Goal: Task Accomplishment & Management: Complete application form

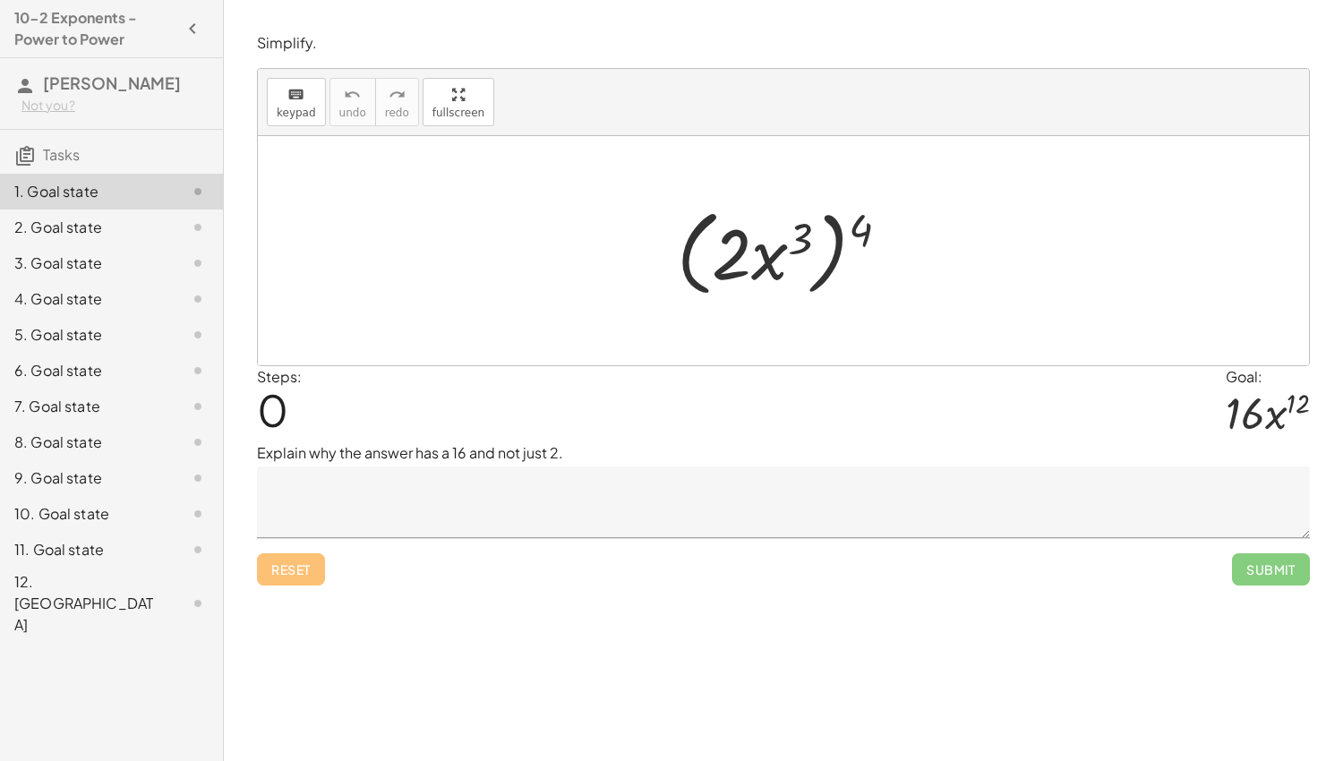
click at [431, 479] on textarea at bounding box center [783, 503] width 1053 height 72
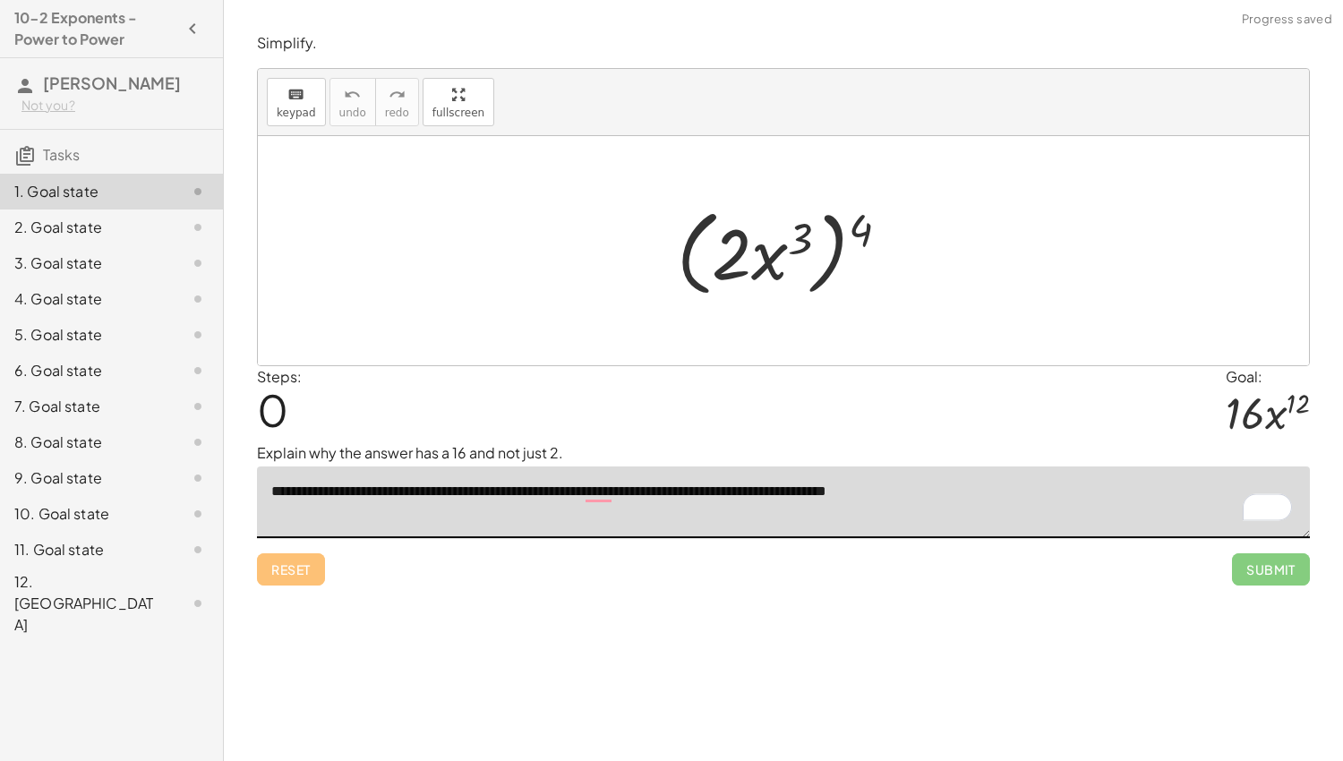
click at [962, 492] on textarea "**********" at bounding box center [783, 503] width 1053 height 72
type textarea "**********"
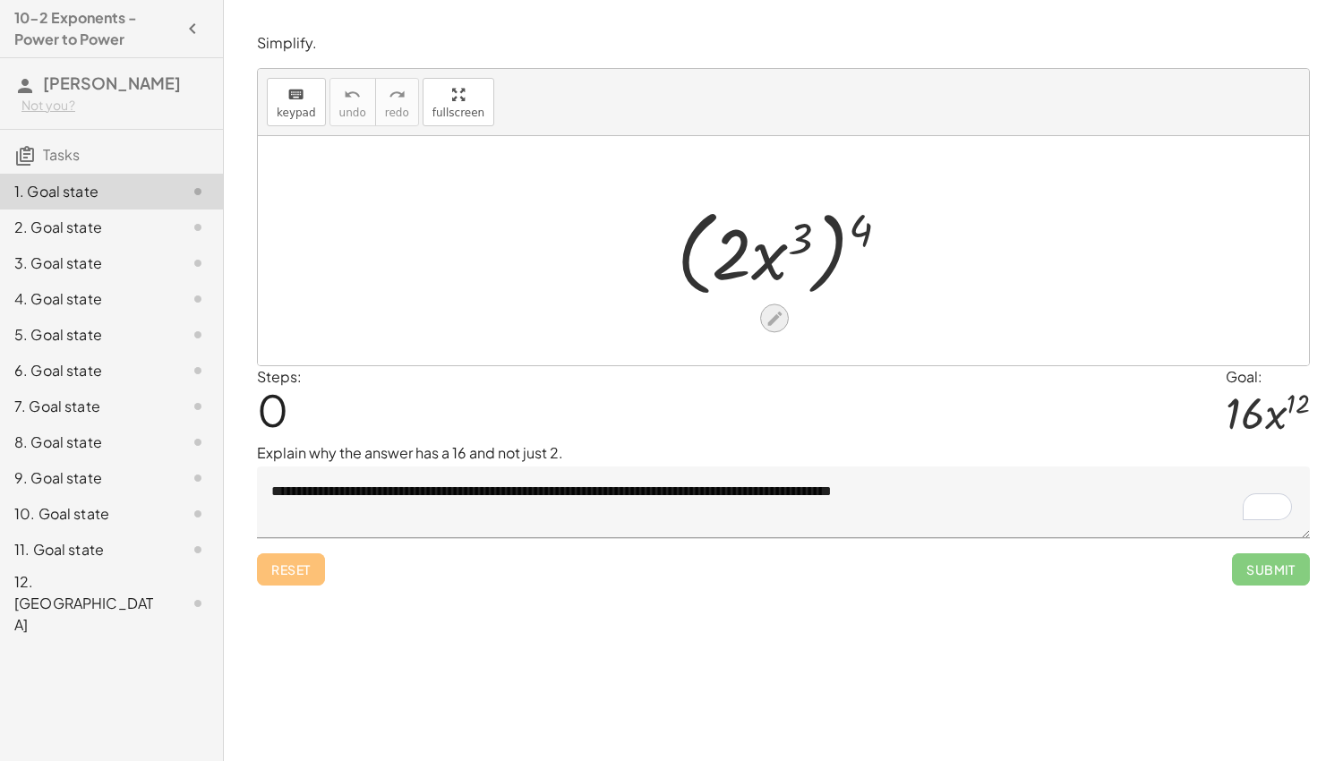
click at [775, 309] on icon at bounding box center [775, 318] width 19 height 19
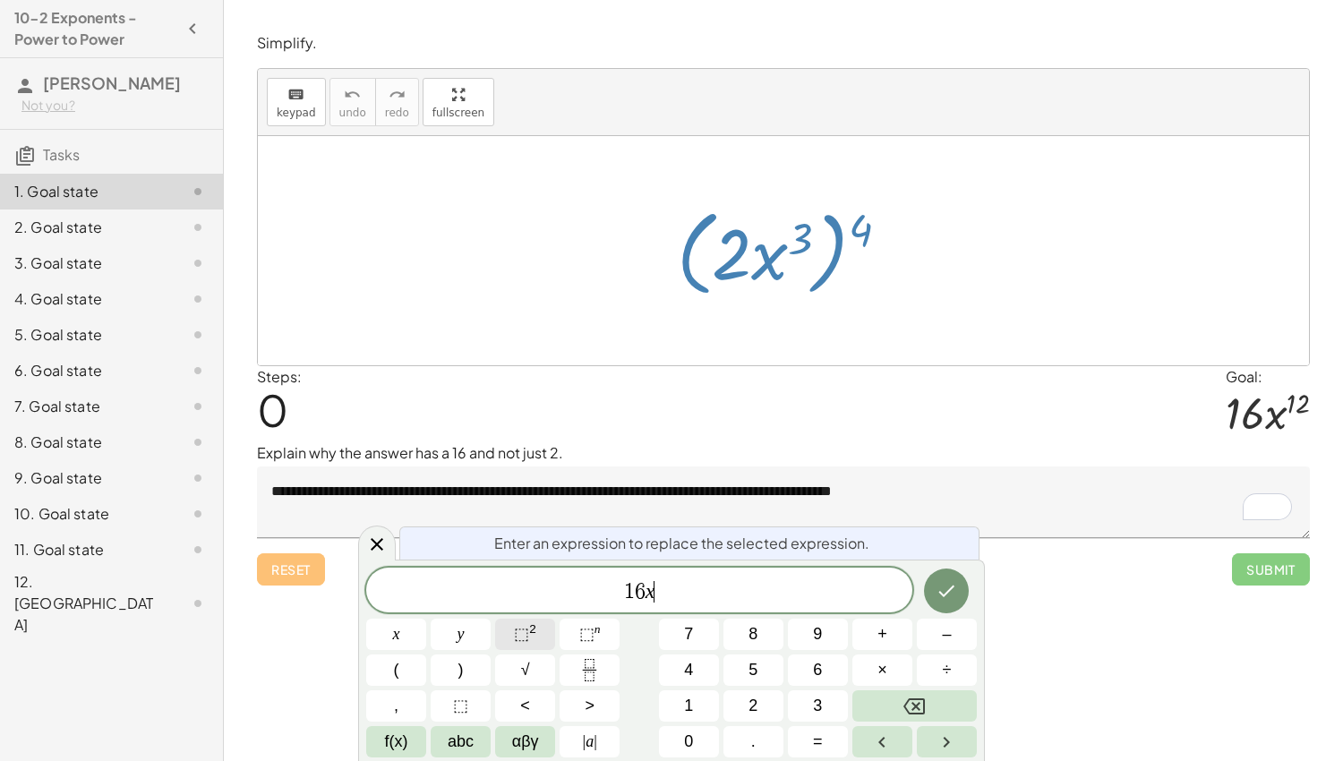
click at [533, 630] on sup "2" at bounding box center [532, 628] width 7 height 13
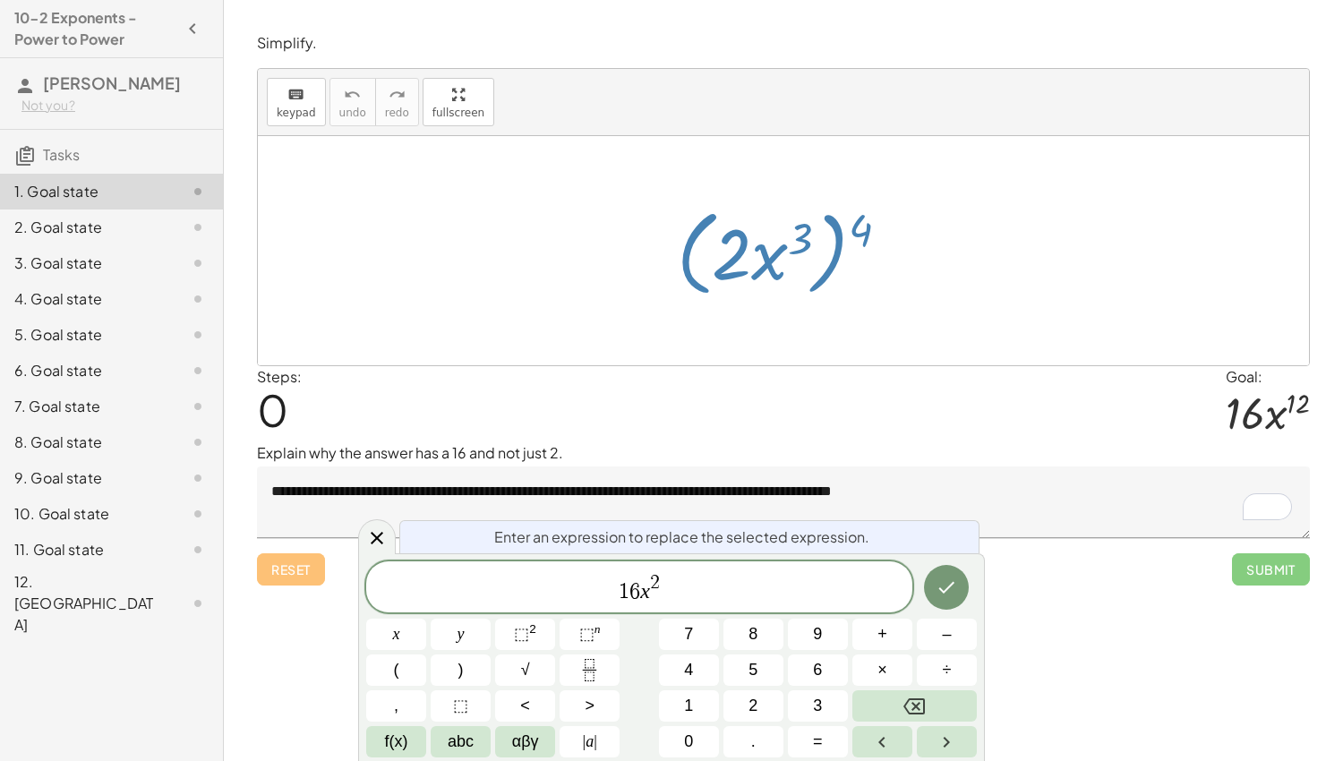
click at [653, 581] on span "2" at bounding box center [655, 583] width 10 height 20
click at [934, 593] on button "Done" at bounding box center [946, 587] width 45 height 45
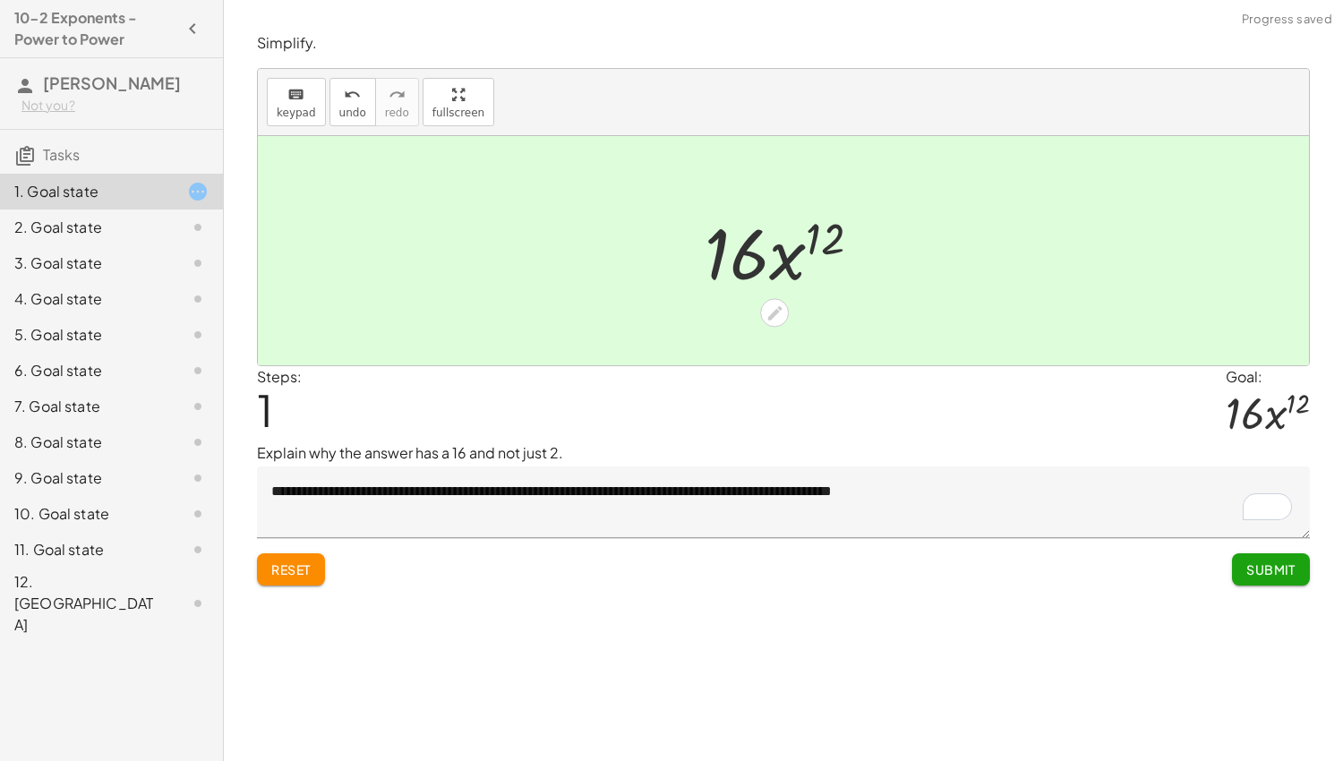
click at [1254, 570] on span "Submit" at bounding box center [1271, 569] width 49 height 16
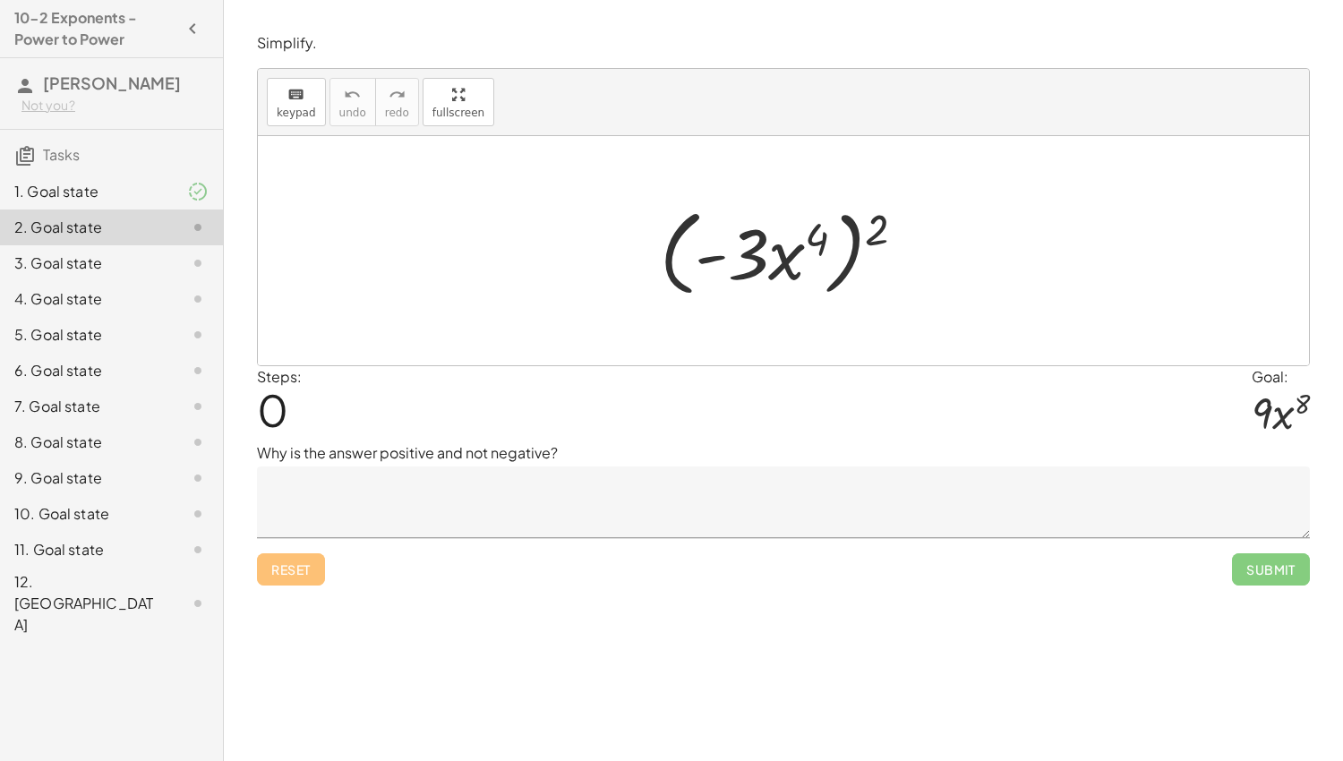
click at [561, 500] on textarea at bounding box center [783, 503] width 1053 height 72
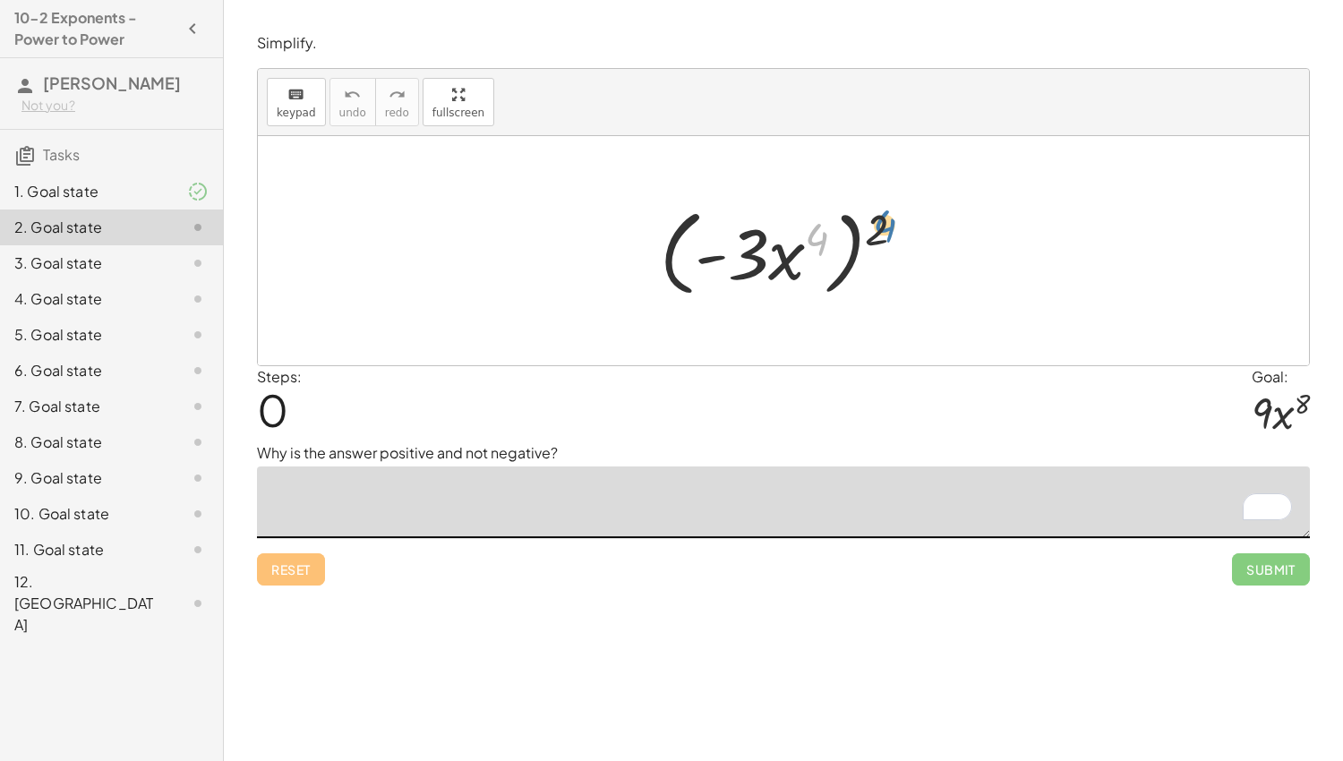
drag, startPoint x: 808, startPoint y: 231, endPoint x: 872, endPoint y: 218, distance: 65.9
click at [872, 218] on div at bounding box center [790, 251] width 278 height 103
drag, startPoint x: 783, startPoint y: 267, endPoint x: 743, endPoint y: 255, distance: 41.1
click at [743, 255] on div at bounding box center [790, 251] width 278 height 103
drag, startPoint x: 876, startPoint y: 231, endPoint x: 810, endPoint y: 237, distance: 65.7
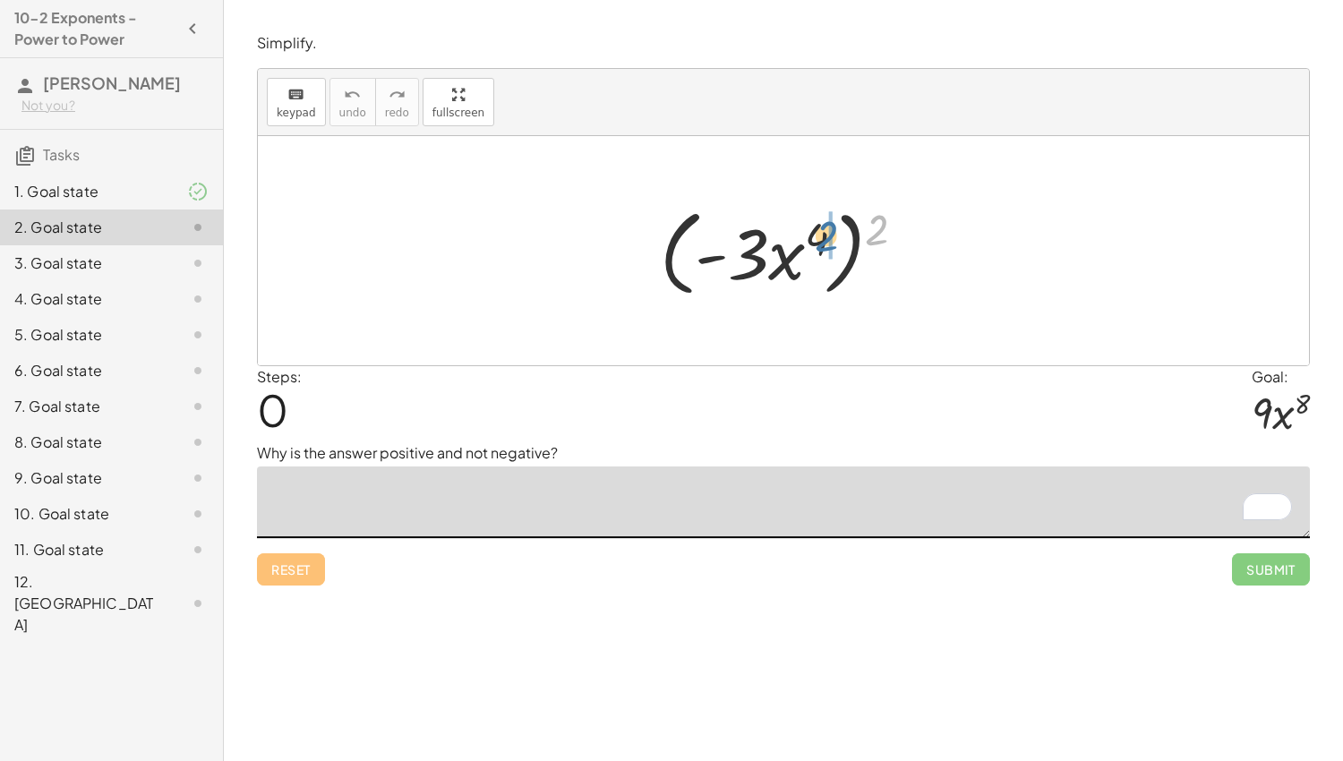
click at [810, 237] on div at bounding box center [790, 251] width 278 height 103
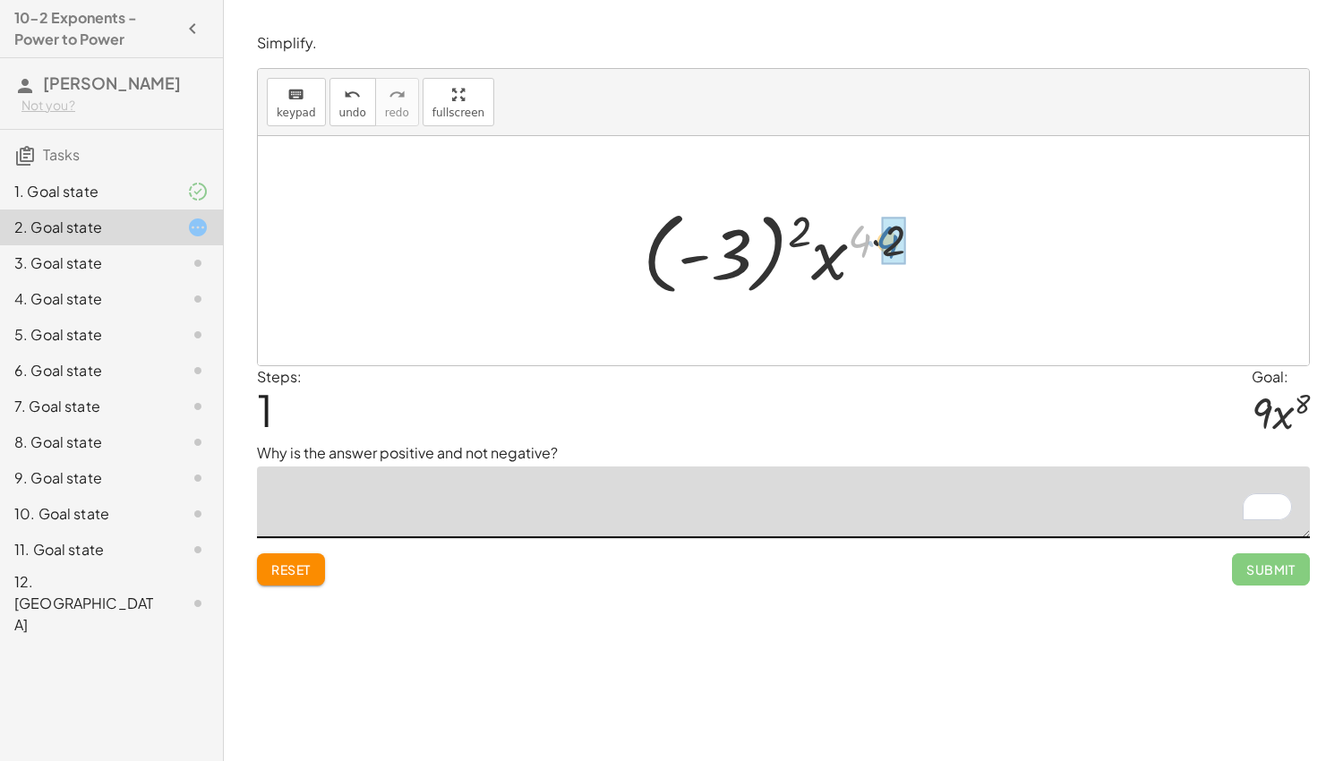
drag, startPoint x: 854, startPoint y: 244, endPoint x: 885, endPoint y: 245, distance: 30.5
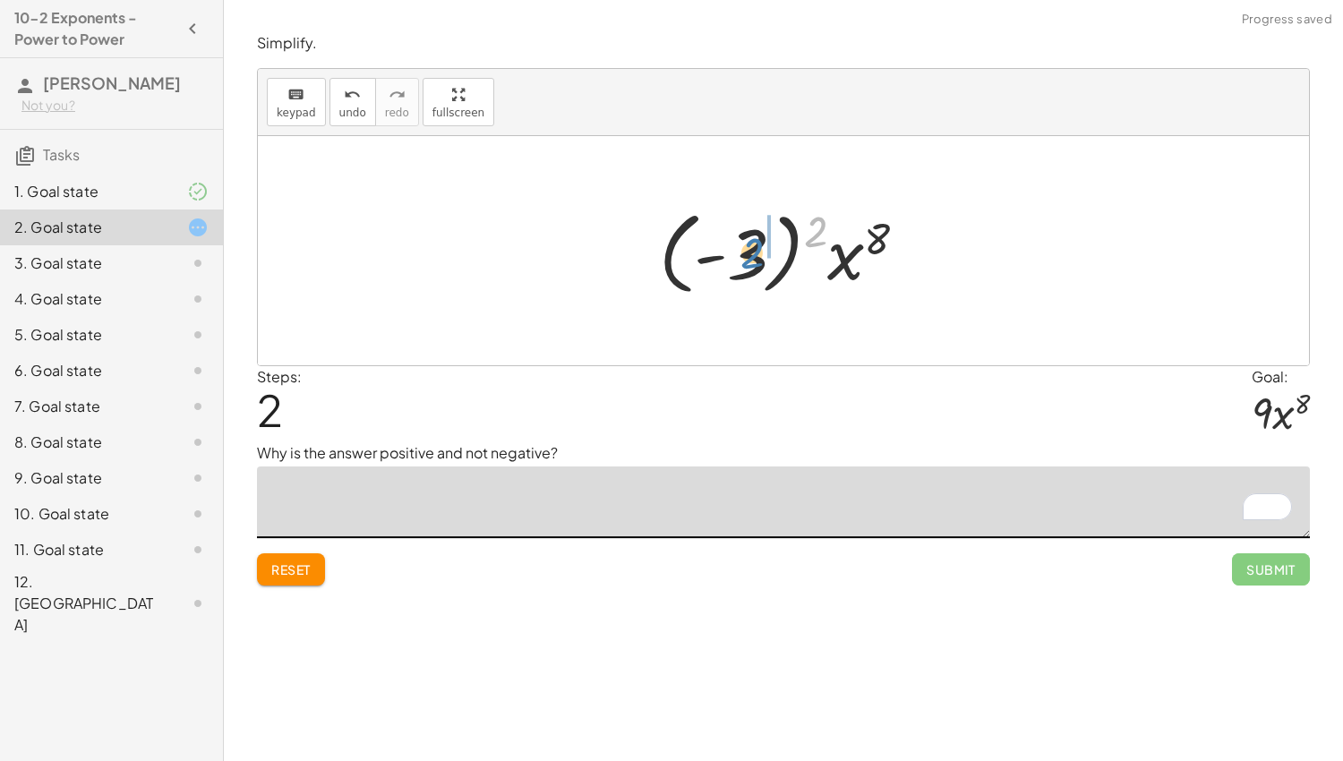
drag, startPoint x: 814, startPoint y: 234, endPoint x: 745, endPoint y: 256, distance: 72.5
click at [745, 256] on div at bounding box center [790, 250] width 280 height 99
drag, startPoint x: 786, startPoint y: 266, endPoint x: 722, endPoint y: 265, distance: 64.5
click at [722, 265] on div at bounding box center [790, 251] width 176 height 92
drag, startPoint x: 797, startPoint y: 253, endPoint x: 730, endPoint y: 253, distance: 67.2
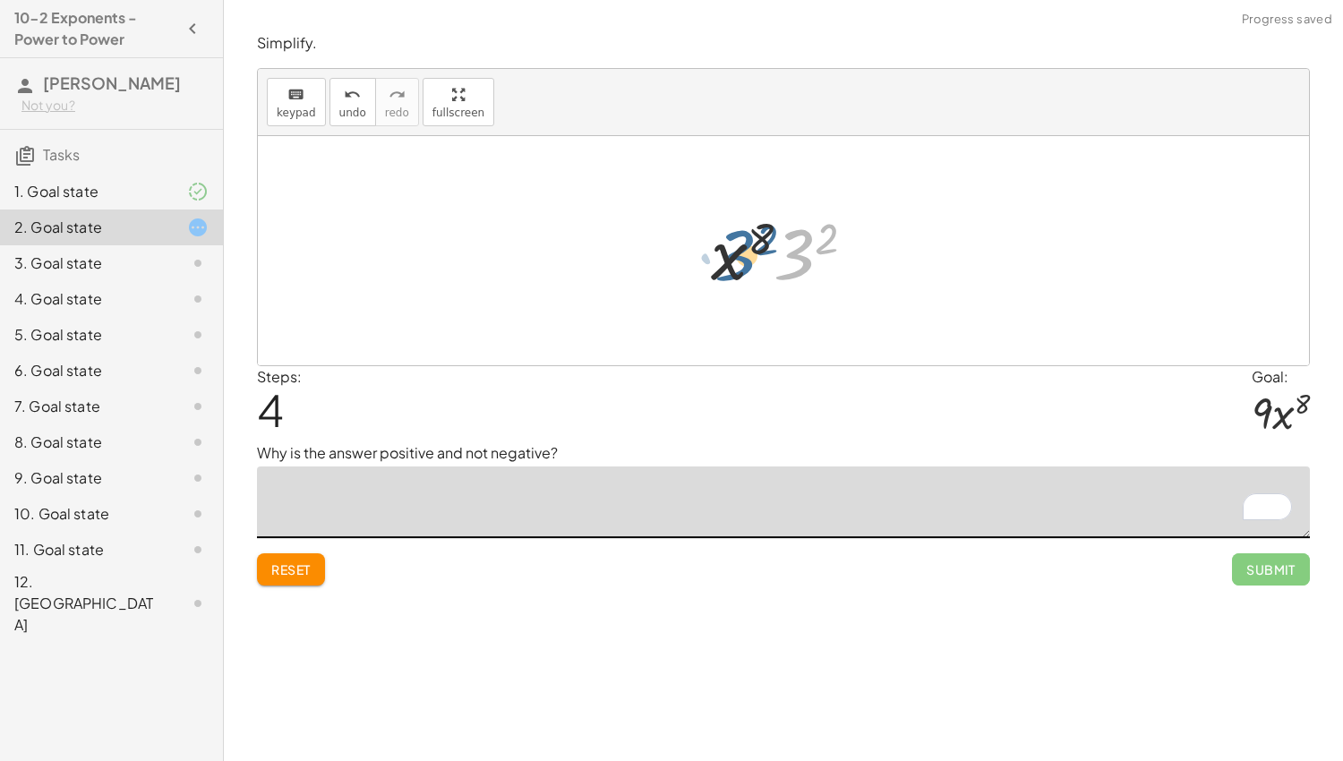
click at [730, 253] on div at bounding box center [790, 251] width 176 height 92
drag, startPoint x: 824, startPoint y: 239, endPoint x: 755, endPoint y: 238, distance: 69.0
click at [755, 238] on div at bounding box center [790, 251] width 176 height 92
drag, startPoint x: 784, startPoint y: 264, endPoint x: 759, endPoint y: 264, distance: 24.2
click at [759, 264] on div at bounding box center [790, 251] width 176 height 92
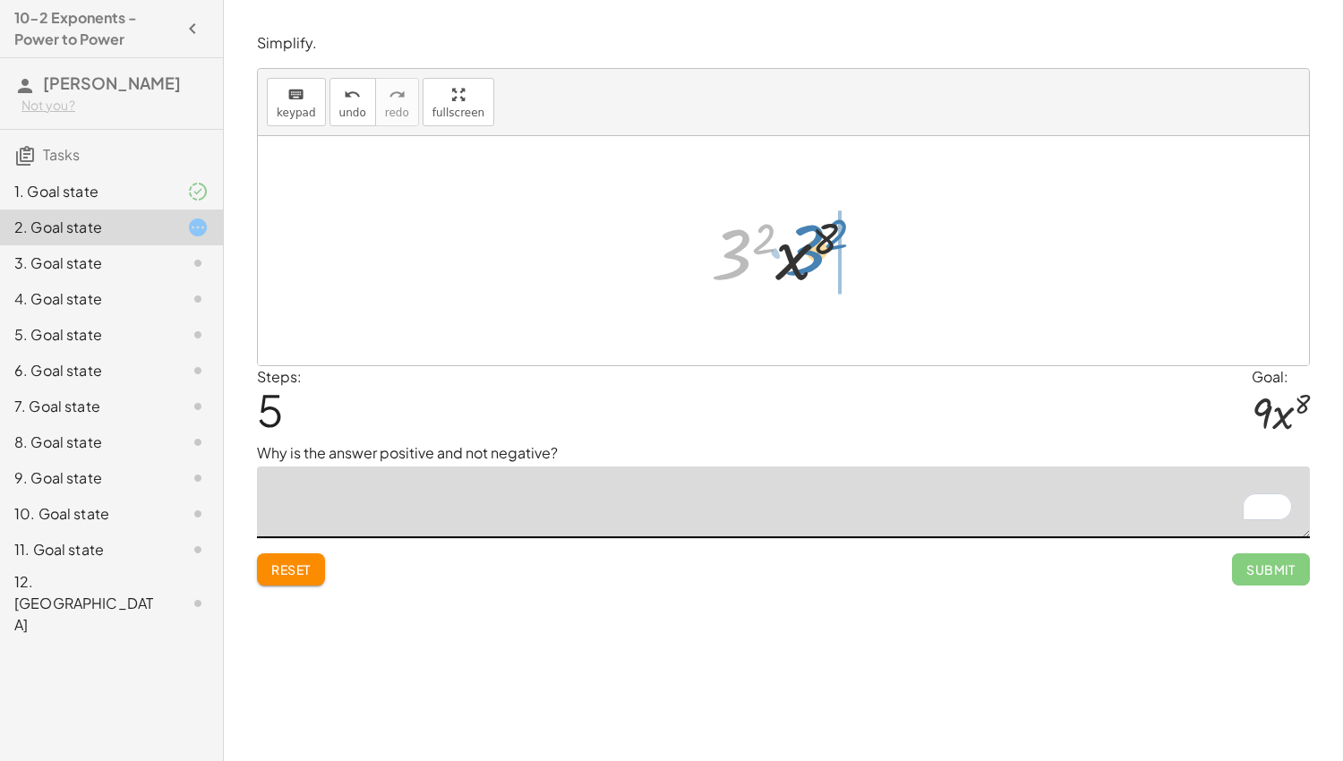
drag, startPoint x: 737, startPoint y: 263, endPoint x: 810, endPoint y: 259, distance: 73.6
click at [810, 259] on div at bounding box center [790, 251] width 176 height 92
drag, startPoint x: 823, startPoint y: 247, endPoint x: 760, endPoint y: 244, distance: 62.8
click at [760, 244] on div at bounding box center [790, 251] width 176 height 92
drag, startPoint x: 831, startPoint y: 242, endPoint x: 797, endPoint y: 258, distance: 37.7
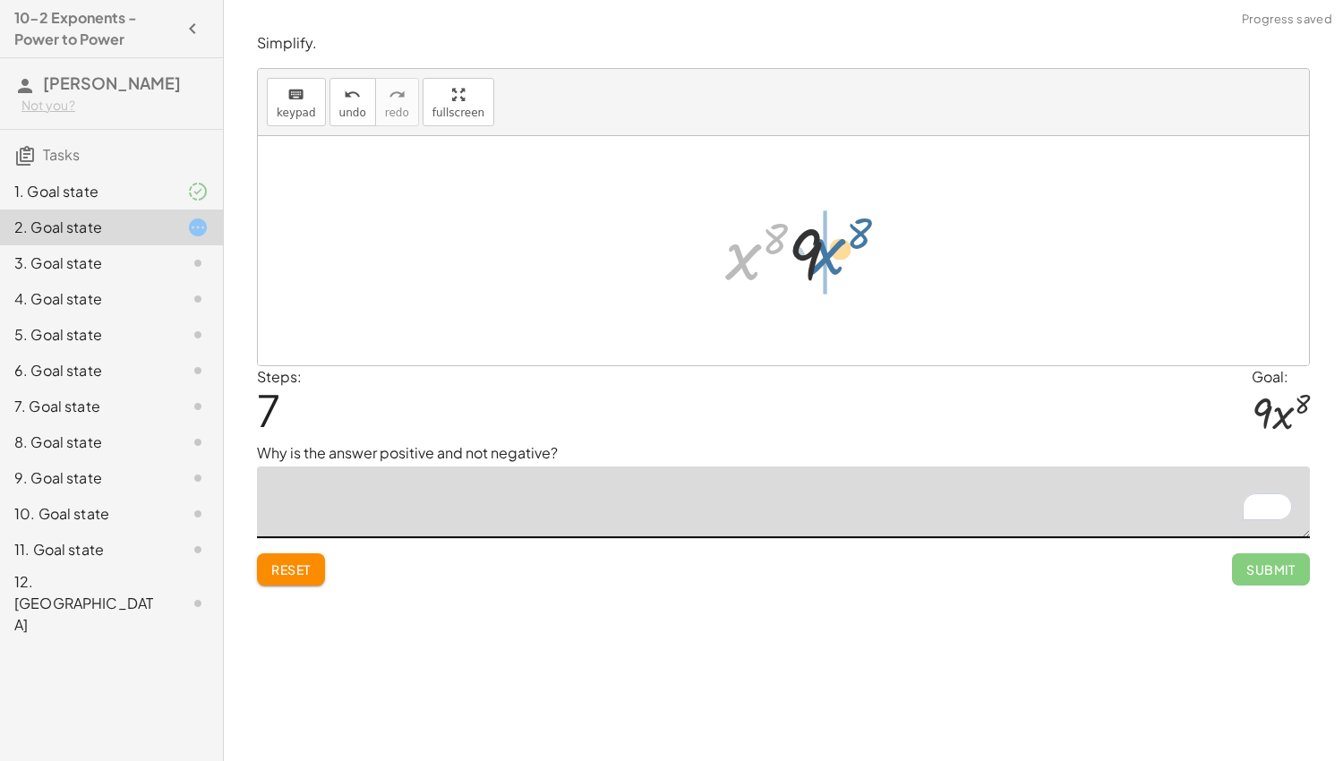
drag, startPoint x: 743, startPoint y: 266, endPoint x: 831, endPoint y: 263, distance: 87.8
click at [831, 263] on div at bounding box center [789, 251] width 147 height 92
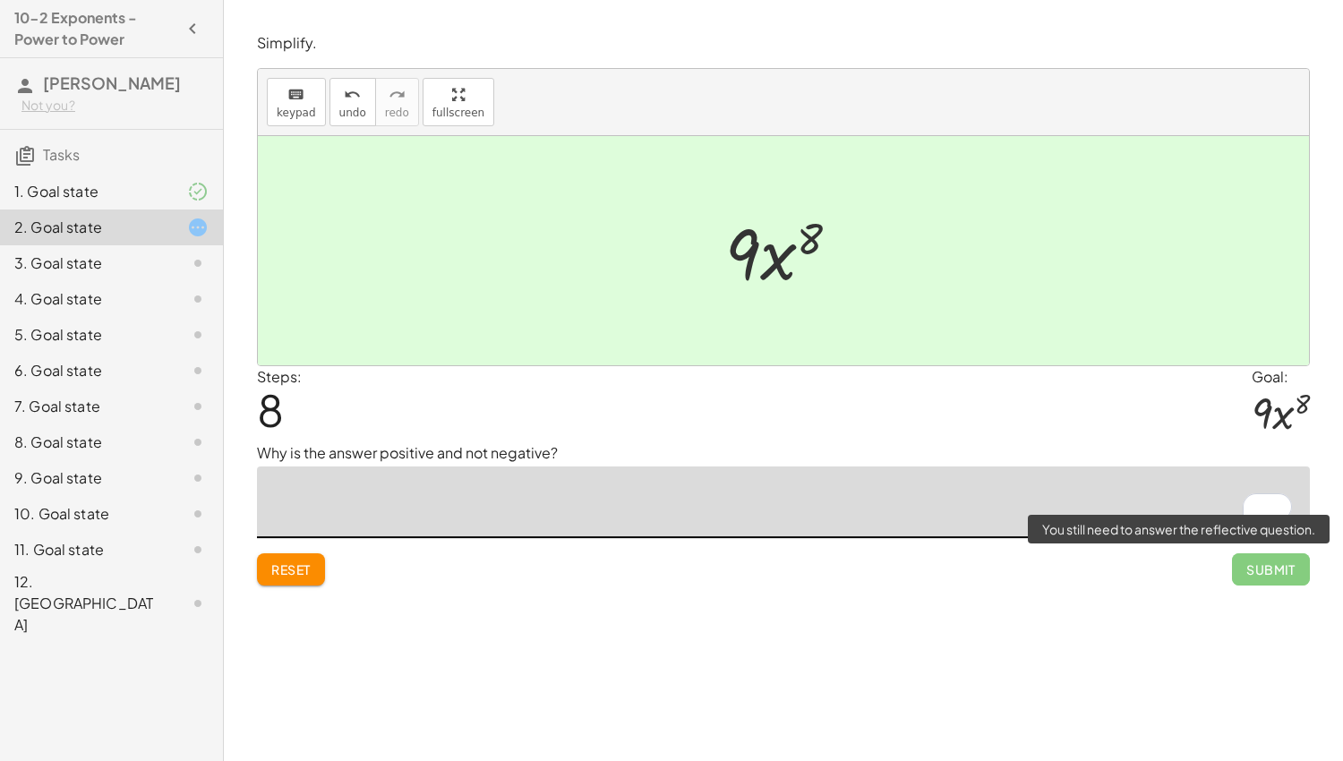
click at [1273, 564] on span "Submit" at bounding box center [1271, 569] width 78 height 32
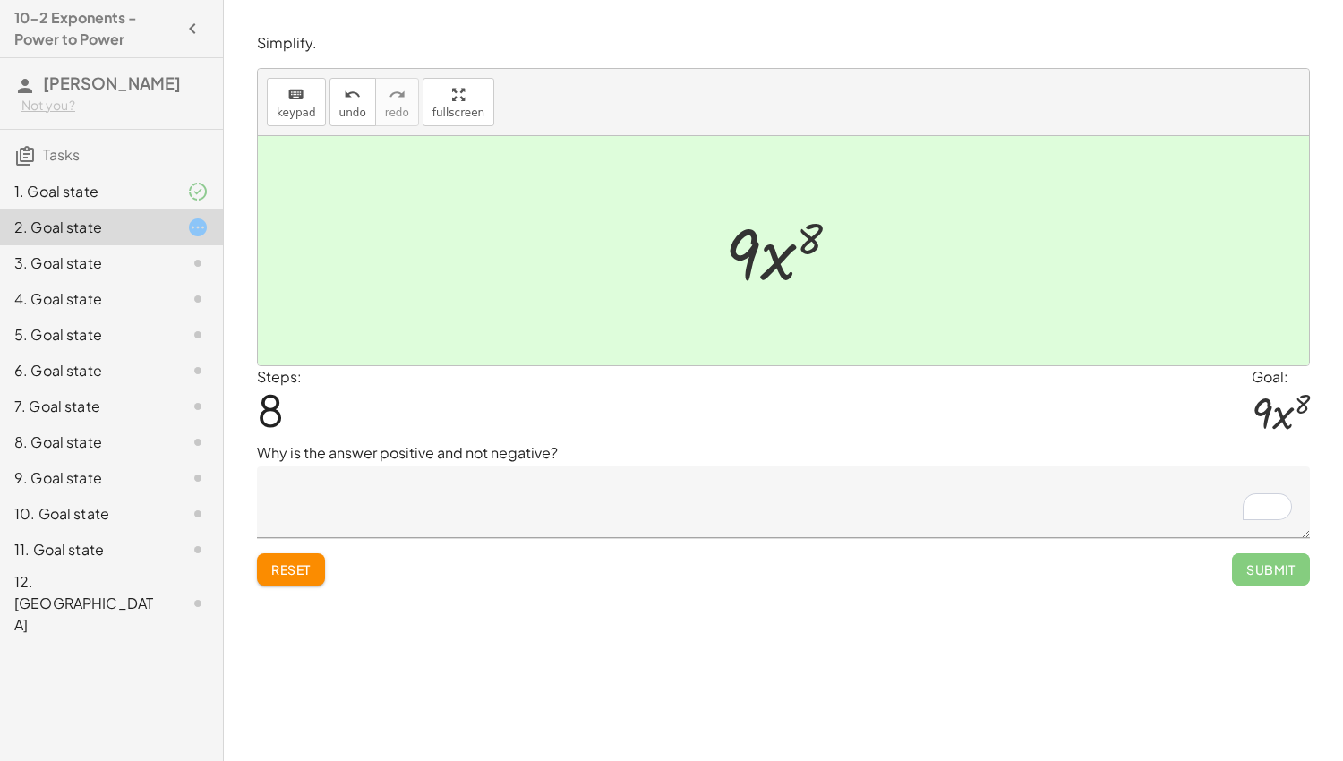
click at [761, 491] on textarea "To enrich screen reader interactions, please activate Accessibility in Grammarl…" at bounding box center [783, 503] width 1053 height 72
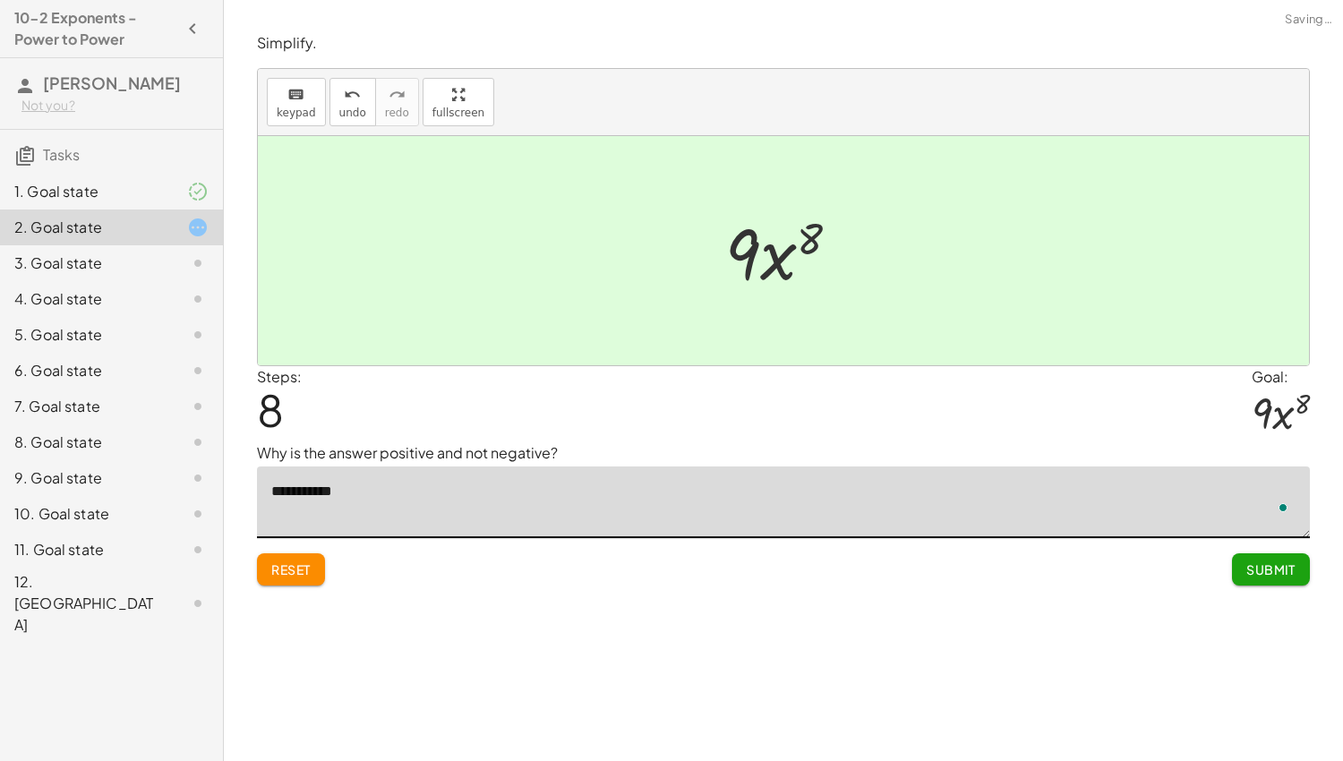
type textarea "**********"
click at [1274, 574] on span "Submit" at bounding box center [1271, 569] width 49 height 16
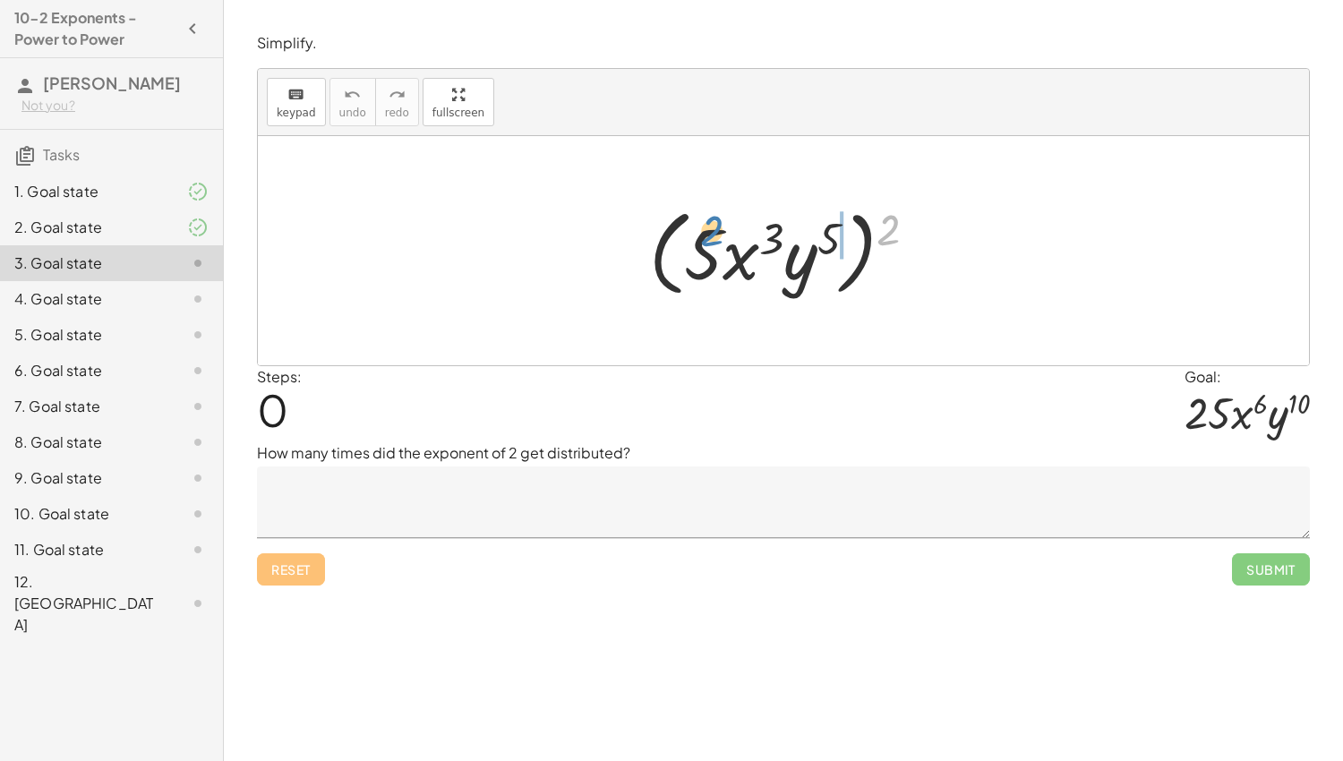
drag, startPoint x: 888, startPoint y: 220, endPoint x: 709, endPoint y: 223, distance: 179.1
click at [709, 223] on div at bounding box center [790, 251] width 300 height 103
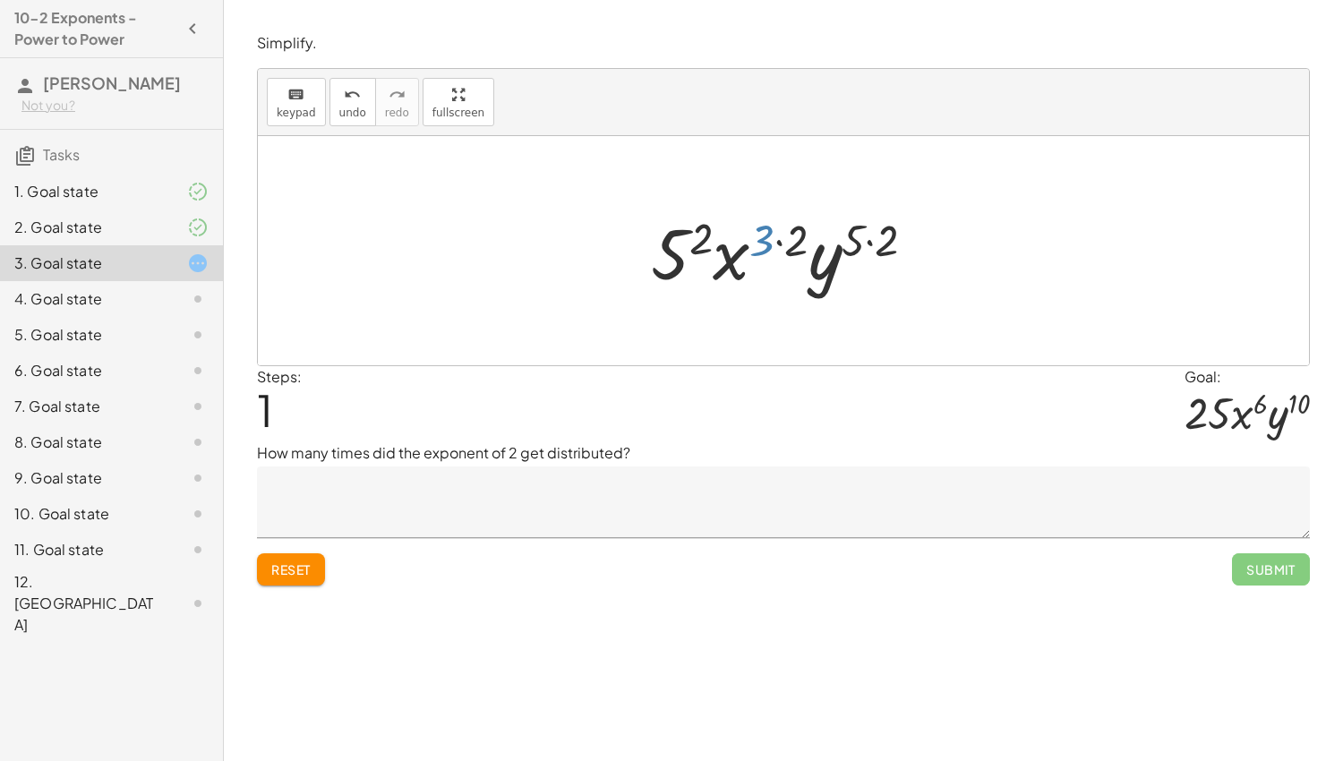
click at [766, 235] on div at bounding box center [790, 251] width 297 height 92
drag, startPoint x: 793, startPoint y: 244, endPoint x: 767, endPoint y: 244, distance: 26.0
drag, startPoint x: 717, startPoint y: 227, endPoint x: 861, endPoint y: 227, distance: 144.2
click at [861, 227] on div at bounding box center [790, 251] width 262 height 92
drag, startPoint x: 870, startPoint y: 237, endPoint x: 841, endPoint y: 236, distance: 28.7
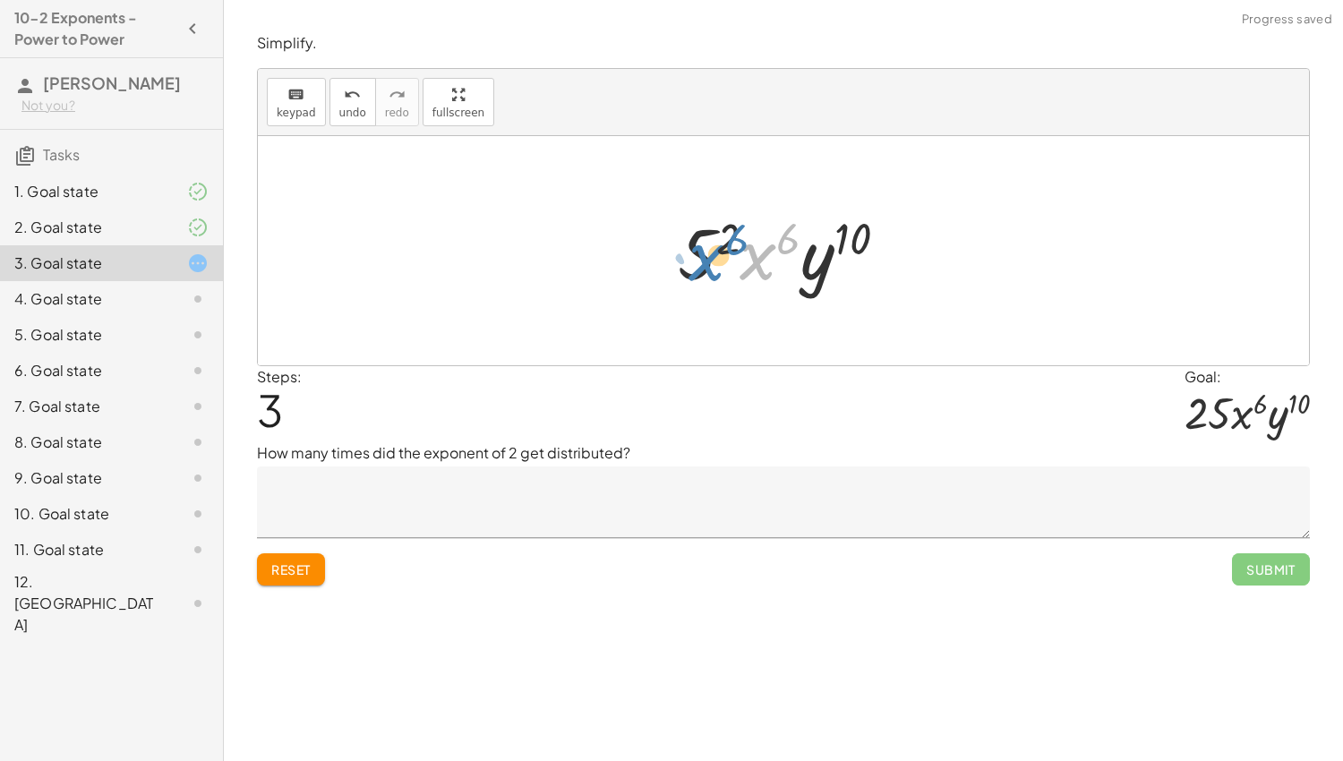
drag, startPoint x: 750, startPoint y: 256, endPoint x: 694, endPoint y: 255, distance: 56.4
click at [694, 255] on div at bounding box center [790, 251] width 242 height 92
drag, startPoint x: 699, startPoint y: 258, endPoint x: 784, endPoint y: 261, distance: 84.3
click at [784, 261] on div at bounding box center [790, 251] width 242 height 92
drag, startPoint x: 767, startPoint y: 262, endPoint x: 690, endPoint y: 261, distance: 77.0
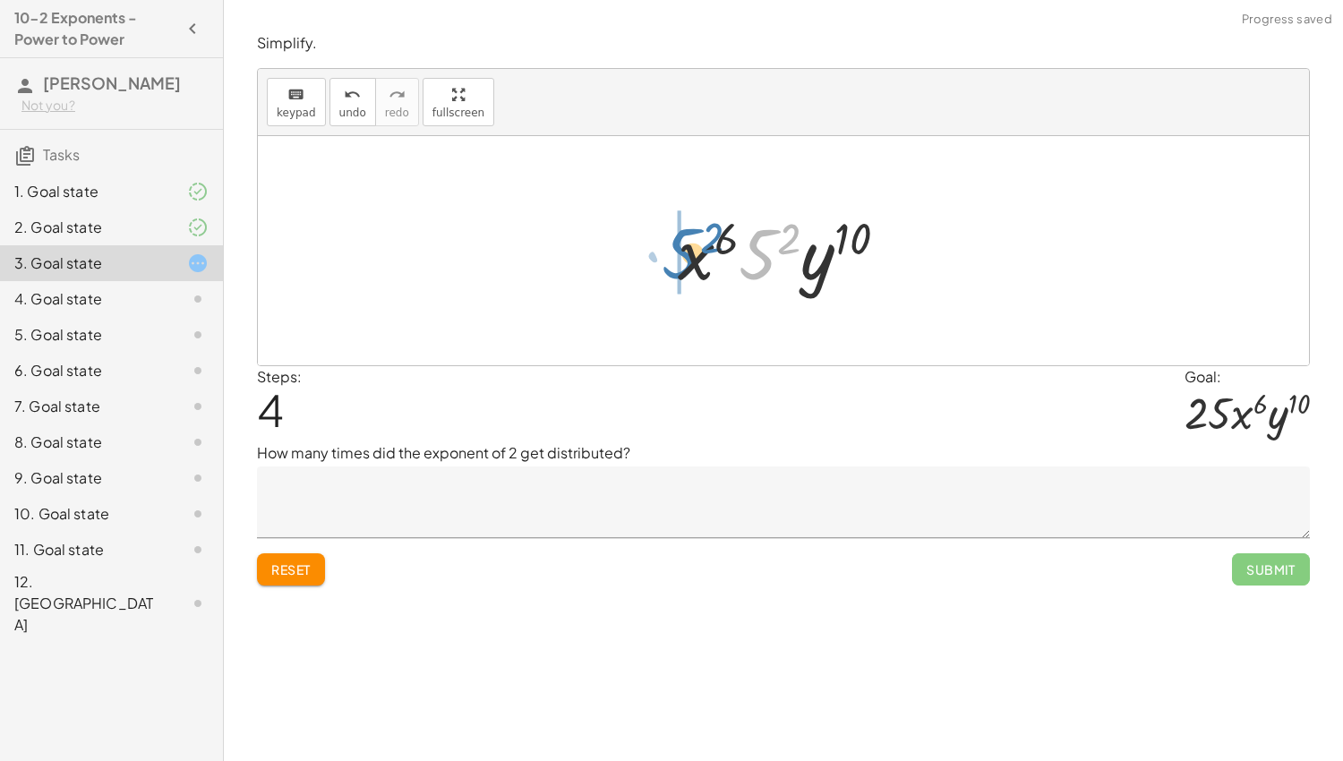
click at [690, 261] on div at bounding box center [790, 251] width 242 height 92
drag, startPoint x: 726, startPoint y: 241, endPoint x: 696, endPoint y: 254, distance: 33.3
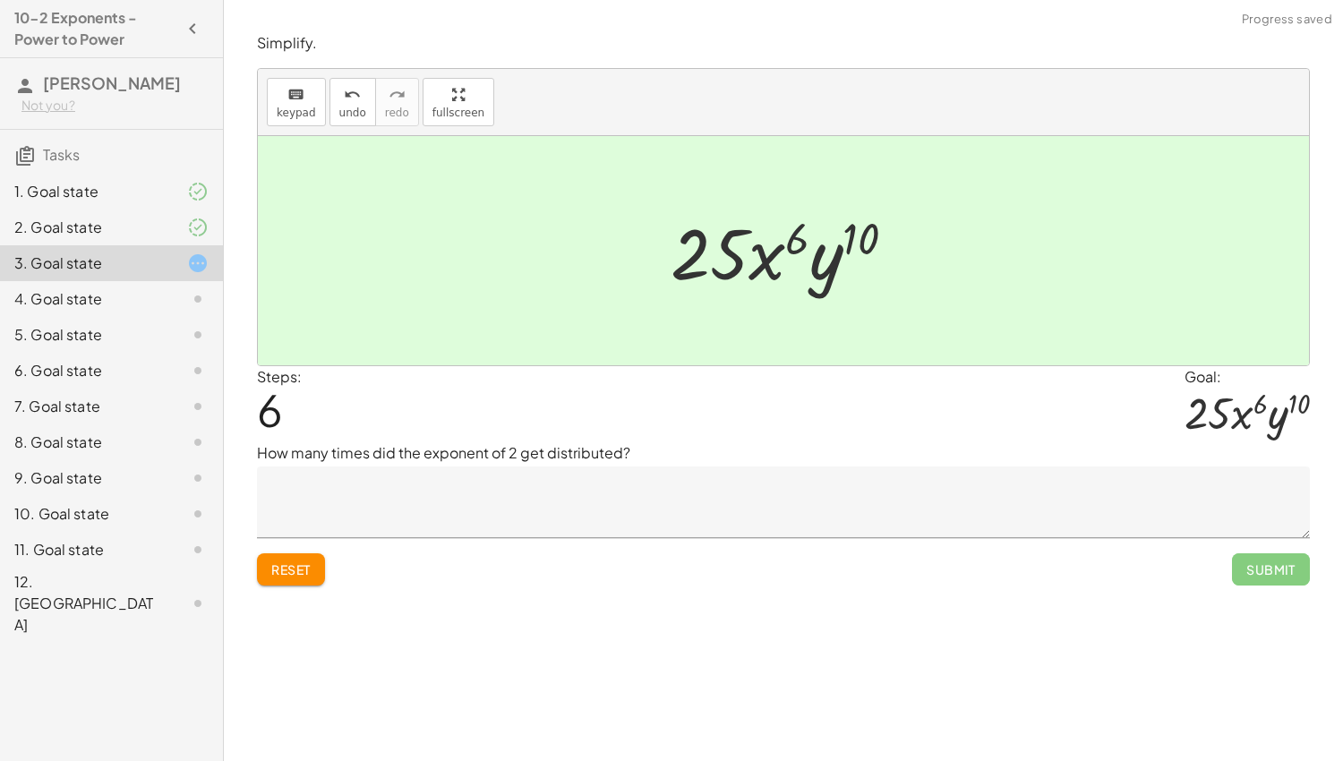
click at [697, 493] on textarea at bounding box center [783, 503] width 1053 height 72
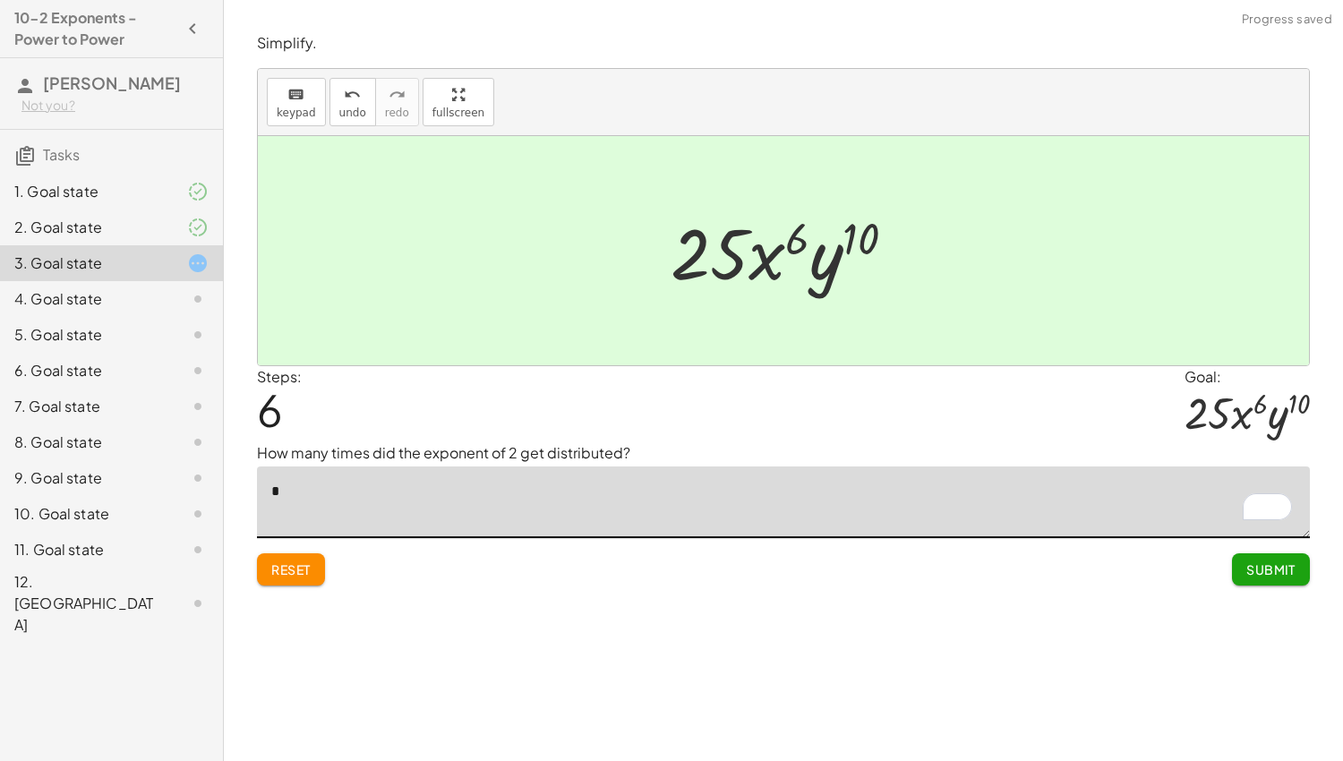
type textarea "*"
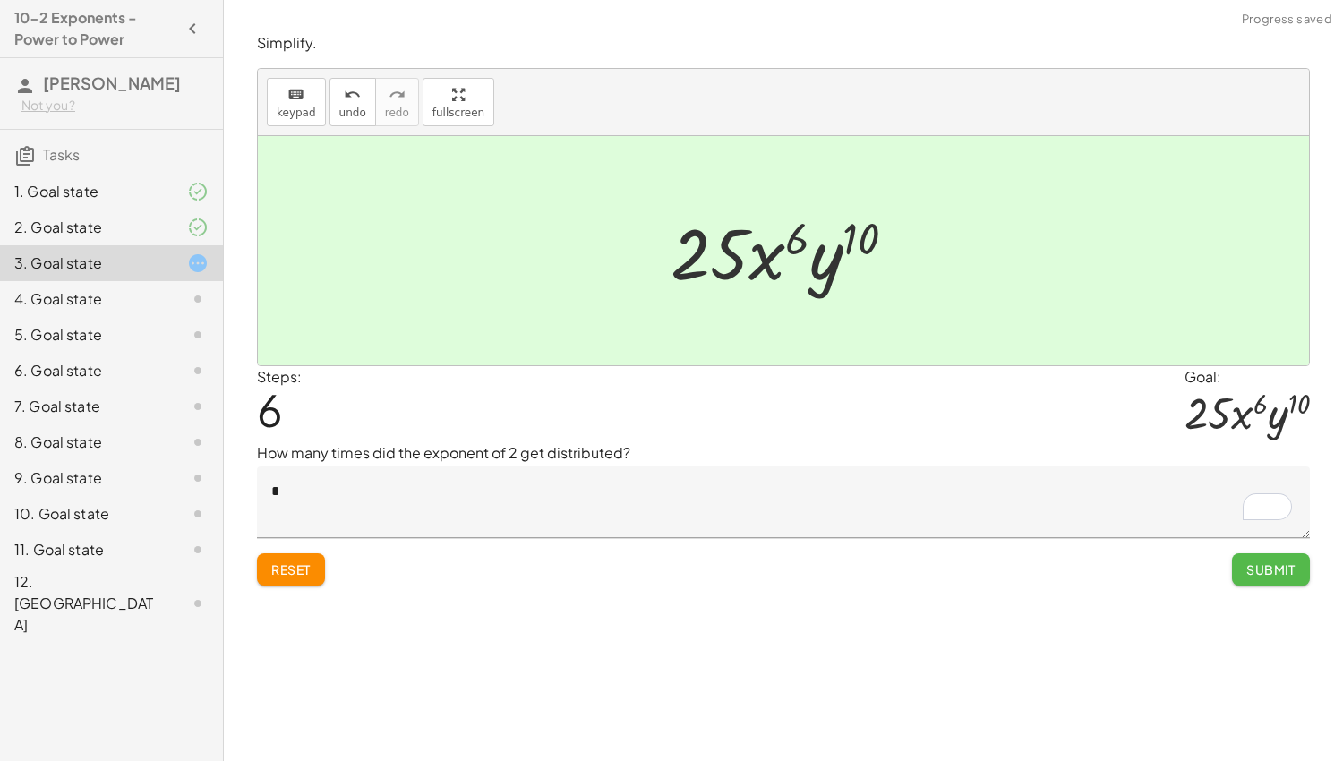
click at [1241, 562] on button "Submit" at bounding box center [1271, 569] width 78 height 32
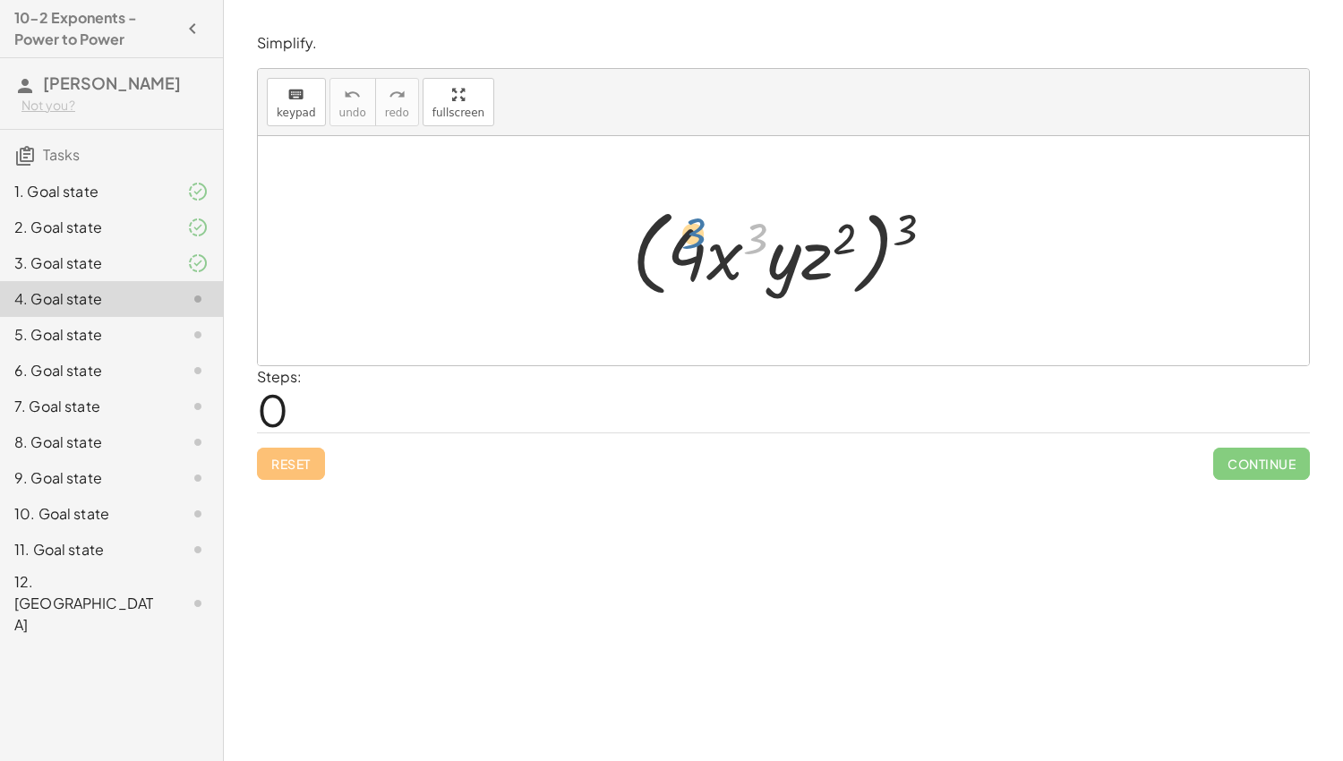
drag, startPoint x: 751, startPoint y: 232, endPoint x: 687, endPoint y: 226, distance: 64.8
click at [687, 226] on div at bounding box center [790, 251] width 334 height 103
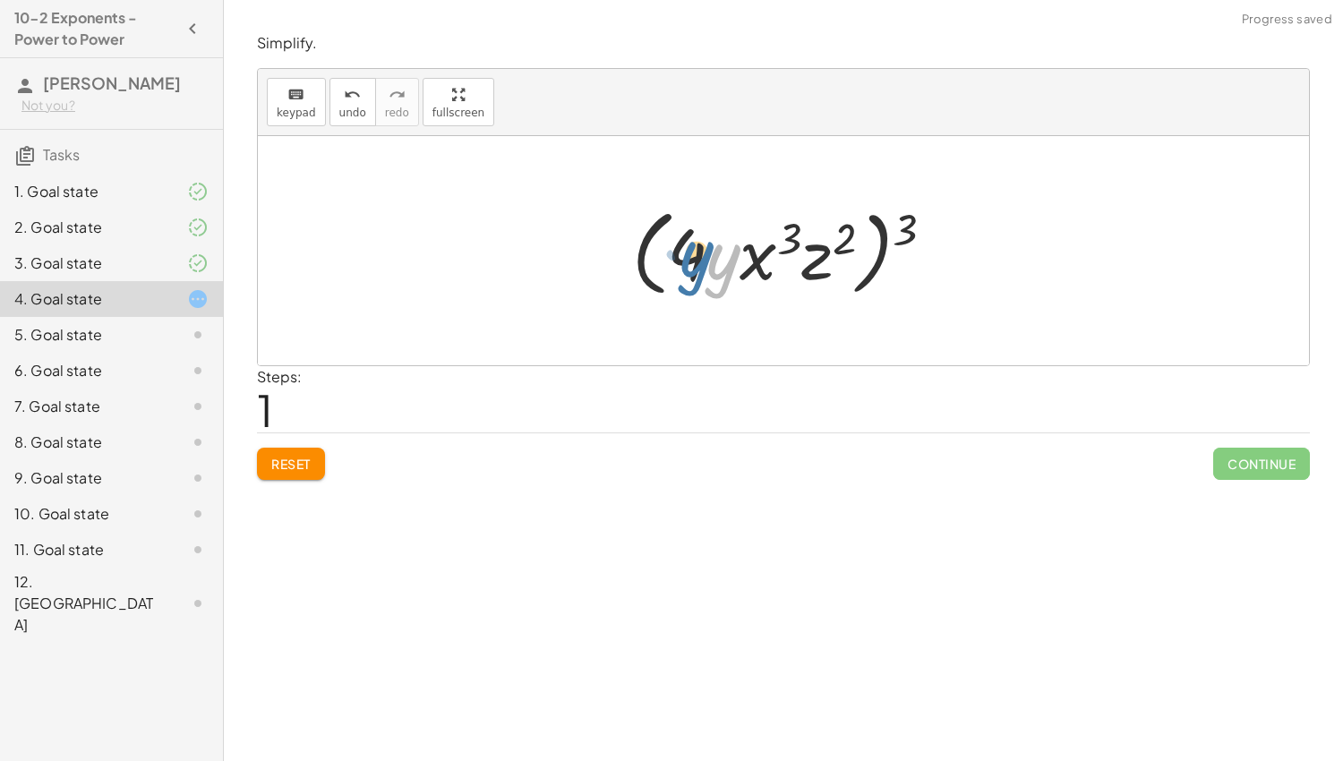
drag, startPoint x: 726, startPoint y: 251, endPoint x: 697, endPoint y: 247, distance: 29.8
click at [697, 247] on div at bounding box center [790, 251] width 334 height 103
drag, startPoint x: 783, startPoint y: 236, endPoint x: 681, endPoint y: 235, distance: 102.1
click at [681, 235] on div at bounding box center [790, 251] width 334 height 103
drag, startPoint x: 905, startPoint y: 226, endPoint x: 845, endPoint y: 234, distance: 60.5
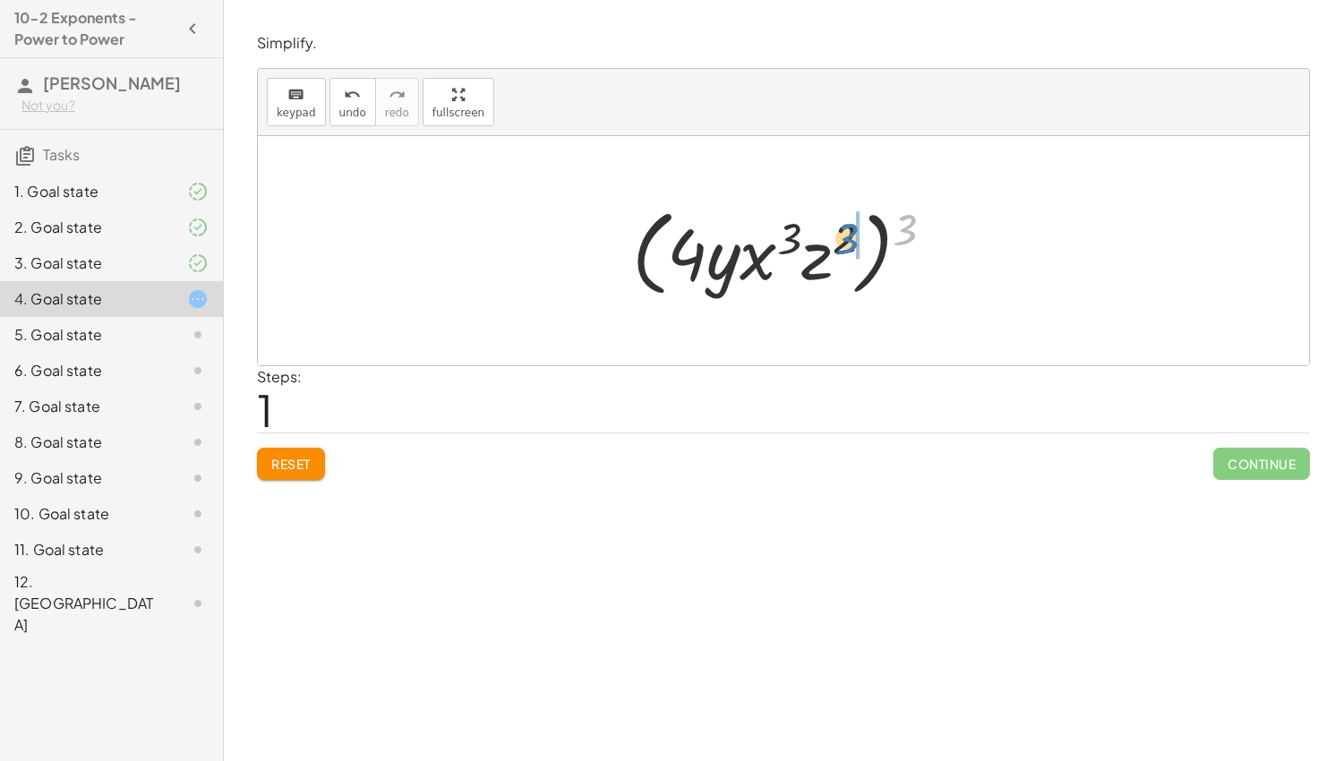
click at [845, 234] on div at bounding box center [790, 251] width 334 height 103
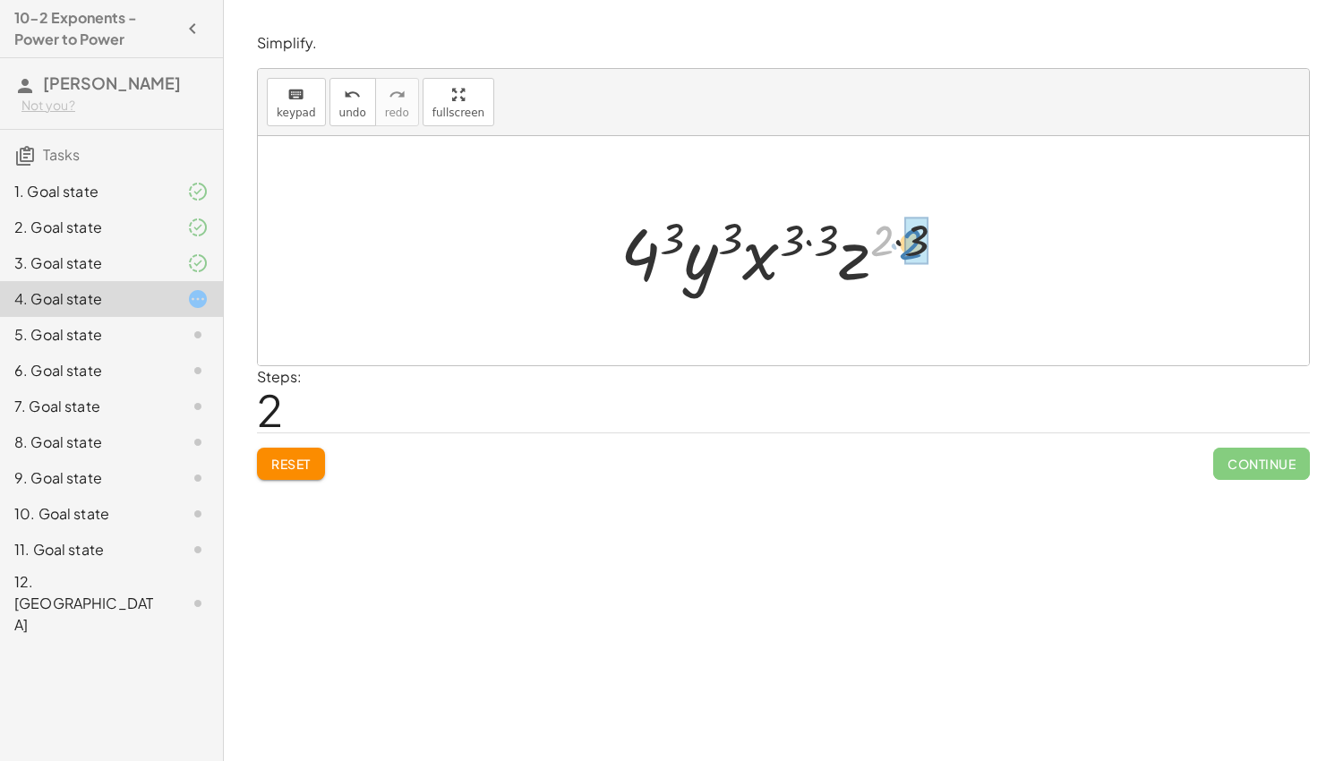
drag, startPoint x: 881, startPoint y: 238, endPoint x: 910, endPoint y: 241, distance: 28.8
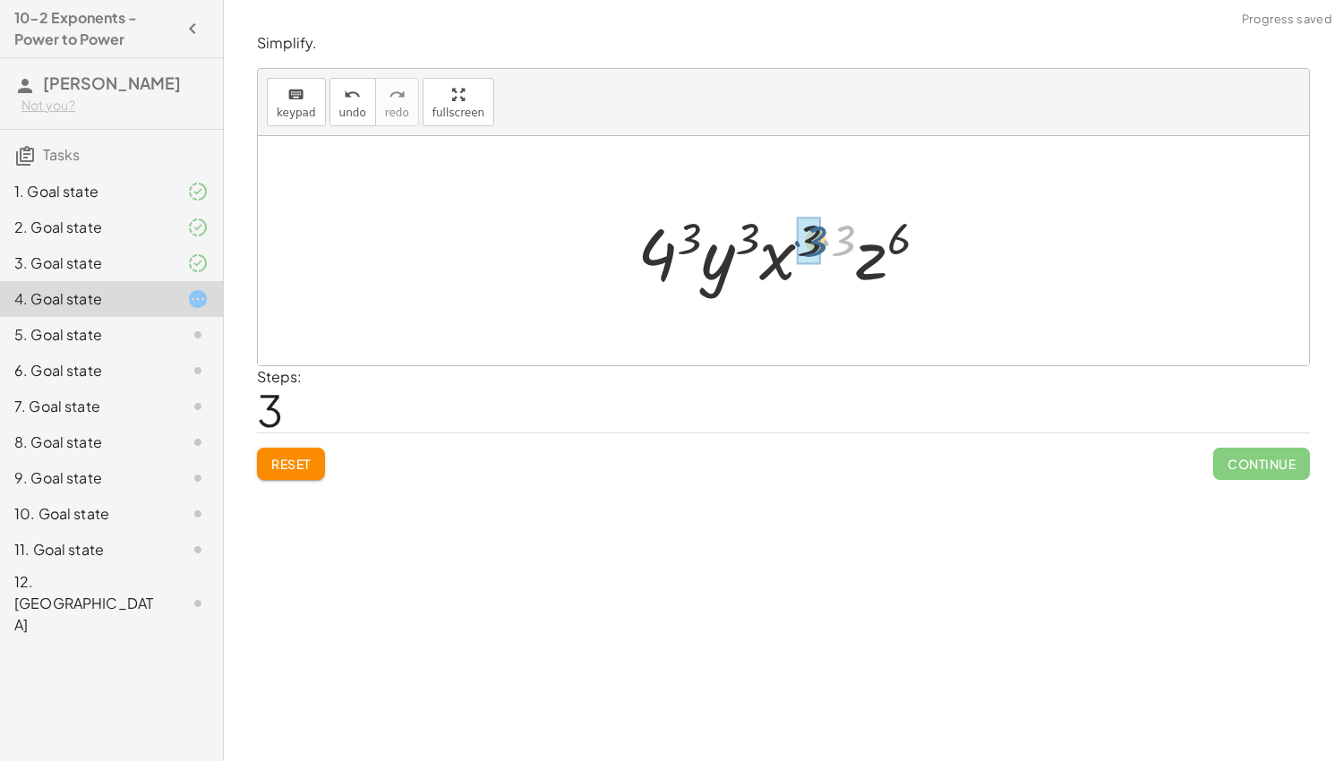
drag, startPoint x: 843, startPoint y: 238, endPoint x: 810, endPoint y: 239, distance: 33.1
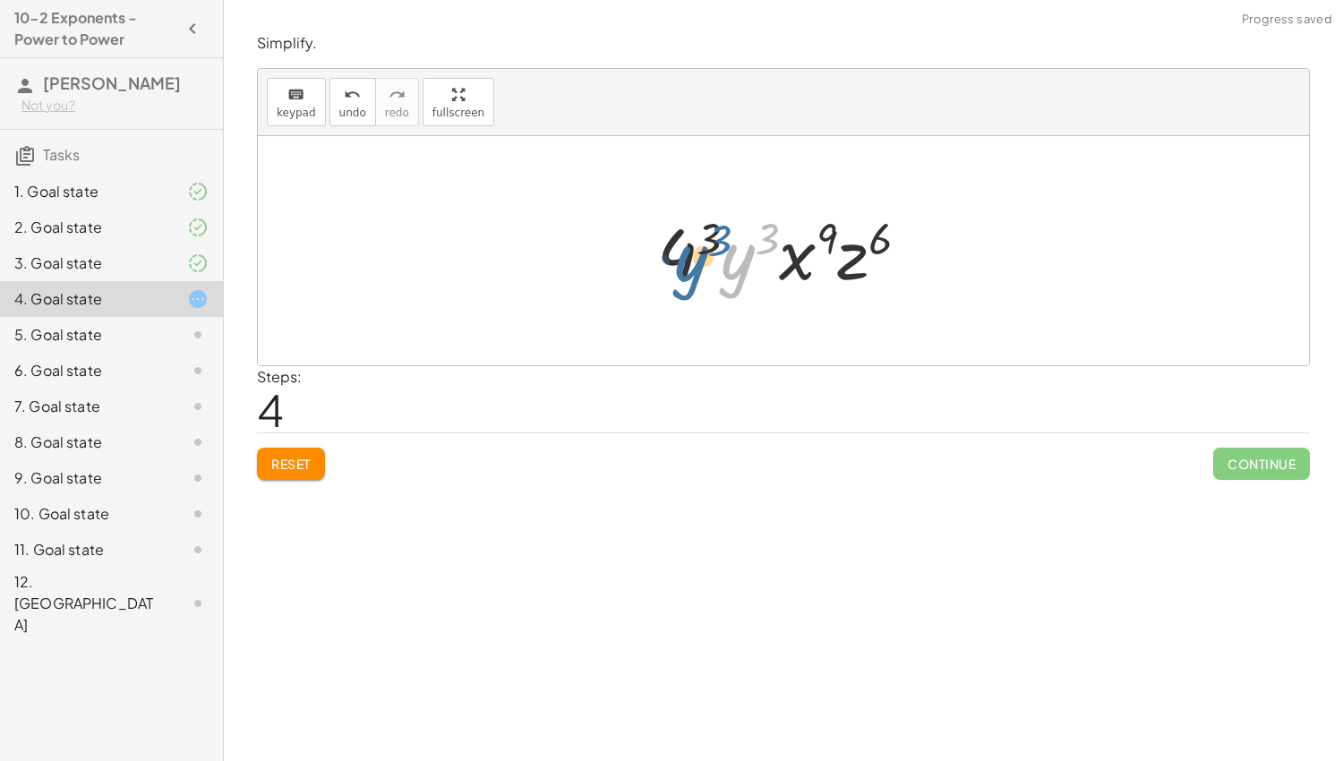
drag, startPoint x: 741, startPoint y: 236, endPoint x: 701, endPoint y: 234, distance: 39.5
click at [701, 234] on div at bounding box center [790, 251] width 285 height 92
drag, startPoint x: 707, startPoint y: 232, endPoint x: 732, endPoint y: 227, distance: 25.5
click at [732, 227] on div at bounding box center [790, 251] width 285 height 92
drag, startPoint x: 682, startPoint y: 258, endPoint x: 739, endPoint y: 263, distance: 56.7
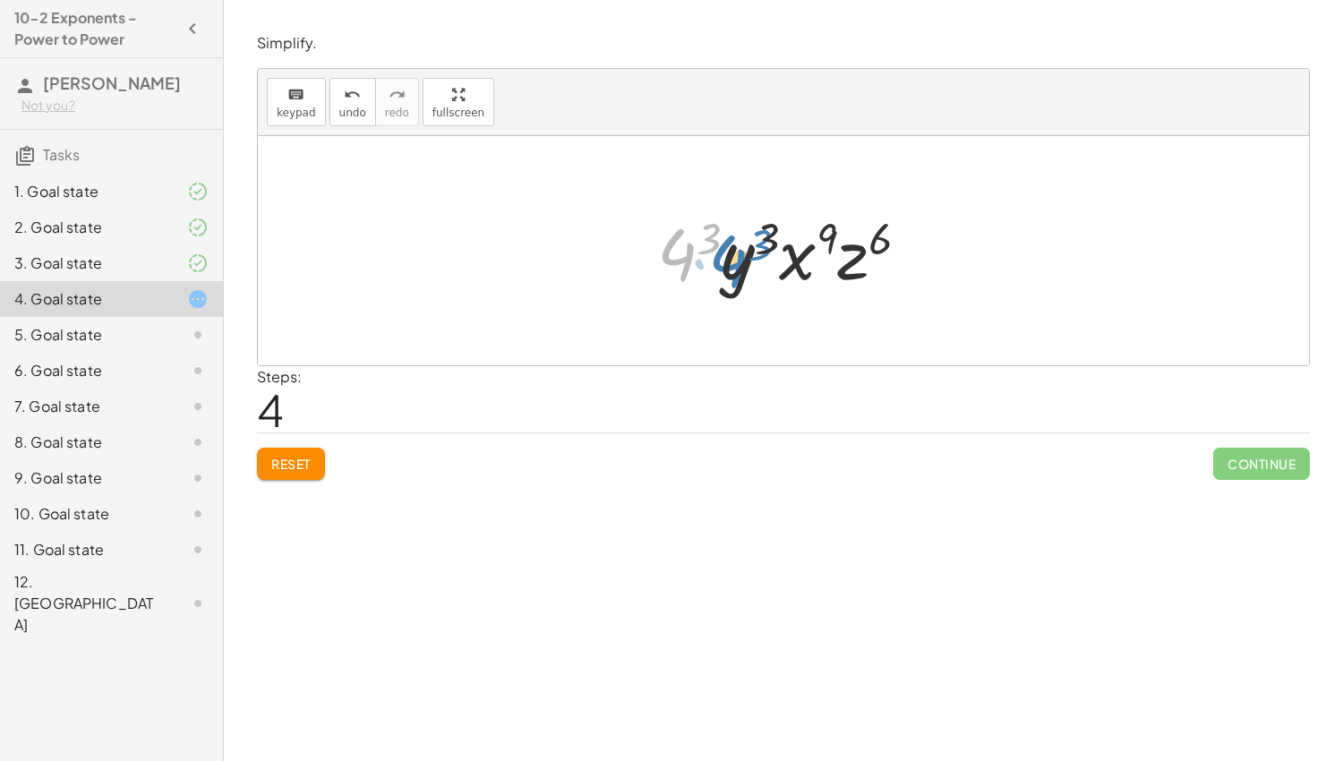
click at [739, 263] on div at bounding box center [790, 251] width 285 height 92
drag, startPoint x: 799, startPoint y: 255, endPoint x: 735, endPoint y: 267, distance: 64.6
click at [735, 267] on div at bounding box center [790, 251] width 285 height 92
drag, startPoint x: 876, startPoint y: 241, endPoint x: 817, endPoint y: 238, distance: 59.2
click at [817, 238] on div at bounding box center [790, 251] width 285 height 92
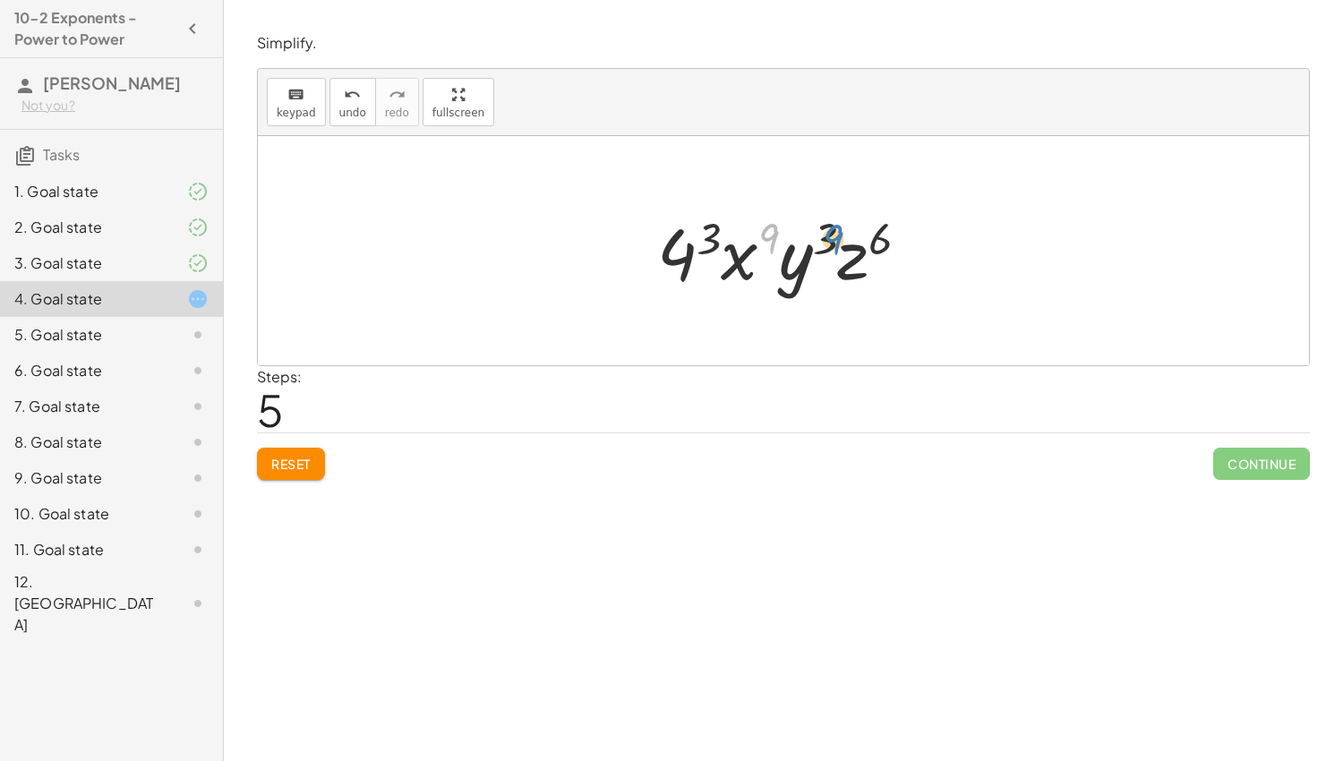
drag, startPoint x: 774, startPoint y: 239, endPoint x: 840, endPoint y: 240, distance: 66.3
click at [840, 240] on div at bounding box center [790, 251] width 285 height 92
drag, startPoint x: 713, startPoint y: 244, endPoint x: 781, endPoint y: 239, distance: 68.2
click at [781, 239] on div at bounding box center [790, 251] width 285 height 92
drag, startPoint x: 742, startPoint y: 261, endPoint x: 684, endPoint y: 255, distance: 58.5
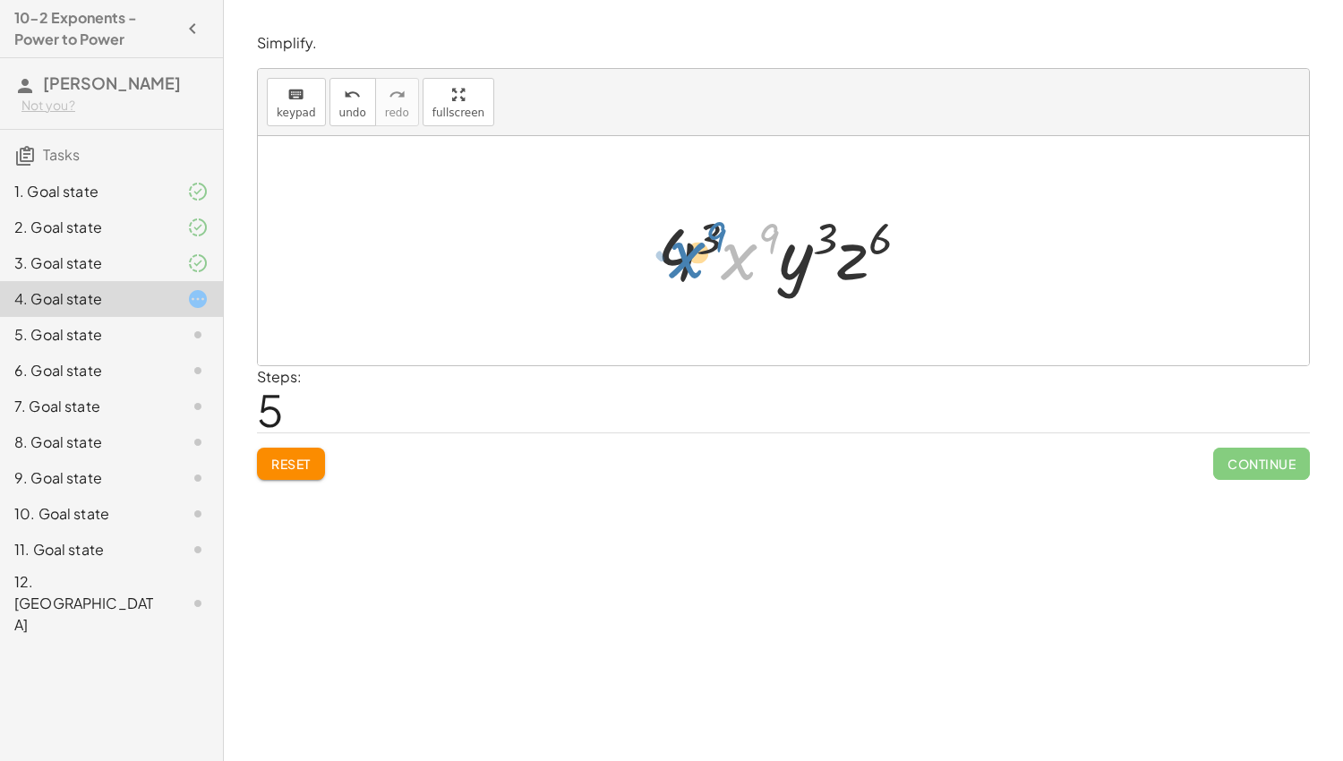
click at [684, 255] on div at bounding box center [790, 251] width 285 height 92
drag, startPoint x: 793, startPoint y: 270, endPoint x: 740, endPoint y: 259, distance: 54.8
click at [740, 259] on div at bounding box center [790, 251] width 285 height 92
drag, startPoint x: 853, startPoint y: 267, endPoint x: 795, endPoint y: 261, distance: 58.5
click at [795, 261] on div at bounding box center [790, 251] width 285 height 92
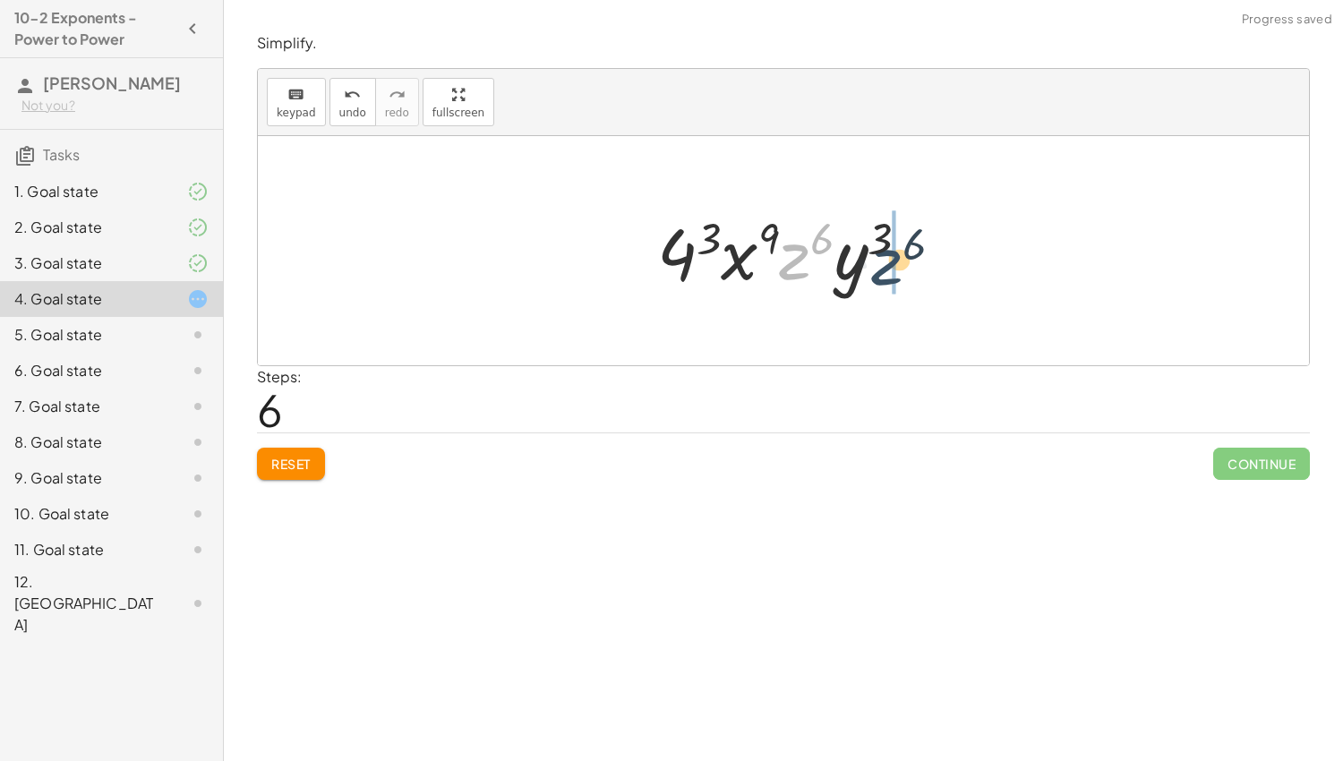
drag, startPoint x: 789, startPoint y: 261, endPoint x: 883, endPoint y: 266, distance: 94.2
click at [883, 266] on div at bounding box center [790, 251] width 285 height 92
drag, startPoint x: 767, startPoint y: 238, endPoint x: 701, endPoint y: 236, distance: 66.3
click at [701, 236] on div at bounding box center [790, 251] width 285 height 92
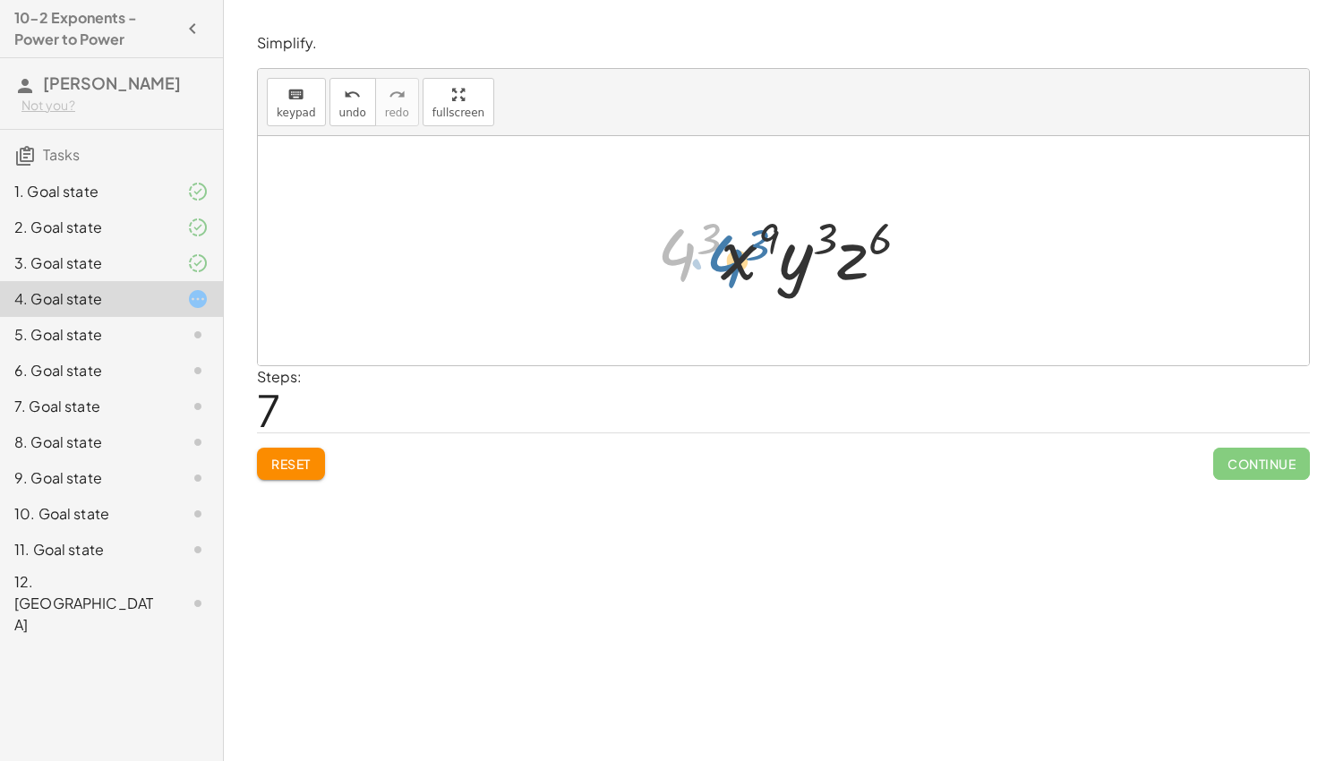
drag, startPoint x: 682, startPoint y: 248, endPoint x: 731, endPoint y: 254, distance: 48.8
click at [731, 254] on div at bounding box center [790, 251] width 285 height 92
drag, startPoint x: 765, startPoint y: 233, endPoint x: 776, endPoint y: 234, distance: 10.8
click at [776, 234] on div at bounding box center [790, 251] width 285 height 92
drag, startPoint x: 770, startPoint y: 235, endPoint x: 706, endPoint y: 231, distance: 64.6
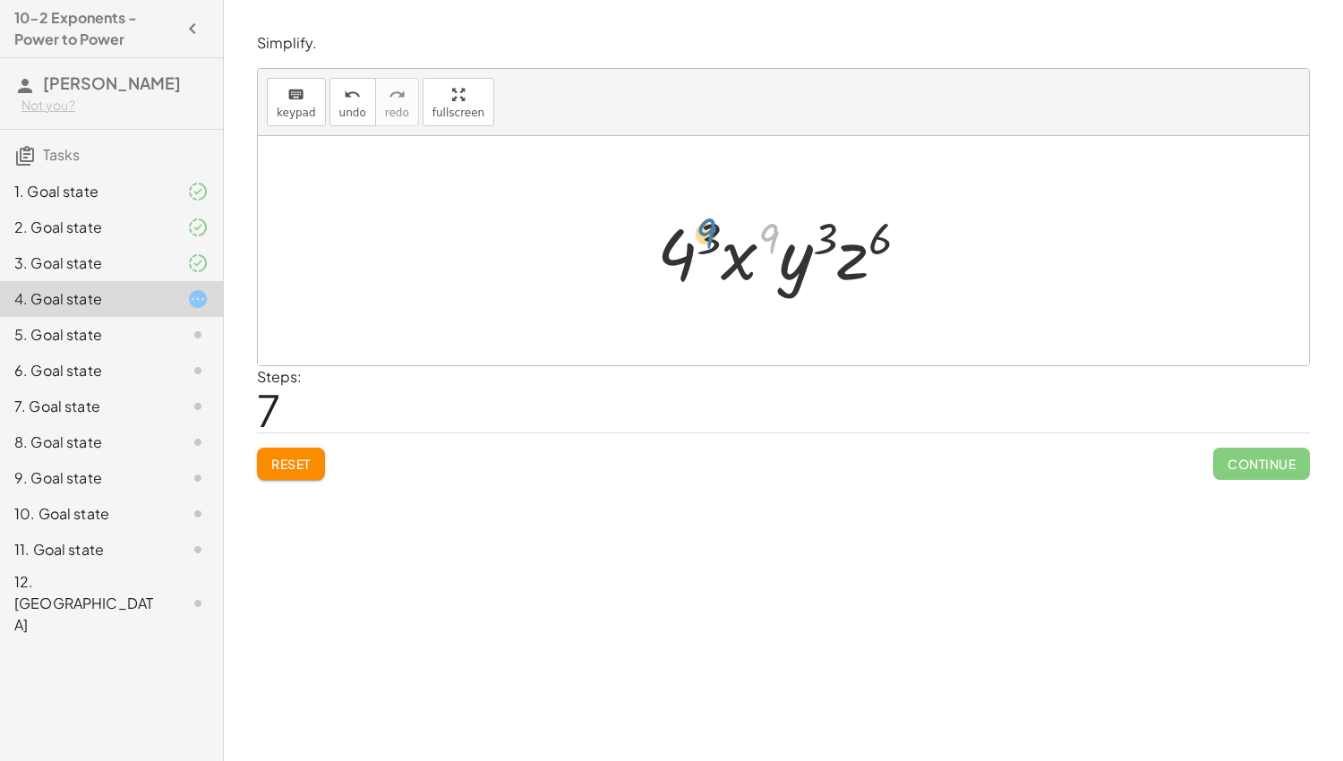
click at [706, 231] on div at bounding box center [790, 251] width 285 height 92
drag, startPoint x: 853, startPoint y: 253, endPoint x: 735, endPoint y: 258, distance: 117.4
click at [735, 258] on div at bounding box center [790, 251] width 285 height 92
drag, startPoint x: 825, startPoint y: 223, endPoint x: 758, endPoint y: 225, distance: 67.2
click at [758, 225] on div at bounding box center [790, 251] width 285 height 92
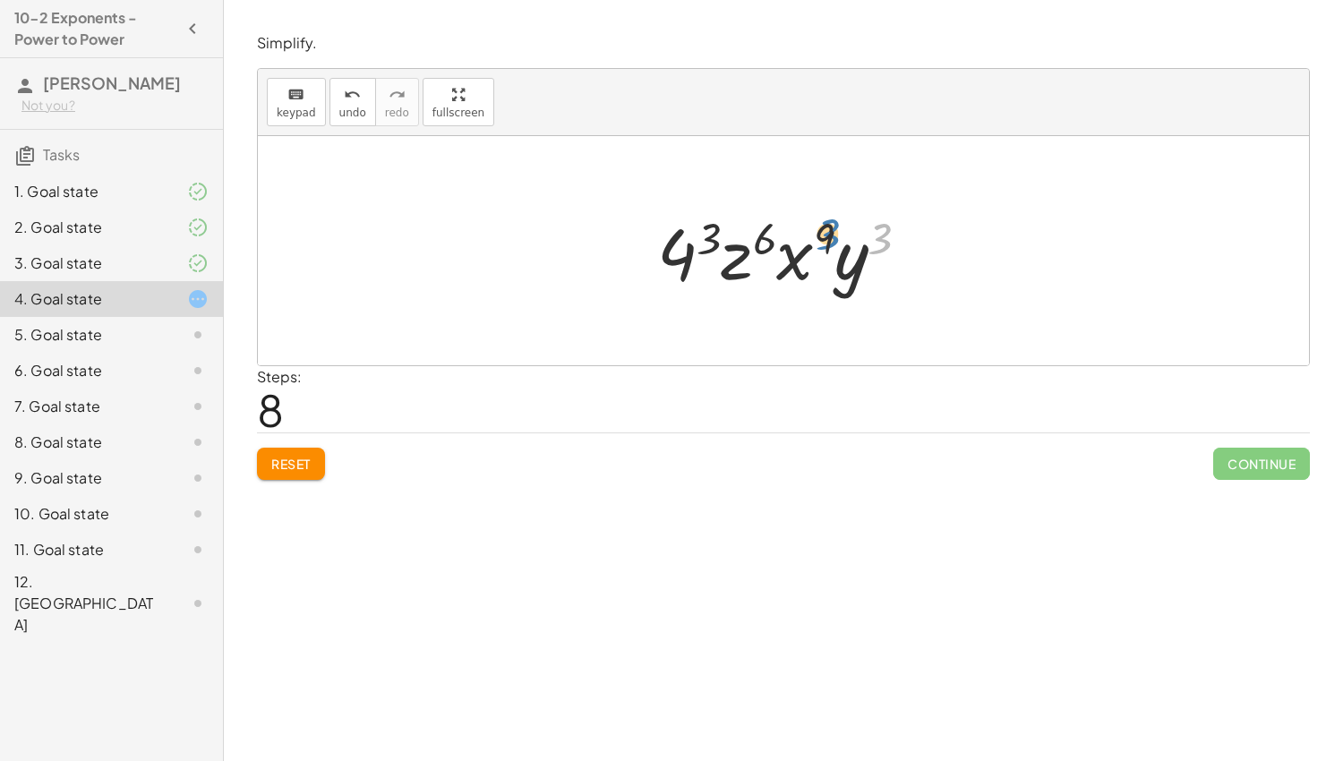
drag, startPoint x: 886, startPoint y: 239, endPoint x: 832, endPoint y: 236, distance: 53.8
click at [832, 236] on div at bounding box center [790, 251] width 285 height 92
drag, startPoint x: 796, startPoint y: 246, endPoint x: 860, endPoint y: 253, distance: 64.0
click at [860, 253] on div at bounding box center [790, 251] width 285 height 92
drag, startPoint x: 707, startPoint y: 224, endPoint x: 762, endPoint y: 227, distance: 55.6
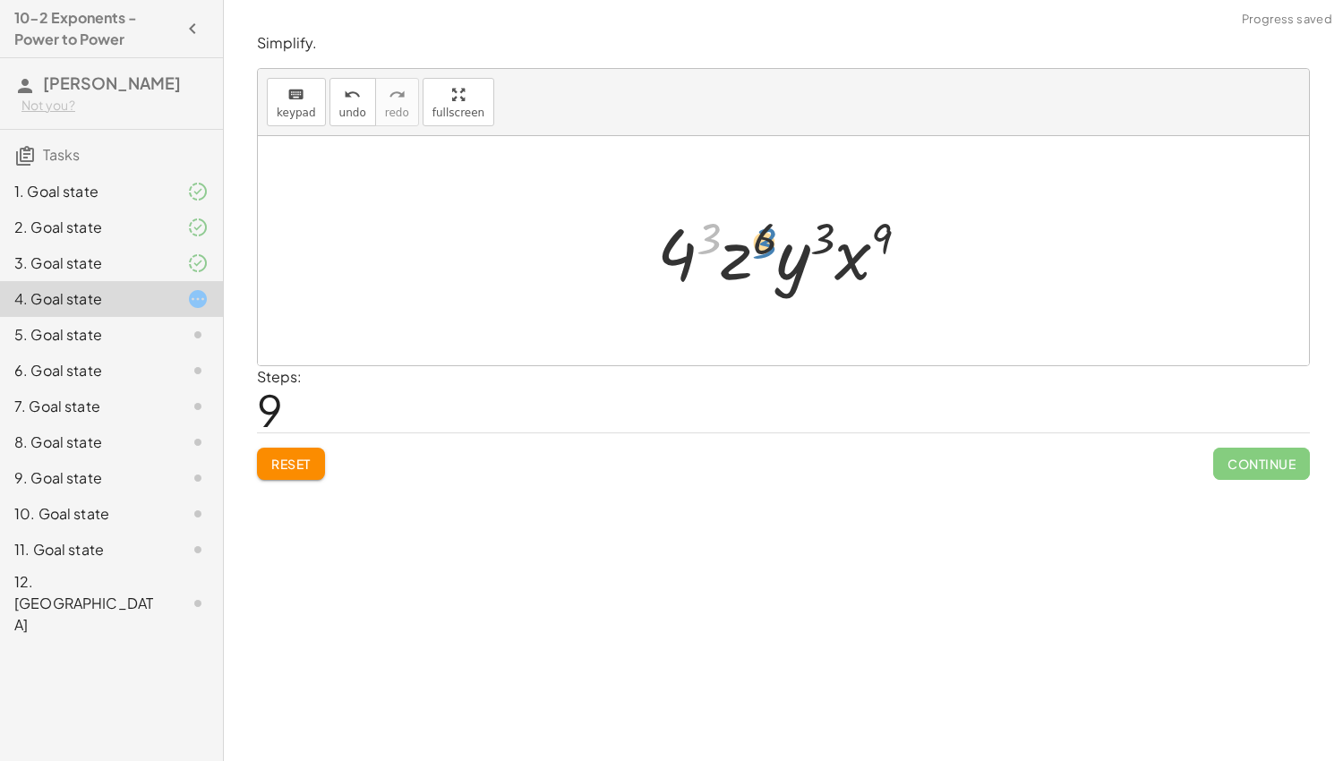
click at [762, 227] on div at bounding box center [790, 251] width 285 height 92
drag, startPoint x: 827, startPoint y: 236, endPoint x: 888, endPoint y: 236, distance: 60.9
click at [888, 236] on div at bounding box center [790, 251] width 285 height 92
drag, startPoint x: 890, startPoint y: 233, endPoint x: 810, endPoint y: 234, distance: 79.7
click at [810, 234] on div at bounding box center [790, 251] width 285 height 92
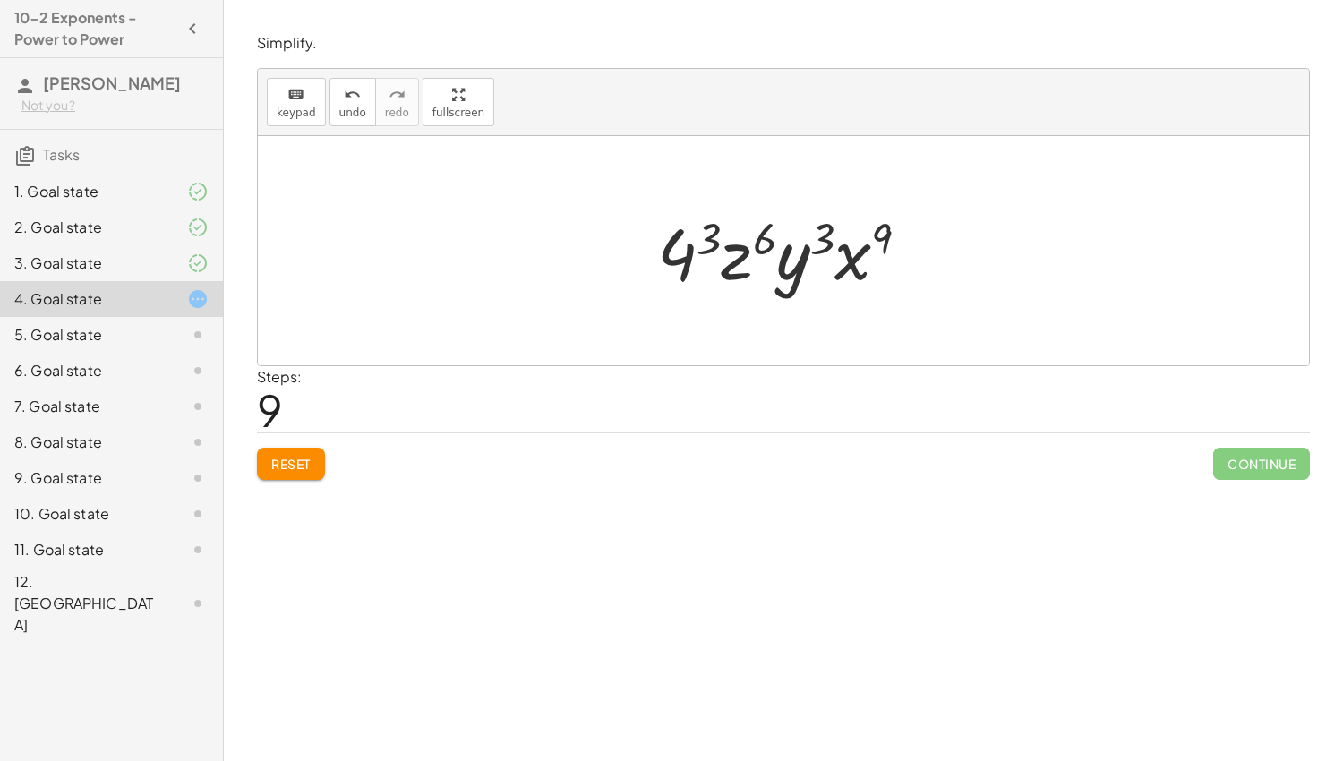
click at [277, 466] on span "Reset" at bounding box center [290, 464] width 39 height 16
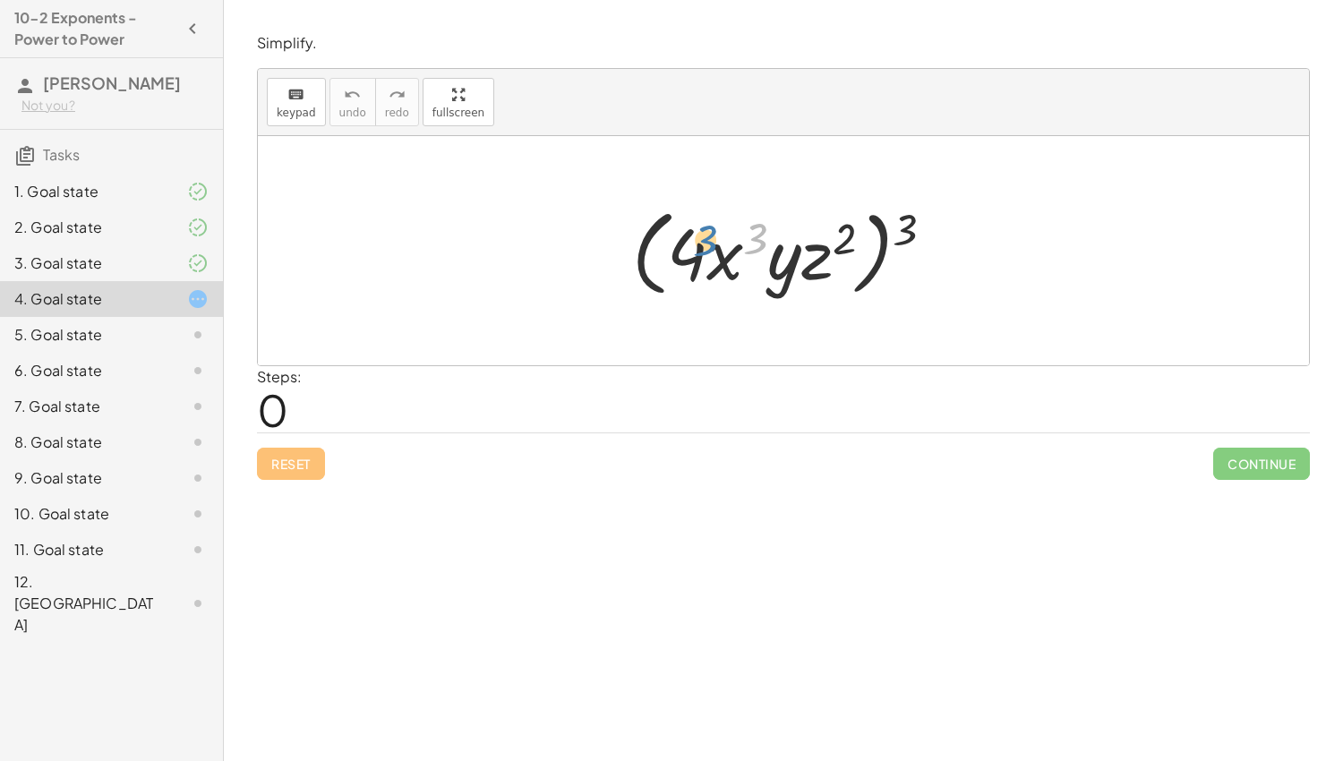
drag, startPoint x: 756, startPoint y: 236, endPoint x: 693, endPoint y: 234, distance: 62.7
click at [693, 234] on div at bounding box center [790, 251] width 334 height 103
drag, startPoint x: 752, startPoint y: 238, endPoint x: 683, endPoint y: 257, distance: 71.5
click at [683, 257] on div at bounding box center [790, 251] width 334 height 103
drag, startPoint x: 711, startPoint y: 265, endPoint x: 748, endPoint y: 264, distance: 36.7
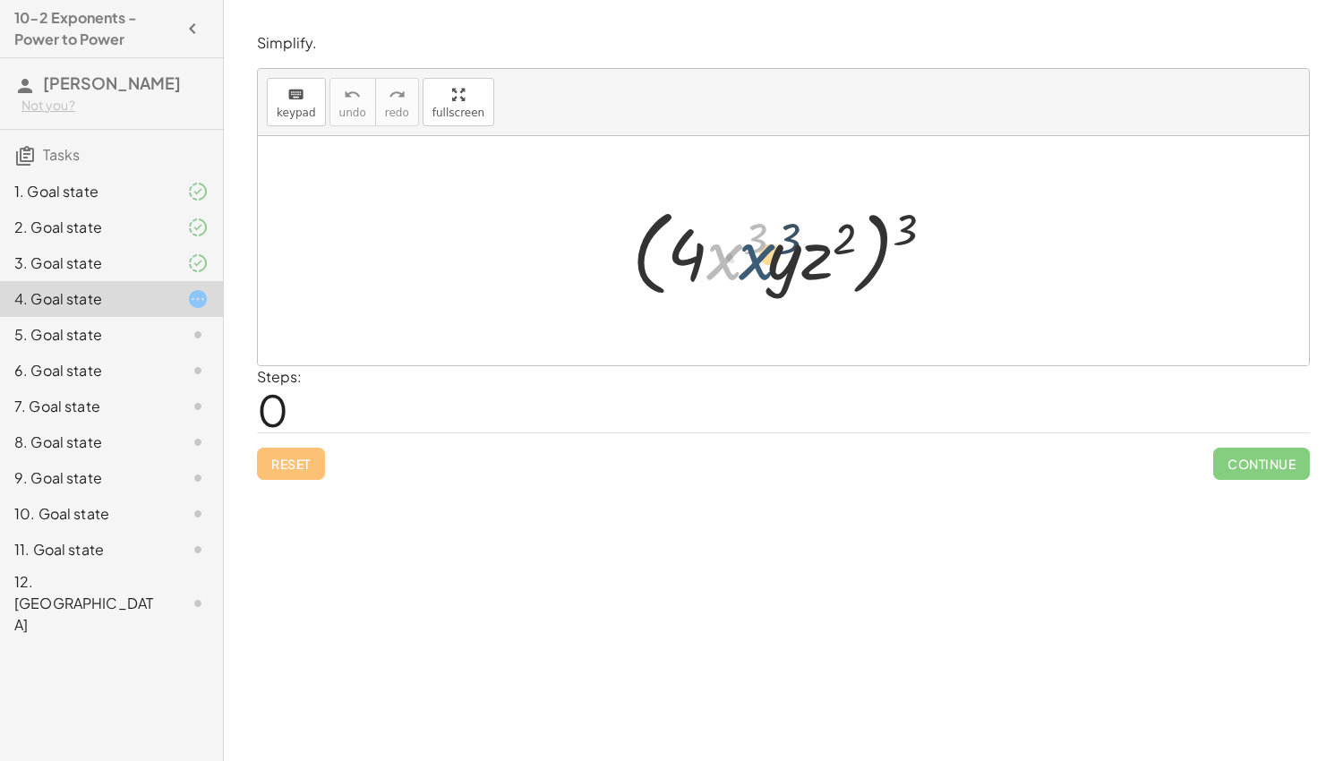
click at [748, 264] on div at bounding box center [790, 251] width 334 height 103
drag, startPoint x: 723, startPoint y: 264, endPoint x: 780, endPoint y: 261, distance: 57.4
click at [780, 261] on div at bounding box center [790, 251] width 334 height 103
drag, startPoint x: 791, startPoint y: 239, endPoint x: 734, endPoint y: 238, distance: 56.4
click at [734, 238] on div at bounding box center [790, 251] width 334 height 103
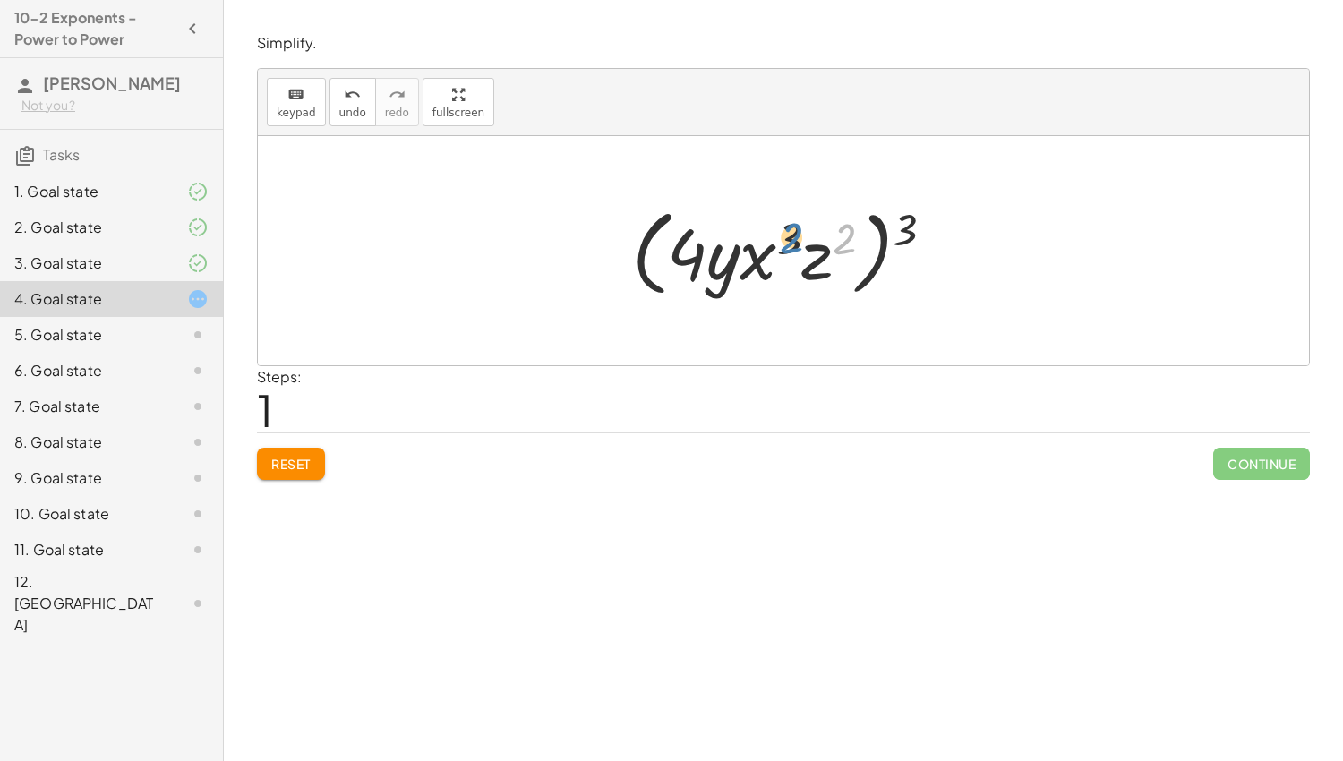
drag, startPoint x: 844, startPoint y: 241, endPoint x: 790, endPoint y: 240, distance: 54.6
click at [790, 240] on div at bounding box center [790, 251] width 334 height 103
drag, startPoint x: 818, startPoint y: 266, endPoint x: 766, endPoint y: 262, distance: 52.1
click at [766, 262] on div at bounding box center [790, 251] width 334 height 103
drag, startPoint x: 904, startPoint y: 233, endPoint x: 843, endPoint y: 239, distance: 62.1
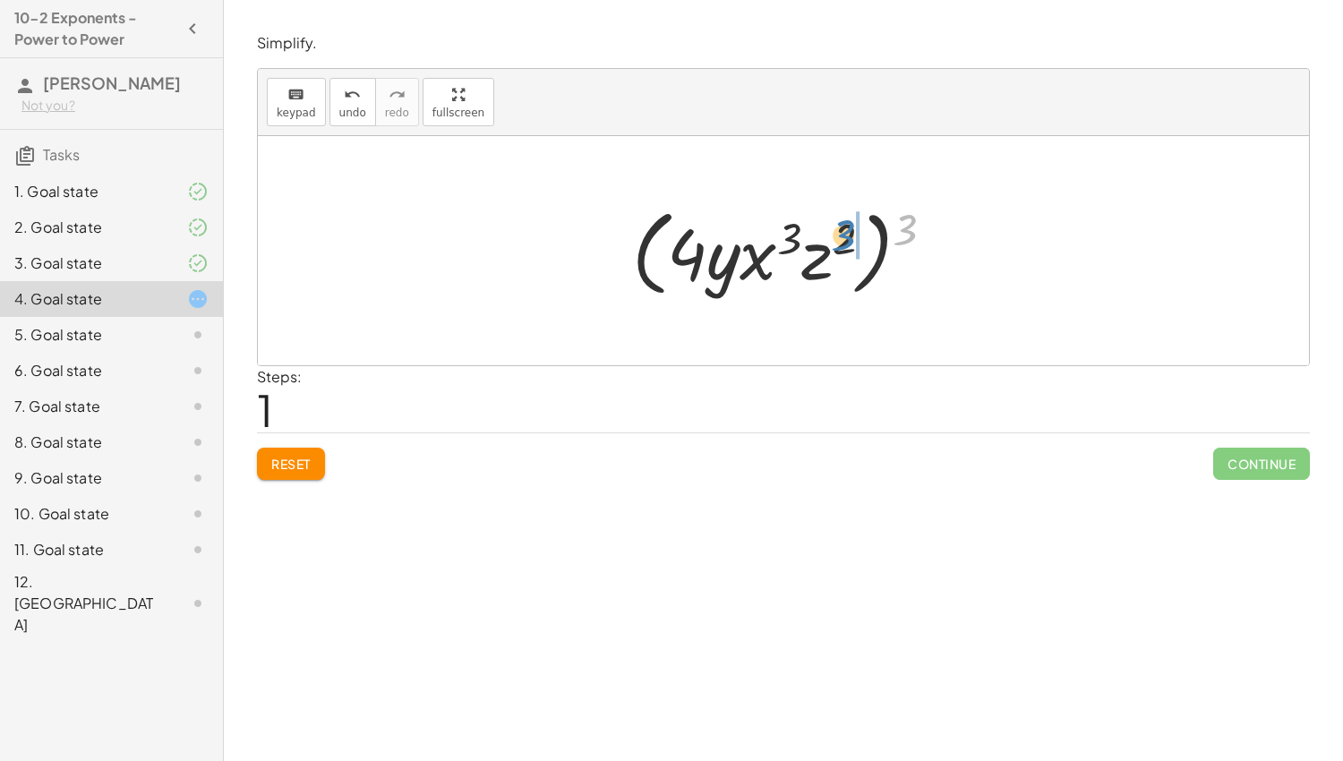
click at [843, 239] on div at bounding box center [790, 251] width 334 height 103
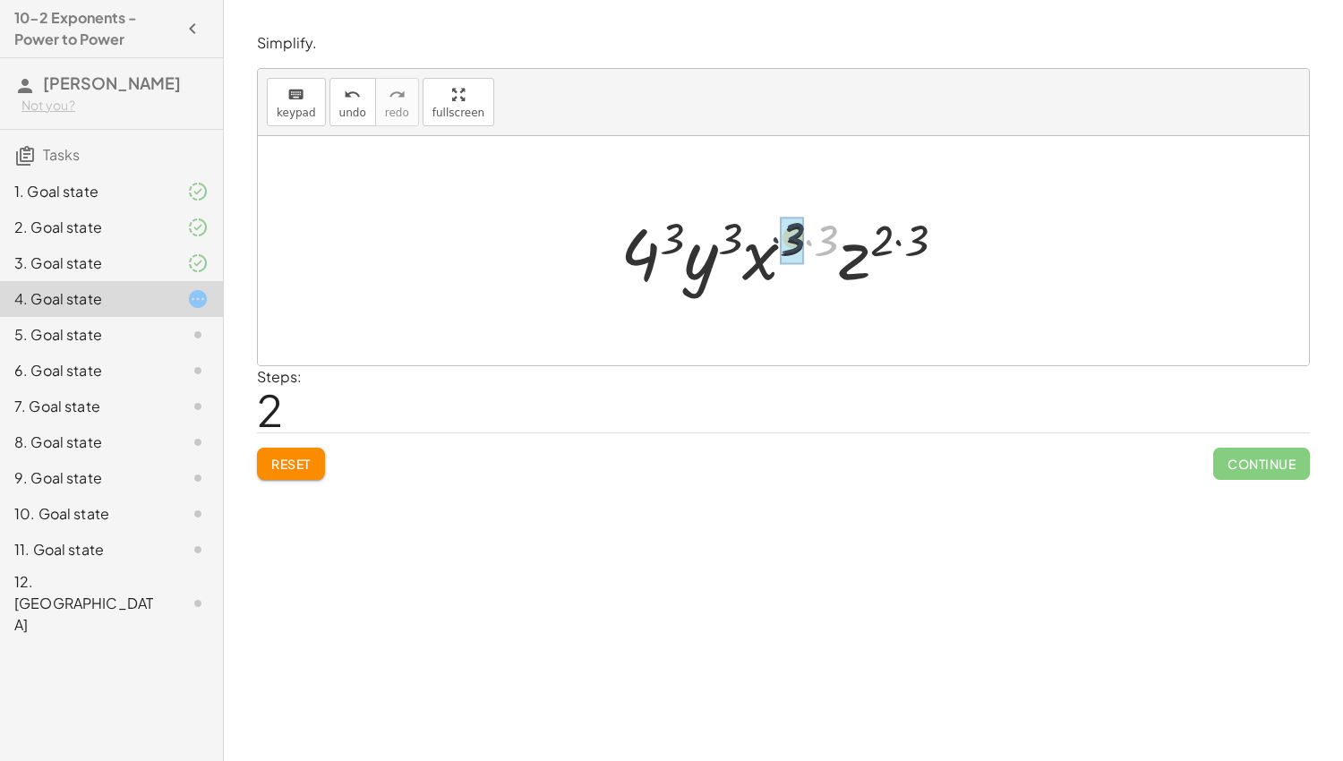
drag, startPoint x: 828, startPoint y: 237, endPoint x: 794, endPoint y: 235, distance: 34.1
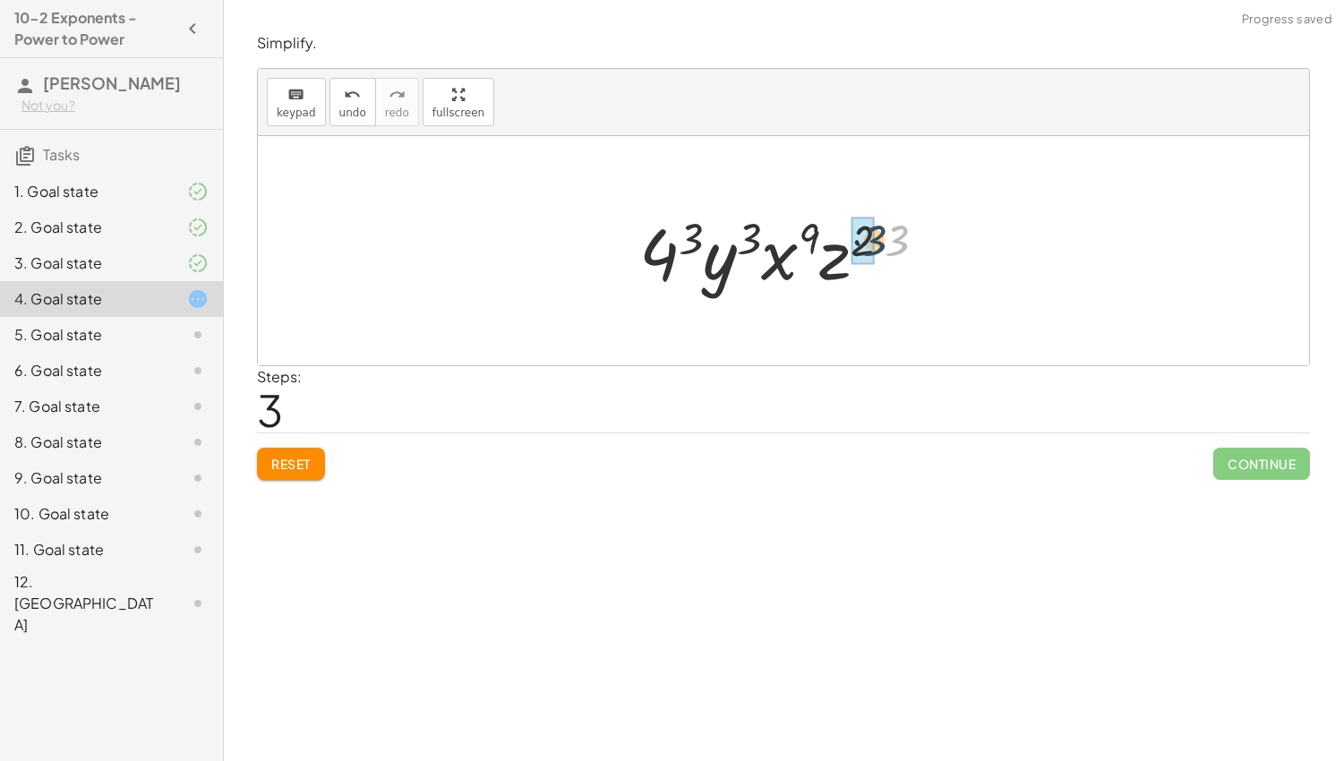
drag, startPoint x: 897, startPoint y: 241, endPoint x: 870, endPoint y: 241, distance: 27.8
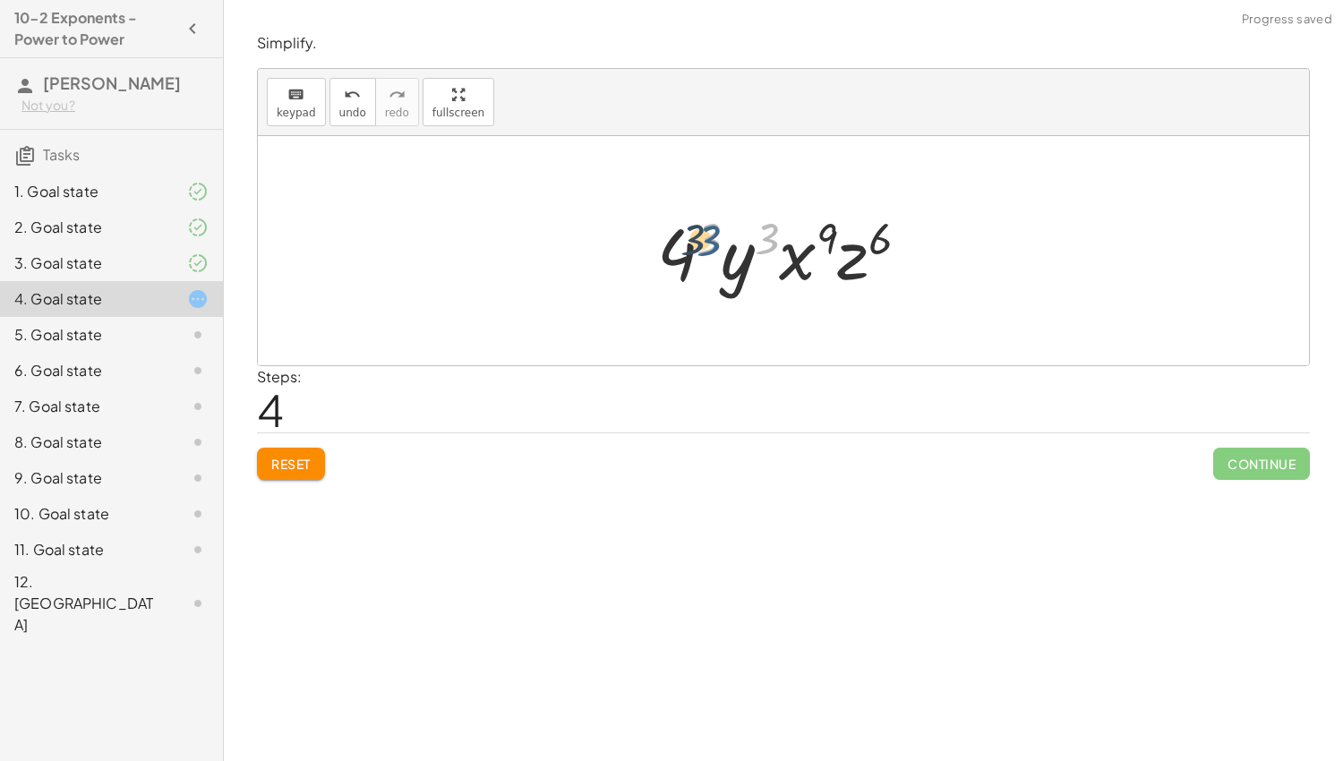
drag, startPoint x: 772, startPoint y: 231, endPoint x: 712, endPoint y: 233, distance: 60.0
click at [712, 233] on div at bounding box center [790, 251] width 285 height 92
drag, startPoint x: 733, startPoint y: 256, endPoint x: 771, endPoint y: 252, distance: 37.9
click at [771, 252] on div at bounding box center [790, 251] width 285 height 92
drag, startPoint x: 716, startPoint y: 232, endPoint x: 783, endPoint y: 230, distance: 66.3
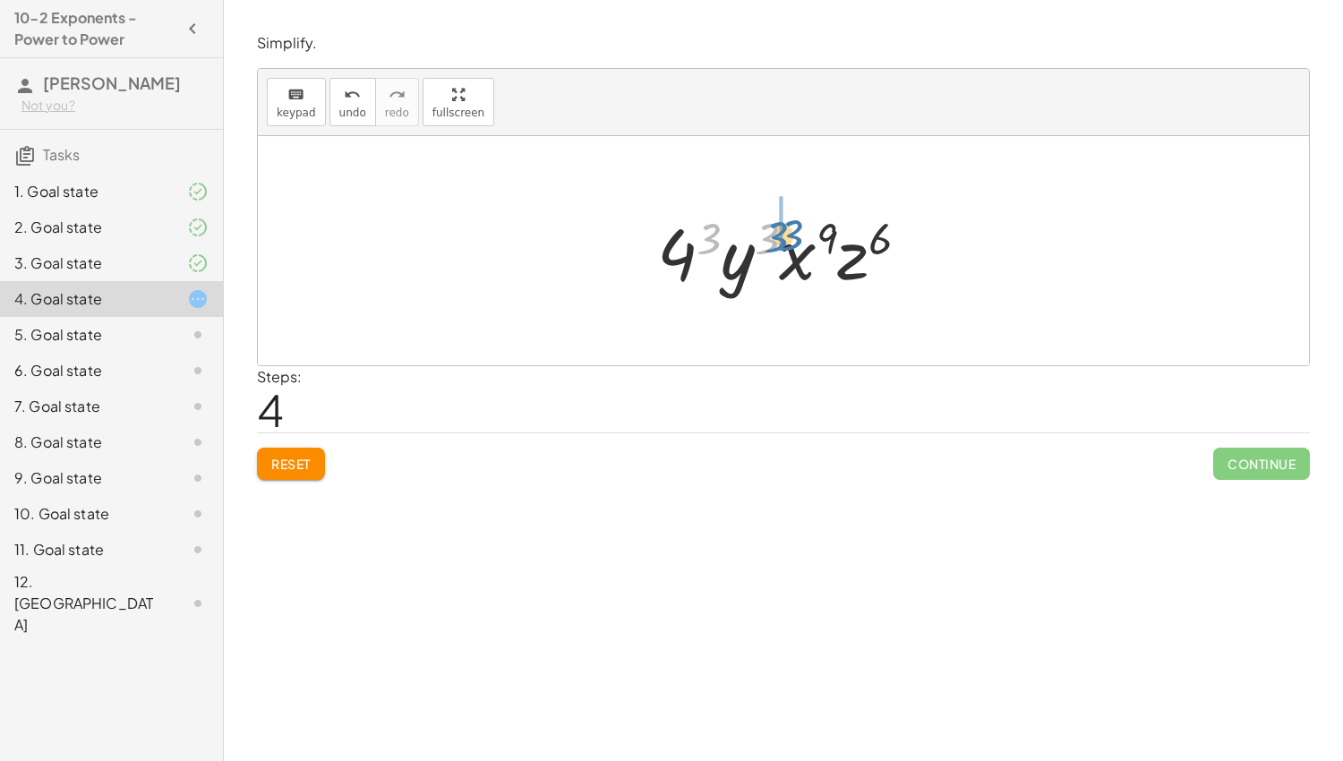
click at [783, 230] on div at bounding box center [790, 251] width 285 height 92
drag, startPoint x: 675, startPoint y: 258, endPoint x: 750, endPoint y: 262, distance: 75.4
click at [750, 262] on div at bounding box center [790, 251] width 285 height 92
drag, startPoint x: 772, startPoint y: 240, endPoint x: 710, endPoint y: 242, distance: 61.8
click at [710, 242] on div at bounding box center [790, 251] width 285 height 92
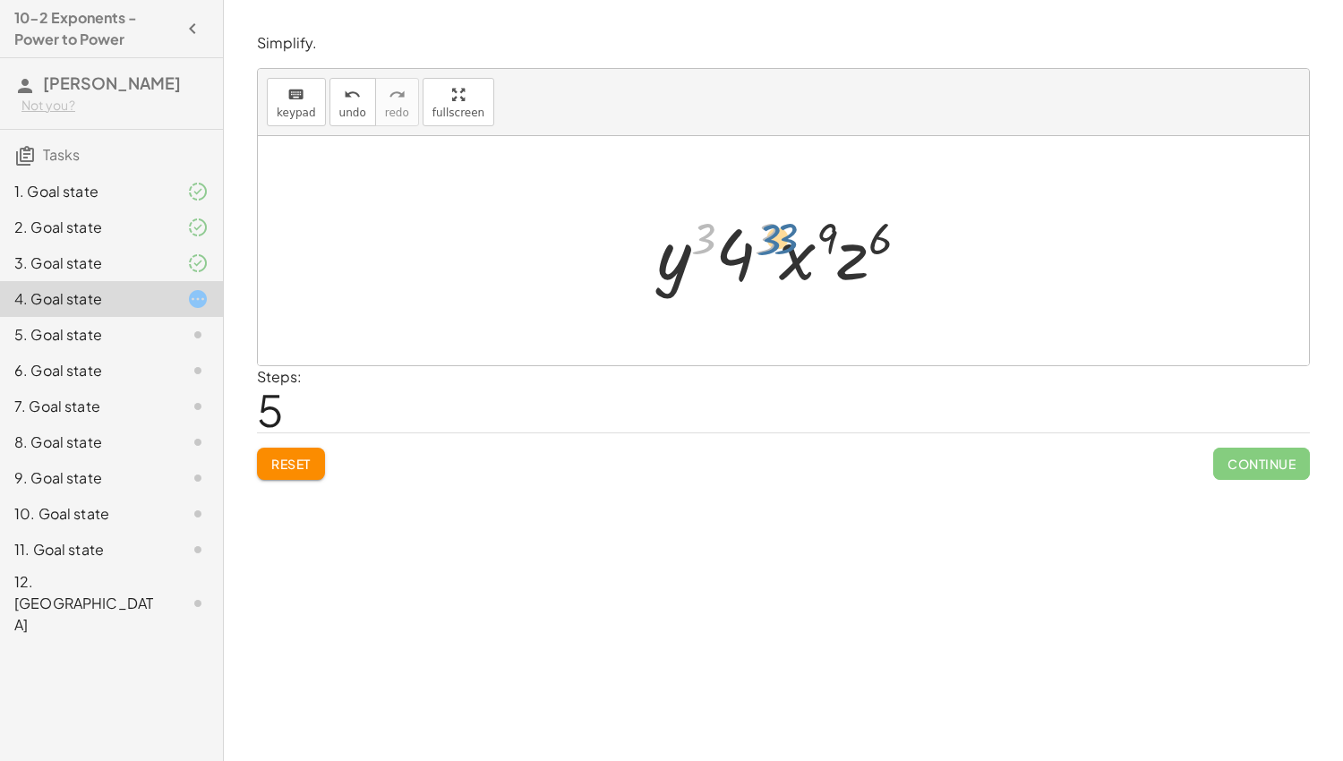
drag, startPoint x: 707, startPoint y: 241, endPoint x: 773, endPoint y: 242, distance: 66.3
click at [773, 242] on div at bounding box center [790, 251] width 285 height 92
drag, startPoint x: 675, startPoint y: 267, endPoint x: 716, endPoint y: 257, distance: 41.5
click at [748, 264] on div at bounding box center [790, 251] width 285 height 92
click at [724, 257] on div at bounding box center [790, 251] width 285 height 92
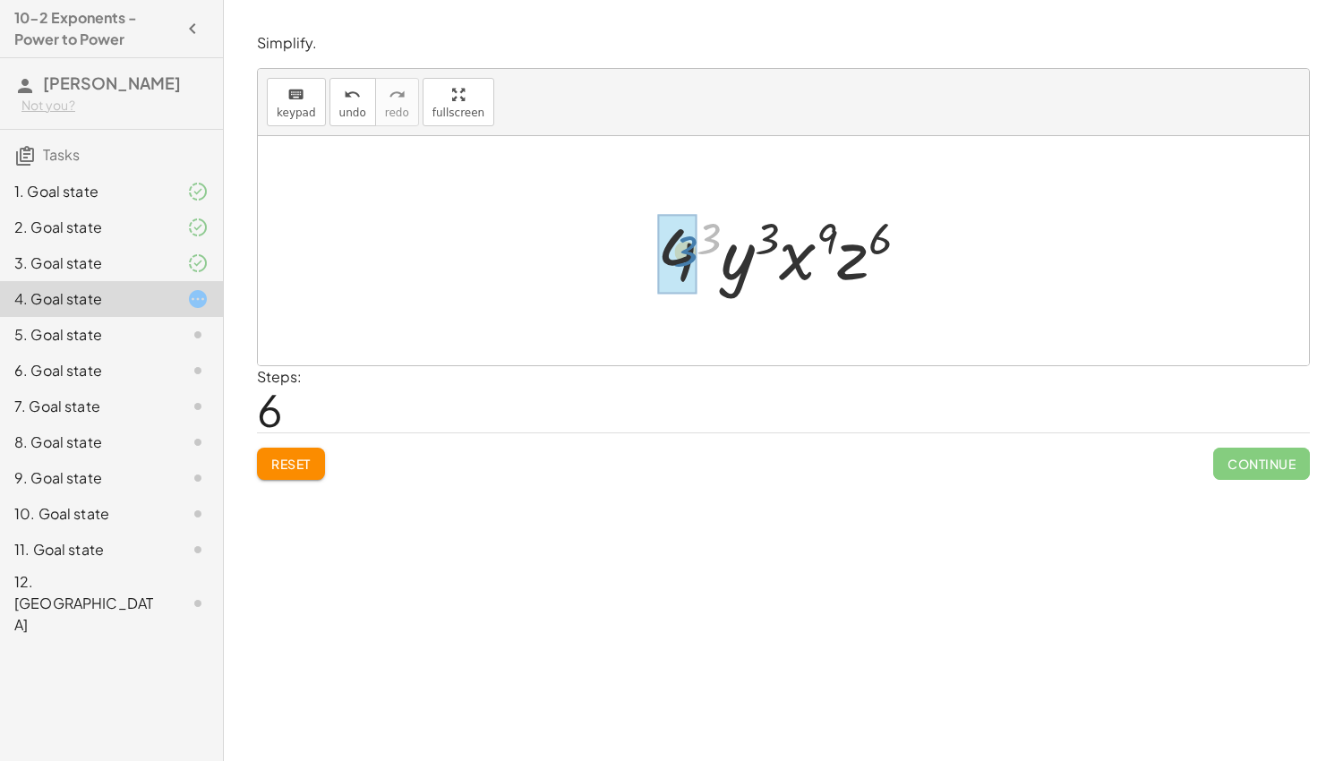
drag, startPoint x: 708, startPoint y: 236, endPoint x: 676, endPoint y: 253, distance: 36.5
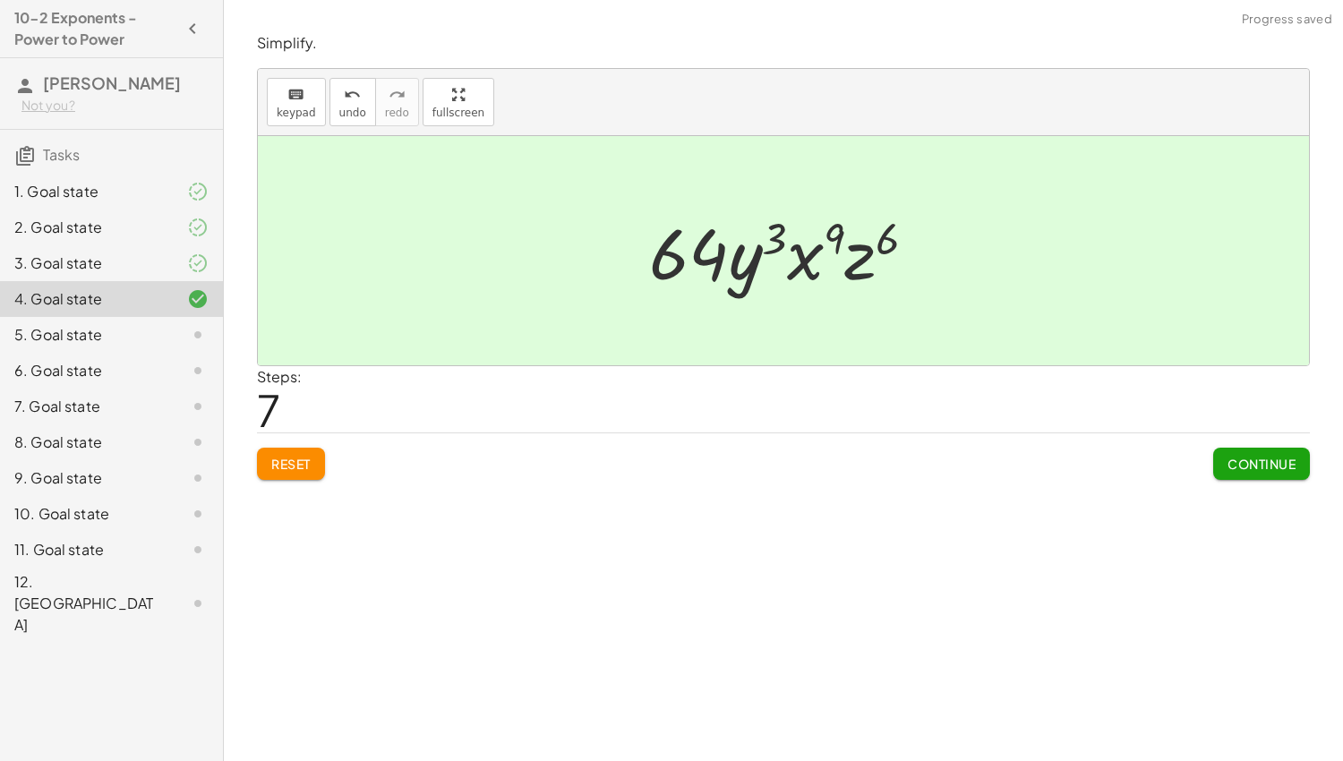
click at [1220, 468] on button "Continue" at bounding box center [1261, 464] width 97 height 32
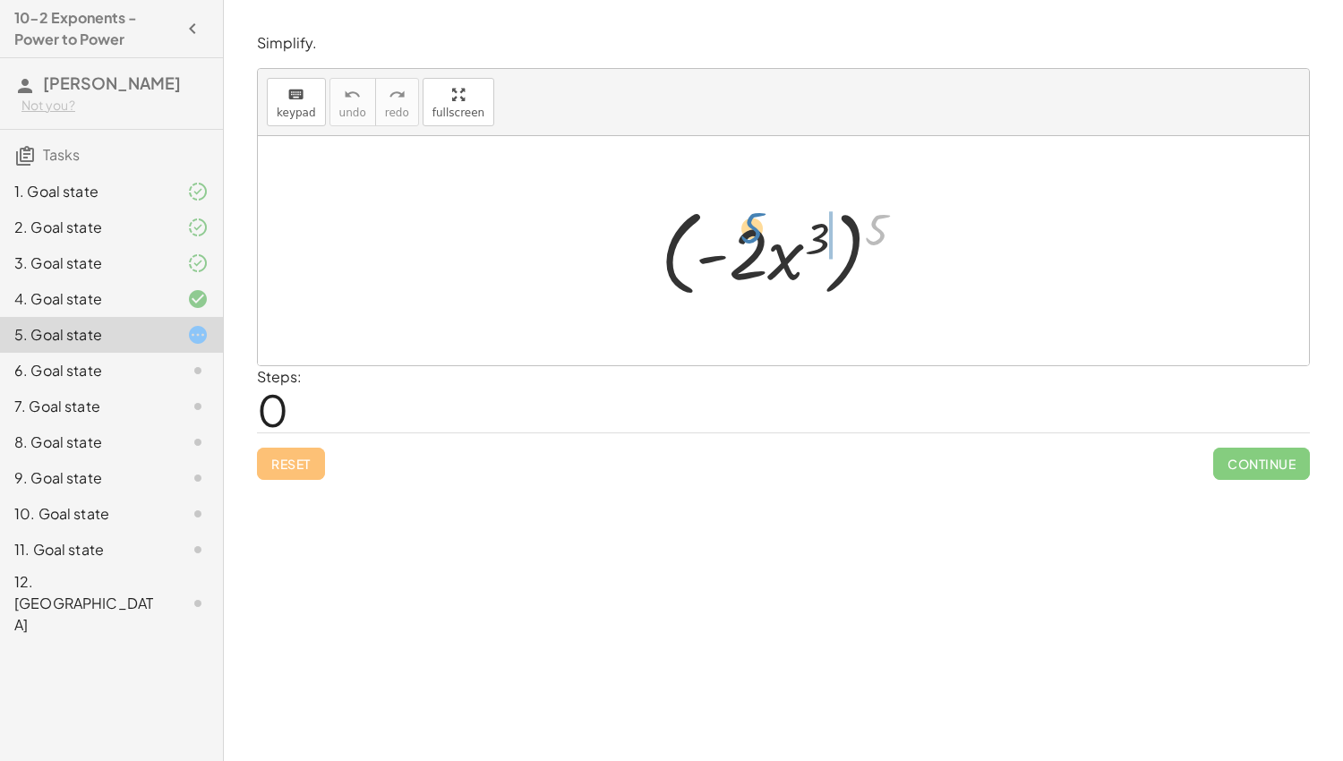
drag, startPoint x: 879, startPoint y: 227, endPoint x: 753, endPoint y: 226, distance: 126.3
click at [753, 226] on div at bounding box center [790, 251] width 277 height 103
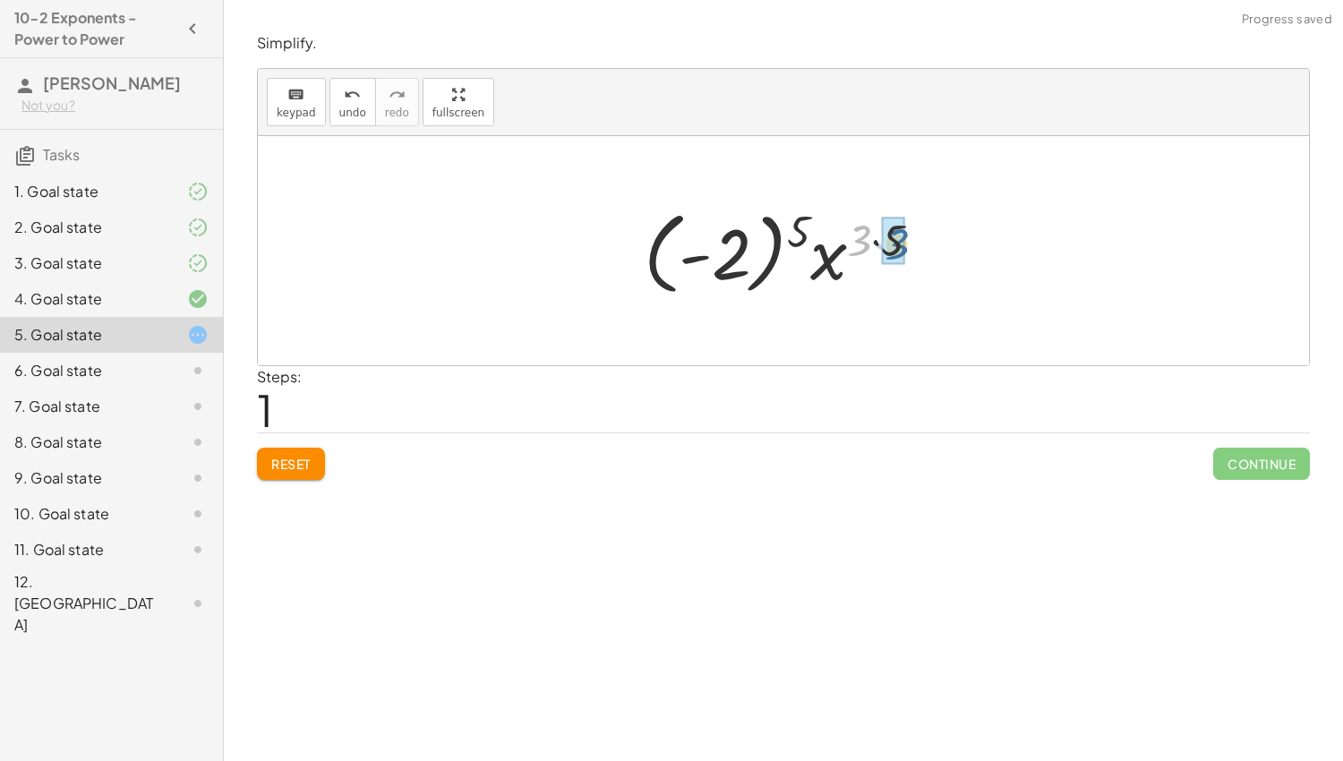
drag, startPoint x: 856, startPoint y: 239, endPoint x: 895, endPoint y: 242, distance: 38.6
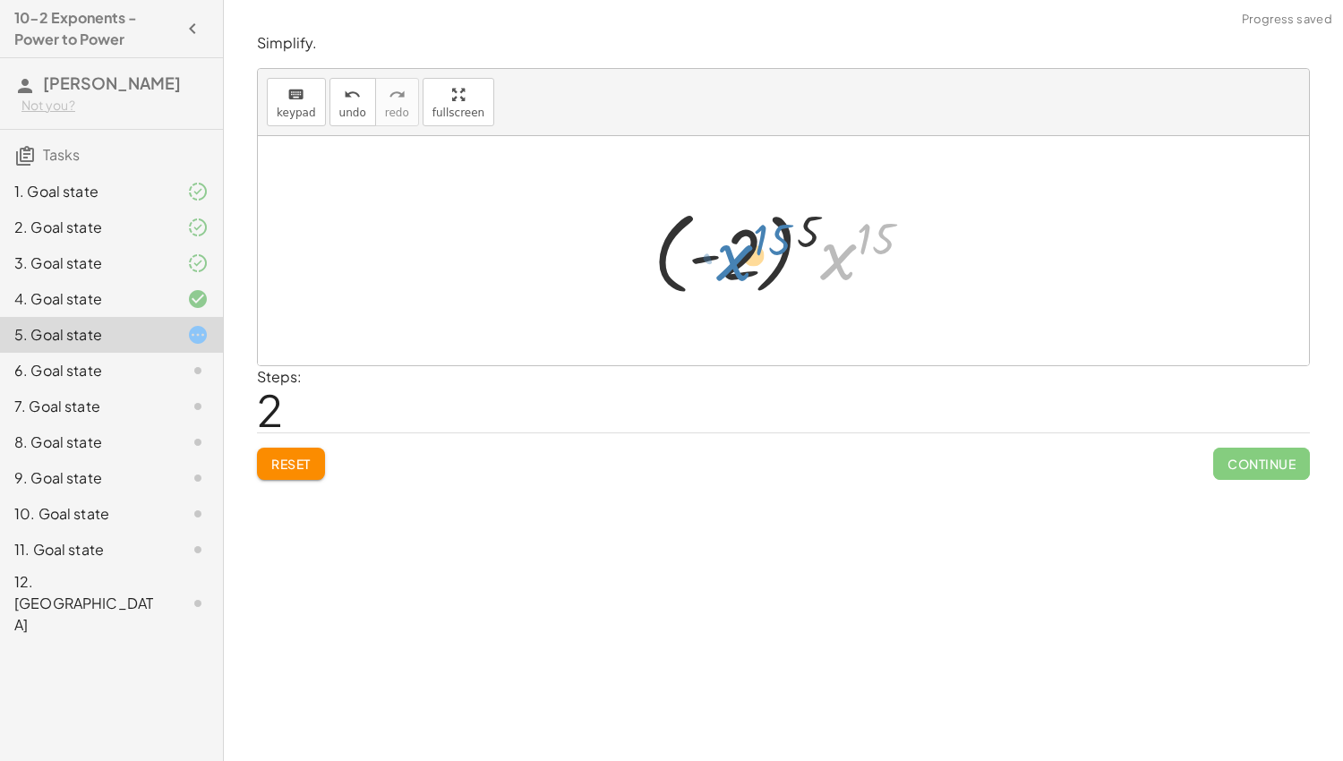
drag, startPoint x: 843, startPoint y: 260, endPoint x: 738, endPoint y: 261, distance: 104.8
click at [738, 261] on div at bounding box center [790, 250] width 290 height 99
drag, startPoint x: 732, startPoint y: 259, endPoint x: 806, endPoint y: 258, distance: 74.3
click at [806, 258] on div at bounding box center [790, 250] width 290 height 99
drag, startPoint x: 806, startPoint y: 219, endPoint x: 874, endPoint y: 226, distance: 68.4
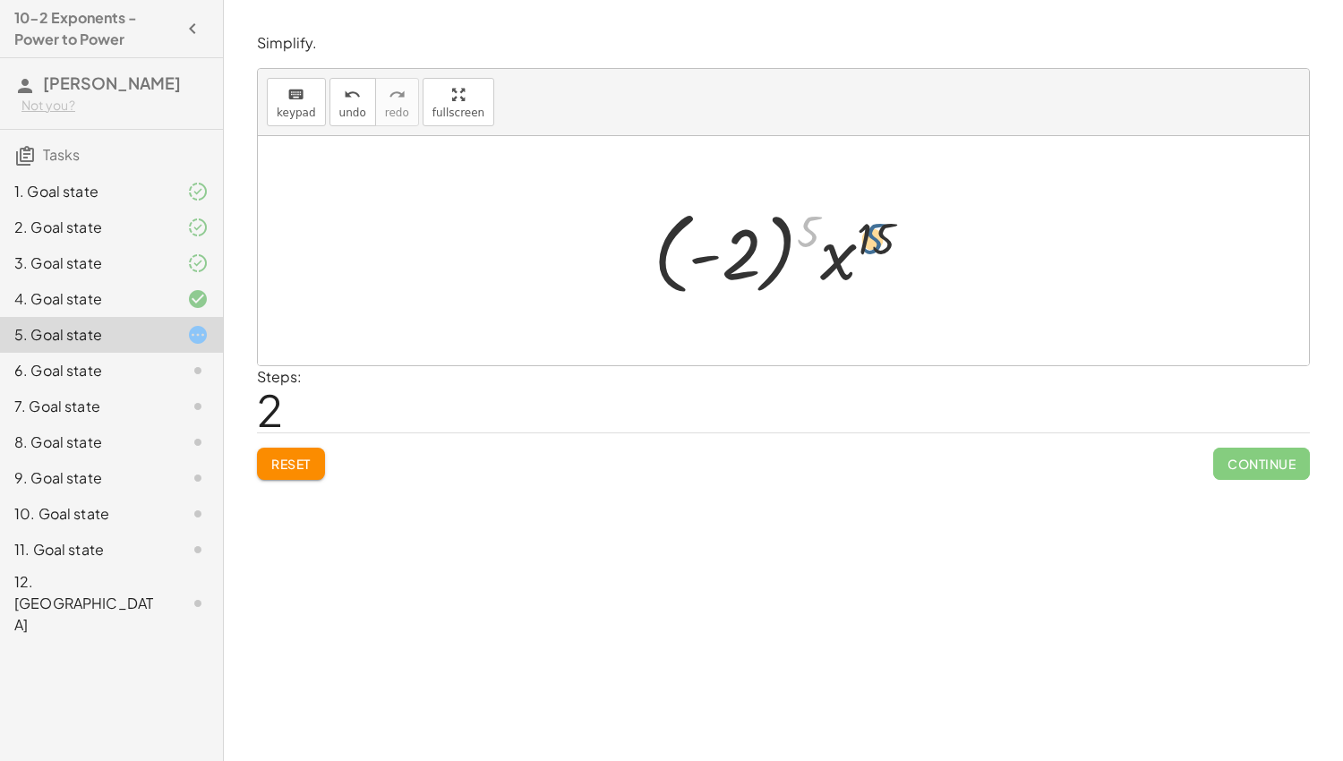
click at [874, 226] on div at bounding box center [790, 250] width 290 height 99
drag, startPoint x: 810, startPoint y: 226, endPoint x: 733, endPoint y: 245, distance: 78.6
click at [733, 245] on div at bounding box center [790, 250] width 290 height 99
drag, startPoint x: 841, startPoint y: 242, endPoint x: 757, endPoint y: 243, distance: 84.2
click at [757, 243] on div at bounding box center [790, 251] width 219 height 92
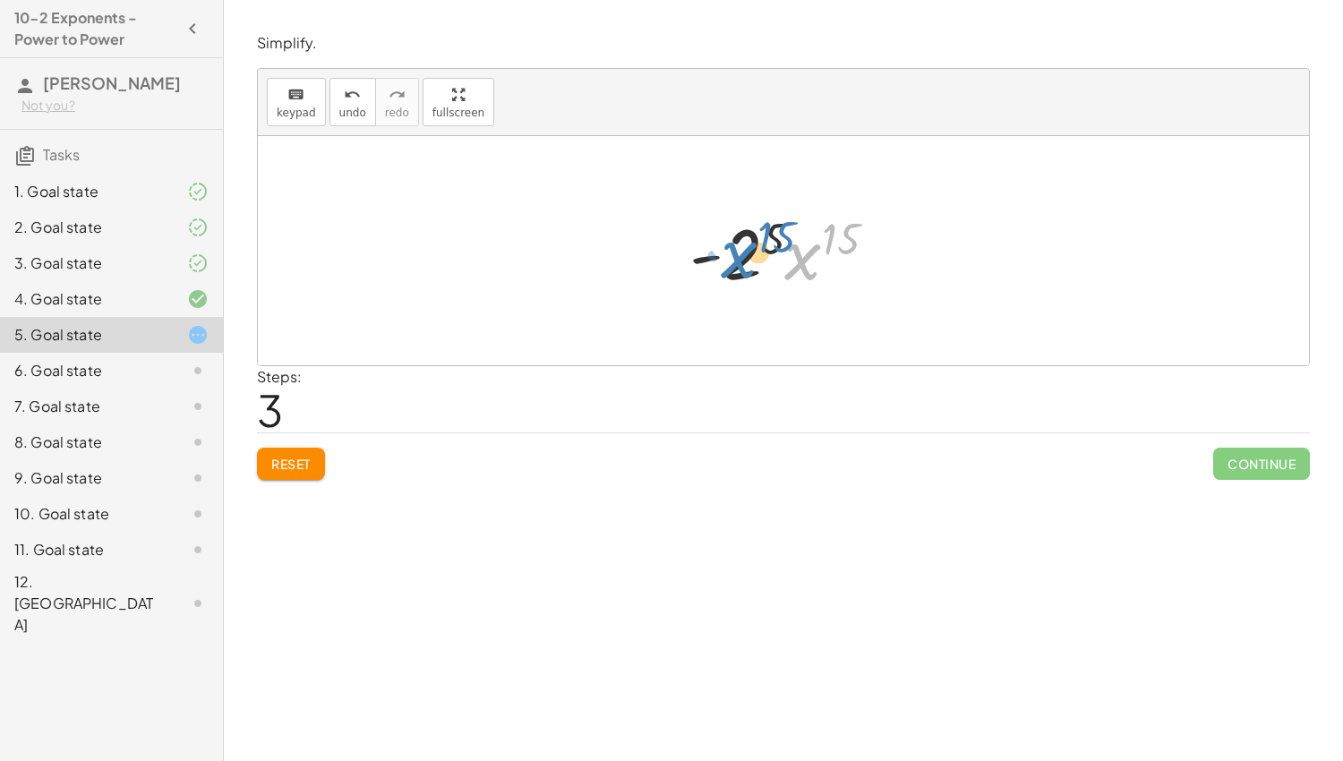
drag, startPoint x: 787, startPoint y: 268, endPoint x: 716, endPoint y: 265, distance: 70.8
click at [716, 265] on div at bounding box center [790, 251] width 219 height 92
drag, startPoint x: 737, startPoint y: 262, endPoint x: 837, endPoint y: 261, distance: 100.3
click at [837, 261] on div at bounding box center [790, 251] width 219 height 92
drag, startPoint x: 747, startPoint y: 224, endPoint x: 866, endPoint y: 223, distance: 119.1
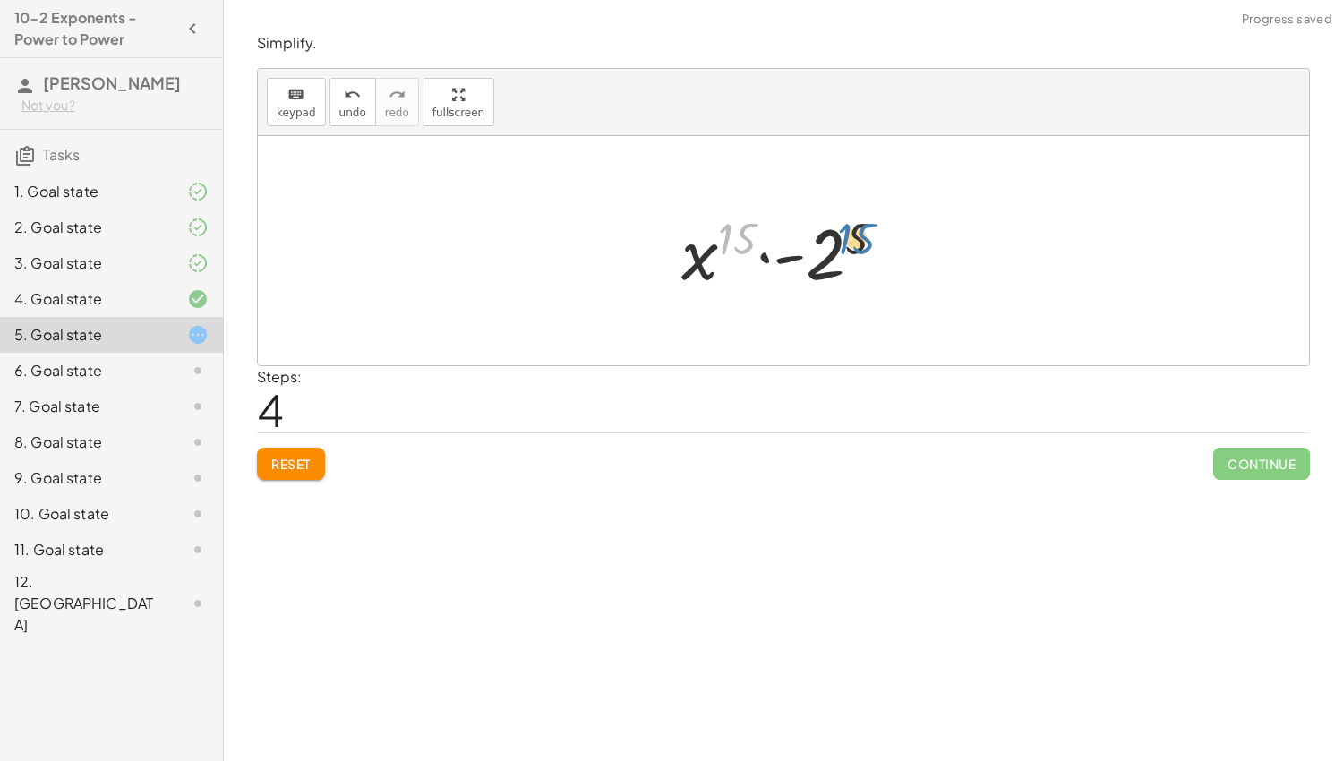
click at [866, 223] on div at bounding box center [791, 251] width 236 height 92
drag, startPoint x: 861, startPoint y: 227, endPoint x: 735, endPoint y: 225, distance: 125.4
click at [735, 225] on div at bounding box center [791, 251] width 236 height 92
drag, startPoint x: 702, startPoint y: 259, endPoint x: 850, endPoint y: 265, distance: 147.9
click at [850, 265] on div at bounding box center [791, 251] width 236 height 92
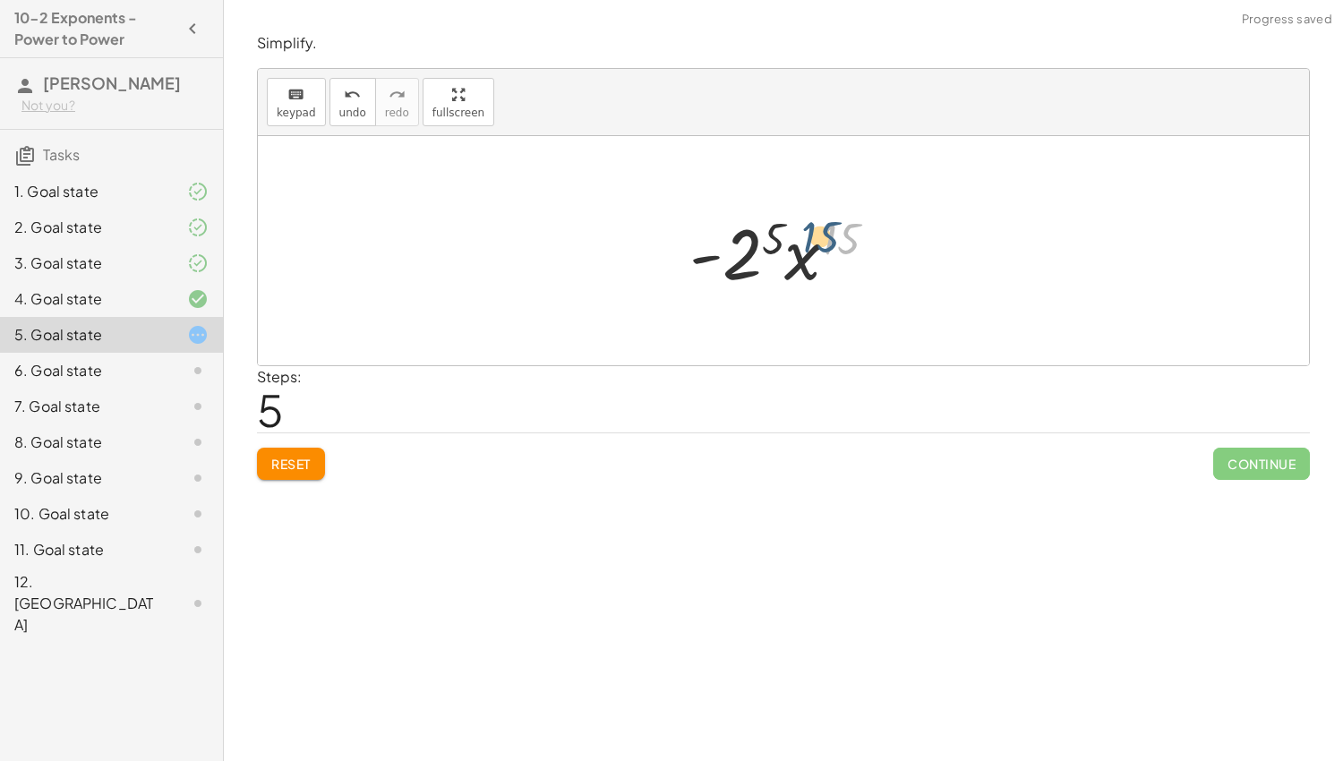
drag, startPoint x: 830, startPoint y: 237, endPoint x: 773, endPoint y: 231, distance: 57.7
click at [727, 236] on div at bounding box center [790, 251] width 219 height 92
drag, startPoint x: 831, startPoint y: 243, endPoint x: 760, endPoint y: 238, distance: 70.9
click at [760, 238] on div at bounding box center [790, 251] width 219 height 92
drag, startPoint x: 741, startPoint y: 265, endPoint x: 841, endPoint y: 264, distance: 99.4
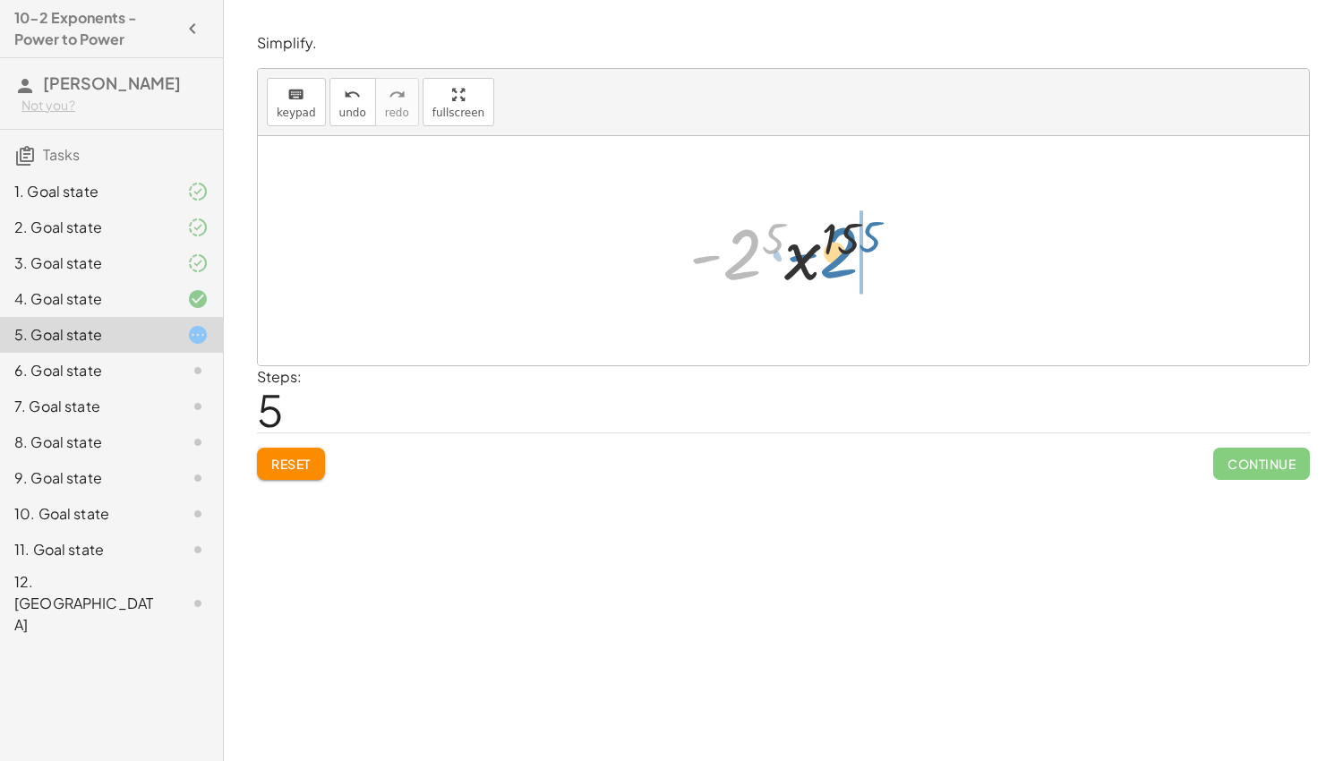
click at [841, 264] on div at bounding box center [790, 251] width 219 height 92
drag, startPoint x: 859, startPoint y: 243, endPoint x: 841, endPoint y: 244, distance: 18.0
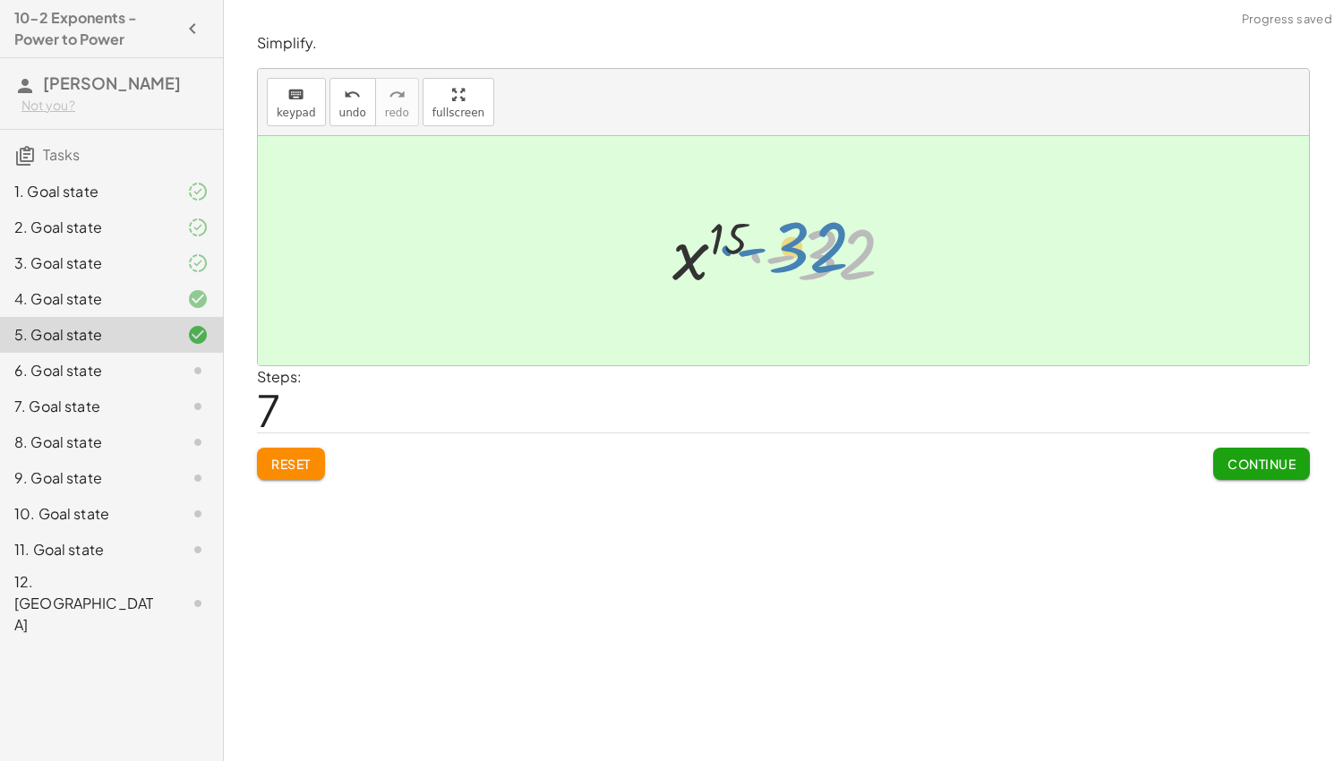
drag, startPoint x: 841, startPoint y: 244, endPoint x: 814, endPoint y: 237, distance: 27.8
click at [814, 237] on div at bounding box center [791, 251] width 254 height 92
click at [1222, 467] on button "Continue" at bounding box center [1261, 464] width 97 height 32
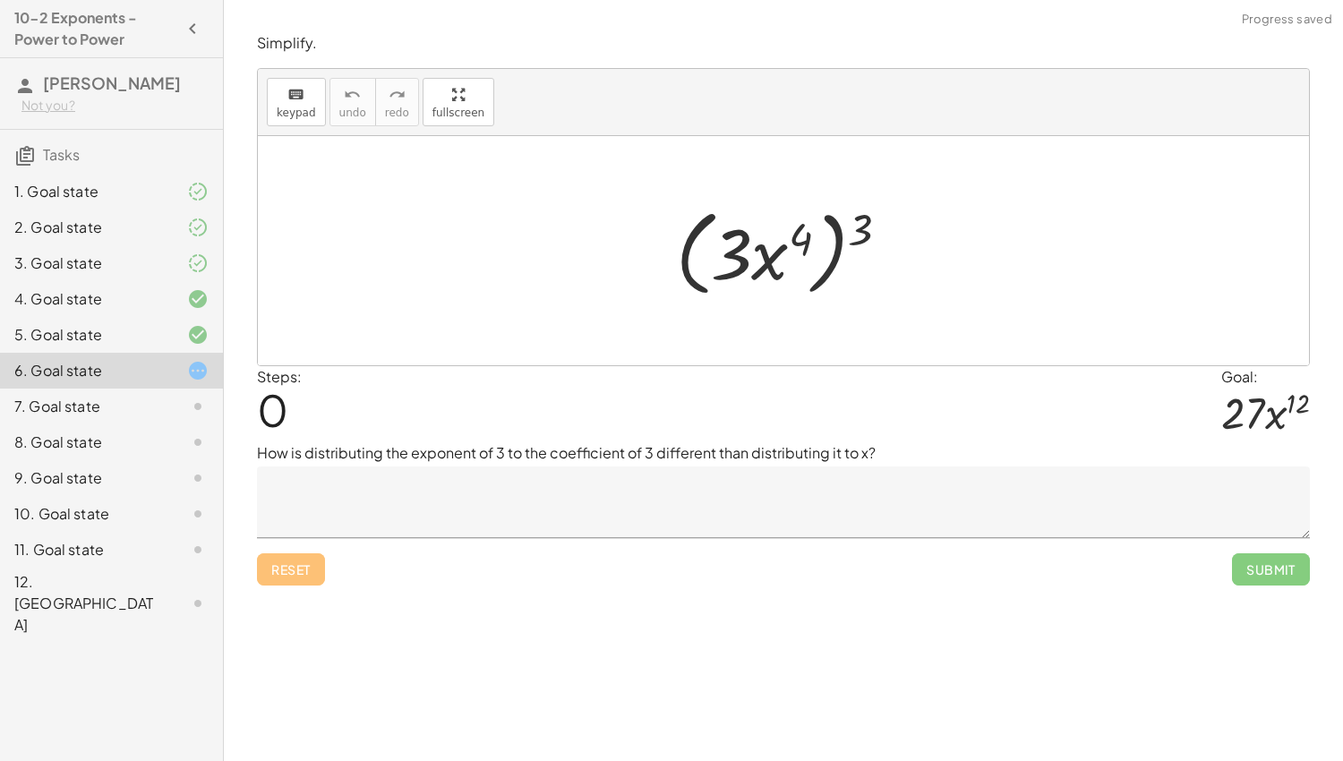
click at [561, 488] on textarea at bounding box center [783, 503] width 1053 height 72
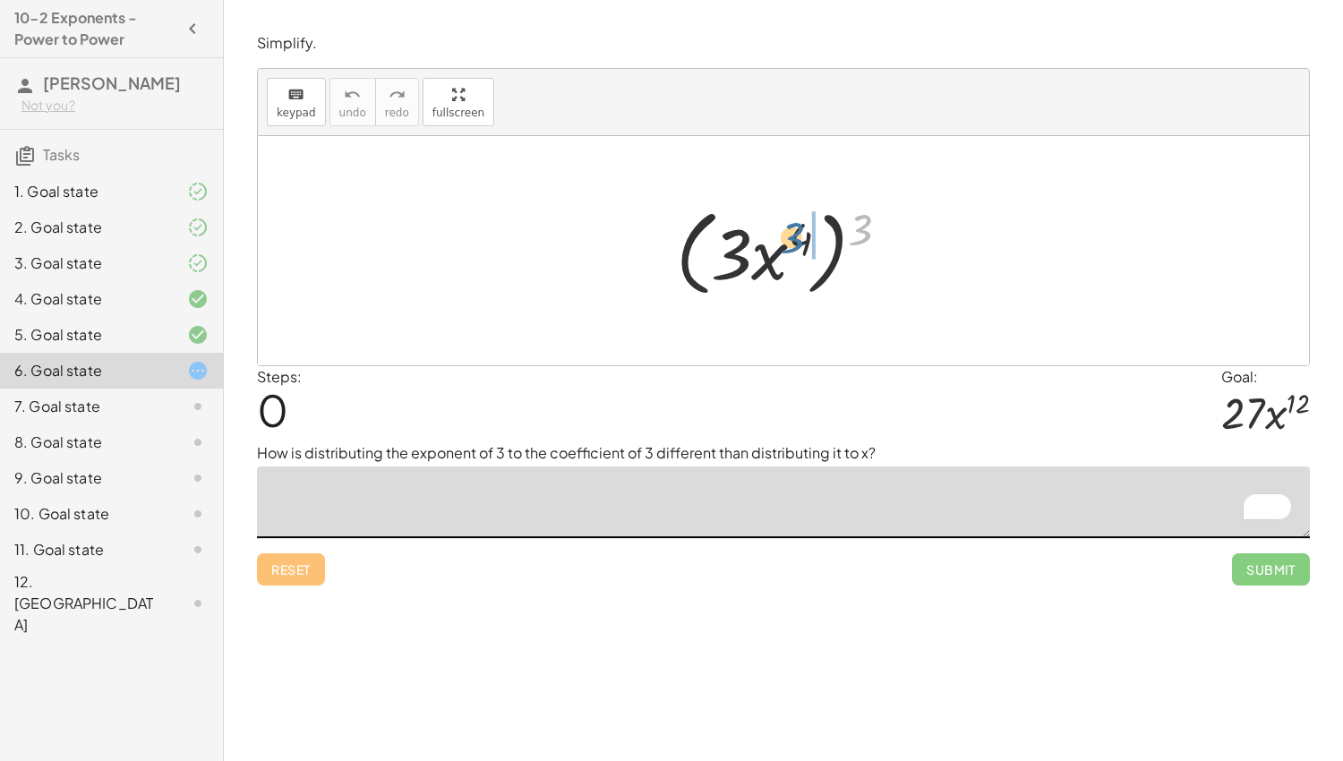
drag, startPoint x: 862, startPoint y: 233, endPoint x: 794, endPoint y: 241, distance: 68.5
click at [793, 241] on div at bounding box center [790, 251] width 246 height 103
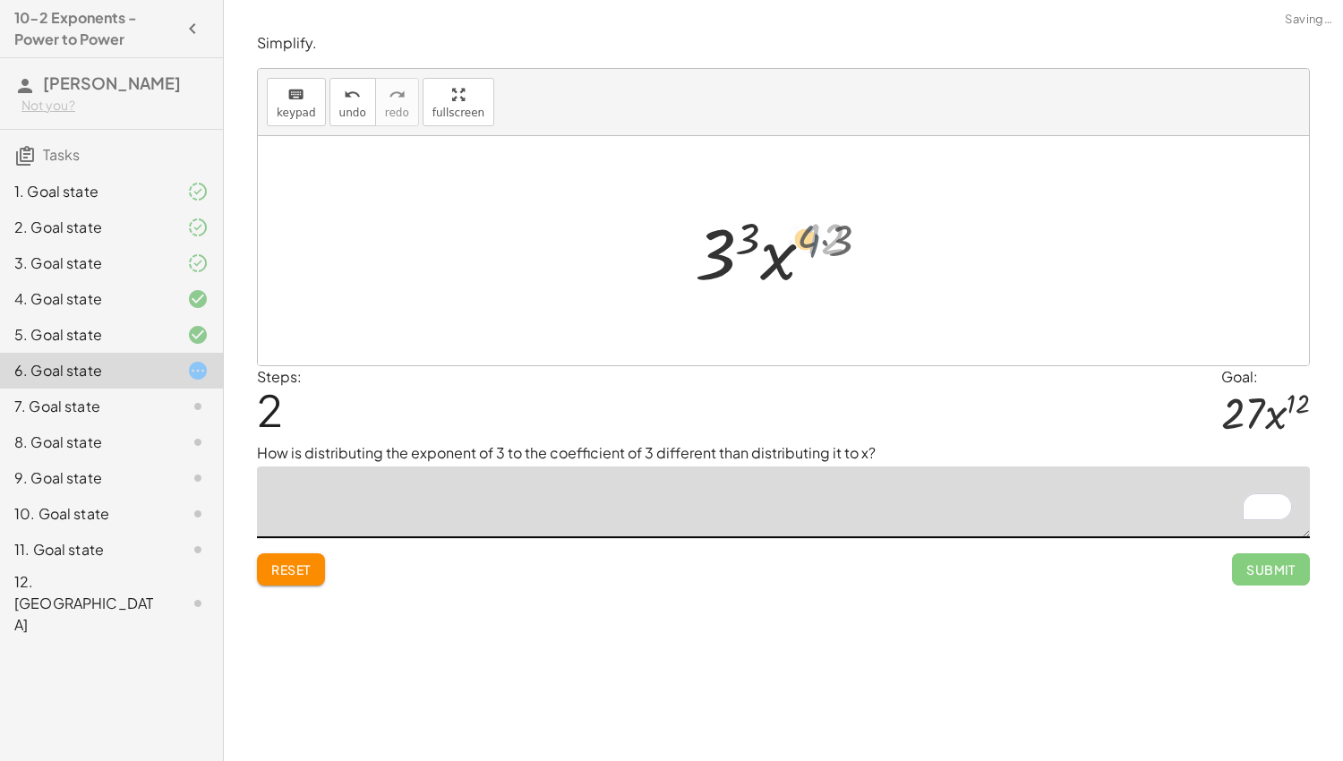
drag, startPoint x: 827, startPoint y: 238, endPoint x: 808, endPoint y: 238, distance: 19.7
click at [808, 238] on div at bounding box center [790, 251] width 190 height 92
drag, startPoint x: 753, startPoint y: 236, endPoint x: 714, endPoint y: 263, distance: 48.2
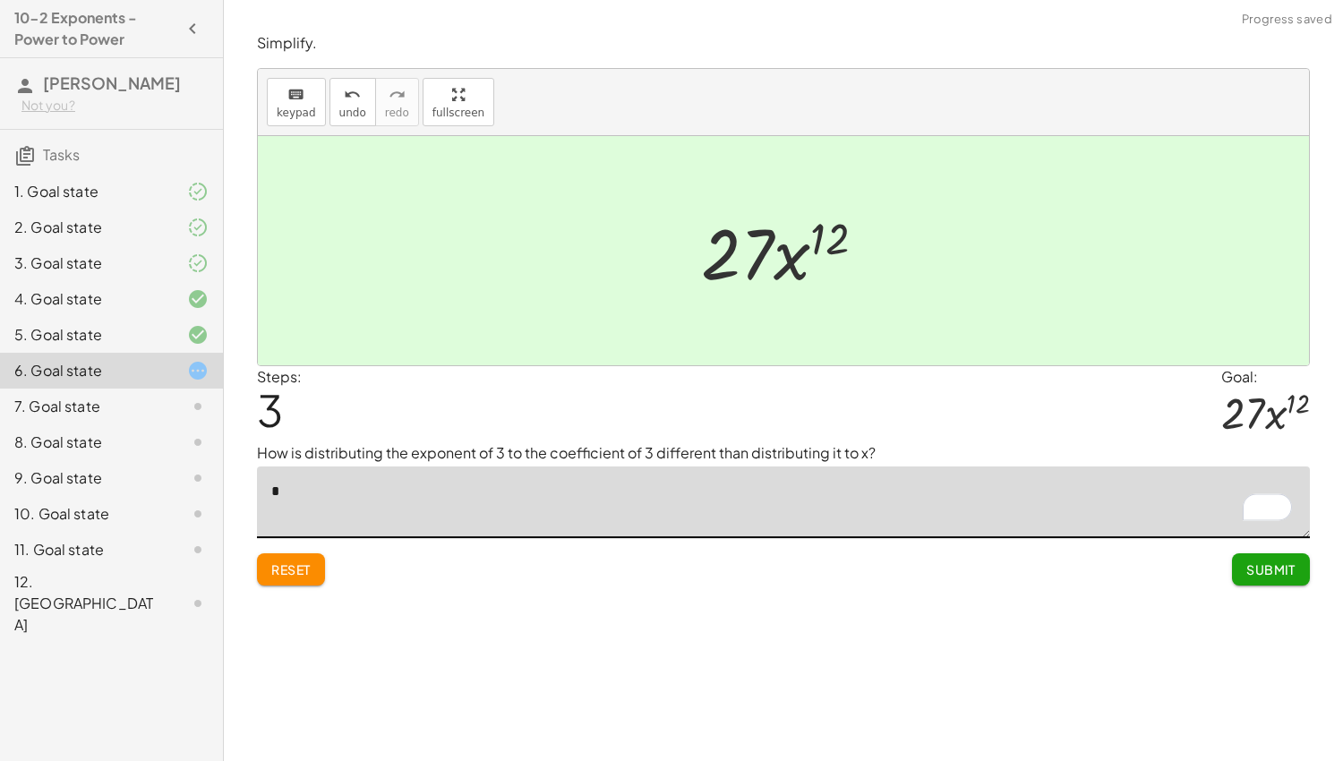
type textarea "*"
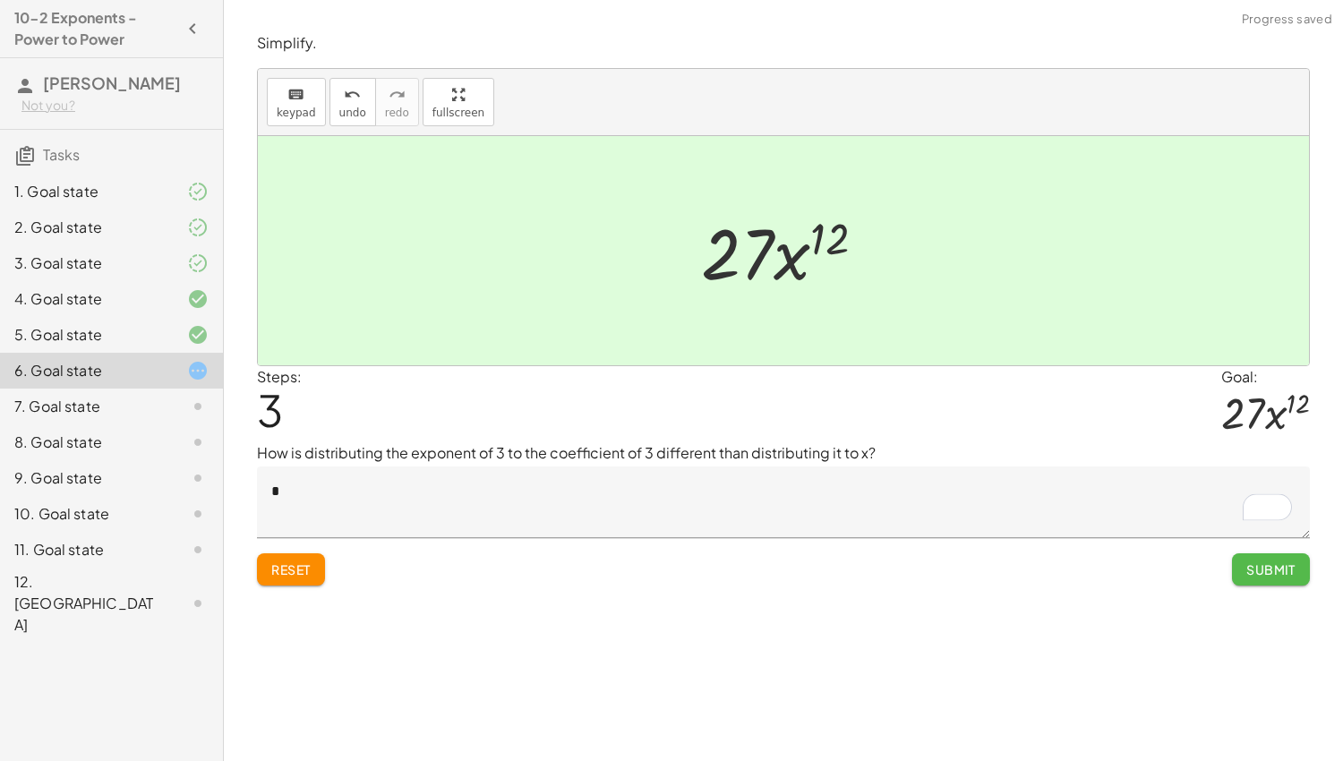
click at [1256, 553] on button "Submit" at bounding box center [1271, 569] width 78 height 32
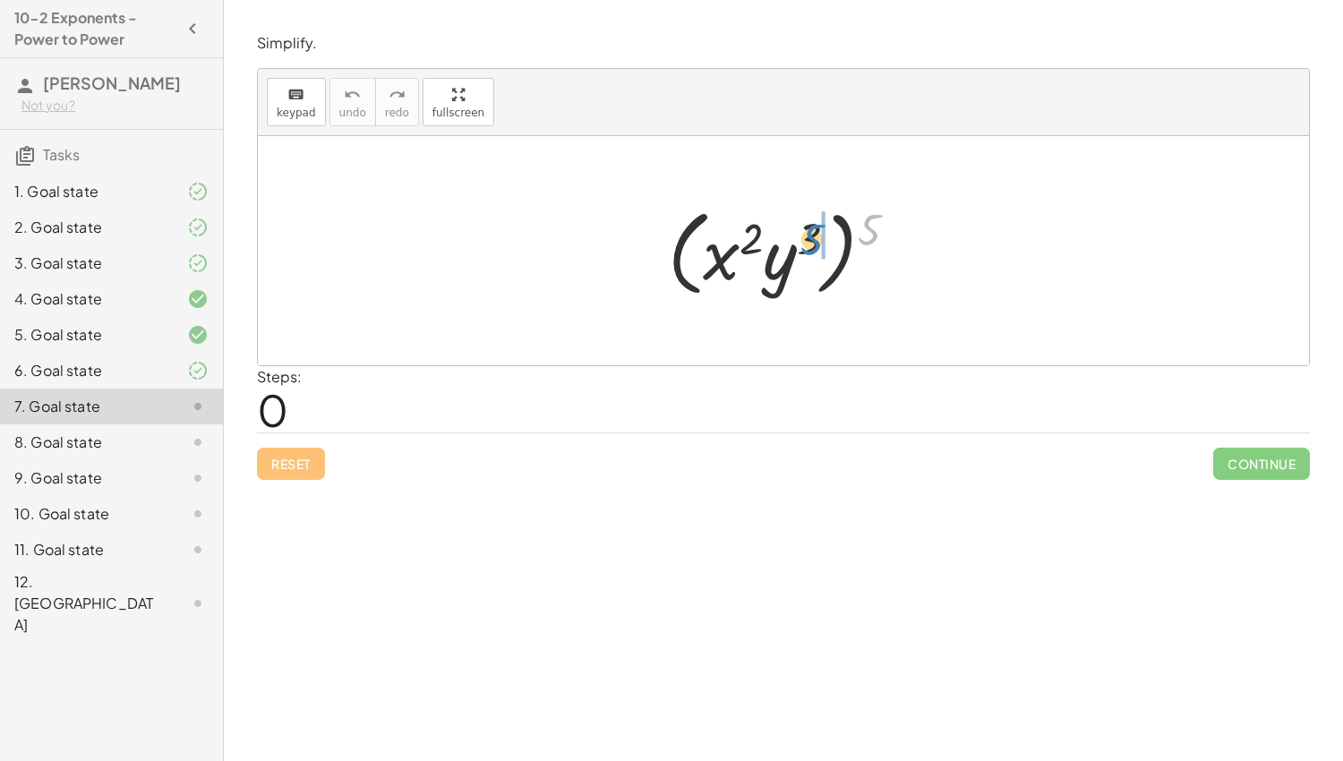
drag, startPoint x: 870, startPoint y: 223, endPoint x: 811, endPoint y: 233, distance: 59.9
click at [811, 233] on div at bounding box center [789, 251] width 261 height 103
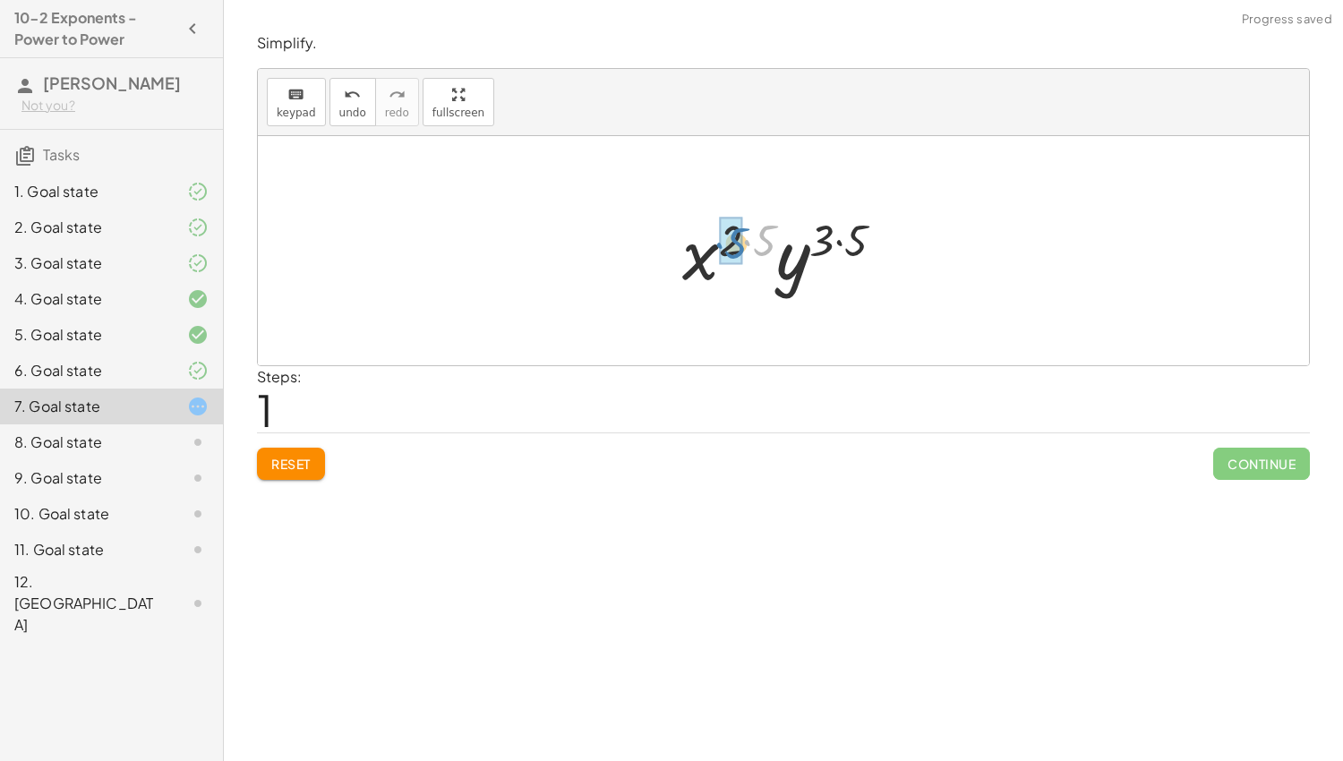
drag, startPoint x: 764, startPoint y: 238, endPoint x: 735, endPoint y: 240, distance: 28.7
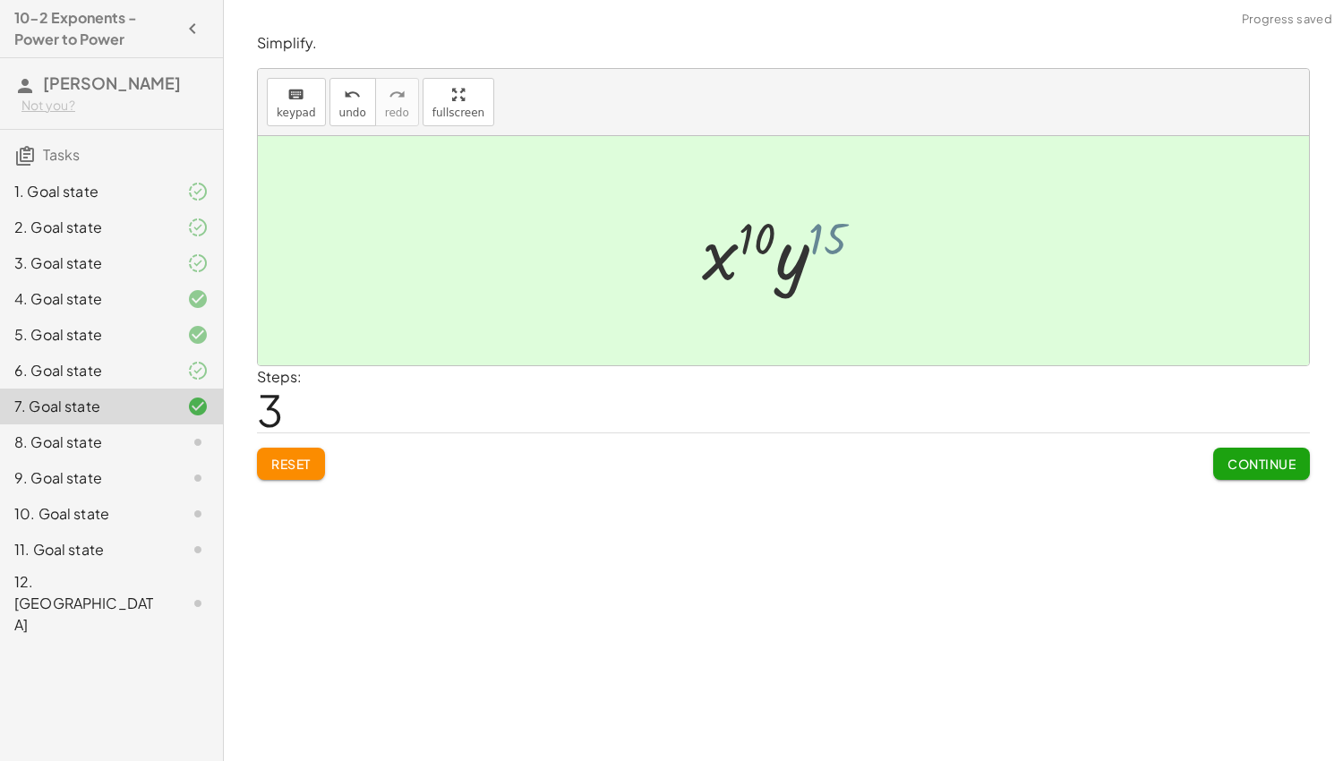
click at [834, 233] on div at bounding box center [790, 251] width 194 height 92
click at [1268, 462] on span "Continue" at bounding box center [1262, 464] width 68 height 16
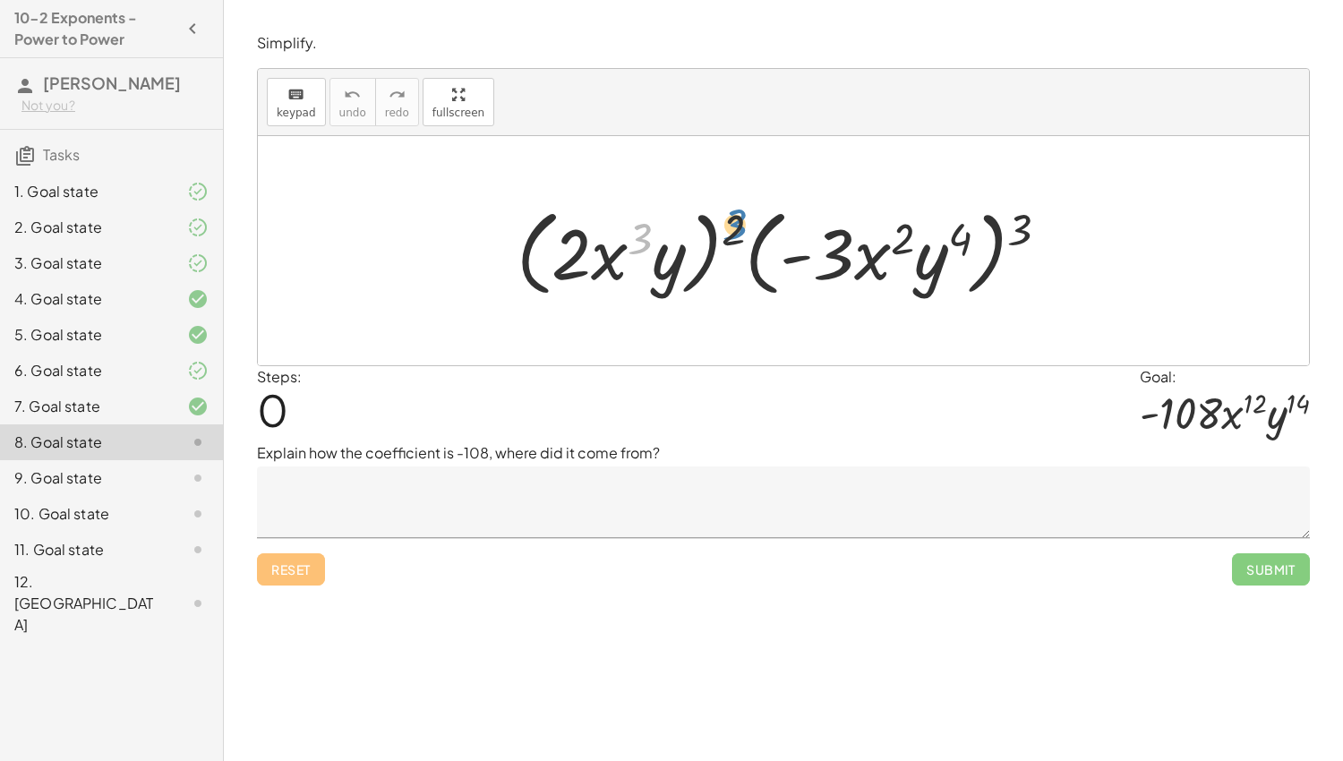
drag, startPoint x: 637, startPoint y: 237, endPoint x: 727, endPoint y: 225, distance: 91.3
click at [727, 225] on div at bounding box center [790, 251] width 565 height 103
drag, startPoint x: 736, startPoint y: 227, endPoint x: 629, endPoint y: 244, distance: 108.8
click at [629, 244] on div at bounding box center [790, 251] width 565 height 103
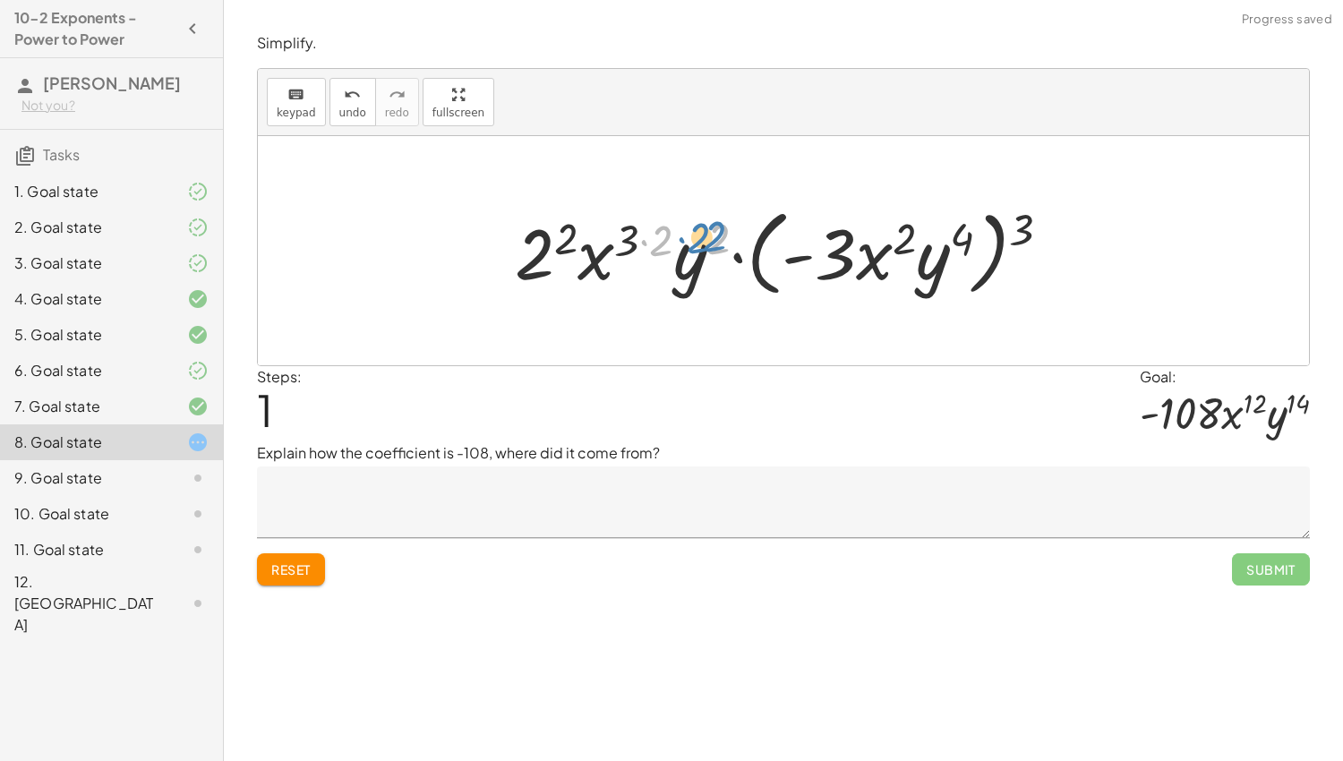
click at [724, 222] on div at bounding box center [790, 251] width 569 height 103
drag, startPoint x: 665, startPoint y: 238, endPoint x: 636, endPoint y: 234, distance: 29.9
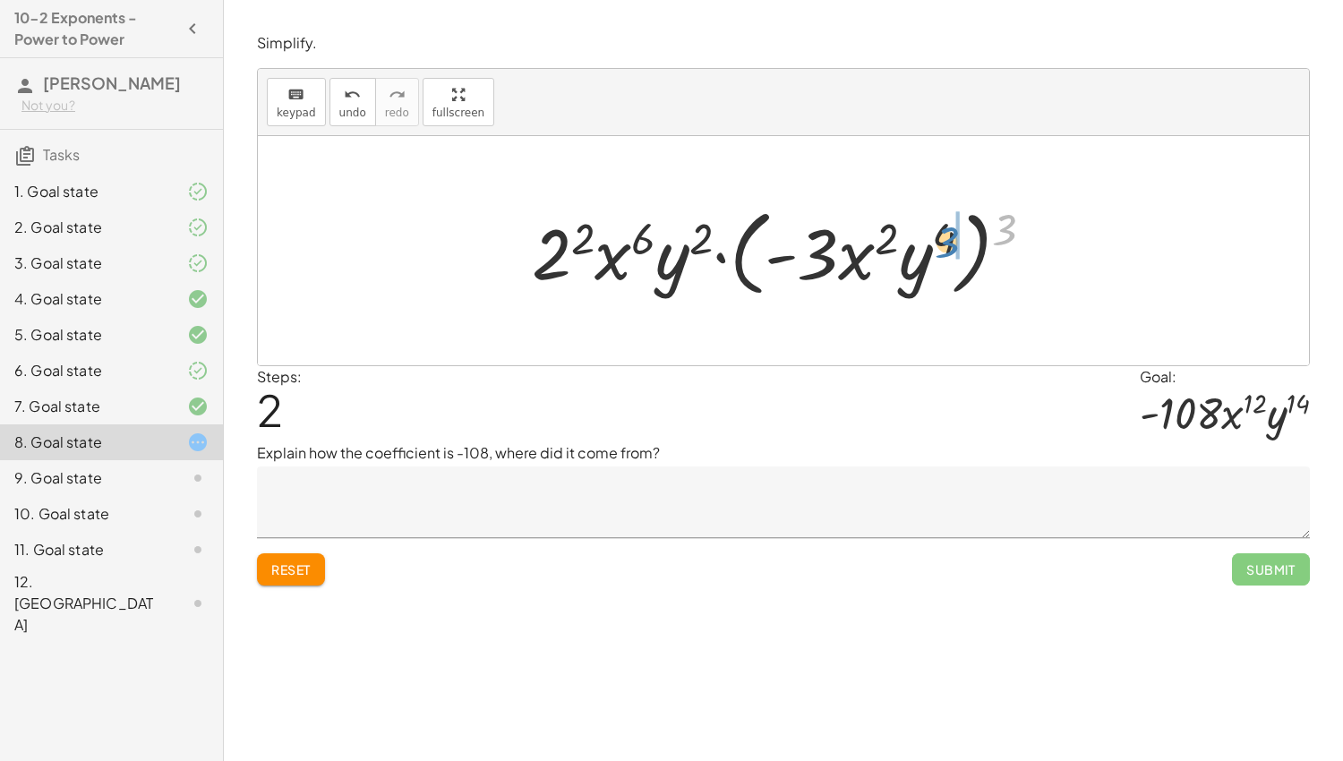
drag, startPoint x: 1006, startPoint y: 226, endPoint x: 948, endPoint y: 237, distance: 58.5
click at [948, 237] on div at bounding box center [790, 251] width 534 height 103
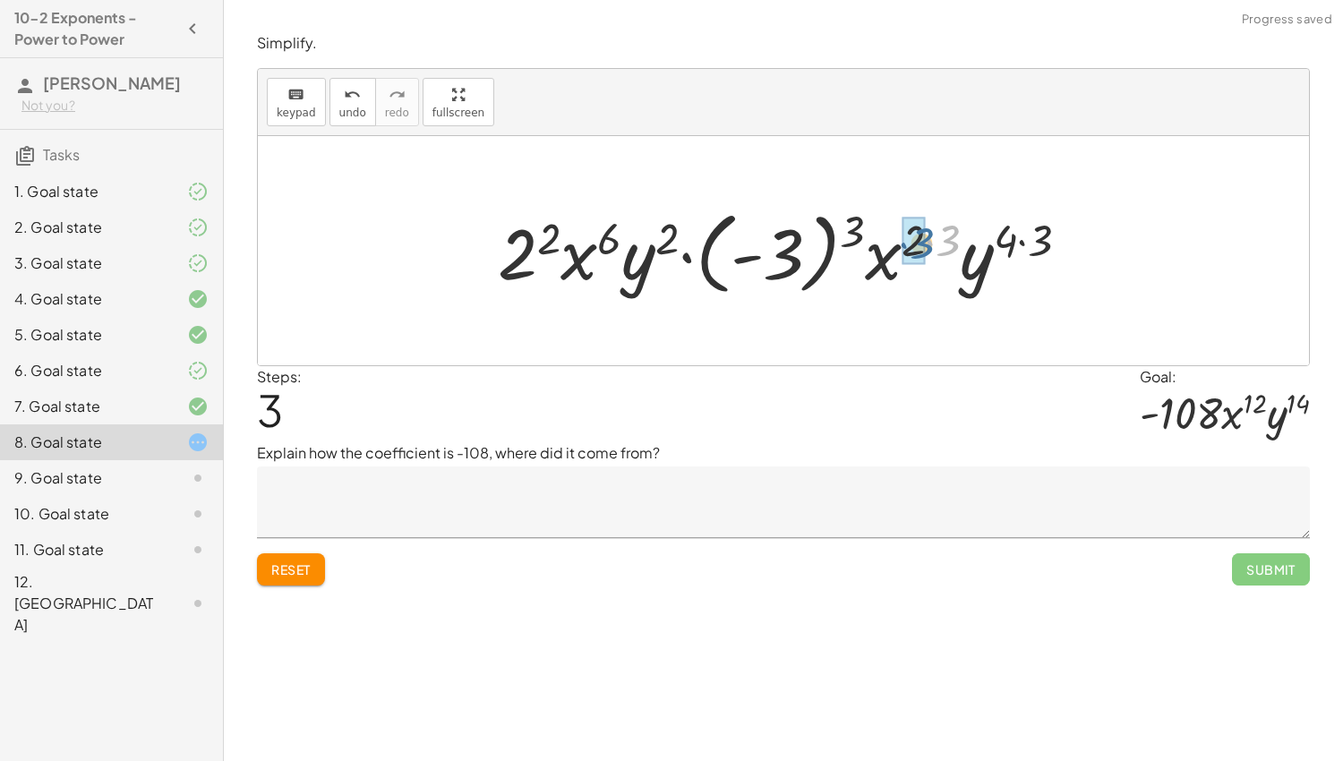
drag, startPoint x: 952, startPoint y: 243, endPoint x: 925, endPoint y: 245, distance: 27.0
click at [925, 245] on div at bounding box center [791, 250] width 604 height 99
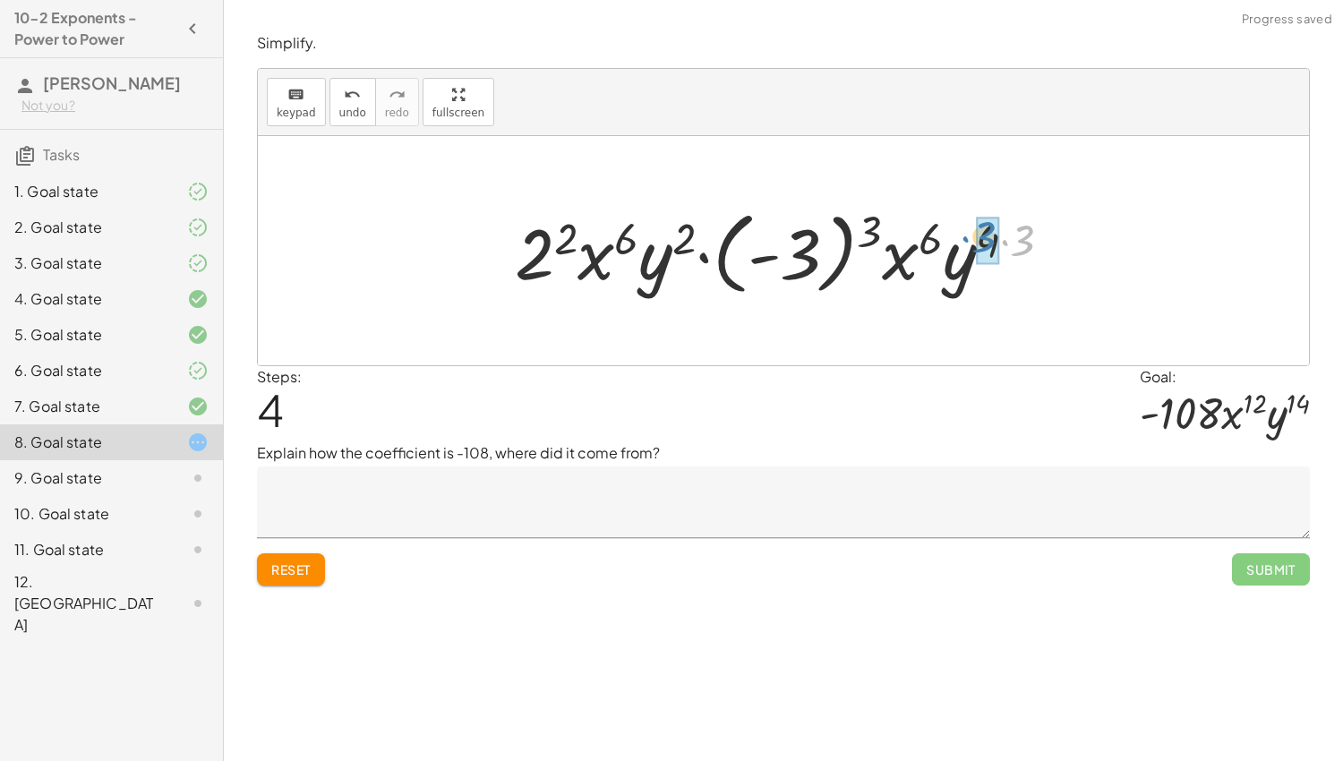
drag, startPoint x: 1027, startPoint y: 245, endPoint x: 987, endPoint y: 244, distance: 40.3
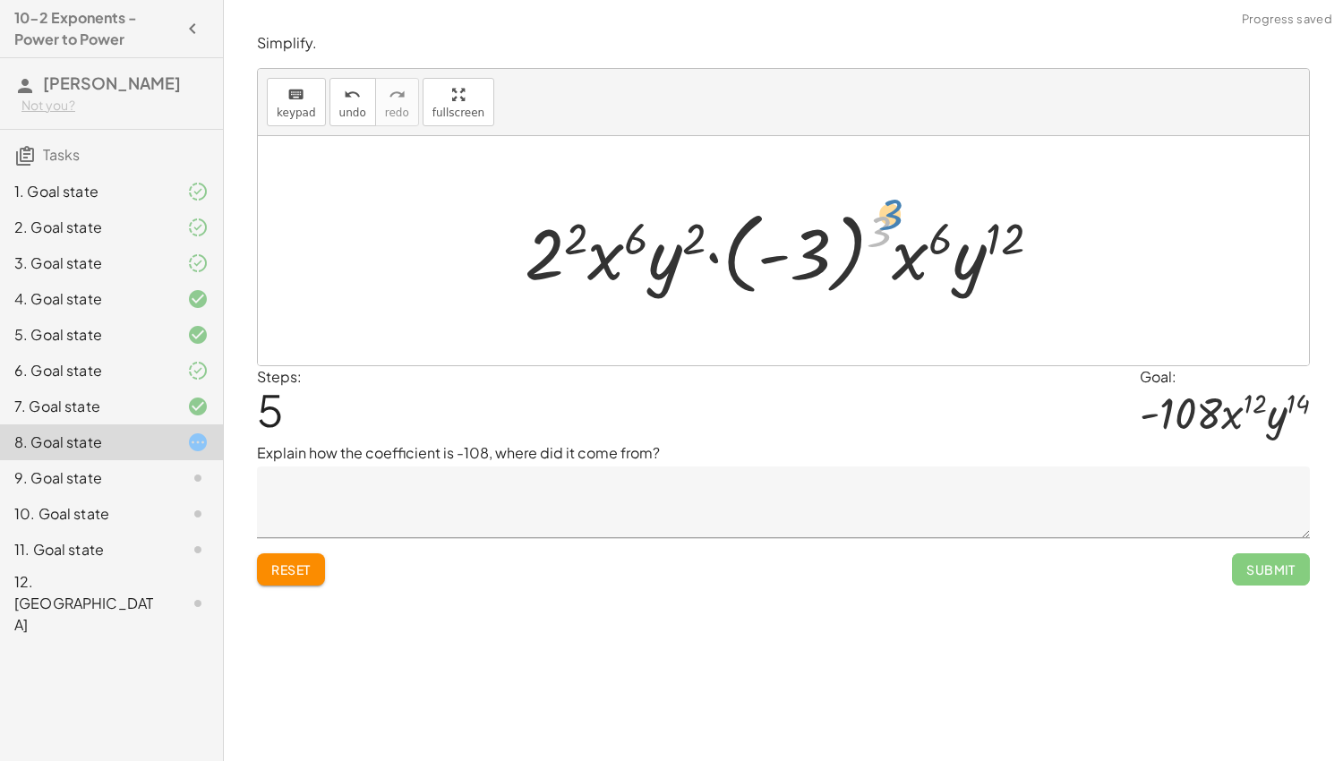
drag, startPoint x: 878, startPoint y: 226, endPoint x: 890, endPoint y: 209, distance: 21.1
click at [890, 209] on div at bounding box center [790, 250] width 549 height 99
click at [825, 236] on div at bounding box center [790, 250] width 549 height 99
drag, startPoint x: 542, startPoint y: 264, endPoint x: 615, endPoint y: 260, distance: 73.6
click at [615, 260] on div at bounding box center [790, 250] width 549 height 99
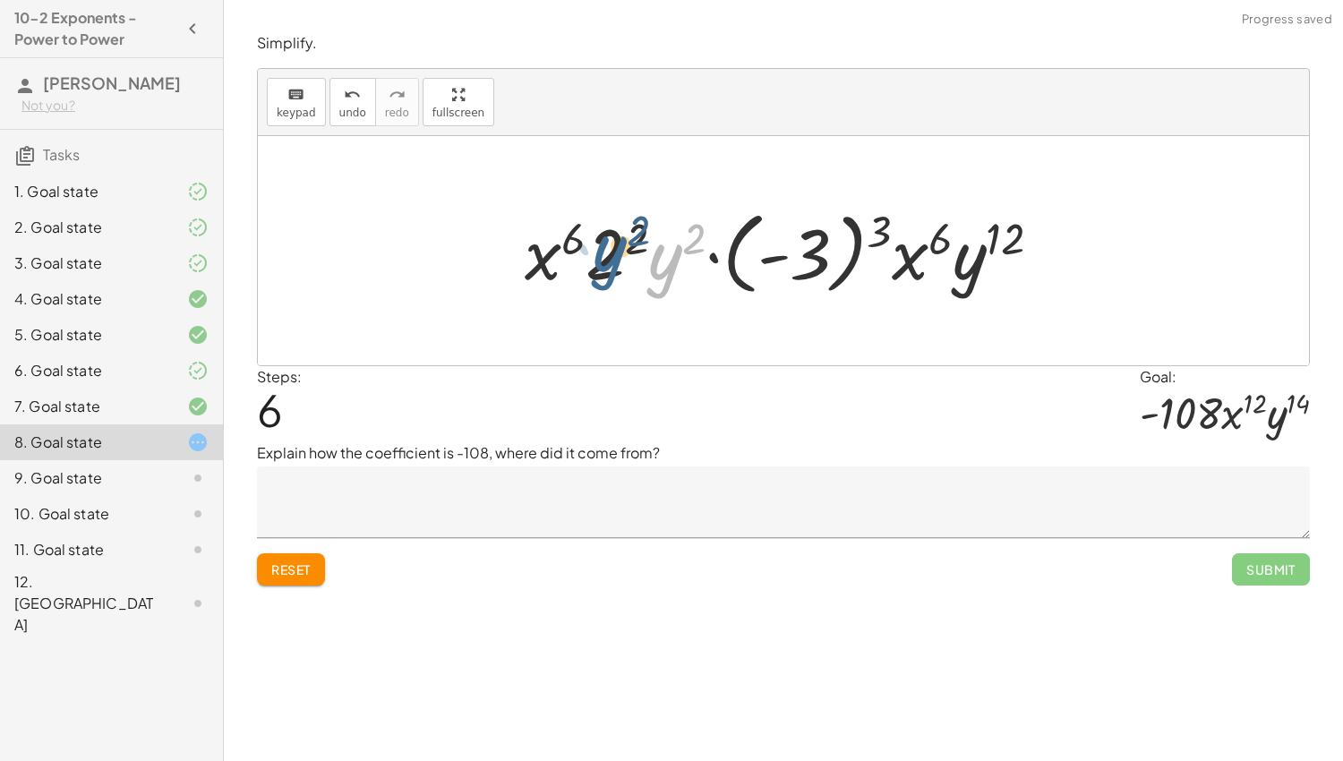
drag, startPoint x: 666, startPoint y: 266, endPoint x: 616, endPoint y: 254, distance: 51.5
click at [616, 254] on div at bounding box center [790, 250] width 549 height 99
drag, startPoint x: 797, startPoint y: 262, endPoint x: 592, endPoint y: 263, distance: 205.1
click at [592, 263] on div at bounding box center [790, 250] width 549 height 99
drag, startPoint x: 597, startPoint y: 267, endPoint x: 701, endPoint y: 260, distance: 104.1
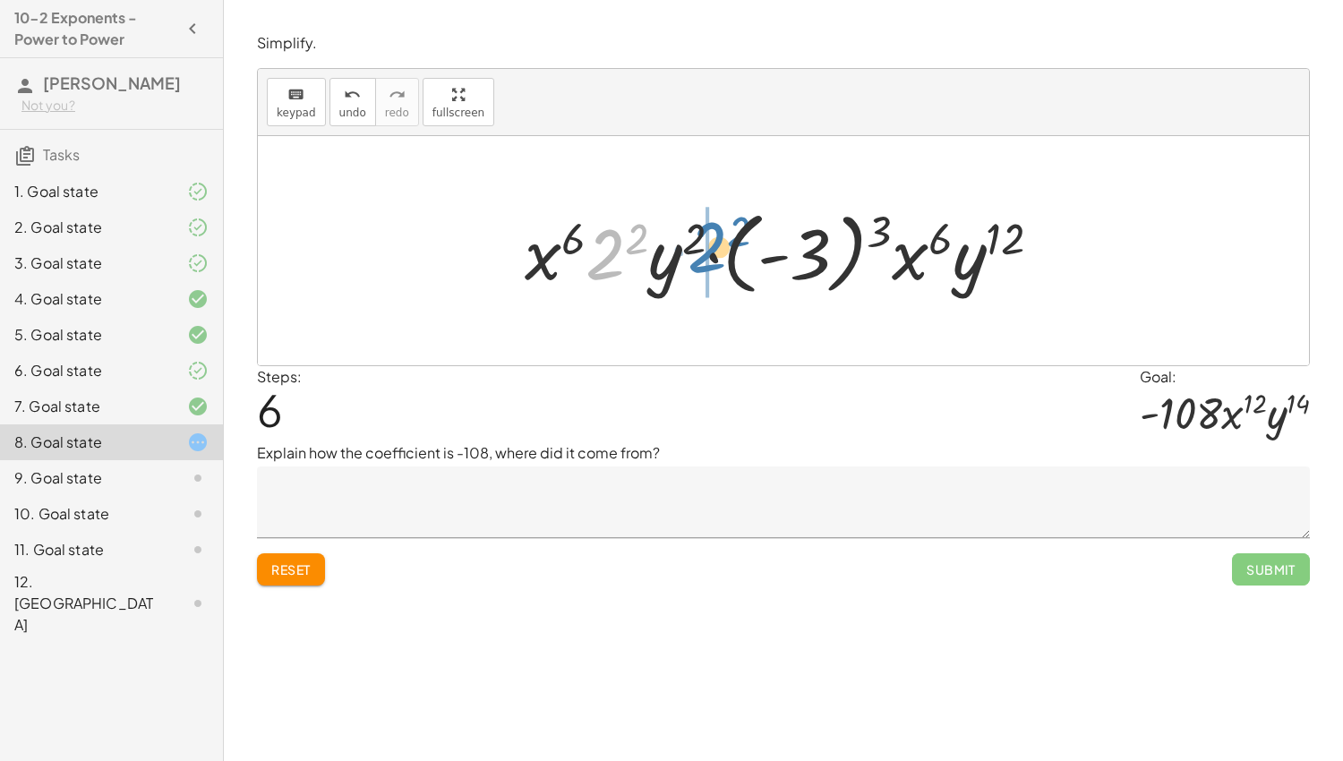
click at [701, 260] on div at bounding box center [790, 250] width 549 height 99
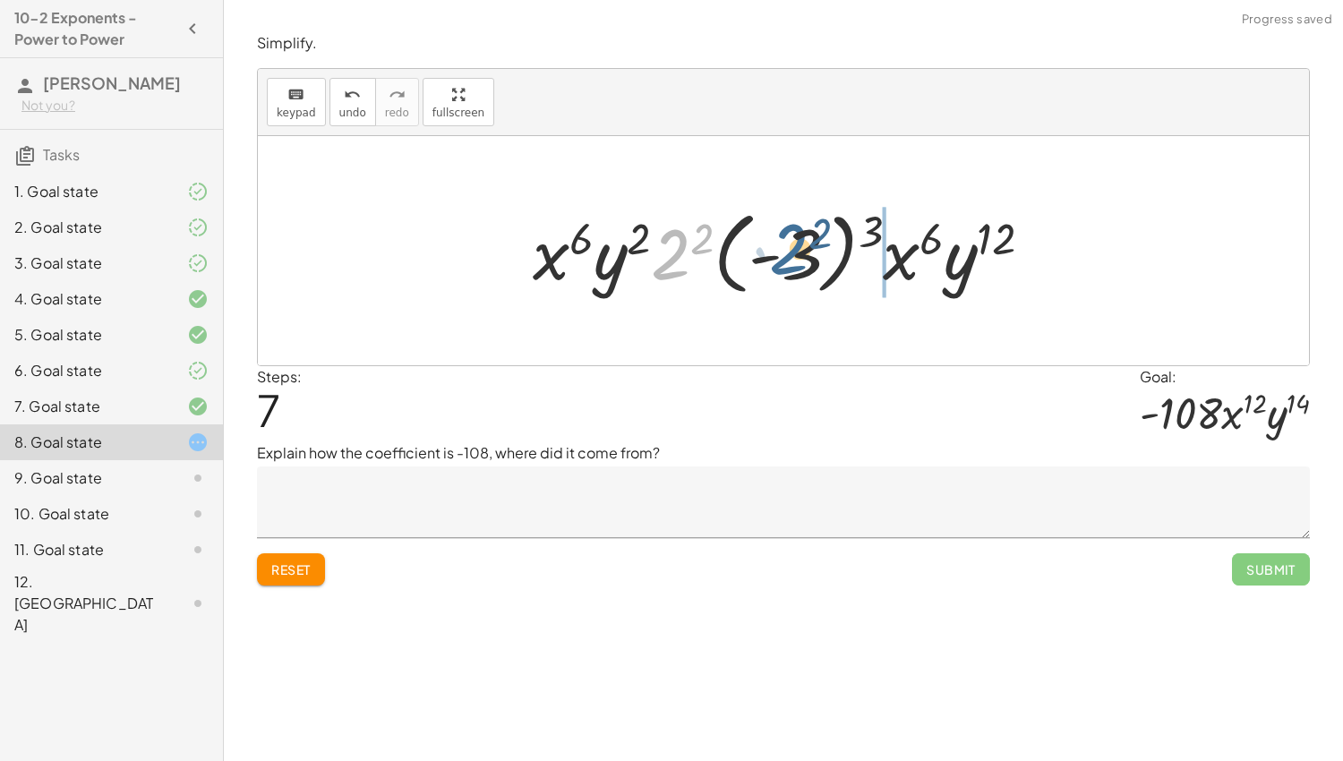
drag, startPoint x: 660, startPoint y: 272, endPoint x: 781, endPoint y: 267, distance: 121.0
click at [781, 267] on div at bounding box center [790, 250] width 532 height 99
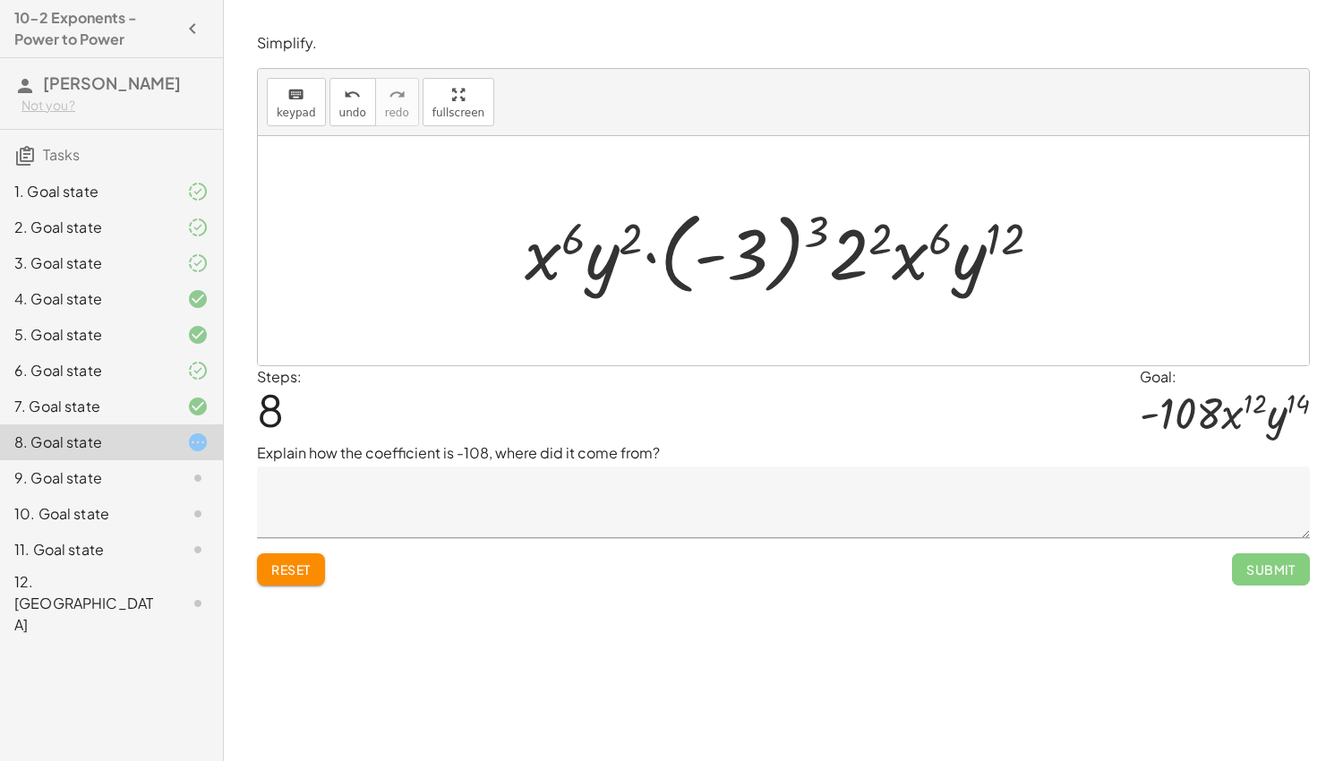
click at [781, 261] on div at bounding box center [790, 250] width 549 height 99
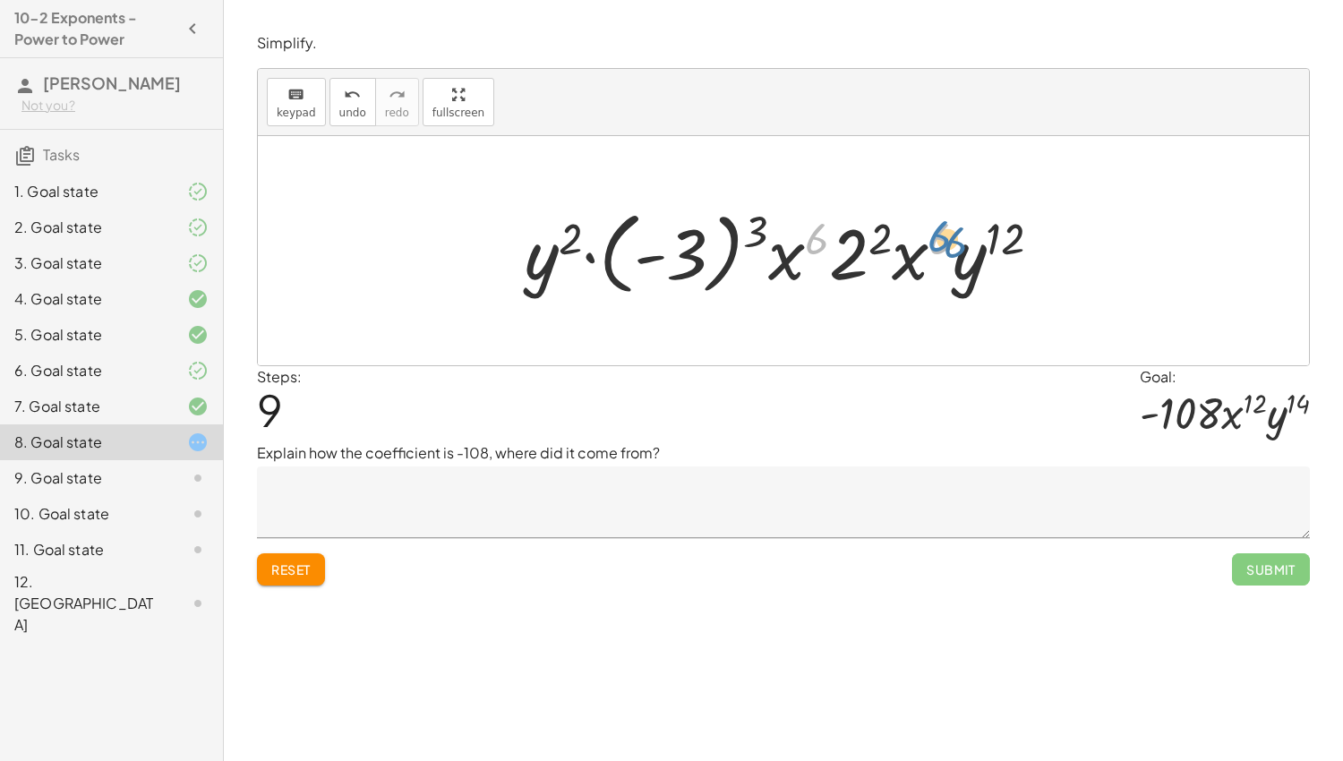
drag, startPoint x: 809, startPoint y: 244, endPoint x: 935, endPoint y: 242, distance: 126.3
click at [935, 242] on div at bounding box center [790, 250] width 549 height 99
drag, startPoint x: 792, startPoint y: 270, endPoint x: 915, endPoint y: 265, distance: 123.7
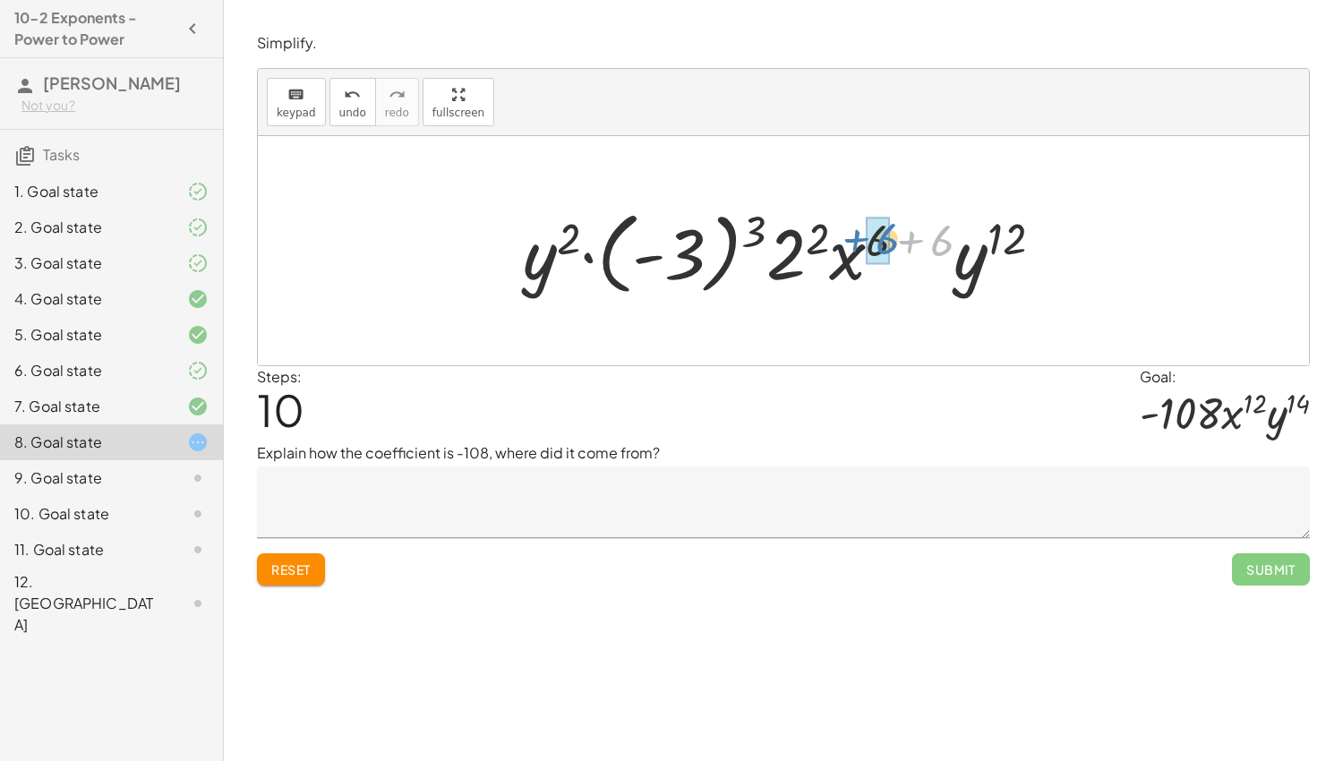
drag, startPoint x: 942, startPoint y: 242, endPoint x: 887, endPoint y: 239, distance: 54.7
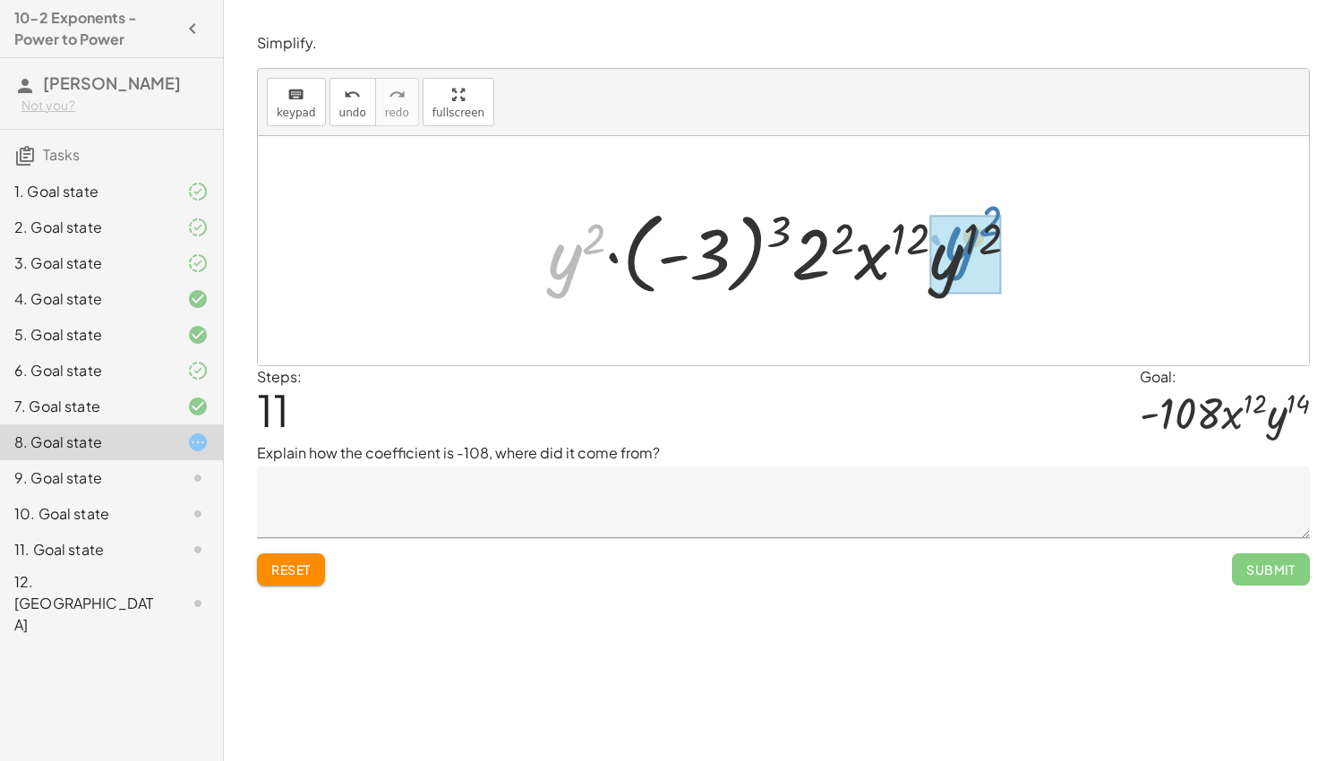
drag, startPoint x: 558, startPoint y: 246, endPoint x: 952, endPoint y: 228, distance: 394.4
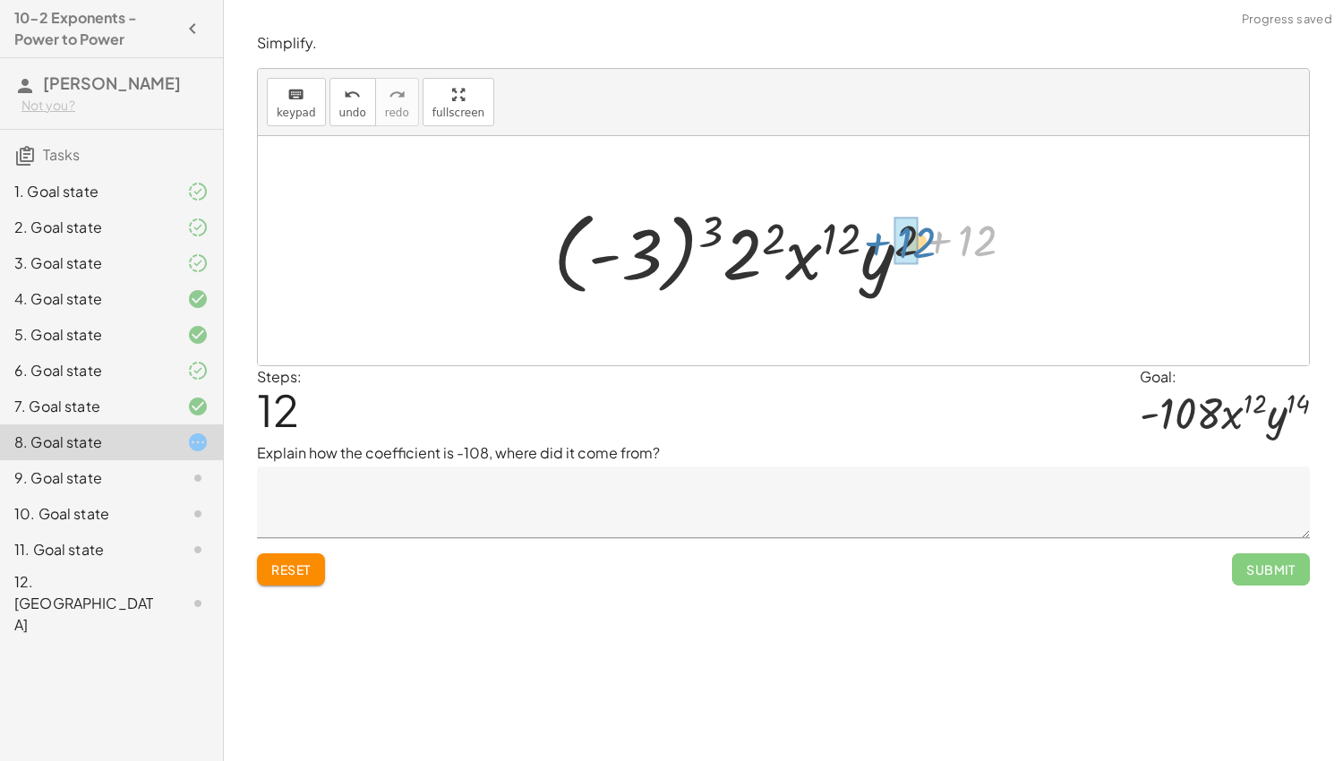
drag, startPoint x: 966, startPoint y: 240, endPoint x: 903, endPoint y: 242, distance: 63.6
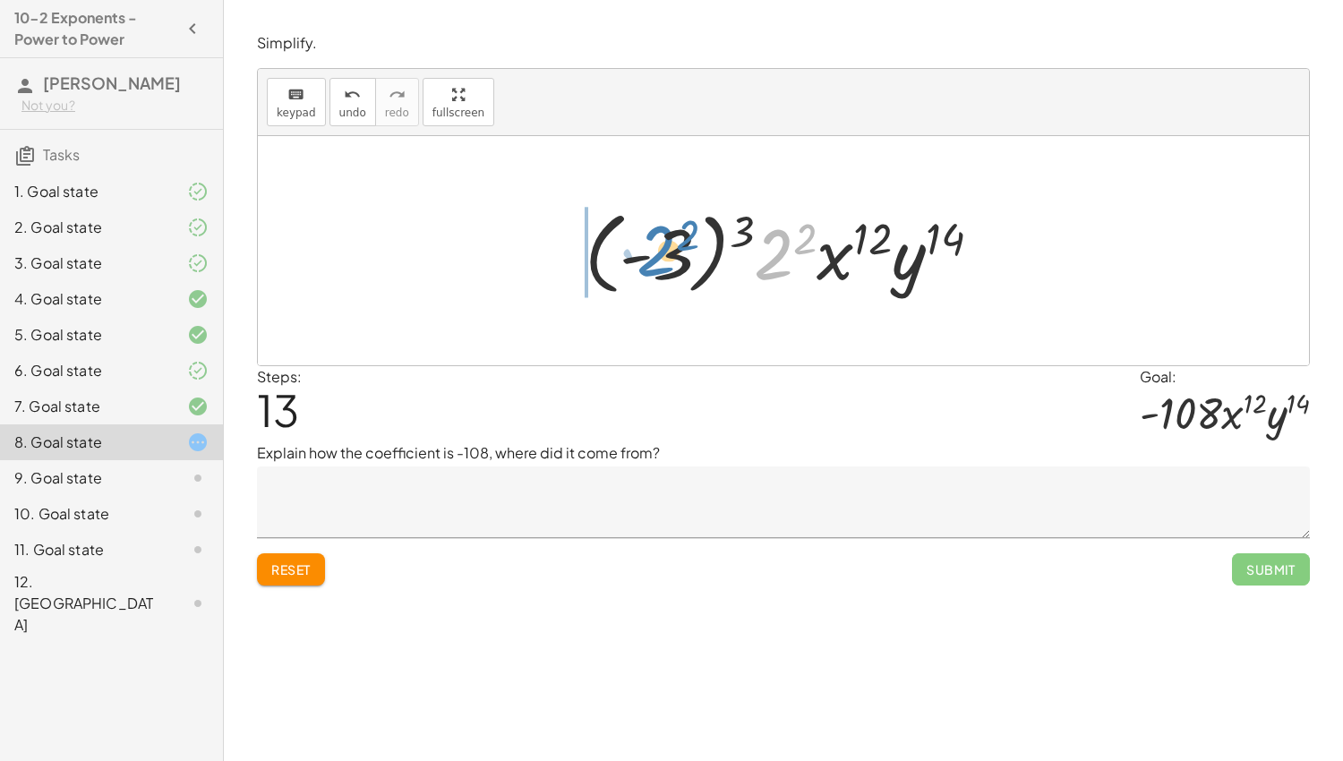
drag, startPoint x: 774, startPoint y: 254, endPoint x: 654, endPoint y: 251, distance: 120.1
click at [654, 251] on div at bounding box center [790, 250] width 429 height 99
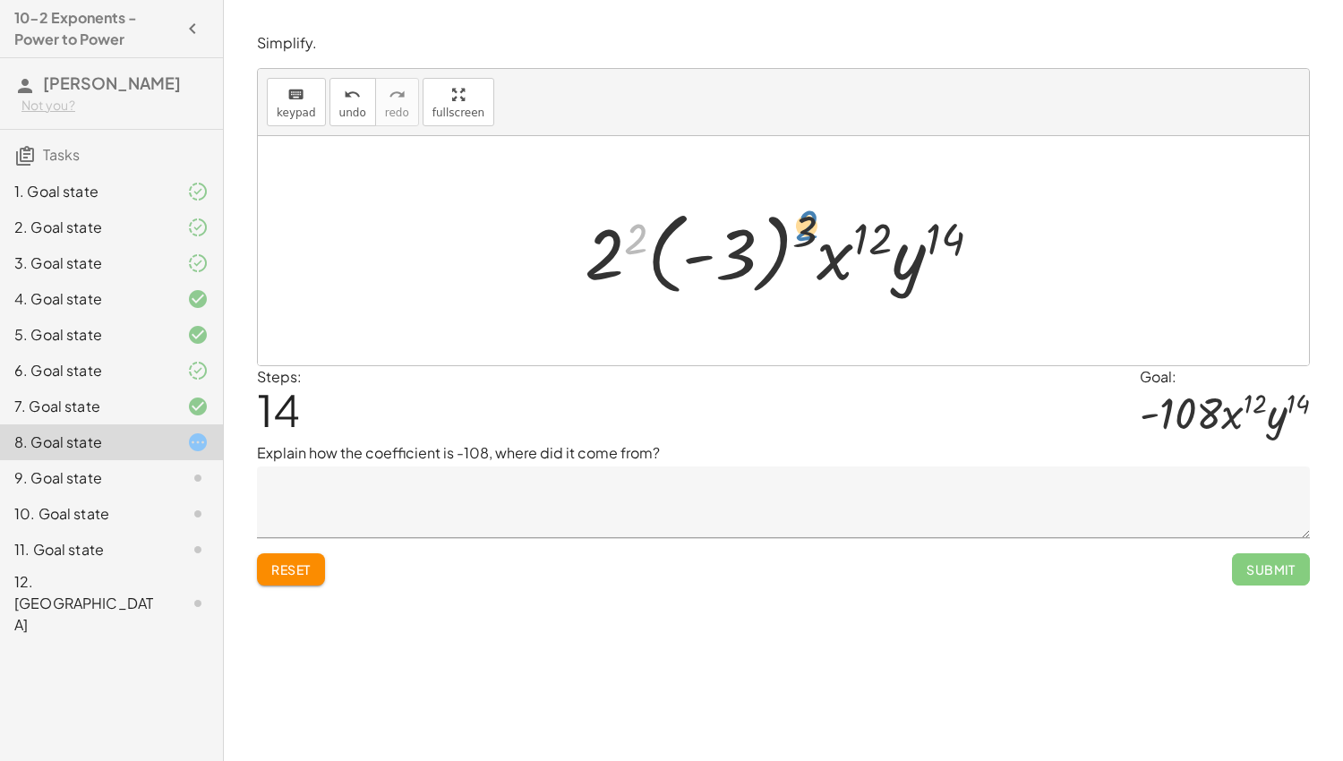
drag, startPoint x: 627, startPoint y: 245, endPoint x: 795, endPoint y: 236, distance: 168.6
click at [795, 236] on div at bounding box center [790, 250] width 429 height 99
drag, startPoint x: 804, startPoint y: 236, endPoint x: 717, endPoint y: 253, distance: 88.7
click at [717, 253] on div at bounding box center [790, 250] width 429 height 99
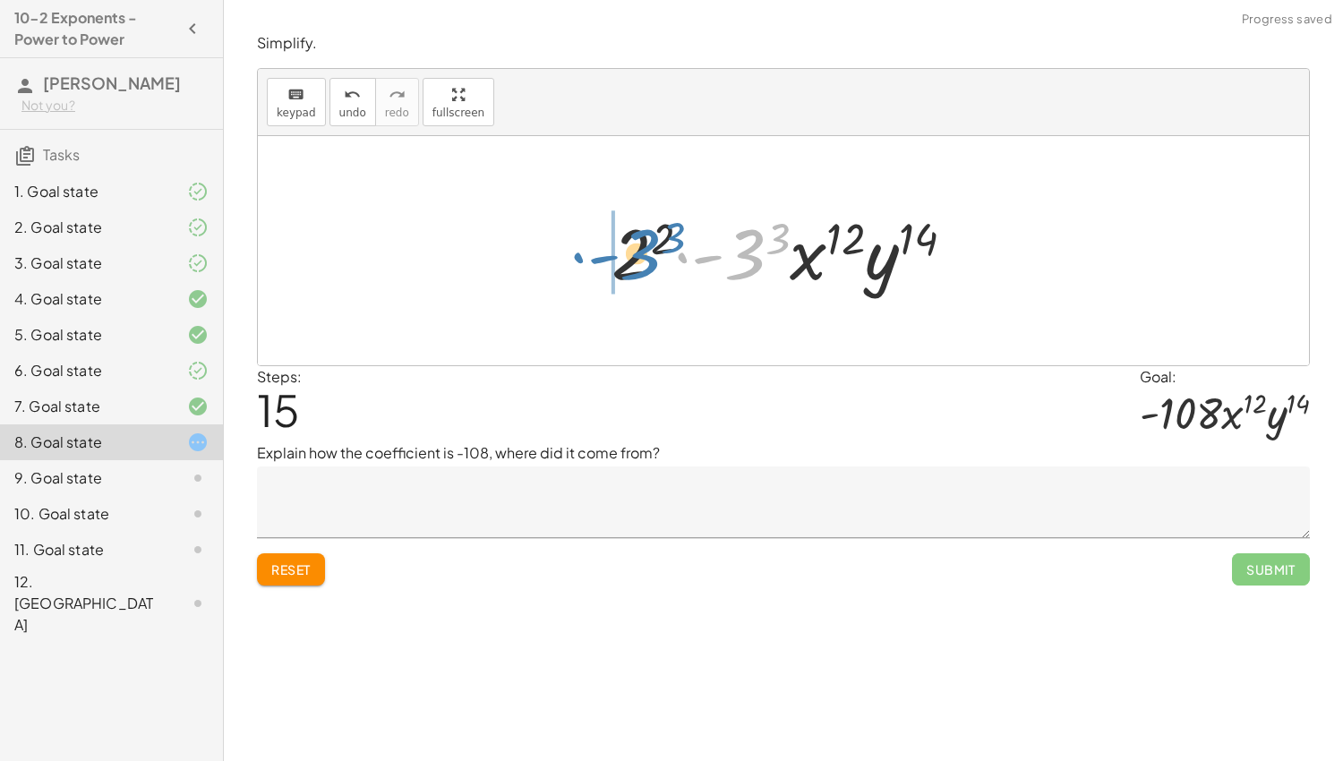
drag, startPoint x: 741, startPoint y: 240, endPoint x: 637, endPoint y: 239, distance: 104.8
click at [637, 239] on div at bounding box center [790, 251] width 375 height 92
drag, startPoint x: 665, startPoint y: 249, endPoint x: 746, endPoint y: 248, distance: 80.6
click at [746, 248] on div at bounding box center [790, 251] width 375 height 92
drag, startPoint x: 773, startPoint y: 240, endPoint x: 742, endPoint y: 256, distance: 34.5
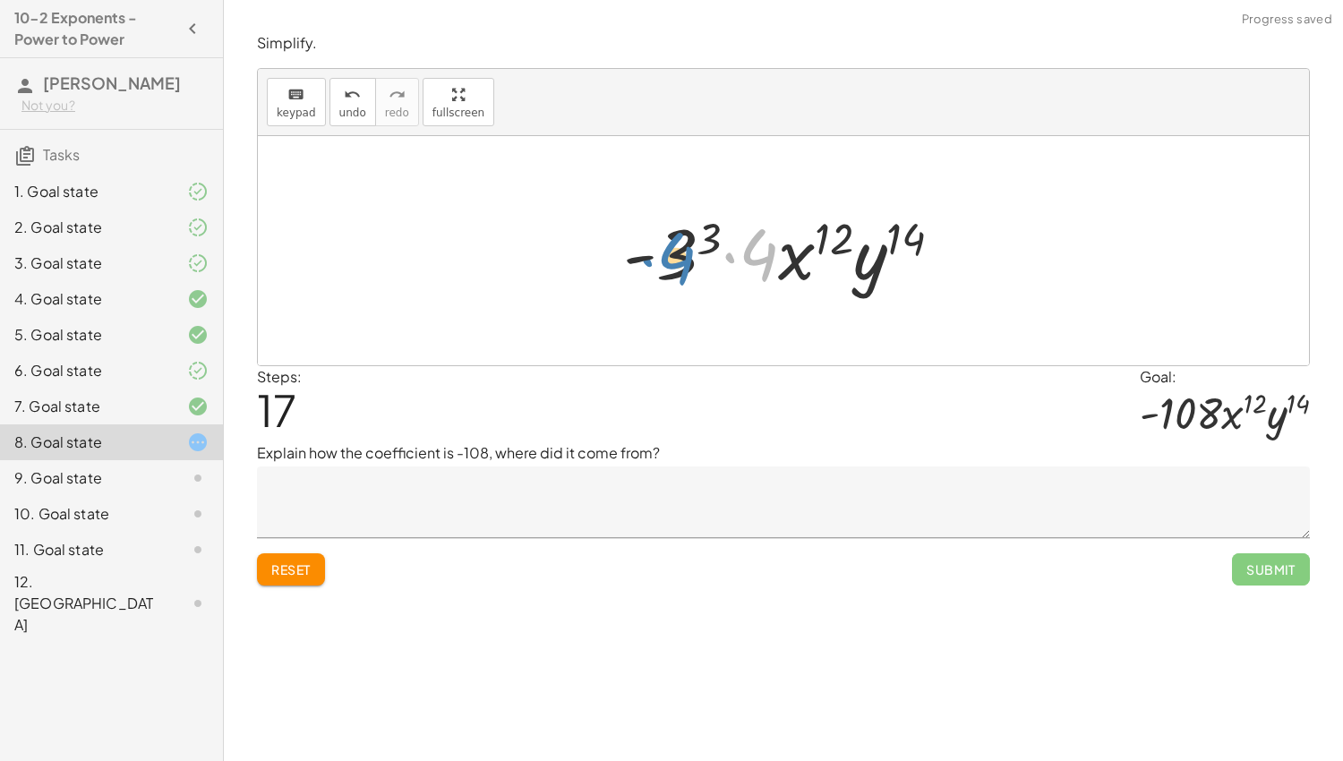
drag, startPoint x: 756, startPoint y: 256, endPoint x: 673, endPoint y: 259, distance: 83.3
click at [673, 259] on div at bounding box center [790, 251] width 352 height 92
drag, startPoint x: 704, startPoint y: 236, endPoint x: 749, endPoint y: 256, distance: 48.9
click at [749, 256] on div at bounding box center [790, 251] width 352 height 92
drag, startPoint x: 683, startPoint y: 261, endPoint x: 789, endPoint y: 260, distance: 105.7
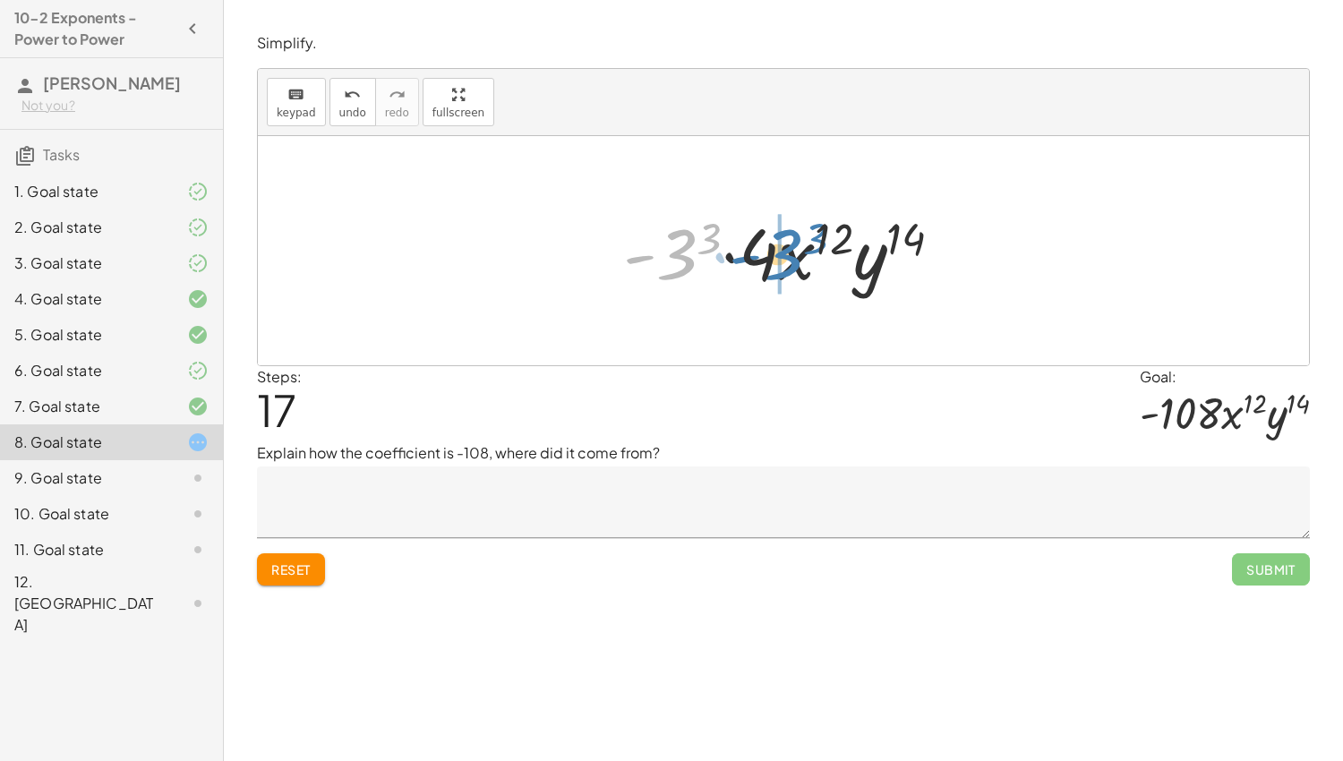
click at [789, 260] on div at bounding box center [790, 251] width 352 height 92
drag, startPoint x: 728, startPoint y: 249, endPoint x: 586, endPoint y: 241, distance: 142.6
click at [586, 241] on div "· ( · 2 · x 3 · y ) 2 · ( · - 3 · x 2 · y 4 ) 3 · 2 2 · x ( · 3 · 2 ) · y 2 · (…" at bounding box center [783, 250] width 1051 height 229
drag, startPoint x: 682, startPoint y: 255, endPoint x: 801, endPoint y: 258, distance: 119.1
click at [801, 258] on div at bounding box center [790, 251] width 352 height 92
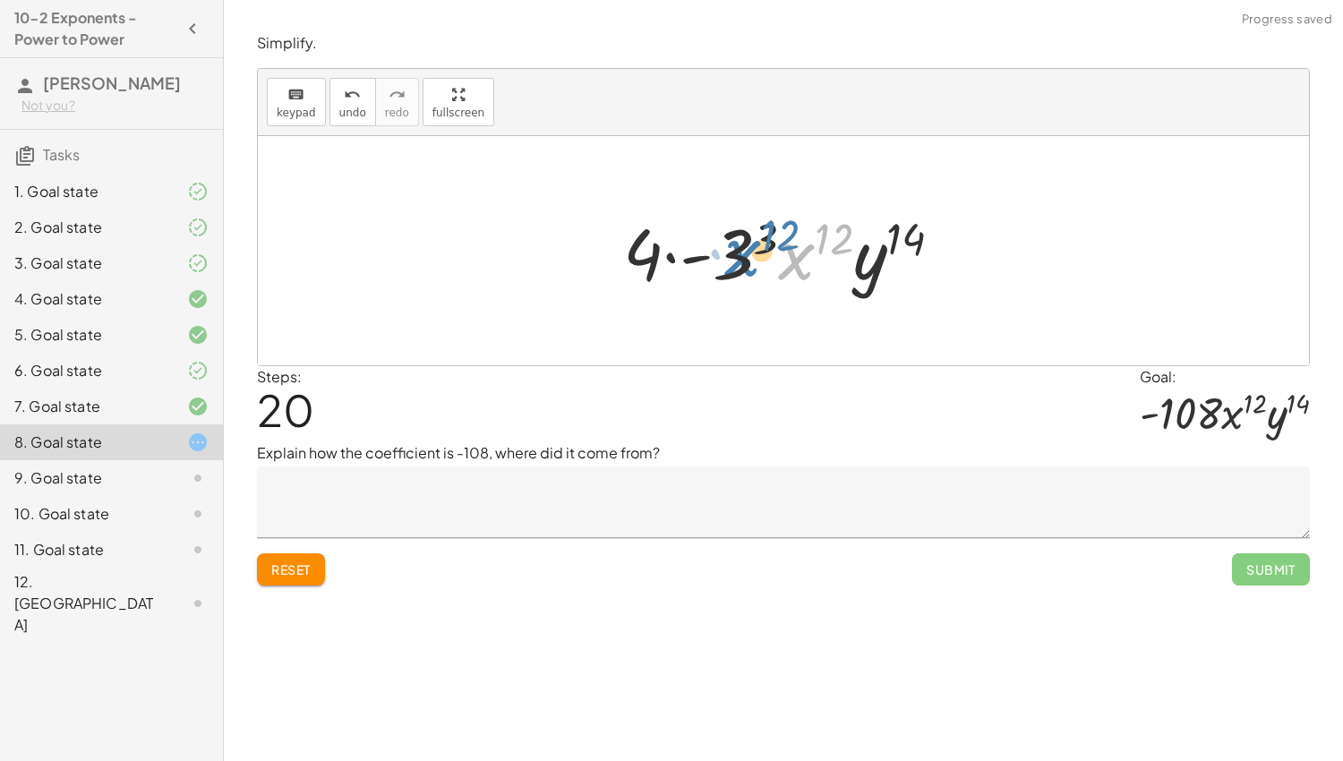
drag, startPoint x: 803, startPoint y: 264, endPoint x: 746, endPoint y: 261, distance: 57.4
click at [746, 261] on div at bounding box center [790, 251] width 352 height 92
drag, startPoint x: 836, startPoint y: 231, endPoint x: 760, endPoint y: 232, distance: 76.1
click at [760, 232] on div at bounding box center [790, 251] width 352 height 92
click at [911, 244] on div at bounding box center [790, 251] width 352 height 92
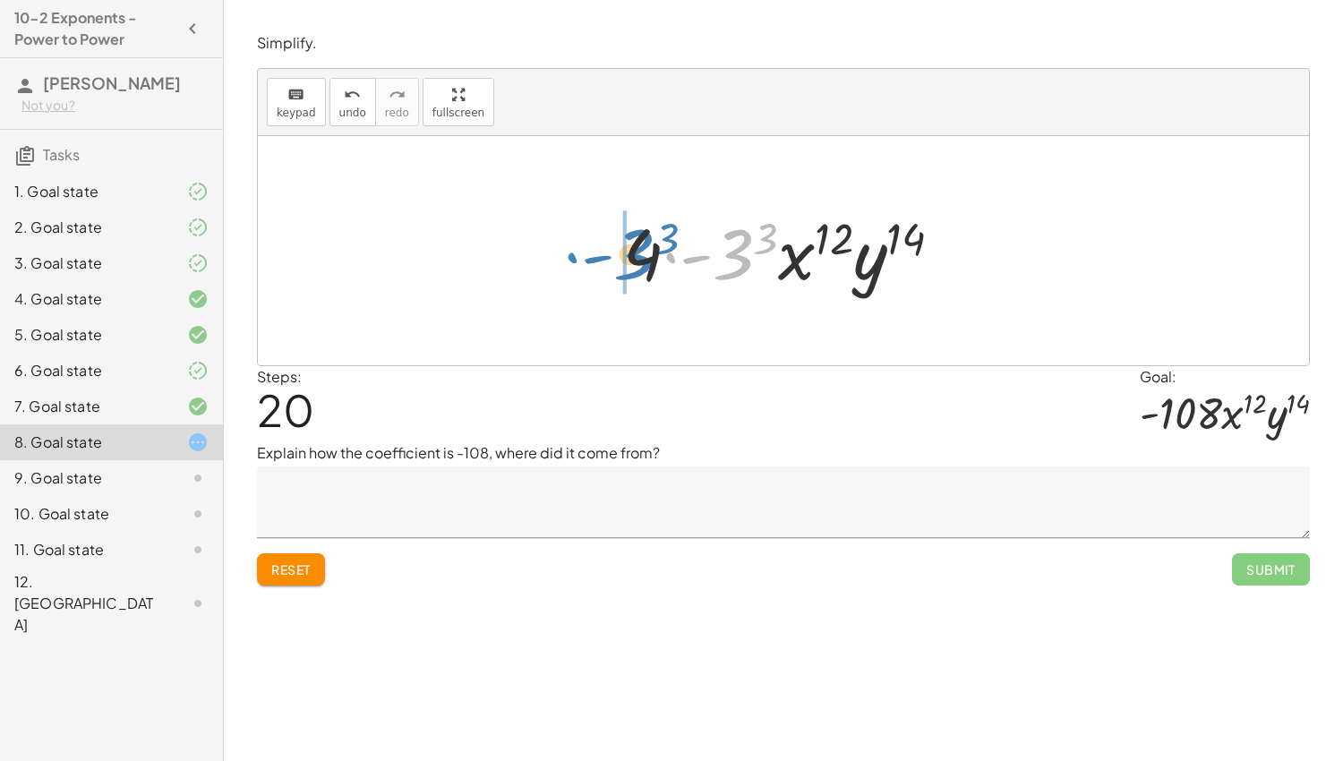
drag, startPoint x: 734, startPoint y: 249, endPoint x: 630, endPoint y: 248, distance: 104.8
click at [630, 248] on div at bounding box center [790, 251] width 352 height 92
drag, startPoint x: 745, startPoint y: 252, endPoint x: 668, endPoint y: 254, distance: 77.1
click at [668, 254] on div at bounding box center [790, 251] width 352 height 92
drag, startPoint x: 763, startPoint y: 255, endPoint x: 689, endPoint y: 253, distance: 74.4
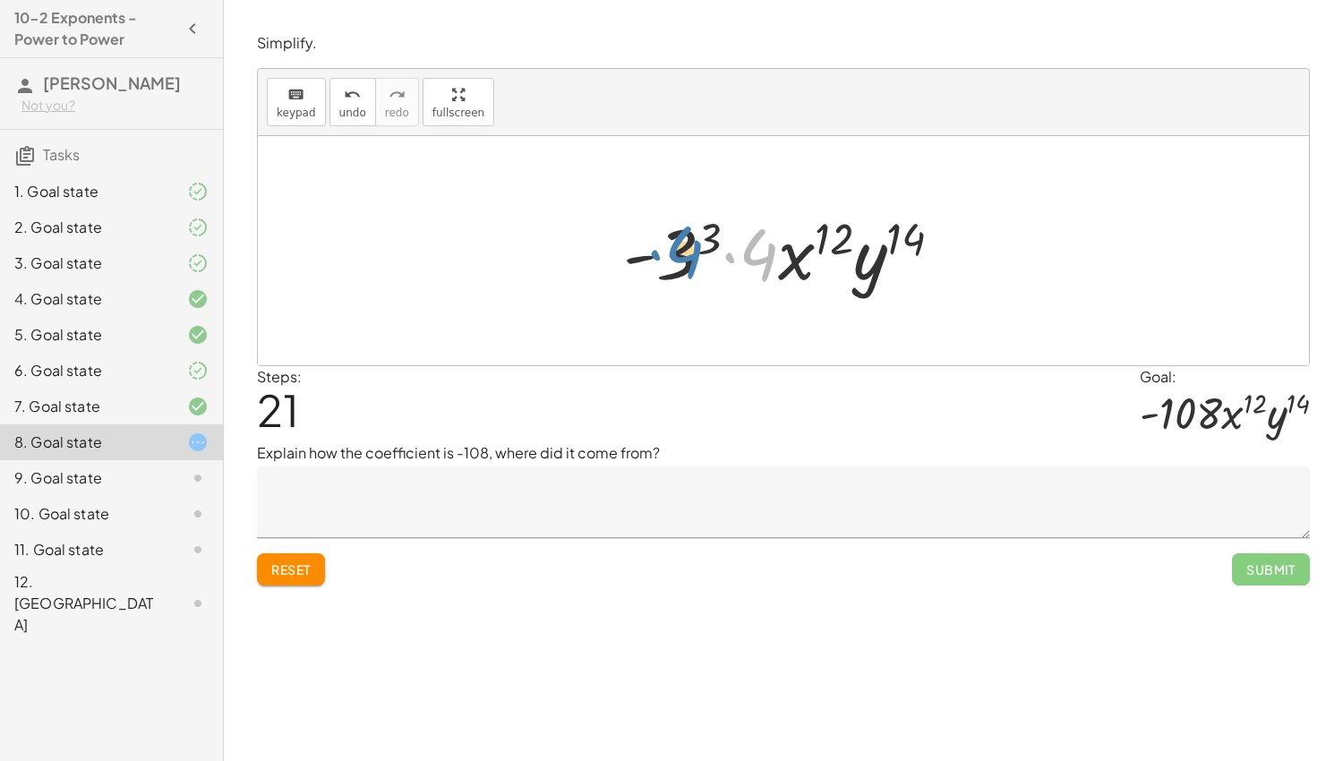
click at [689, 253] on div at bounding box center [790, 251] width 352 height 92
drag, startPoint x: 677, startPoint y: 252, endPoint x: 756, endPoint y: 245, distance: 79.1
click at [756, 245] on div at bounding box center [790, 251] width 352 height 92
drag, startPoint x: 762, startPoint y: 248, endPoint x: 742, endPoint y: 246, distance: 19.8
click at [742, 246] on div at bounding box center [790, 251] width 352 height 92
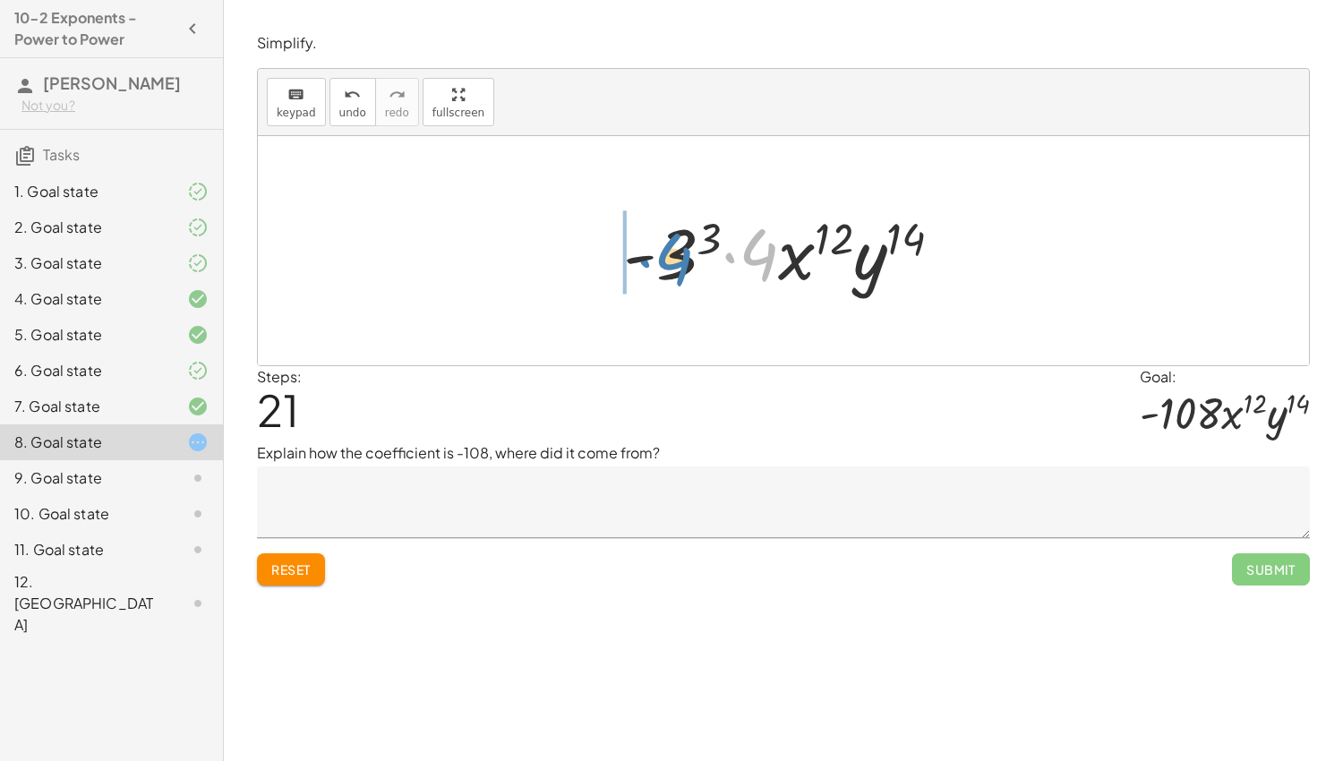
drag, startPoint x: 750, startPoint y: 255, endPoint x: 664, endPoint y: 260, distance: 86.1
click at [664, 260] on div at bounding box center [790, 251] width 352 height 92
drag, startPoint x: 766, startPoint y: 234, endPoint x: 919, endPoint y: 233, distance: 153.1
click at [919, 233] on div at bounding box center [790, 251] width 352 height 92
drag, startPoint x: 737, startPoint y: 267, endPoint x: 656, endPoint y: 264, distance: 80.6
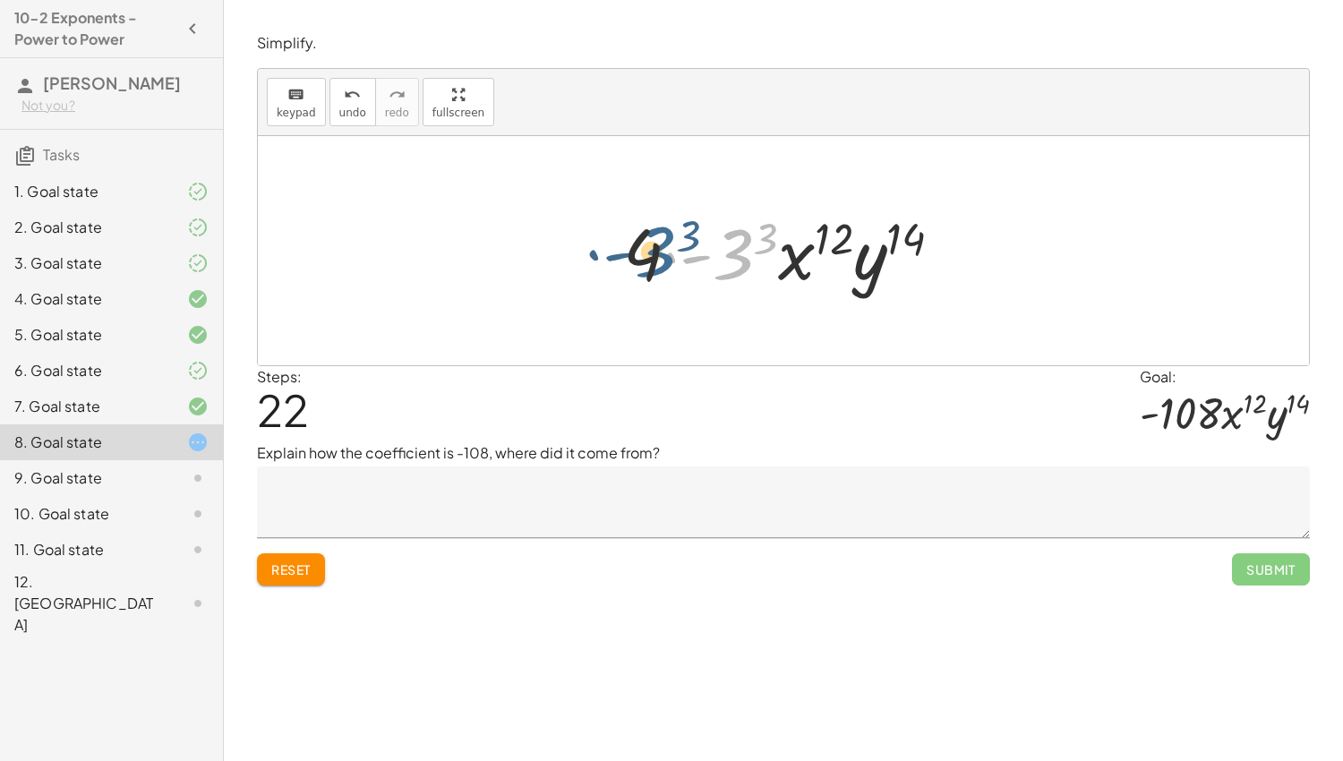
click at [656, 264] on div at bounding box center [790, 251] width 352 height 92
drag, startPoint x: 771, startPoint y: 228, endPoint x: 733, endPoint y: 246, distance: 41.7
drag, startPoint x: 733, startPoint y: 246, endPoint x: 640, endPoint y: 247, distance: 93.1
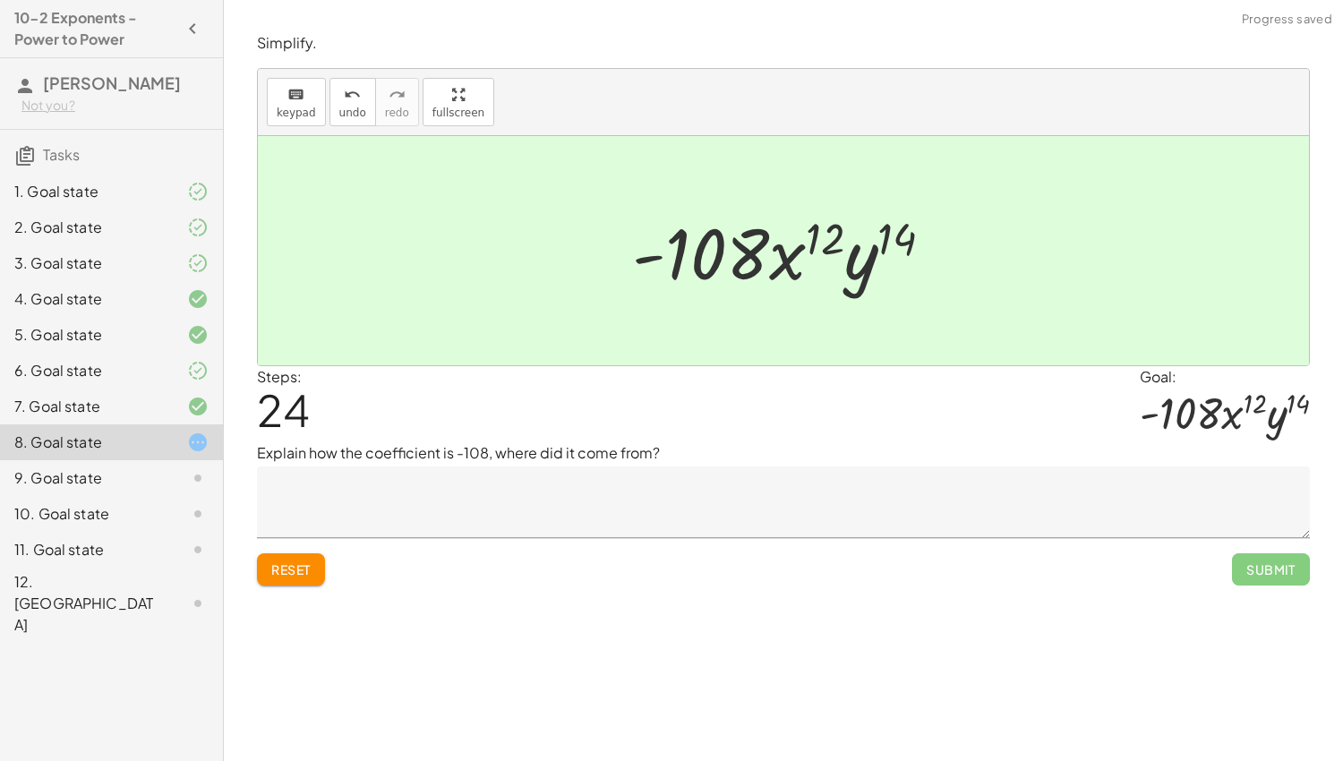
click at [1072, 509] on textarea at bounding box center [783, 503] width 1053 height 72
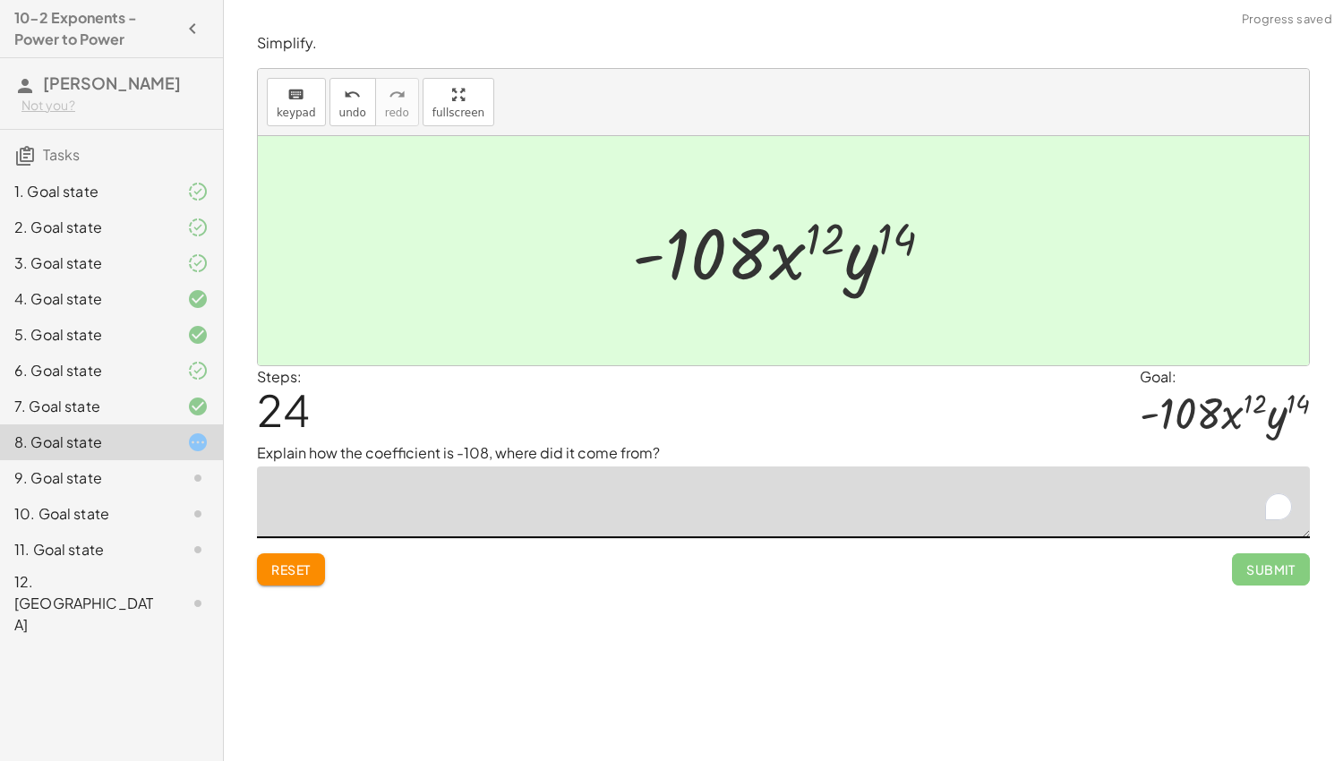
type textarea "*"
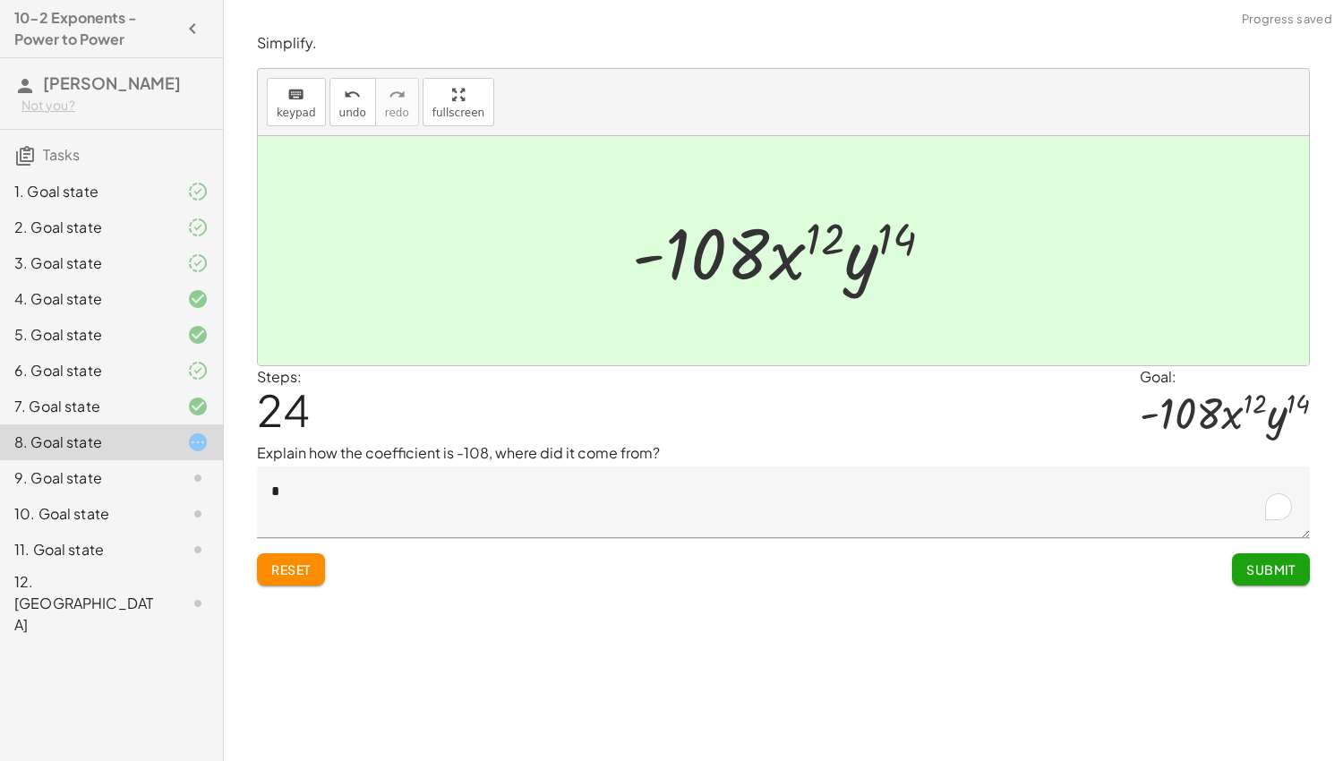
click at [1303, 568] on button "Submit" at bounding box center [1271, 569] width 78 height 32
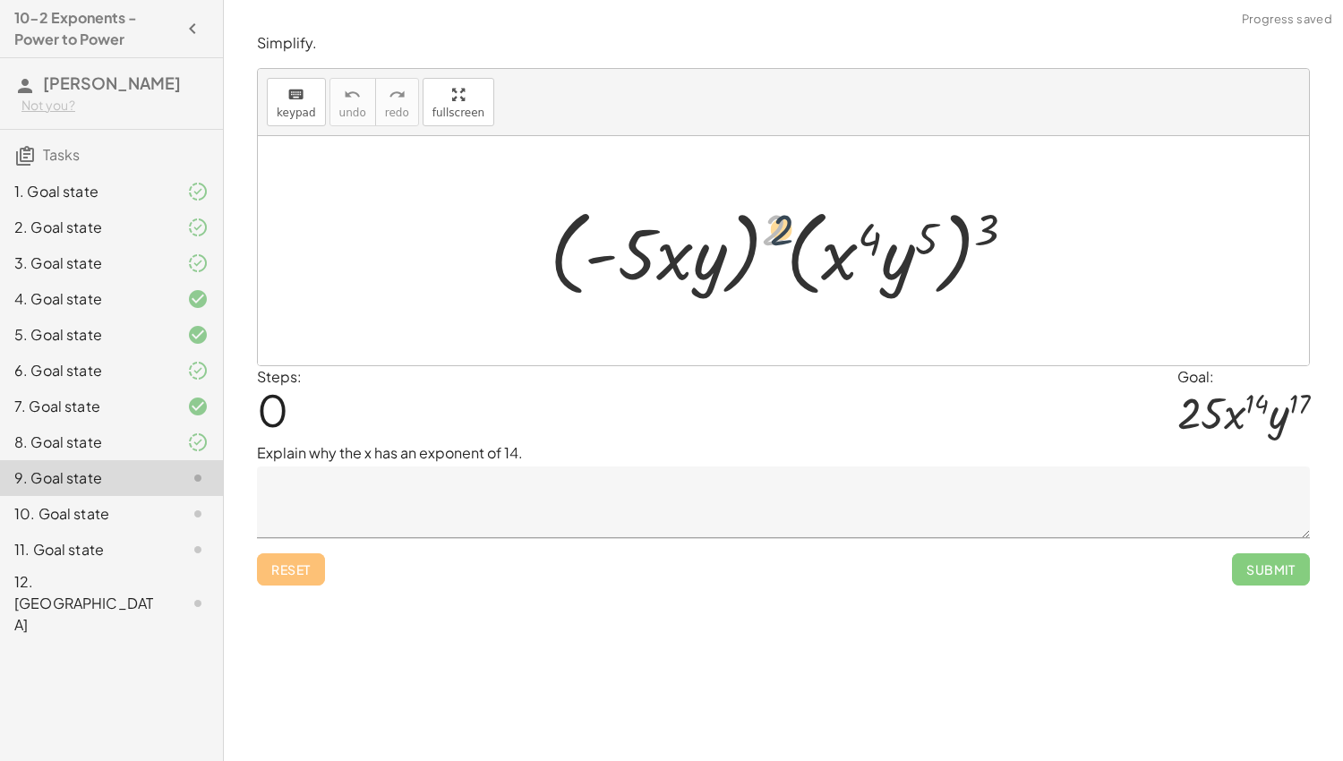
drag, startPoint x: 771, startPoint y: 218, endPoint x: 802, endPoint y: 220, distance: 31.5
click at [802, 220] on div at bounding box center [790, 251] width 498 height 103
drag, startPoint x: 869, startPoint y: 228, endPoint x: 931, endPoint y: 229, distance: 62.7
click at [931, 229] on div at bounding box center [790, 251] width 498 height 103
drag, startPoint x: 985, startPoint y: 222, endPoint x: 913, endPoint y: 231, distance: 73.1
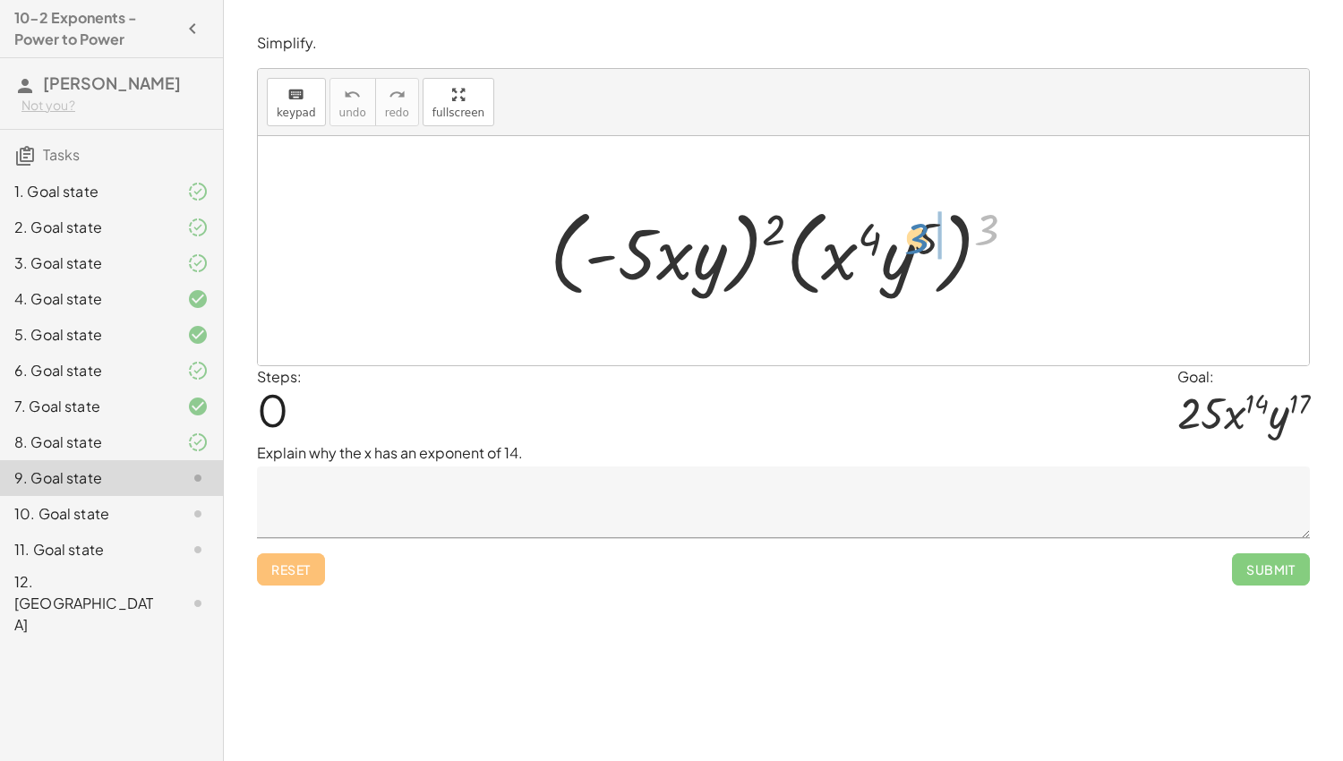
click at [913, 231] on div at bounding box center [790, 251] width 498 height 103
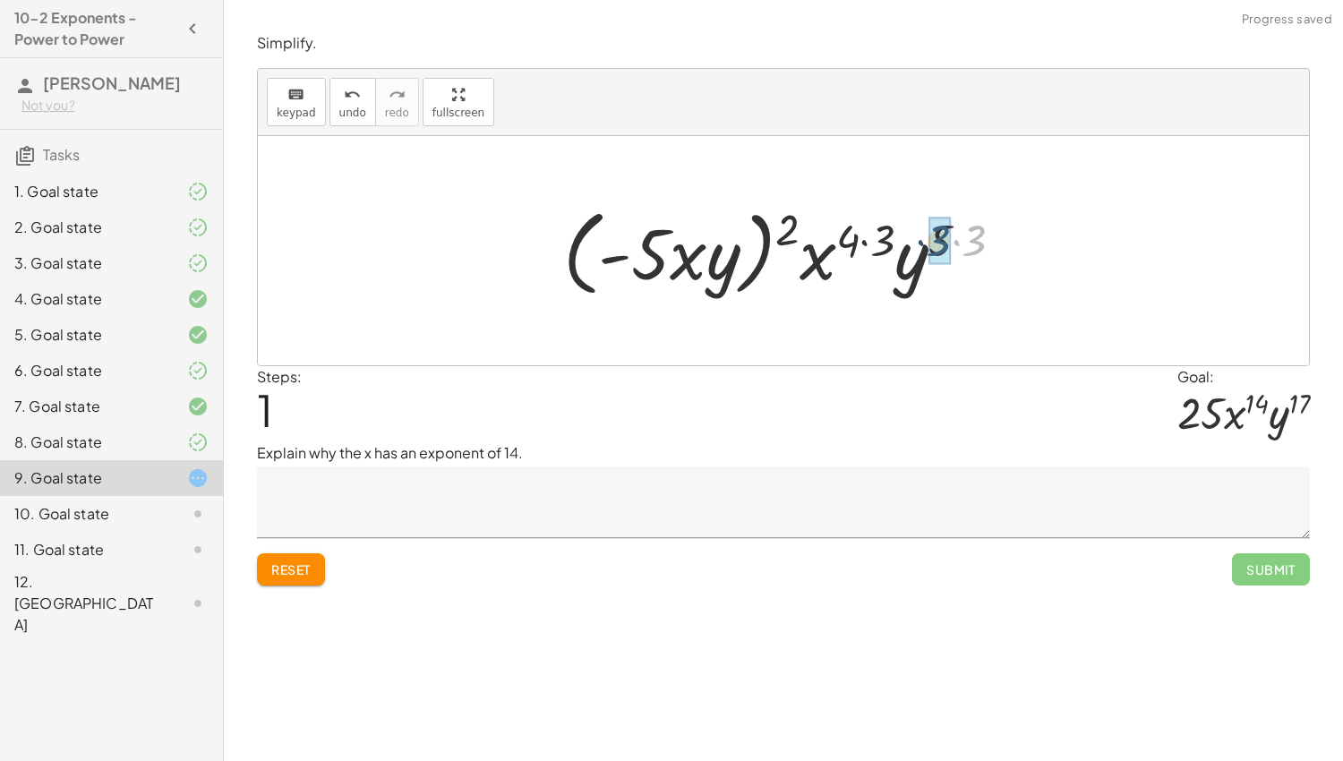
drag, startPoint x: 976, startPoint y: 236, endPoint x: 935, endPoint y: 236, distance: 41.2
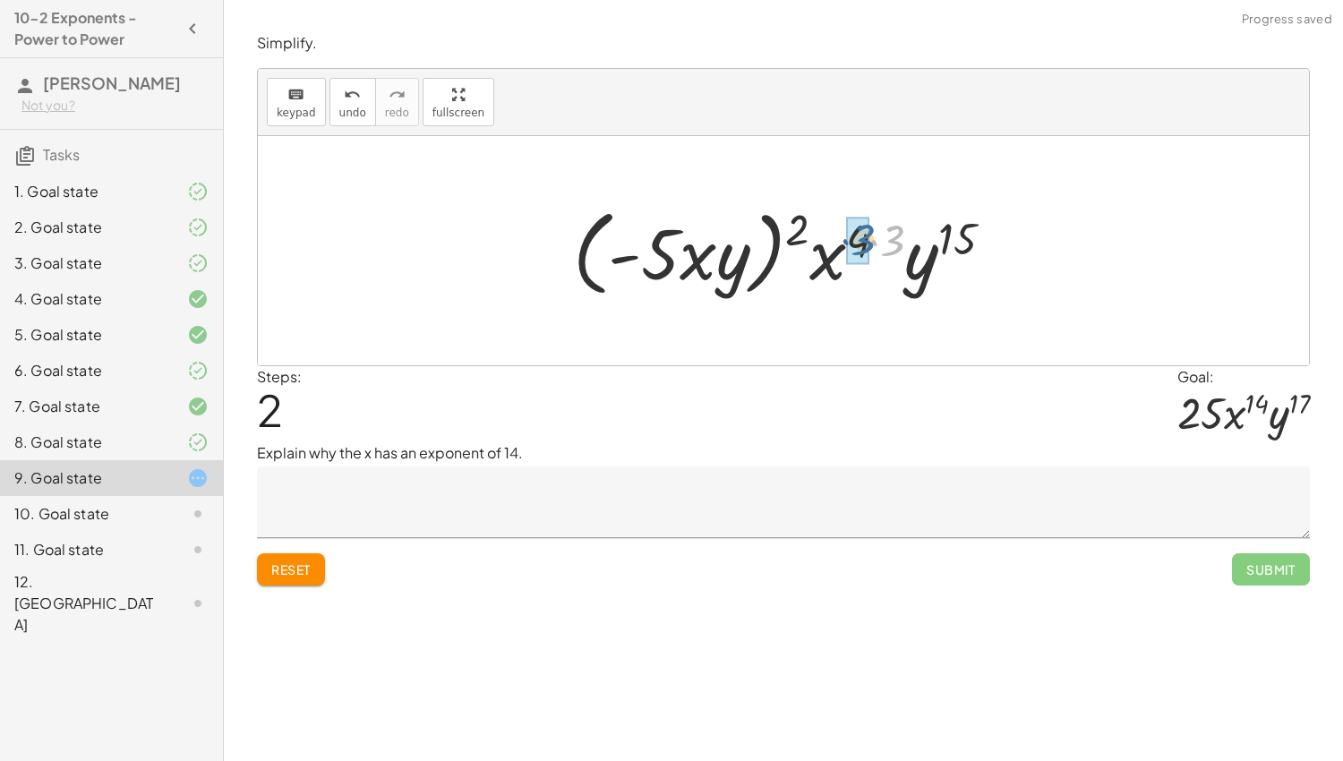
drag, startPoint x: 896, startPoint y: 237, endPoint x: 866, endPoint y: 236, distance: 29.6
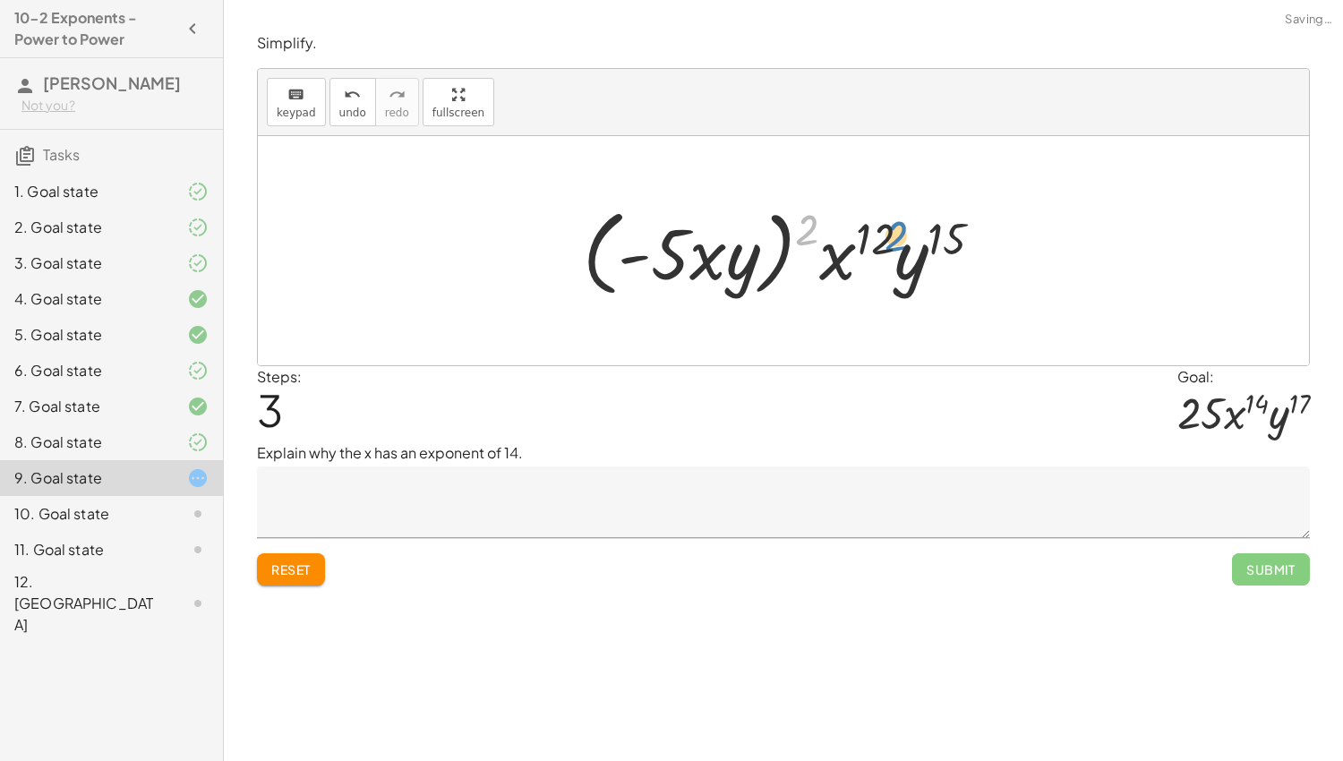
drag, startPoint x: 801, startPoint y: 220, endPoint x: 890, endPoint y: 225, distance: 88.8
click at [890, 225] on div at bounding box center [790, 251] width 433 height 103
drag, startPoint x: 737, startPoint y: 259, endPoint x: 905, endPoint y: 254, distance: 168.4
click at [905, 254] on div at bounding box center [790, 251] width 433 height 103
drag, startPoint x: 675, startPoint y: 252, endPoint x: 826, endPoint y: 245, distance: 150.6
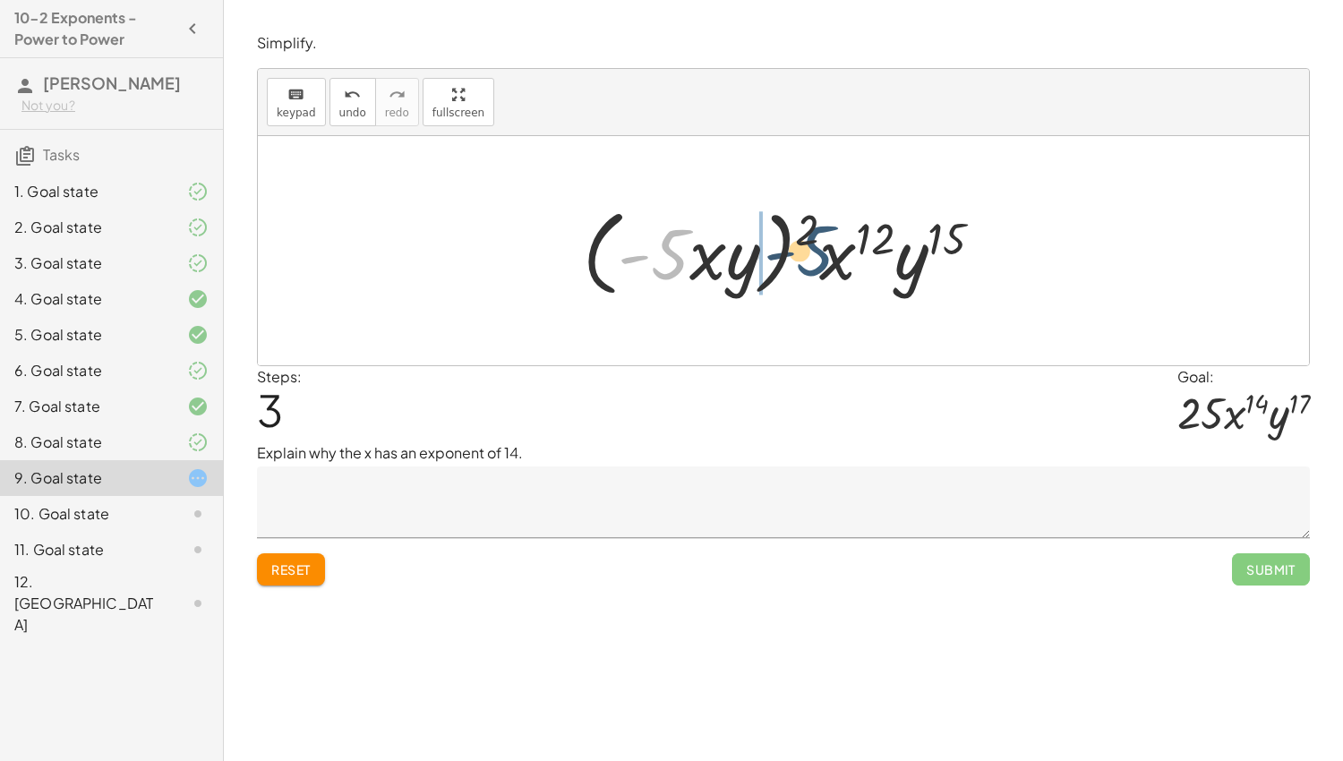
click at [826, 245] on div at bounding box center [790, 251] width 433 height 103
drag, startPoint x: 701, startPoint y: 260, endPoint x: 836, endPoint y: 255, distance: 134.4
click at [836, 255] on div at bounding box center [790, 251] width 433 height 103
drag, startPoint x: 663, startPoint y: 266, endPoint x: 795, endPoint y: 264, distance: 132.6
click at [795, 264] on div at bounding box center [790, 251] width 433 height 103
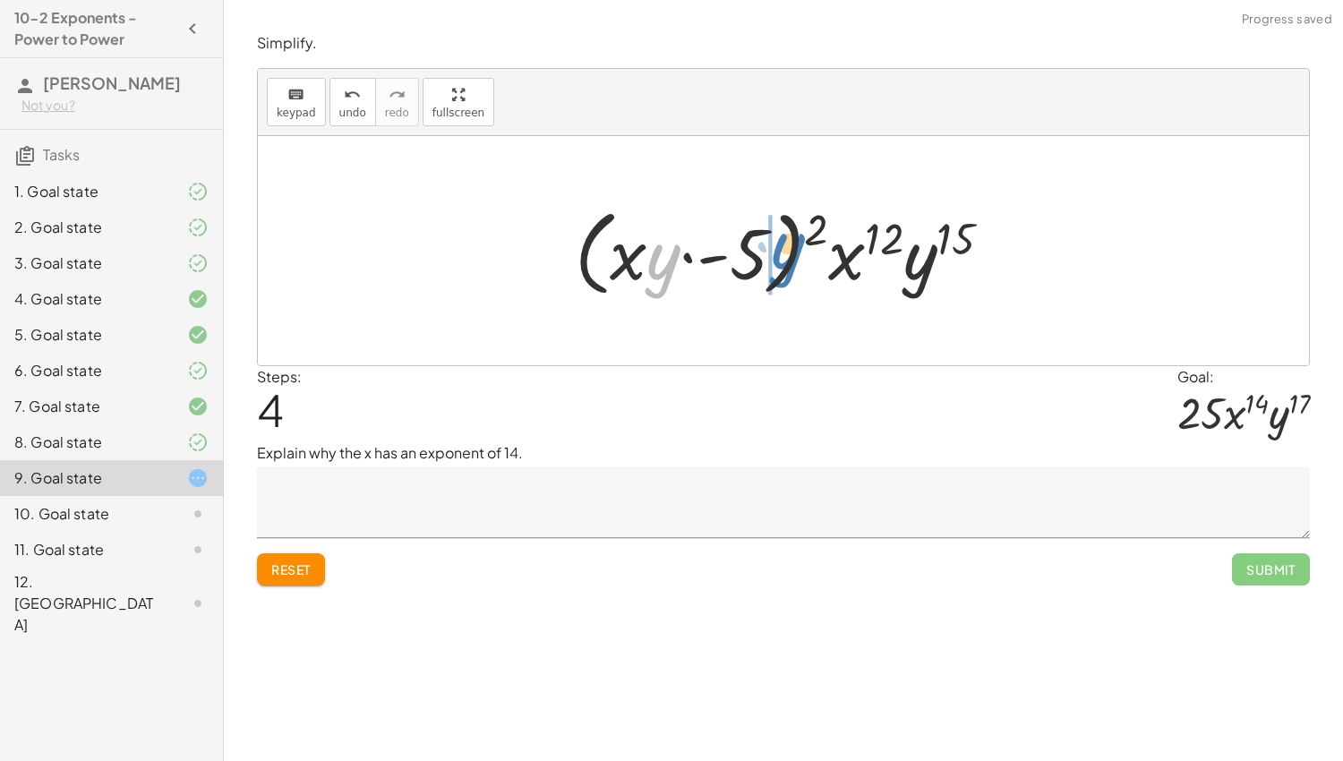
drag, startPoint x: 660, startPoint y: 261, endPoint x: 789, endPoint y: 247, distance: 129.7
click at [789, 247] on div at bounding box center [791, 251] width 450 height 103
drag, startPoint x: 629, startPoint y: 254, endPoint x: 791, endPoint y: 251, distance: 162.1
click at [791, 251] on div at bounding box center [791, 251] width 450 height 103
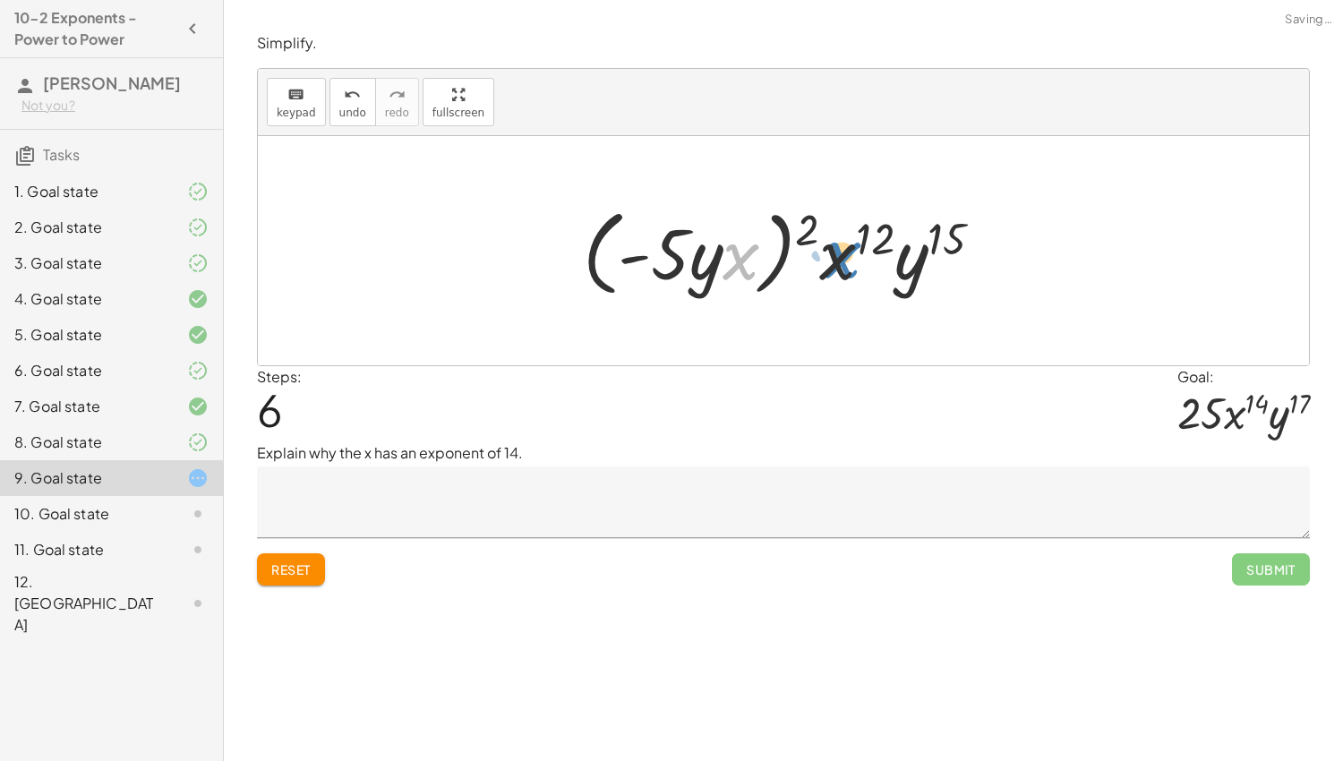
drag, startPoint x: 735, startPoint y: 256, endPoint x: 838, endPoint y: 254, distance: 103.0
click at [838, 254] on div at bounding box center [790, 251] width 433 height 103
click at [899, 257] on div at bounding box center [790, 251] width 433 height 103
drag, startPoint x: 664, startPoint y: 246, endPoint x: 778, endPoint y: 244, distance: 113.8
click at [778, 244] on div at bounding box center [790, 251] width 433 height 103
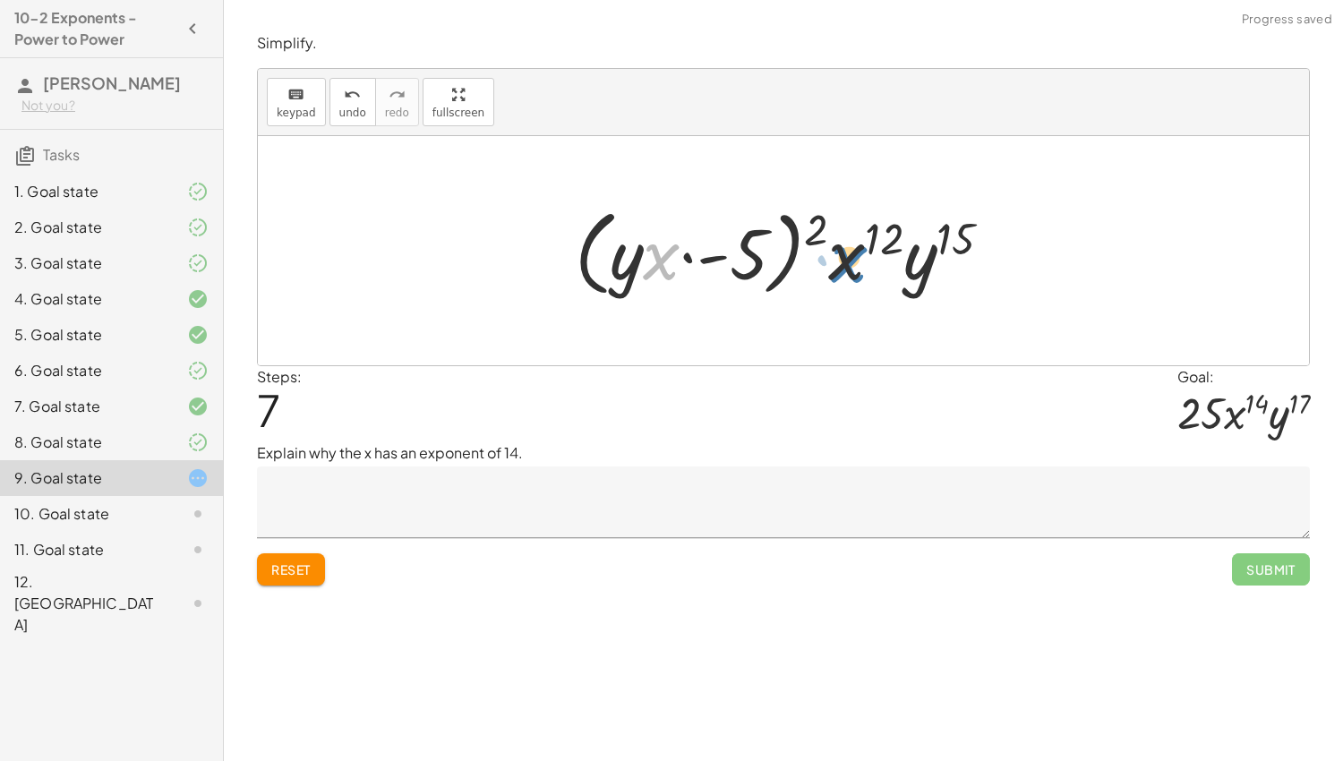
drag, startPoint x: 667, startPoint y: 253, endPoint x: 856, endPoint y: 250, distance: 189.0
click at [856, 250] on div at bounding box center [791, 251] width 450 height 103
drag, startPoint x: 816, startPoint y: 231, endPoint x: 907, endPoint y: 234, distance: 91.4
click at [907, 234] on div at bounding box center [791, 251] width 450 height 103
drag, startPoint x: 815, startPoint y: 223, endPoint x: 880, endPoint y: 228, distance: 65.6
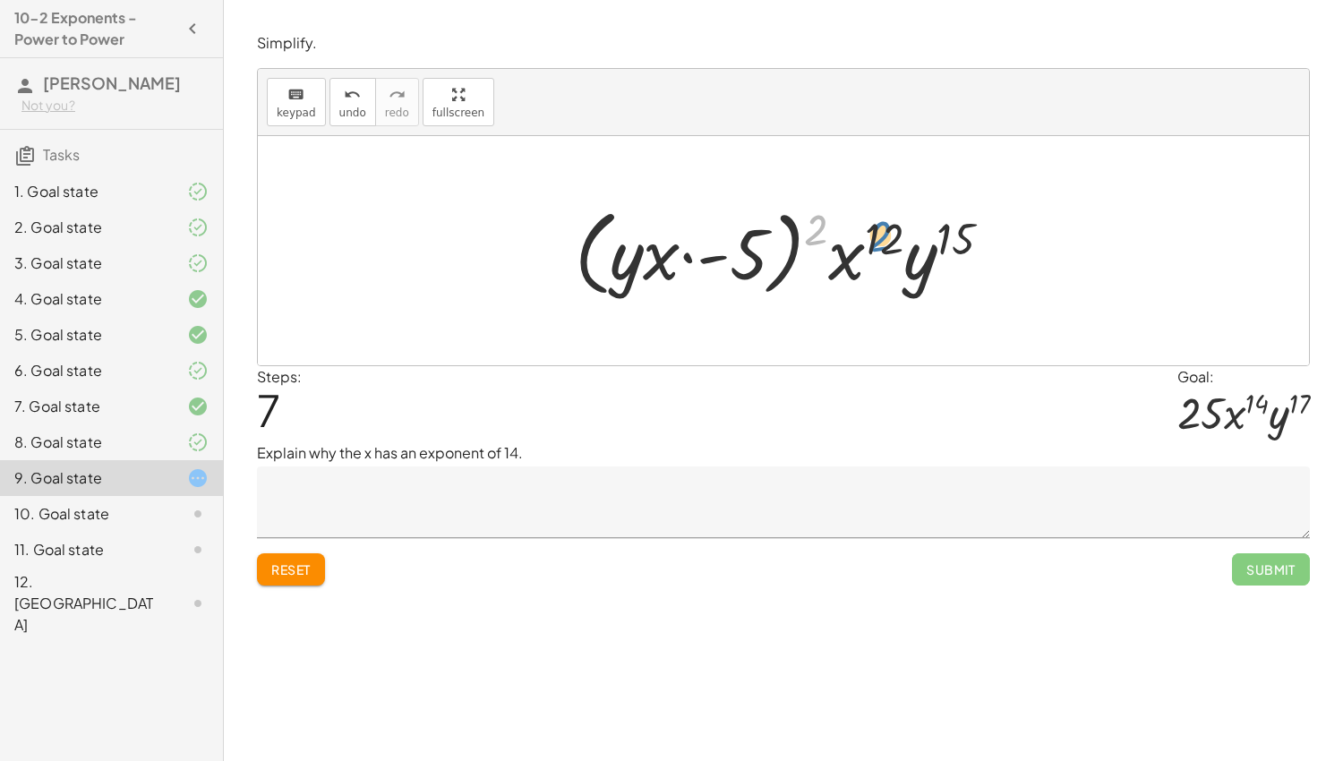
click at [880, 228] on div at bounding box center [791, 251] width 450 height 103
drag, startPoint x: 617, startPoint y: 265, endPoint x: 916, endPoint y: 258, distance: 299.2
click at [916, 258] on div at bounding box center [791, 251] width 450 height 103
drag, startPoint x: 746, startPoint y: 252, endPoint x: 807, endPoint y: 251, distance: 60.9
click at [807, 251] on div at bounding box center [791, 251] width 450 height 103
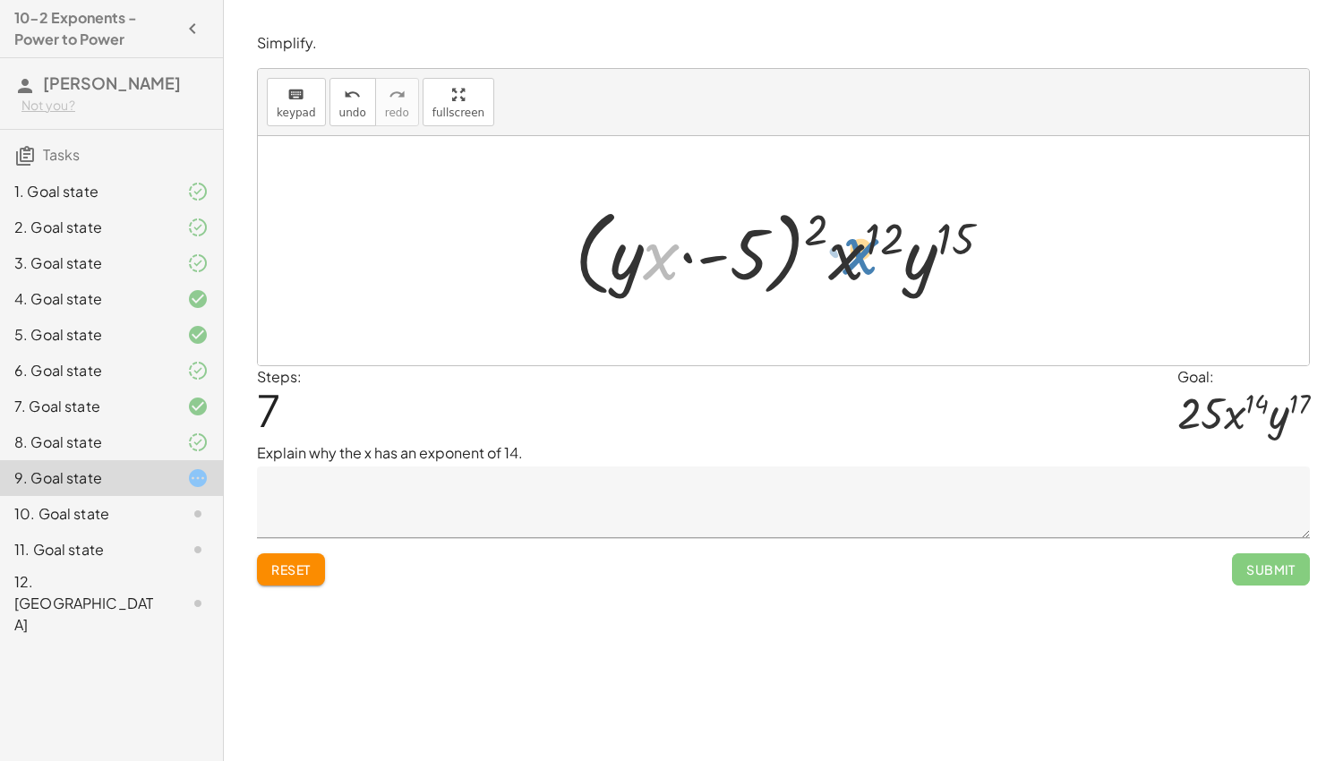
drag, startPoint x: 652, startPoint y: 260, endPoint x: 844, endPoint y: 255, distance: 191.7
click at [844, 255] on div at bounding box center [791, 251] width 450 height 103
drag, startPoint x: 663, startPoint y: 261, endPoint x: 849, endPoint y: 264, distance: 186.3
click at [849, 264] on div at bounding box center [791, 251] width 450 height 103
drag, startPoint x: 755, startPoint y: 258, endPoint x: 828, endPoint y: 230, distance: 78.5
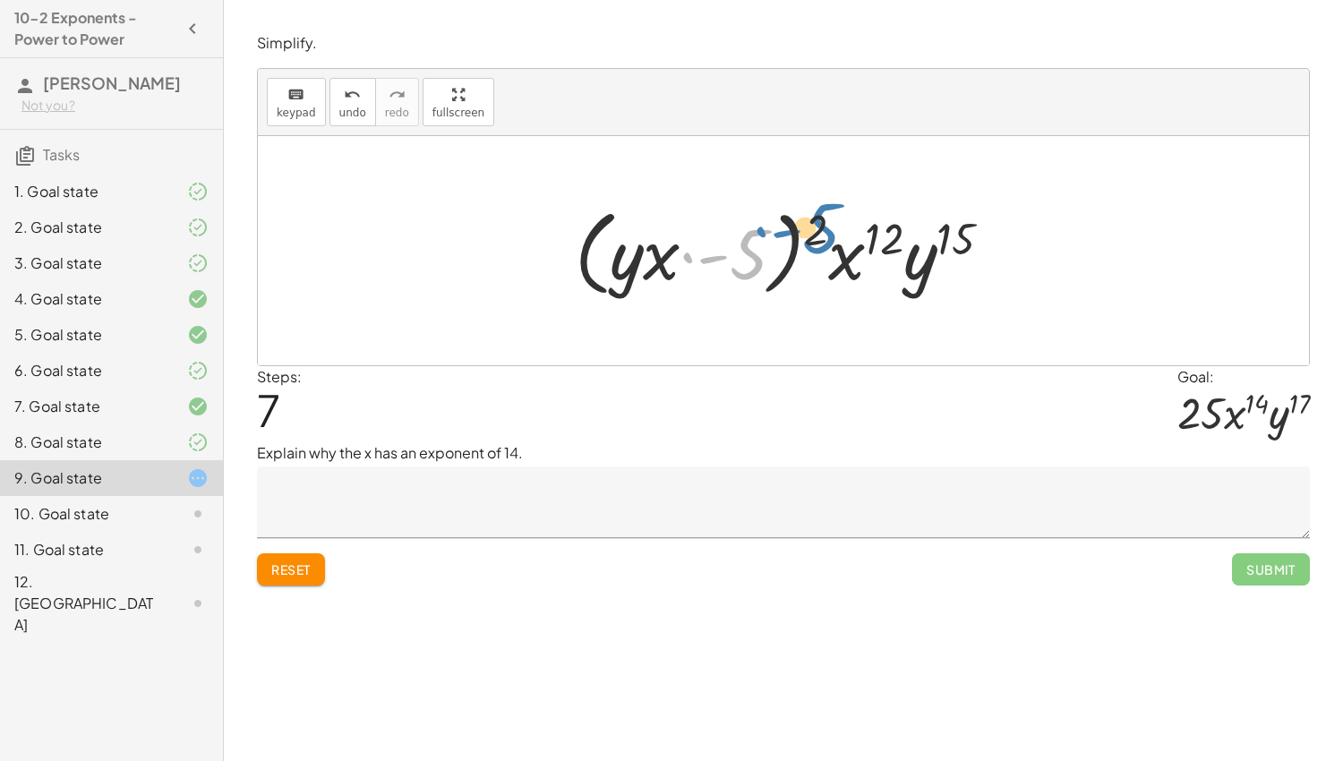
click at [828, 230] on div at bounding box center [791, 251] width 450 height 103
drag, startPoint x: 819, startPoint y: 227, endPoint x: 751, endPoint y: 236, distance: 67.8
click at [751, 236] on div at bounding box center [791, 251] width 450 height 103
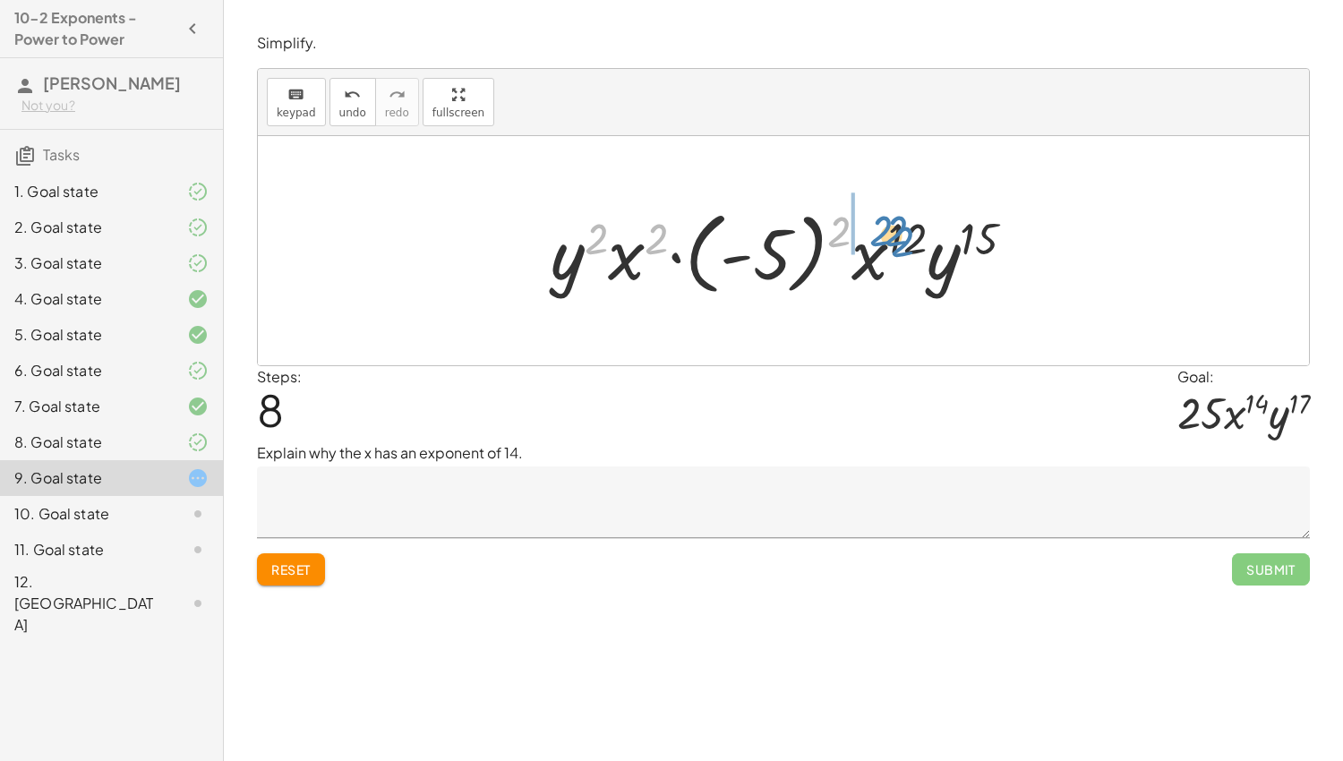
drag, startPoint x: 658, startPoint y: 228, endPoint x: 898, endPoint y: 220, distance: 240.1
click at [898, 220] on div at bounding box center [790, 250] width 497 height 99
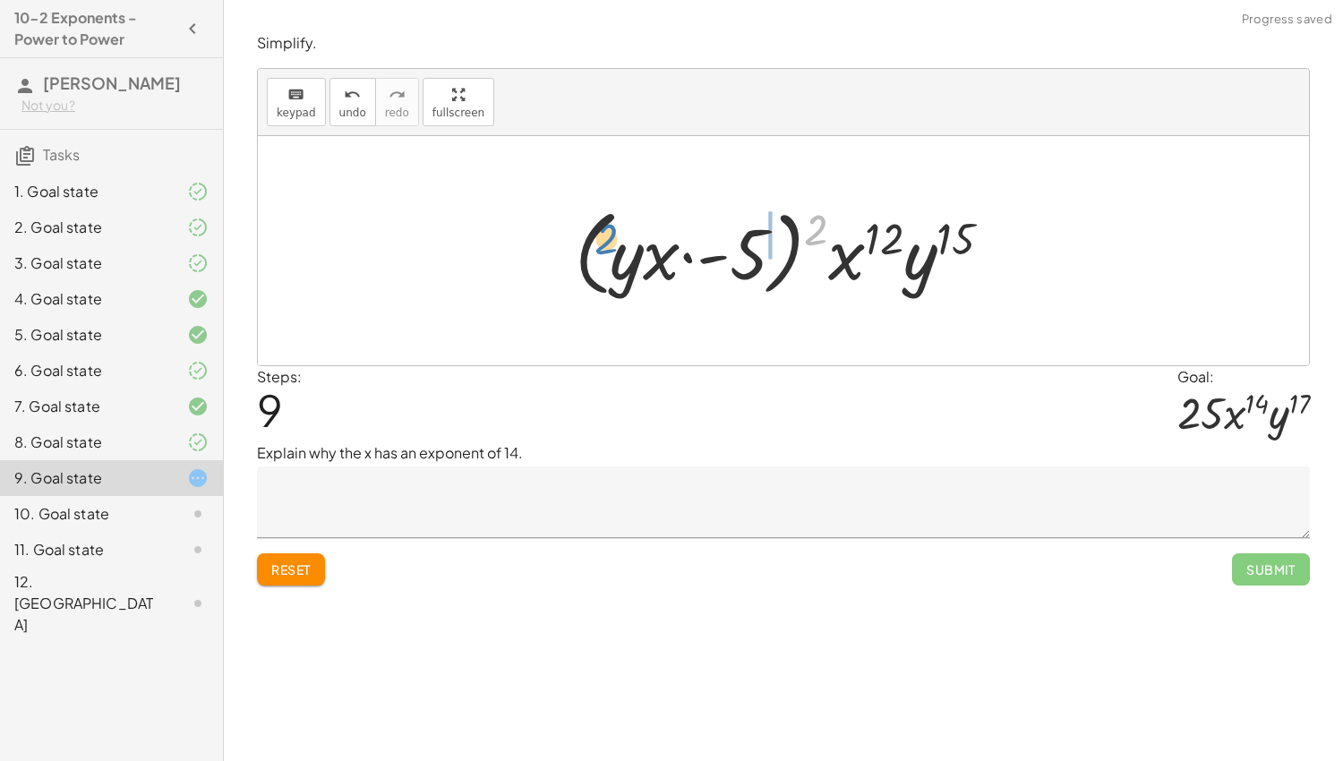
drag, startPoint x: 816, startPoint y: 229, endPoint x: 605, endPoint y: 239, distance: 210.7
click at [605, 239] on div at bounding box center [791, 251] width 450 height 103
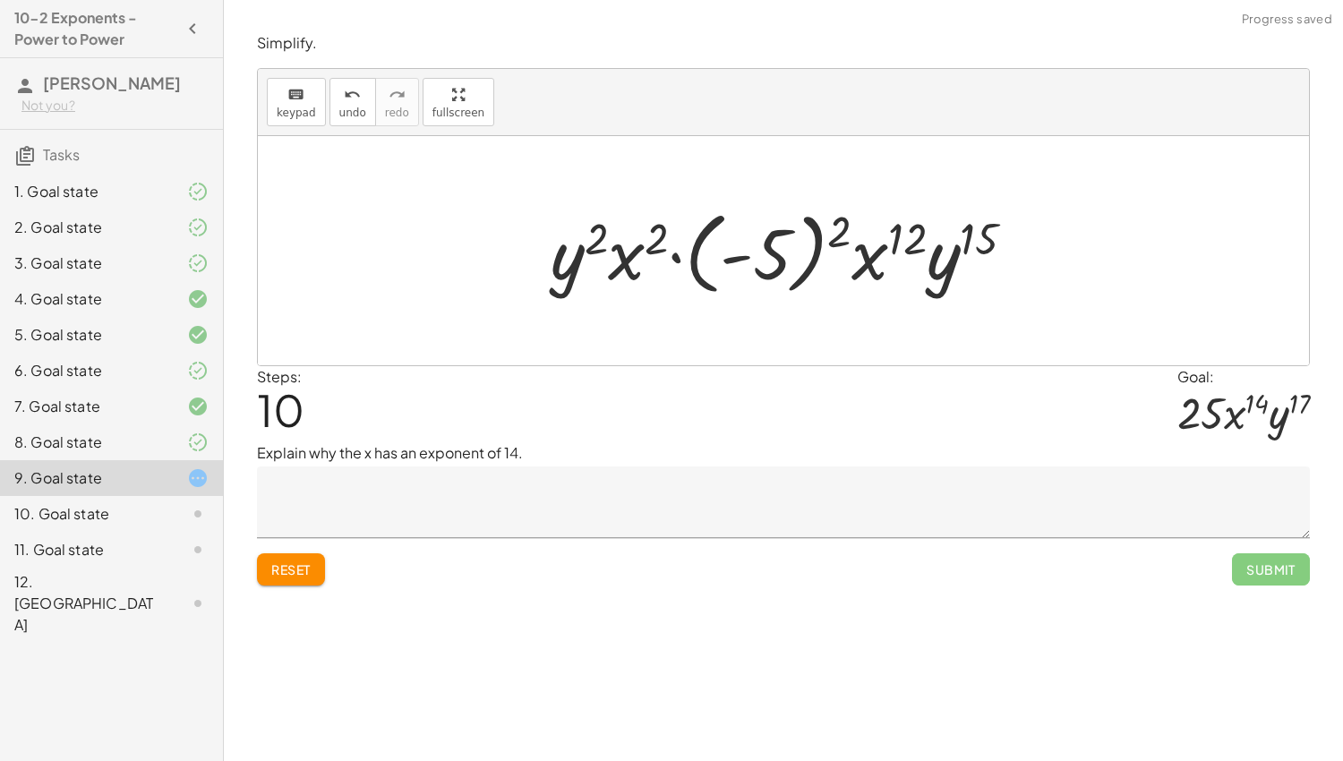
click at [1068, 271] on div "· ( · - 5 · x · y ) 2 · ( · x 4 · y 5 ) 3 · ( · - 5 · x · y ) 2 · x ( · 4 · 3 )…" at bounding box center [783, 250] width 1051 height 229
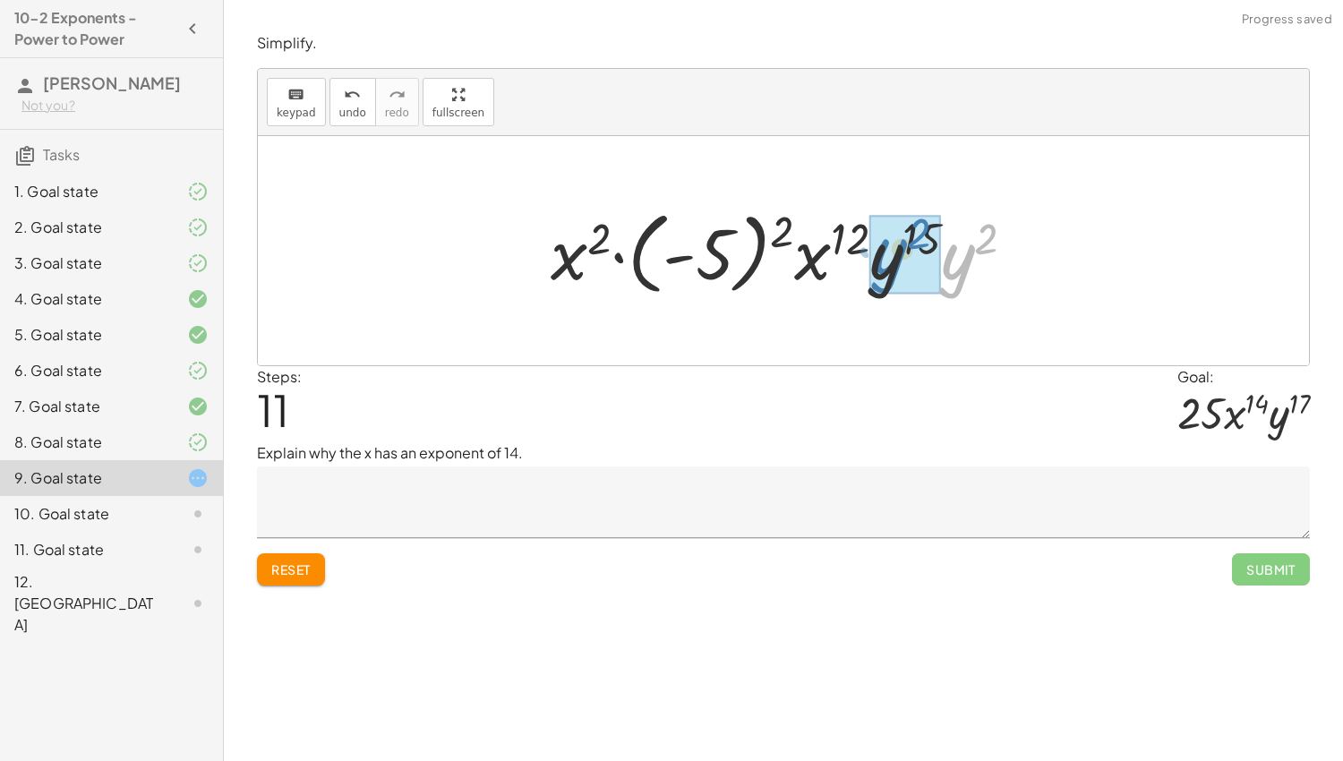
drag, startPoint x: 952, startPoint y: 264, endPoint x: 884, endPoint y: 259, distance: 68.3
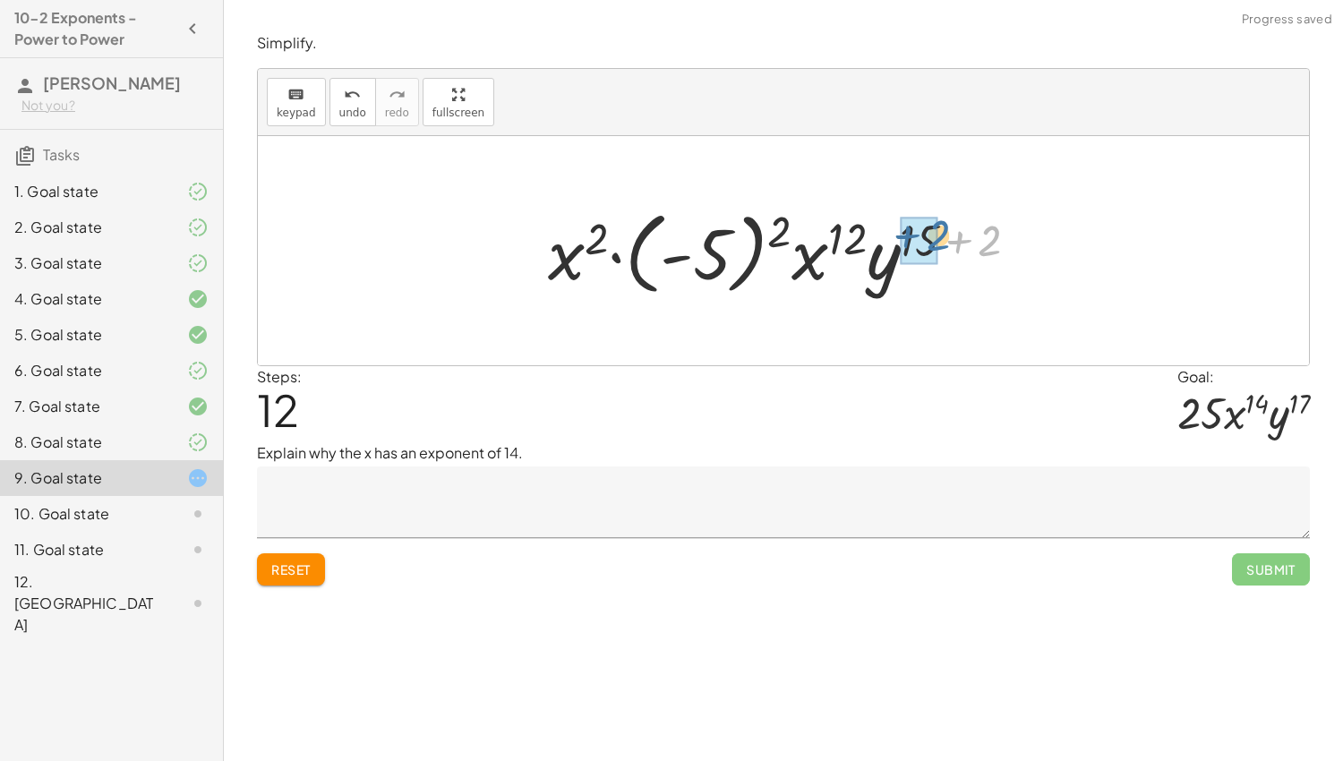
drag, startPoint x: 982, startPoint y: 242, endPoint x: 926, endPoint y: 236, distance: 56.7
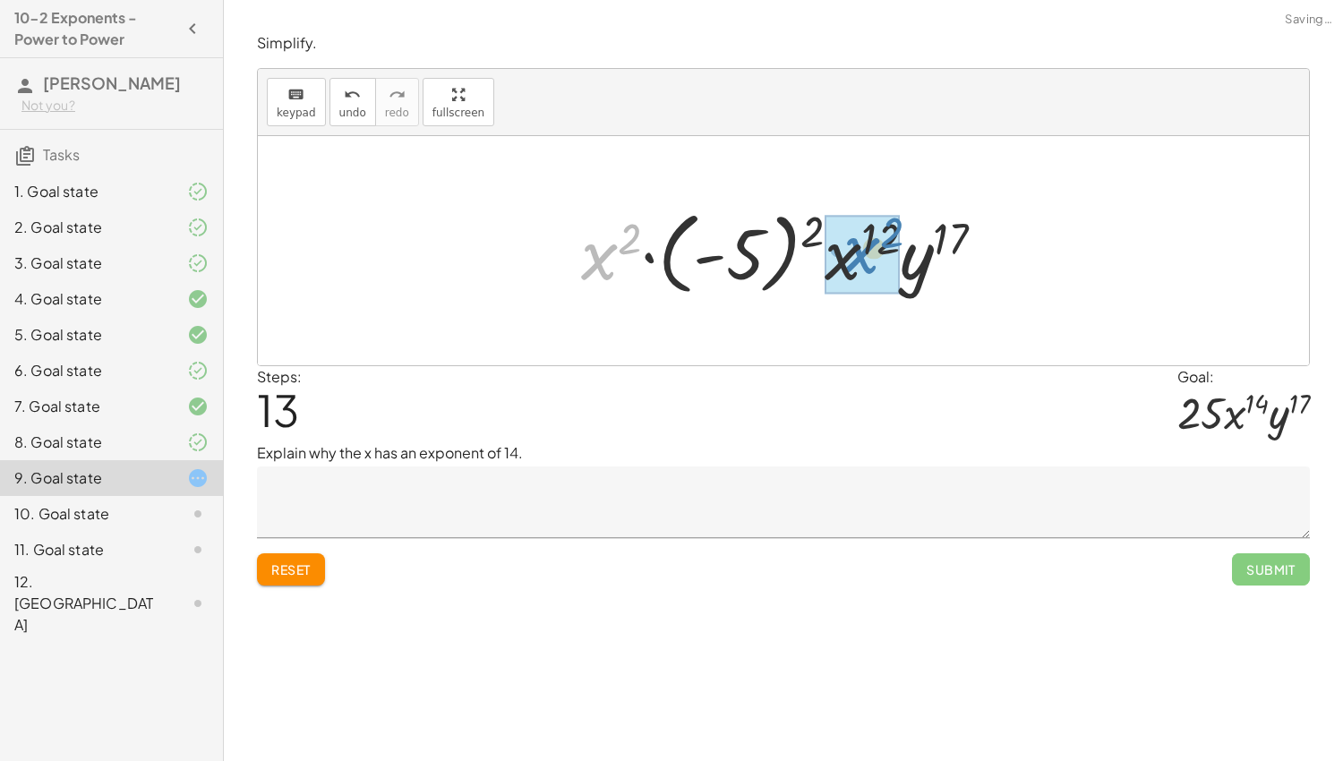
drag, startPoint x: 592, startPoint y: 269, endPoint x: 847, endPoint y: 261, distance: 255.3
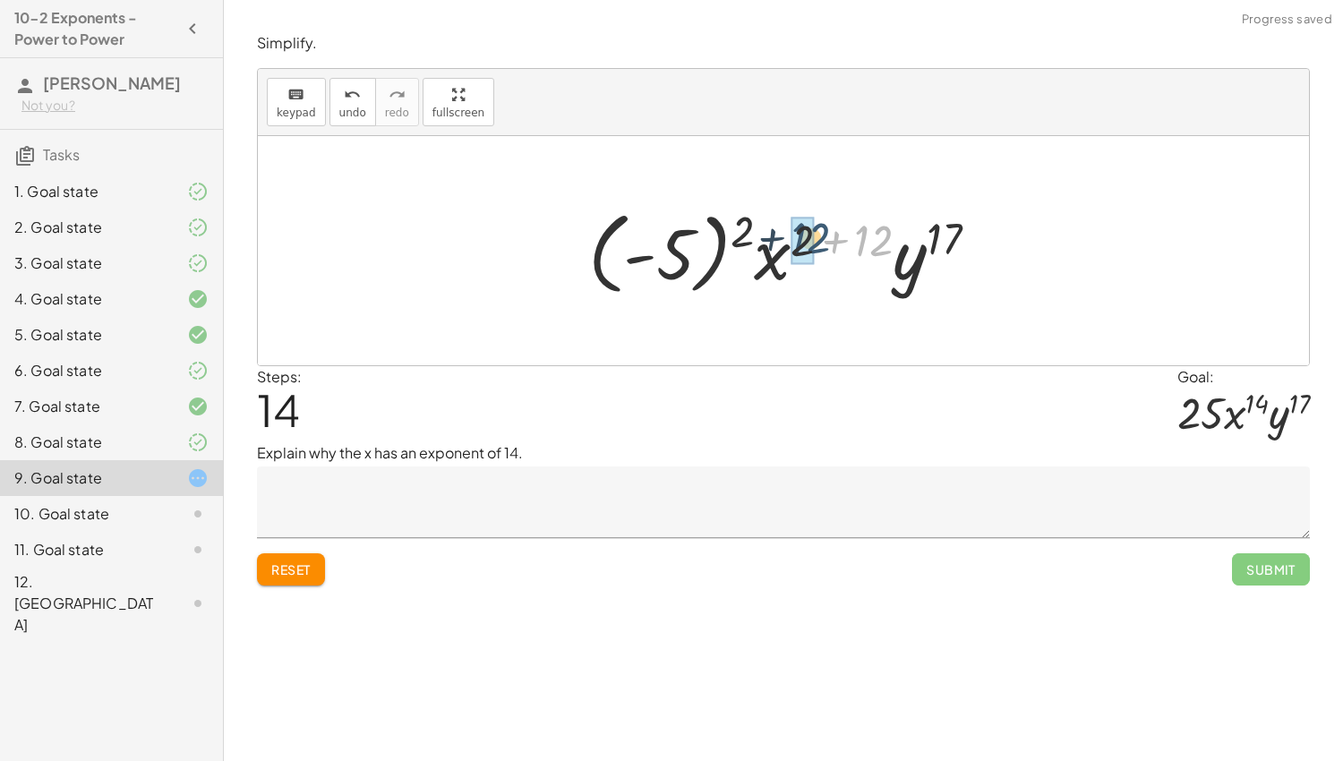
drag, startPoint x: 868, startPoint y: 249, endPoint x: 805, endPoint y: 246, distance: 62.7
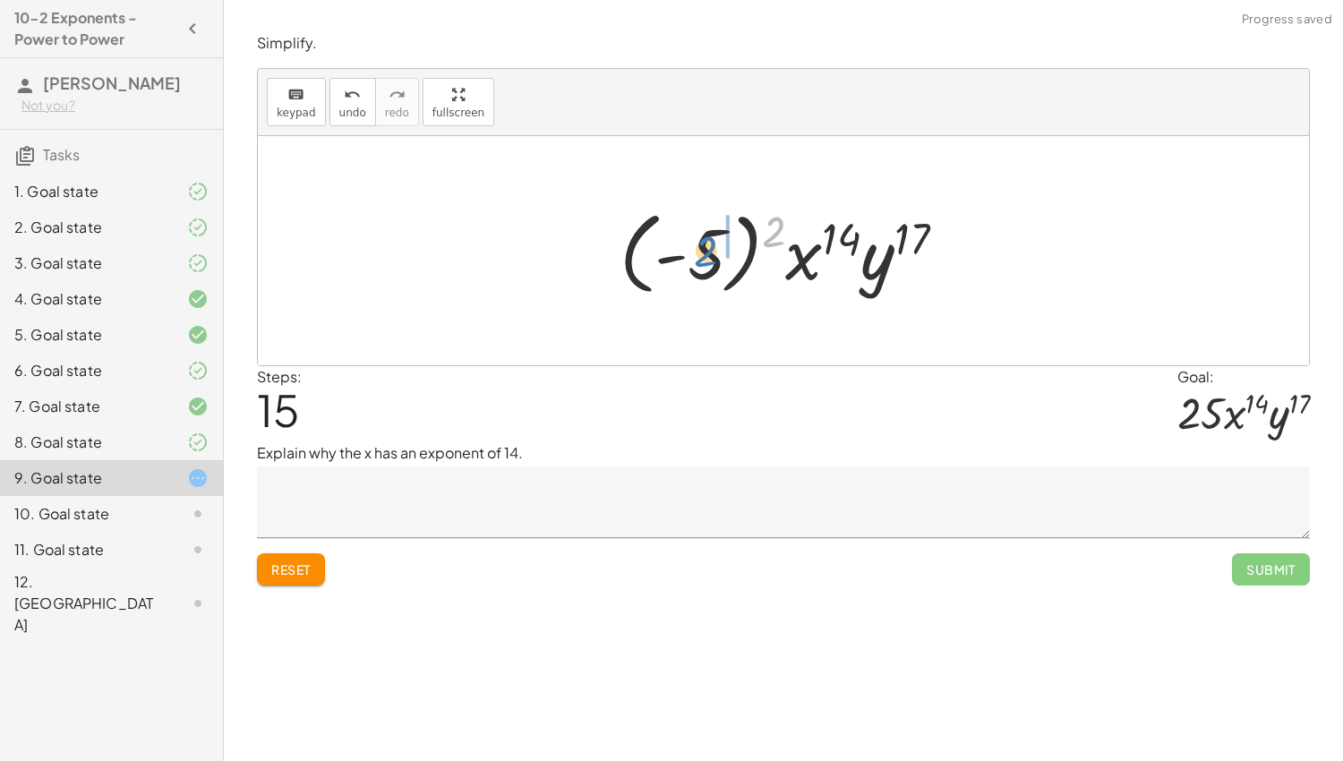
drag, startPoint x: 770, startPoint y: 230, endPoint x: 699, endPoint y: 250, distance: 73.4
click at [699, 250] on div at bounding box center [790, 250] width 359 height 99
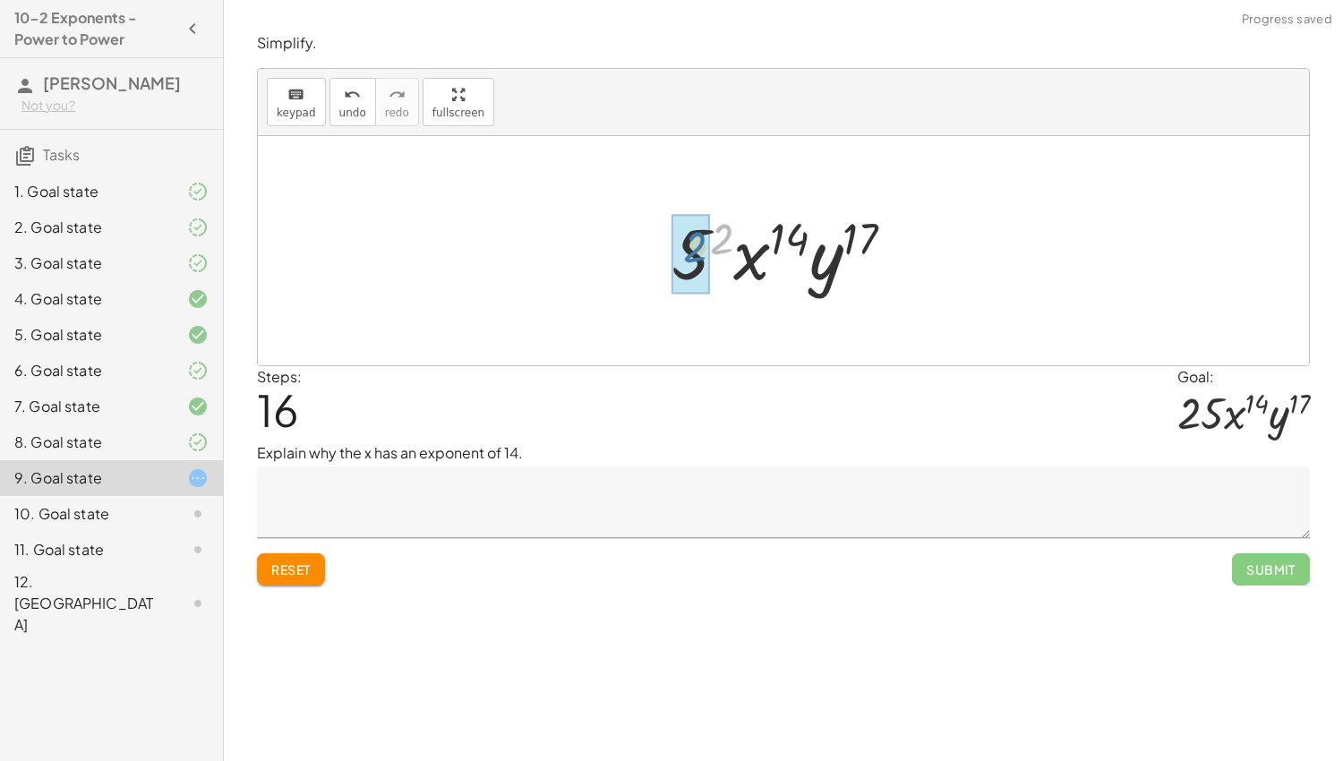
drag, startPoint x: 722, startPoint y: 241, endPoint x: 692, endPoint y: 249, distance: 30.6
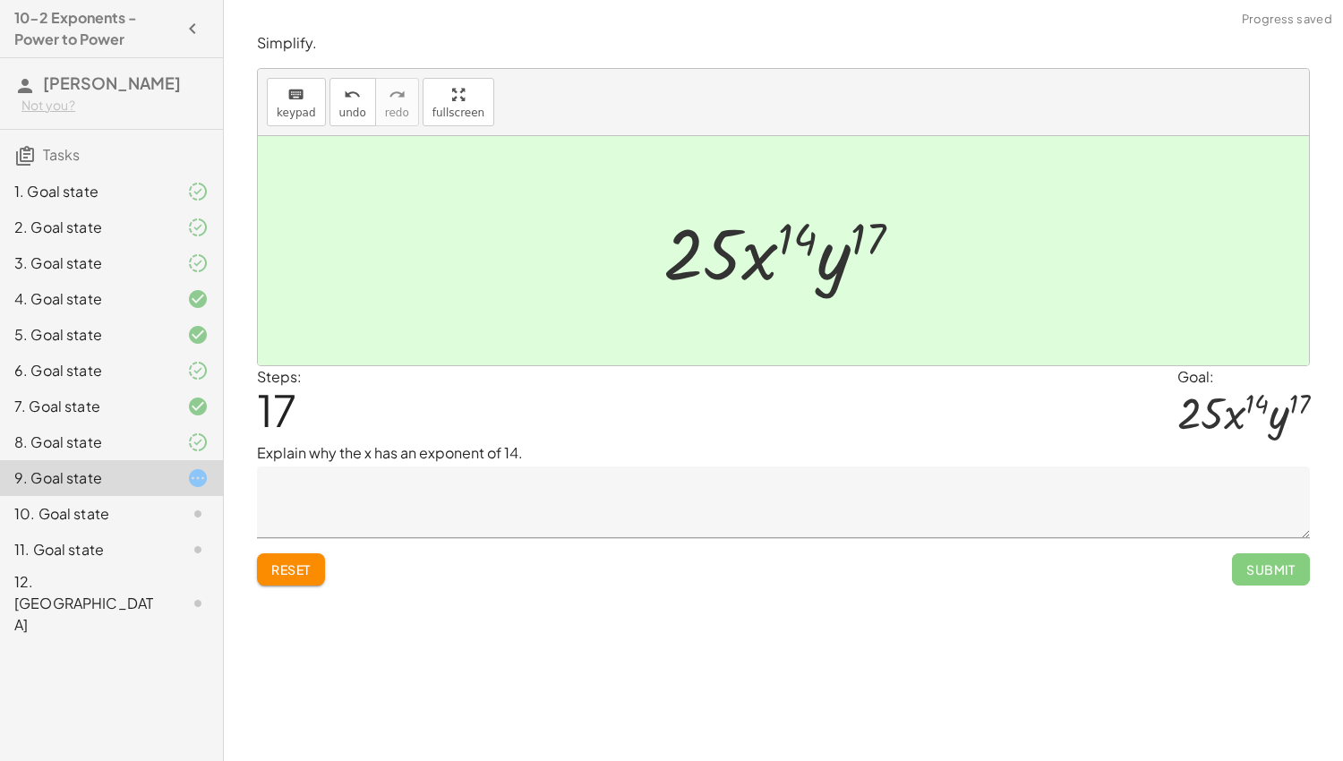
click at [1139, 511] on textarea at bounding box center [783, 503] width 1053 height 72
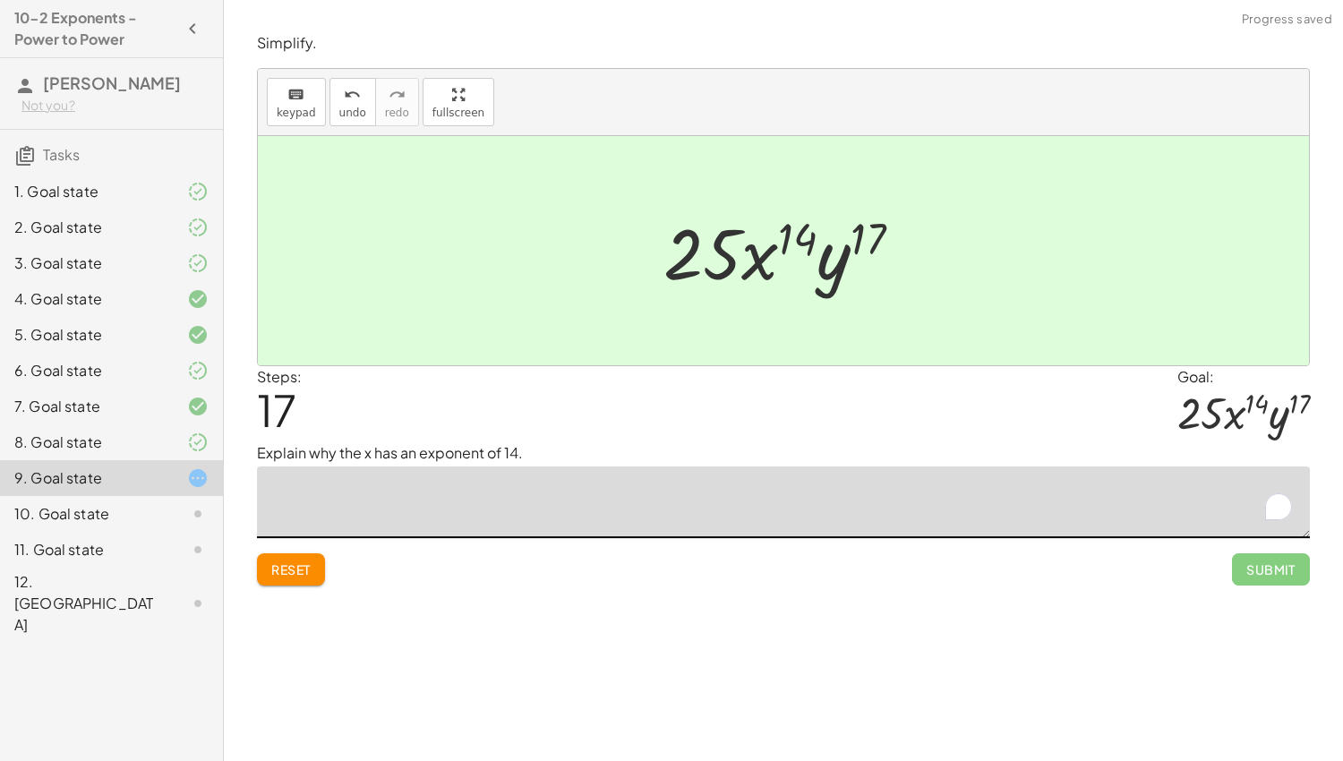
type textarea "*"
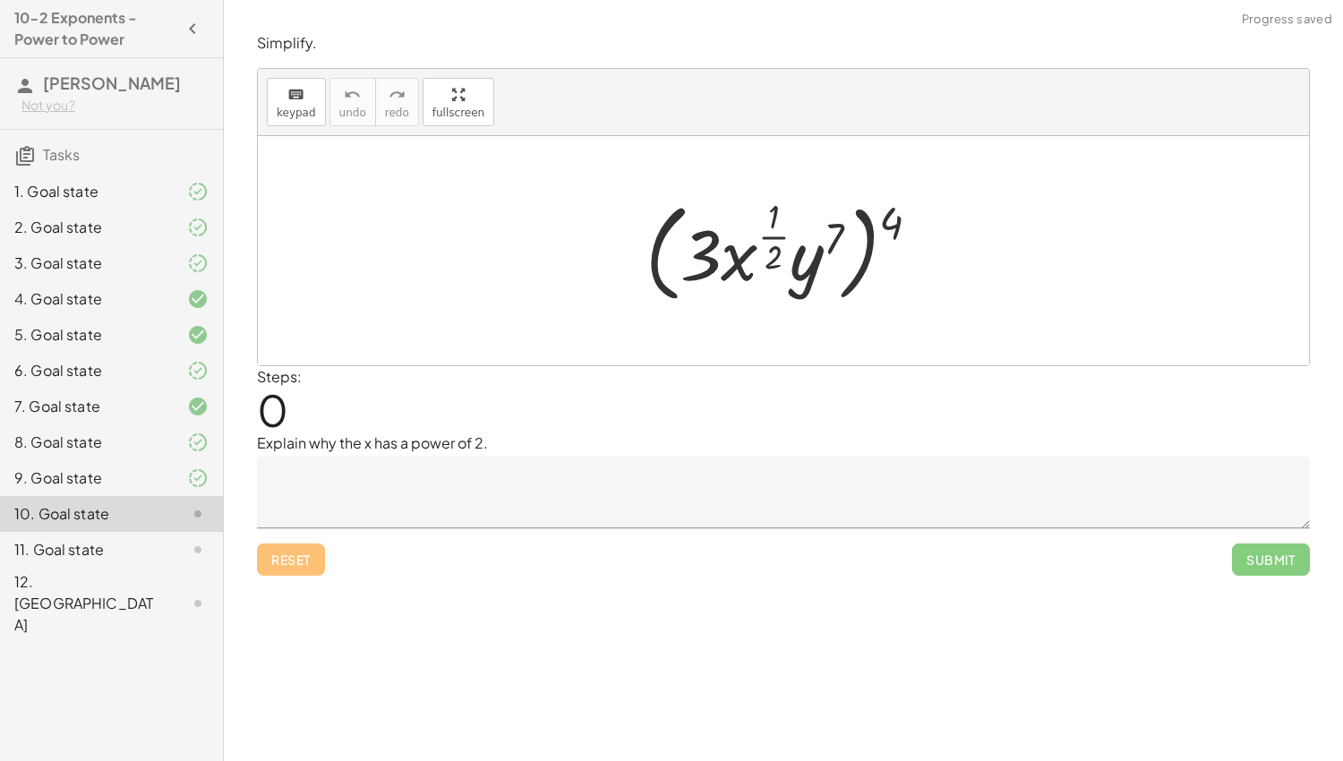
click at [894, 216] on div at bounding box center [790, 251] width 306 height 116
click at [836, 226] on div at bounding box center [790, 251] width 306 height 116
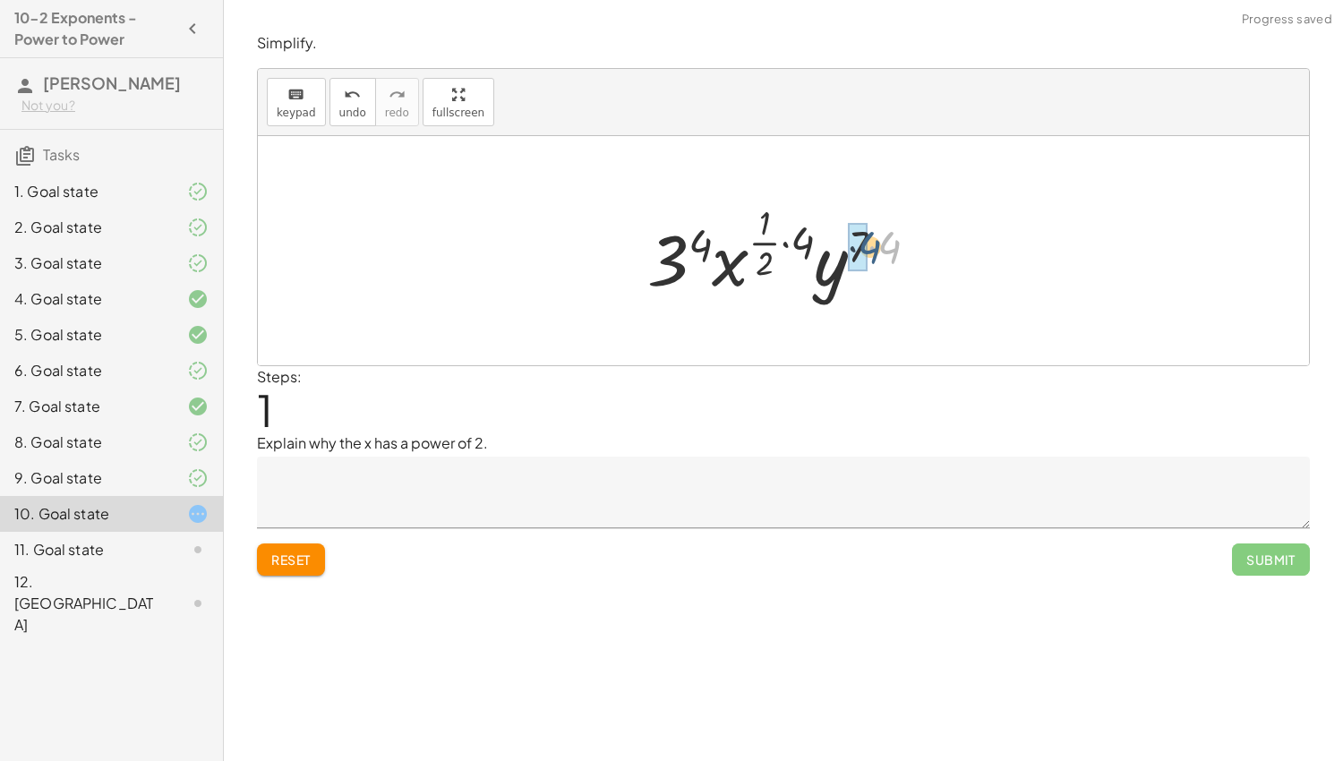
drag, startPoint x: 893, startPoint y: 239, endPoint x: 862, endPoint y: 238, distance: 30.5
drag, startPoint x: 699, startPoint y: 241, endPoint x: 772, endPoint y: 259, distance: 74.7
click at [772, 259] on div at bounding box center [789, 251] width 299 height 106
drag, startPoint x: 806, startPoint y: 244, endPoint x: 772, endPoint y: 259, distance: 36.9
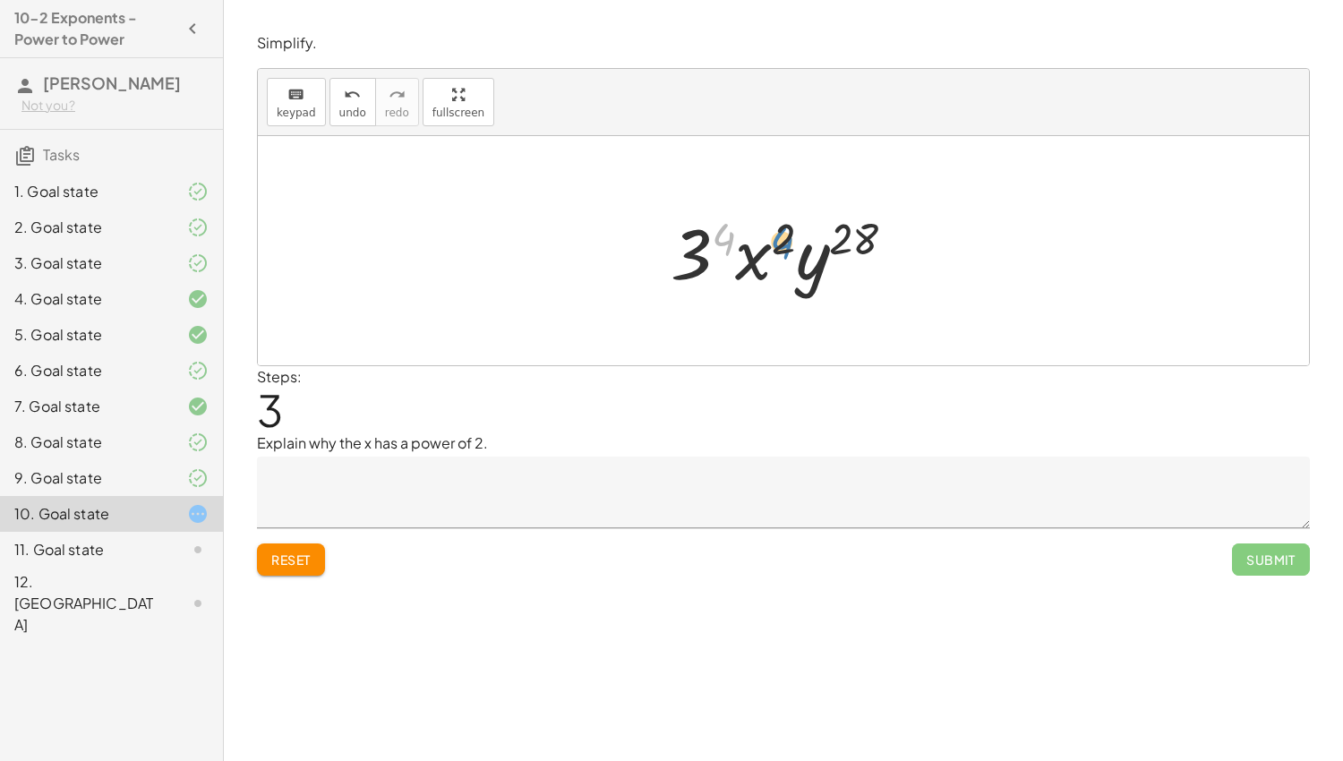
drag, startPoint x: 718, startPoint y: 238, endPoint x: 779, endPoint y: 241, distance: 61.0
click at [779, 241] on div at bounding box center [790, 251] width 257 height 92
drag, startPoint x: 854, startPoint y: 231, endPoint x: 779, endPoint y: 231, distance: 75.2
click at [779, 231] on div at bounding box center [790, 251] width 257 height 92
click at [755, 254] on div at bounding box center [790, 251] width 257 height 92
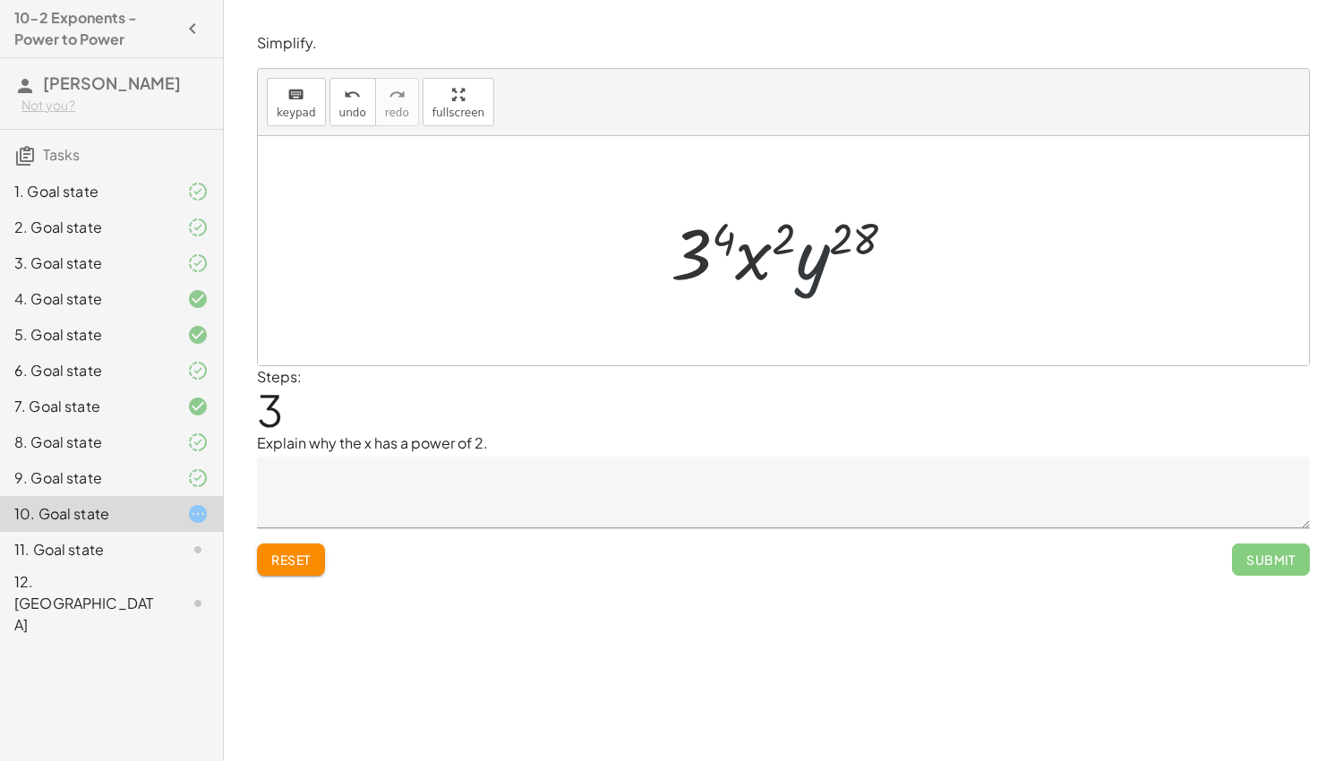
click at [828, 242] on div at bounding box center [790, 251] width 257 height 92
drag, startPoint x: 699, startPoint y: 259, endPoint x: 786, endPoint y: 263, distance: 87.9
click at [786, 263] on div at bounding box center [790, 251] width 257 height 92
drag, startPoint x: 816, startPoint y: 266, endPoint x: 750, endPoint y: 260, distance: 65.7
click at [750, 260] on div at bounding box center [790, 251] width 257 height 92
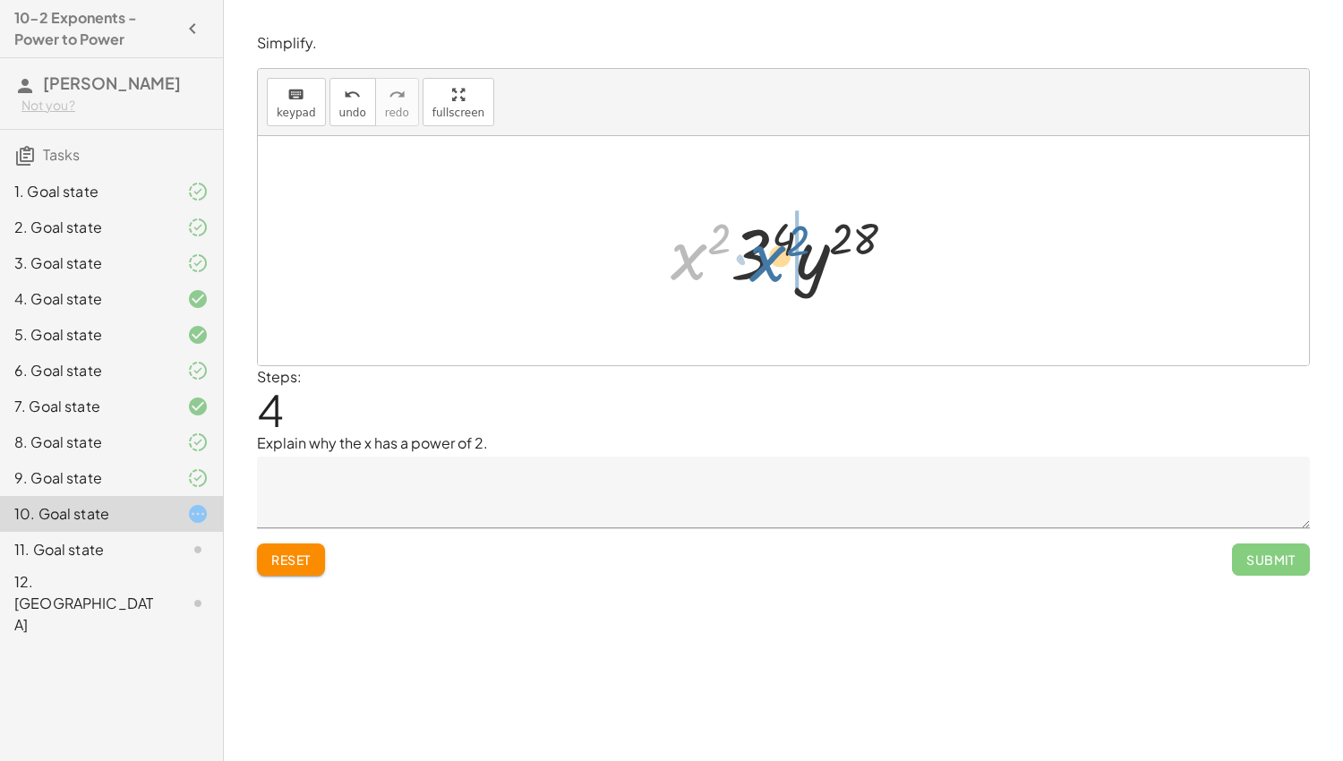
drag, startPoint x: 682, startPoint y: 261, endPoint x: 765, endPoint y: 260, distance: 82.4
click at [765, 260] on div at bounding box center [790, 251] width 257 height 92
drag, startPoint x: 784, startPoint y: 245, endPoint x: 718, endPoint y: 244, distance: 66.3
click at [718, 244] on div at bounding box center [790, 251] width 257 height 92
drag, startPoint x: 838, startPoint y: 243, endPoint x: 767, endPoint y: 242, distance: 70.8
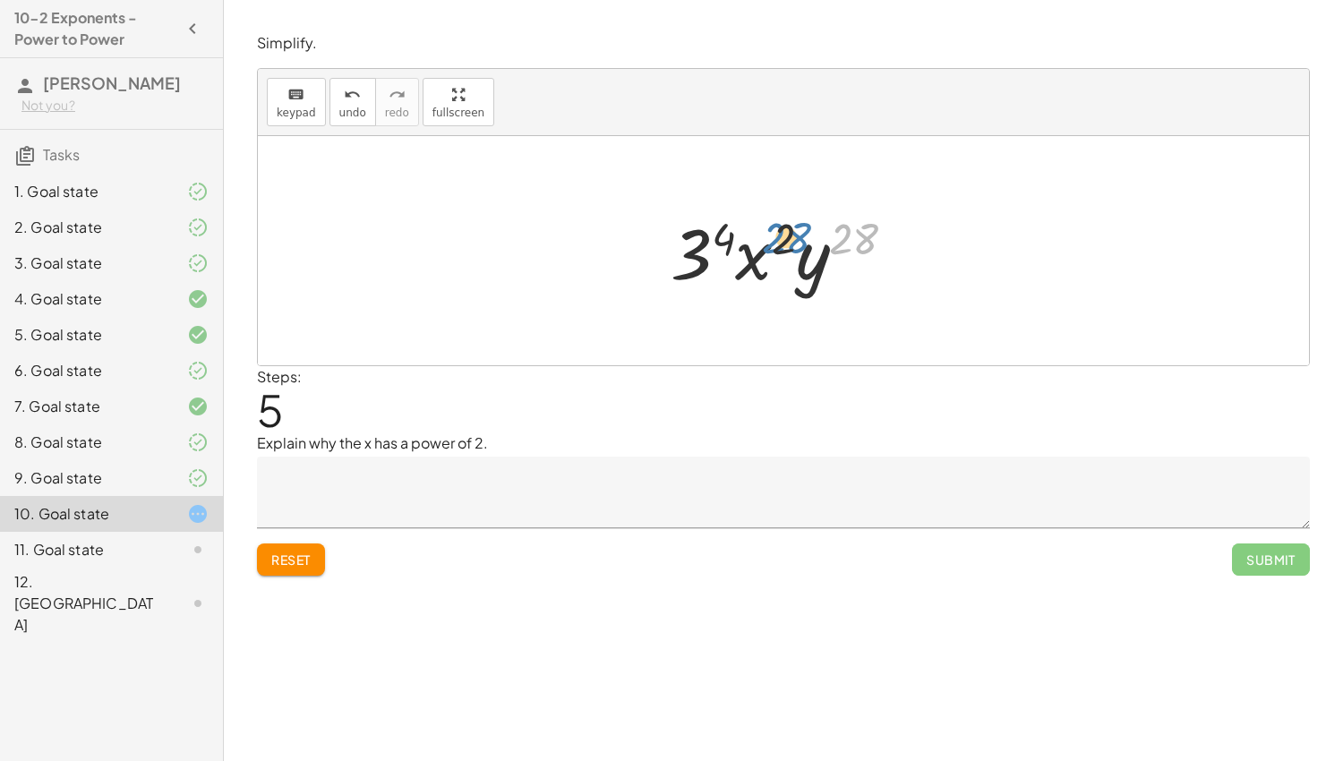
click at [767, 242] on div at bounding box center [790, 251] width 257 height 92
drag, startPoint x: 722, startPoint y: 235, endPoint x: 784, endPoint y: 232, distance: 61.8
click at [784, 232] on div at bounding box center [790, 251] width 257 height 92
drag, startPoint x: 860, startPoint y: 235, endPoint x: 788, endPoint y: 234, distance: 71.6
click at [788, 234] on div at bounding box center [790, 251] width 257 height 92
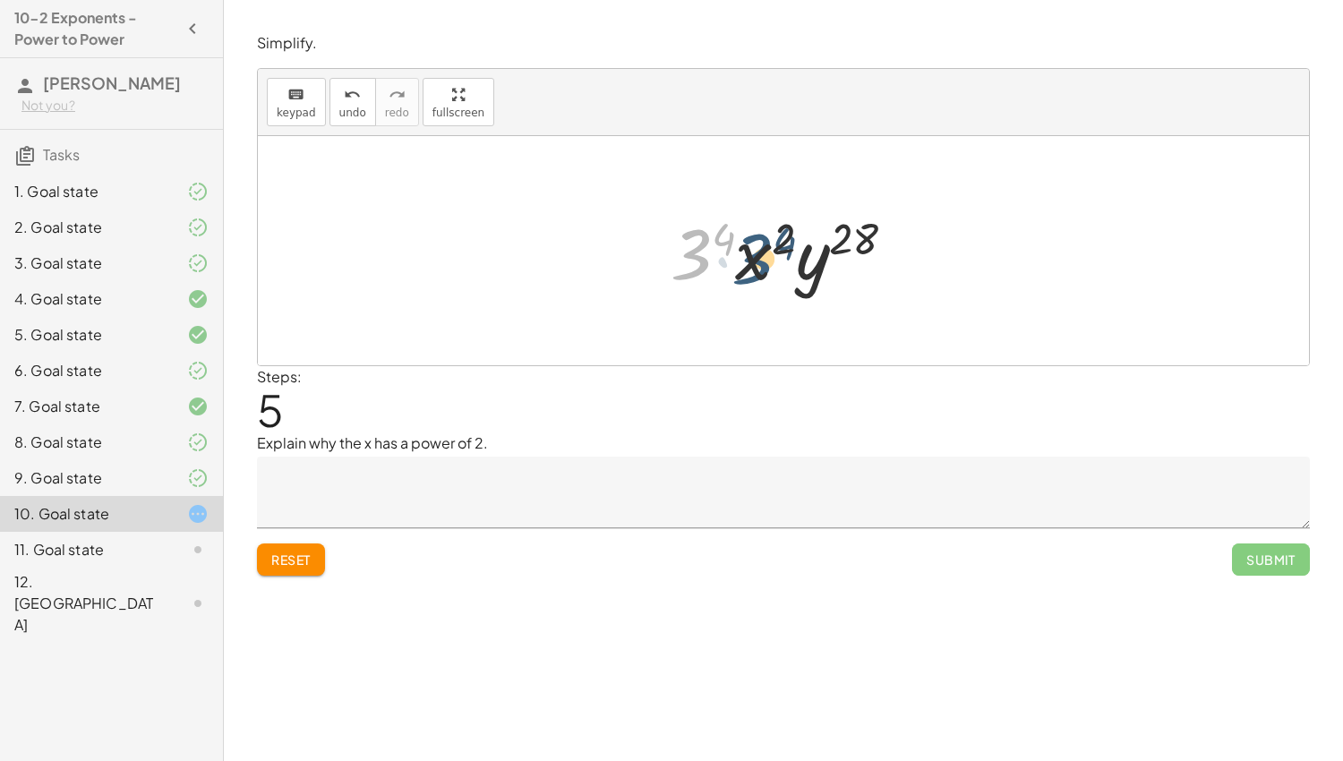
drag, startPoint x: 682, startPoint y: 245, endPoint x: 745, endPoint y: 249, distance: 62.8
click at [745, 249] on div at bounding box center [790, 251] width 257 height 92
drag, startPoint x: 808, startPoint y: 259, endPoint x: 747, endPoint y: 249, distance: 61.7
click at [747, 249] on div at bounding box center [790, 251] width 257 height 92
drag, startPoint x: 720, startPoint y: 233, endPoint x: 790, endPoint y: 227, distance: 70.1
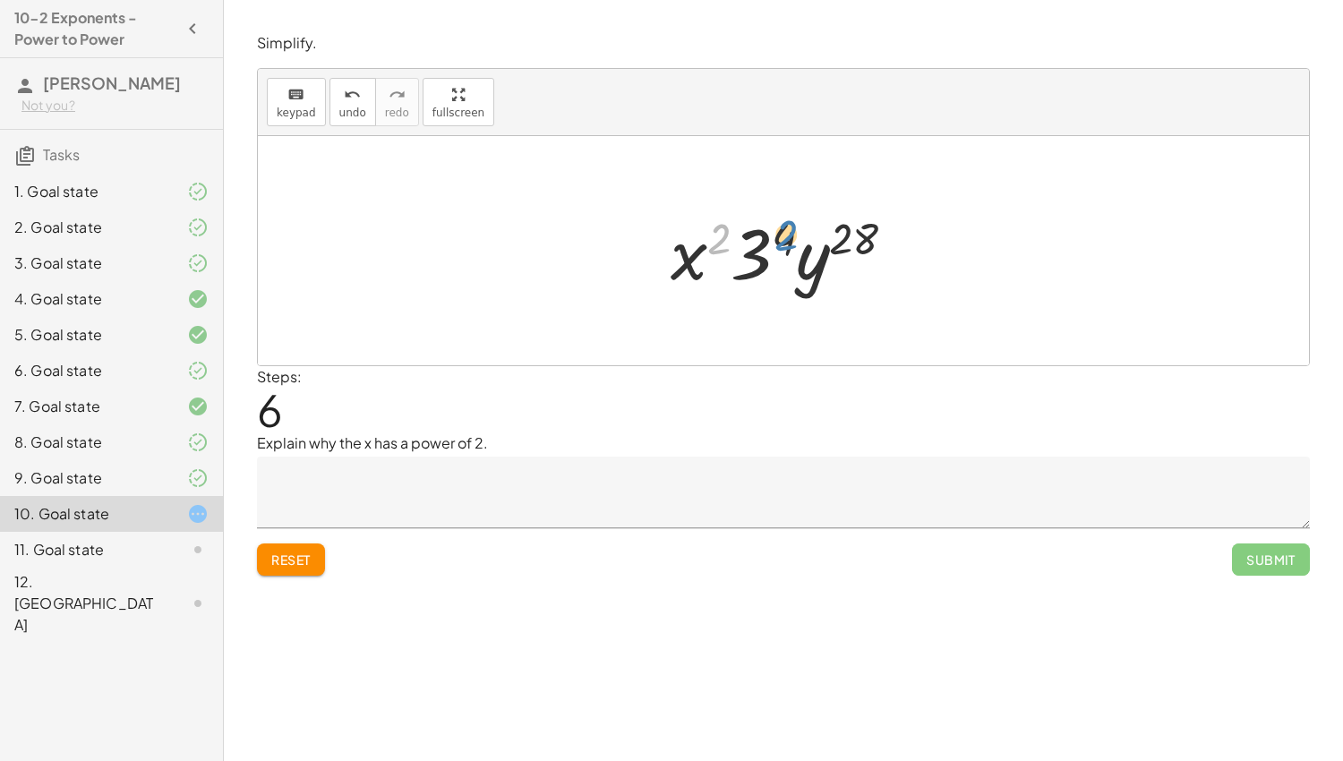
click at [790, 227] on div at bounding box center [790, 251] width 257 height 92
drag, startPoint x: 859, startPoint y: 233, endPoint x: 776, endPoint y: 230, distance: 83.3
click at [776, 230] on div at bounding box center [790, 251] width 257 height 92
drag, startPoint x: 757, startPoint y: 256, endPoint x: 786, endPoint y: 237, distance: 35.0
click at [786, 237] on div at bounding box center [790, 251] width 257 height 92
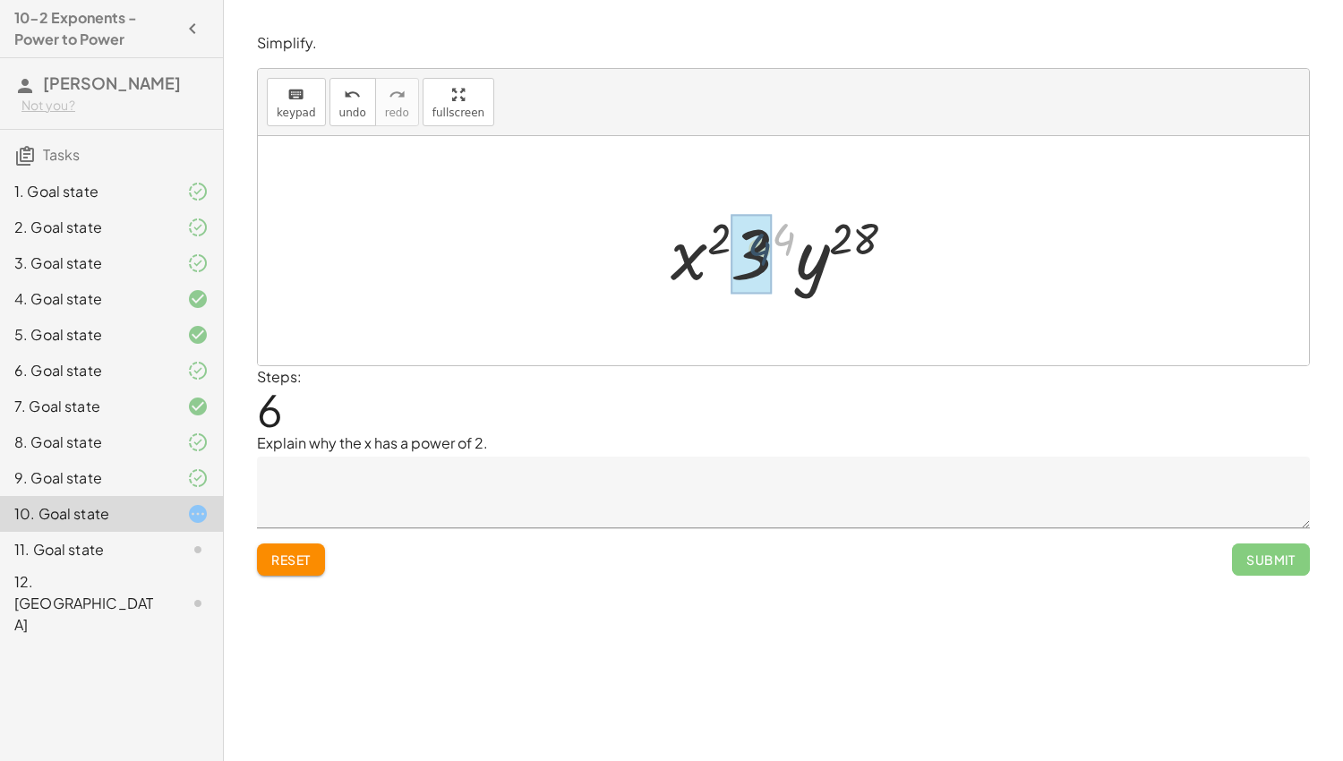
drag, startPoint x: 784, startPoint y: 230, endPoint x: 754, endPoint y: 244, distance: 33.7
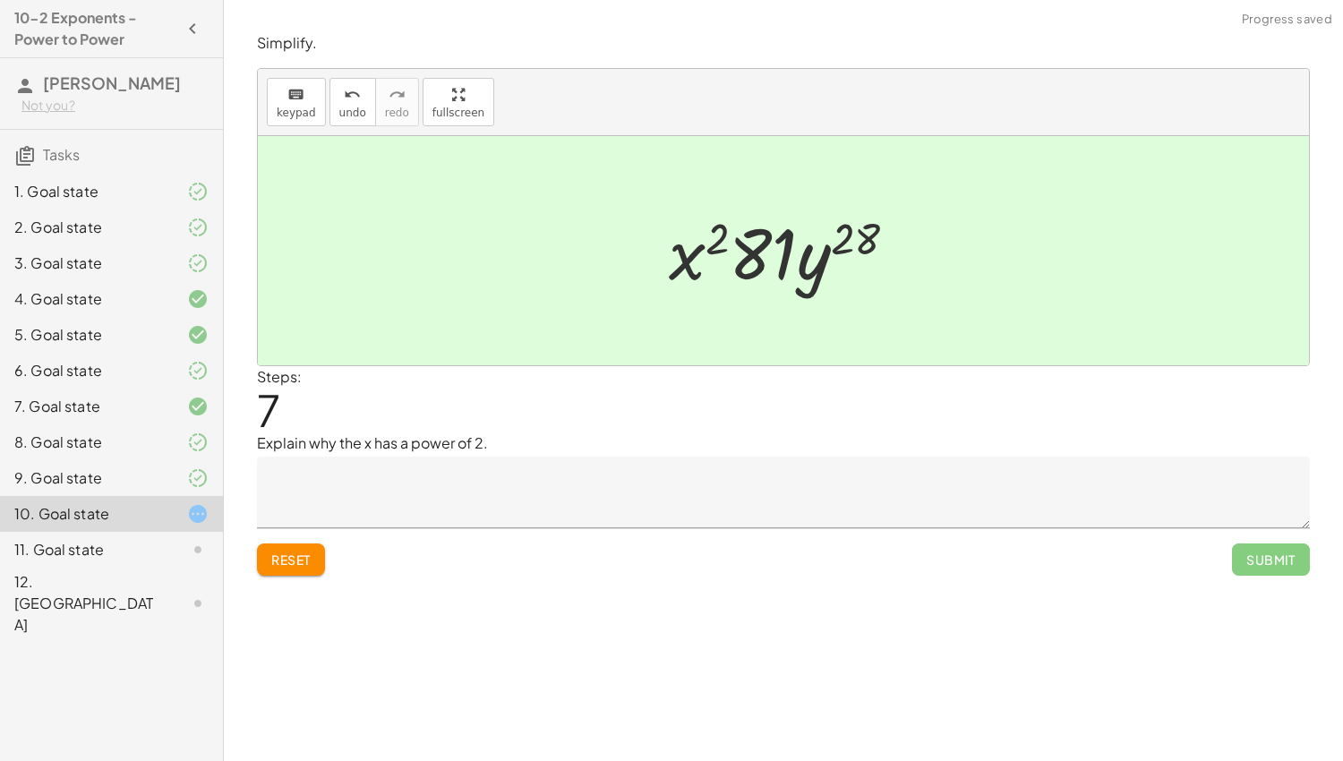
click at [674, 484] on textarea at bounding box center [783, 493] width 1053 height 72
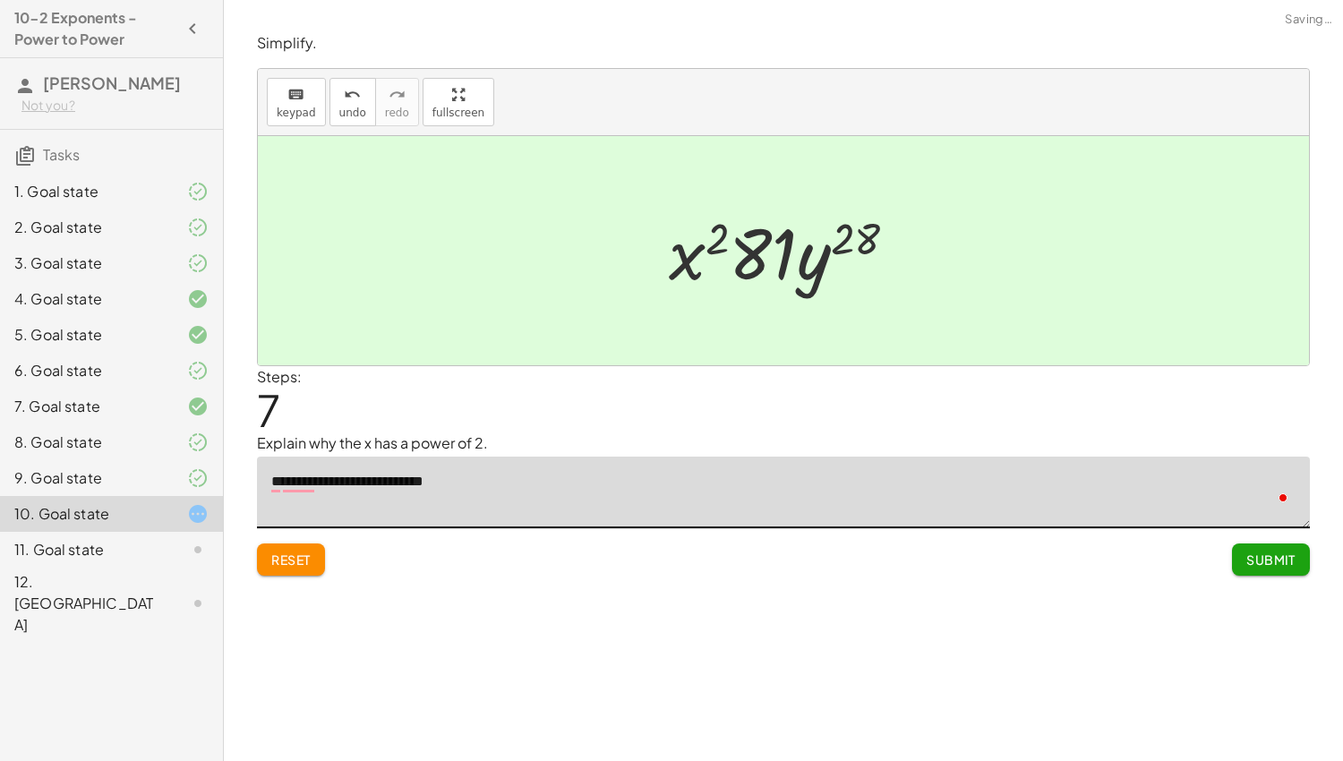
type textarea "**********"
click at [1252, 562] on span "Submit" at bounding box center [1271, 560] width 49 height 16
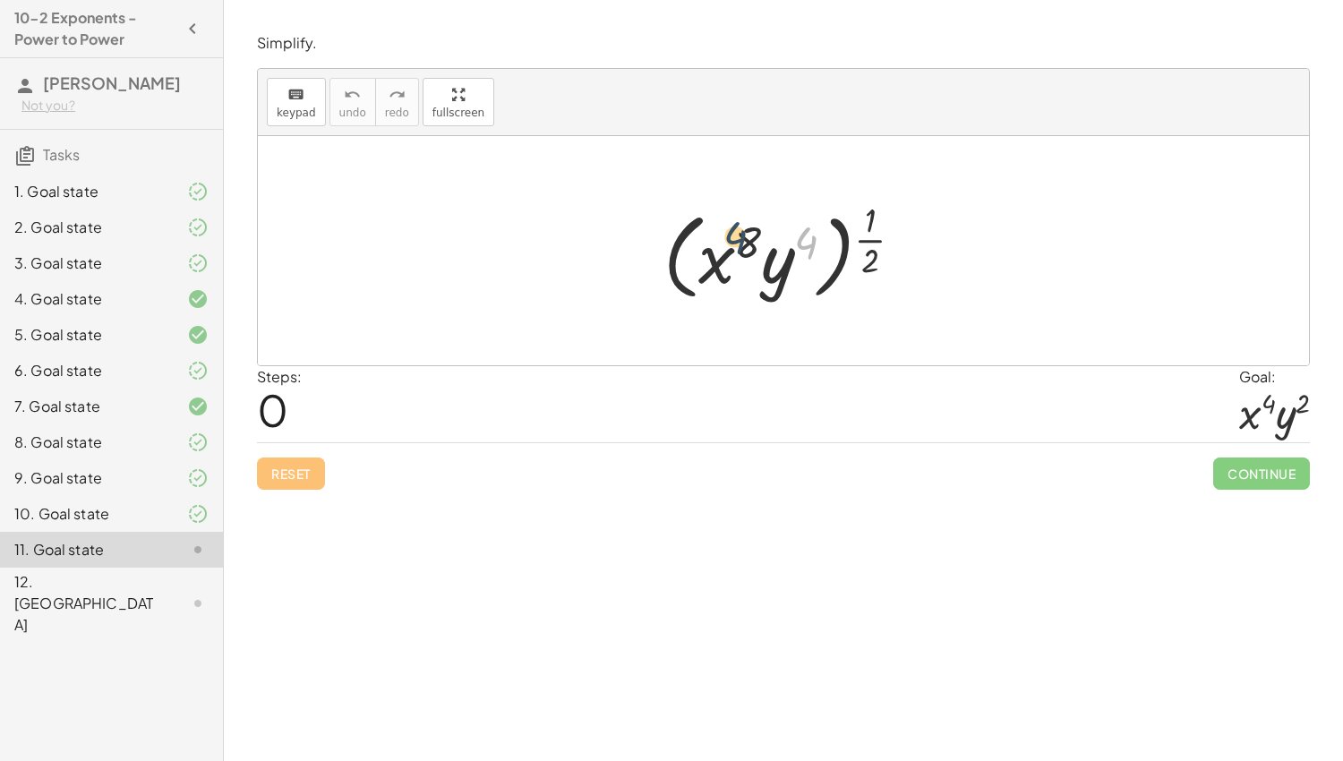
drag, startPoint x: 803, startPoint y: 235, endPoint x: 730, endPoint y: 230, distance: 73.6
click at [730, 230] on div at bounding box center [790, 250] width 271 height 111
drag, startPoint x: 746, startPoint y: 234, endPoint x: 805, endPoint y: 235, distance: 59.1
click at [805, 235] on div at bounding box center [790, 250] width 271 height 111
drag, startPoint x: 864, startPoint y: 234, endPoint x: 803, endPoint y: 235, distance: 60.9
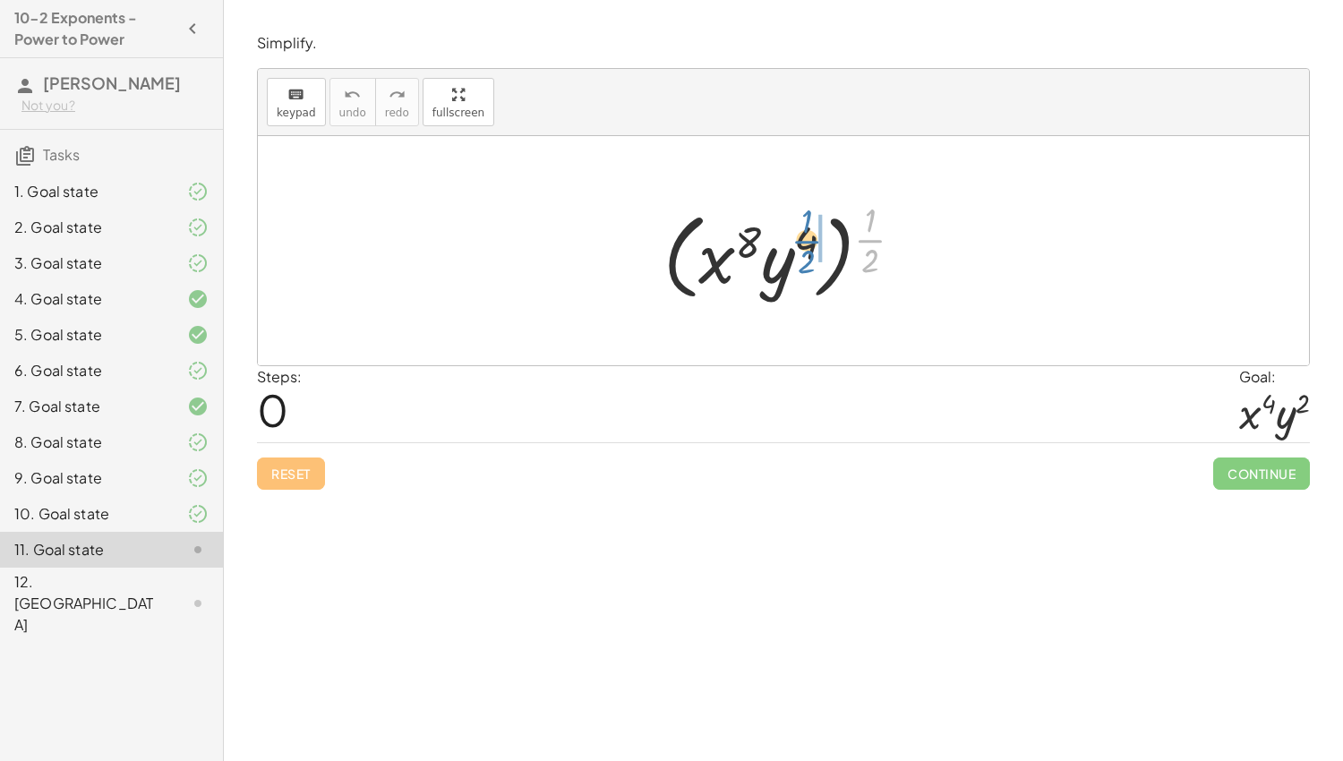
click at [803, 235] on div at bounding box center [790, 250] width 271 height 111
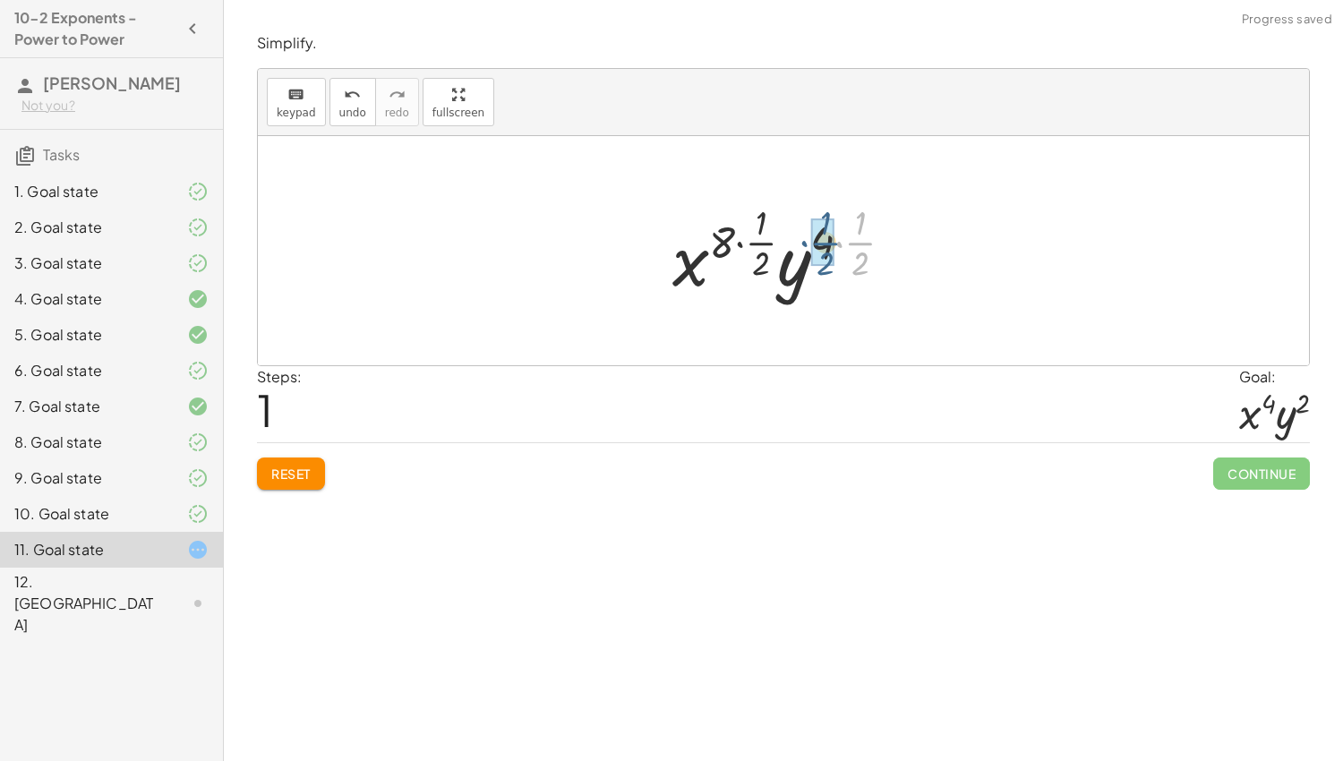
drag, startPoint x: 866, startPoint y: 238, endPoint x: 831, endPoint y: 238, distance: 34.9
drag, startPoint x: 739, startPoint y: 234, endPoint x: 774, endPoint y: 235, distance: 34.9
click at [774, 235] on div at bounding box center [790, 251] width 219 height 106
drag, startPoint x: 820, startPoint y: 221, endPoint x: 821, endPoint y: 261, distance: 40.3
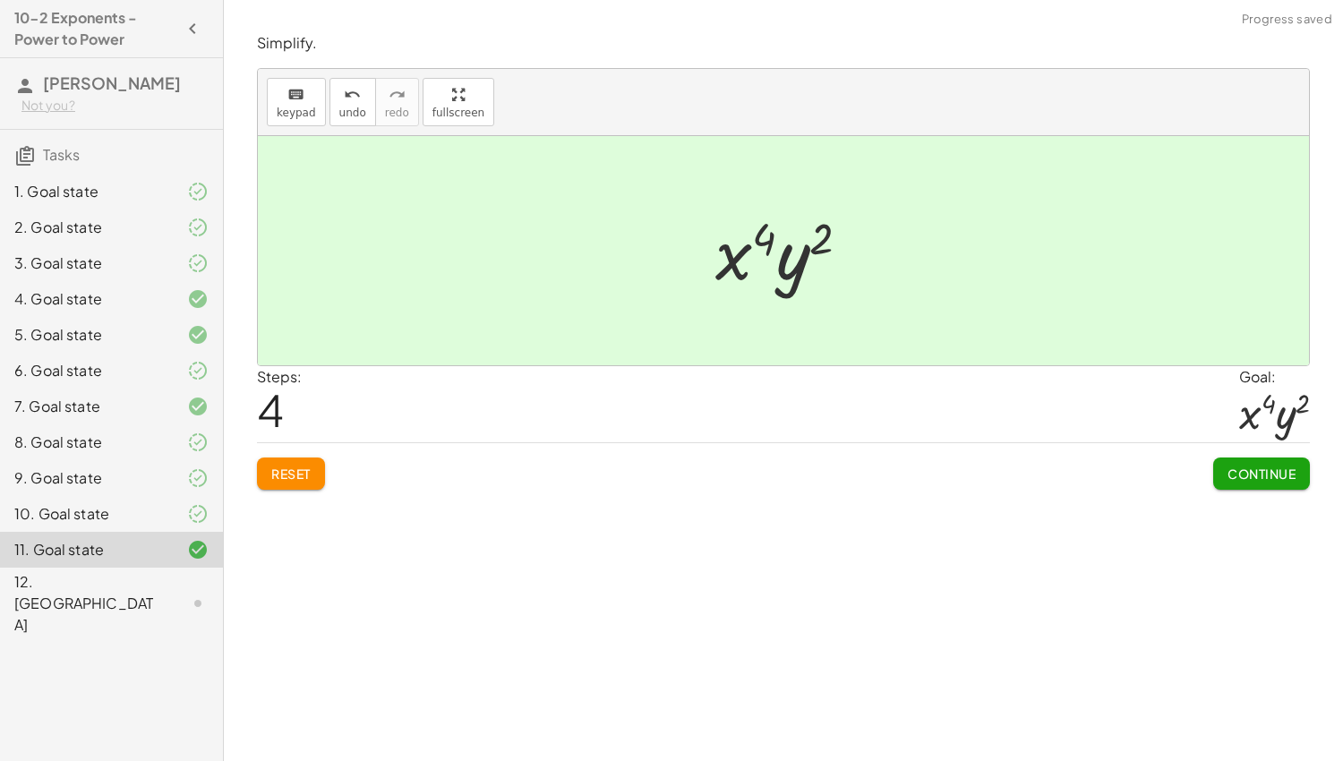
click at [1232, 469] on span "Continue" at bounding box center [1262, 474] width 68 height 16
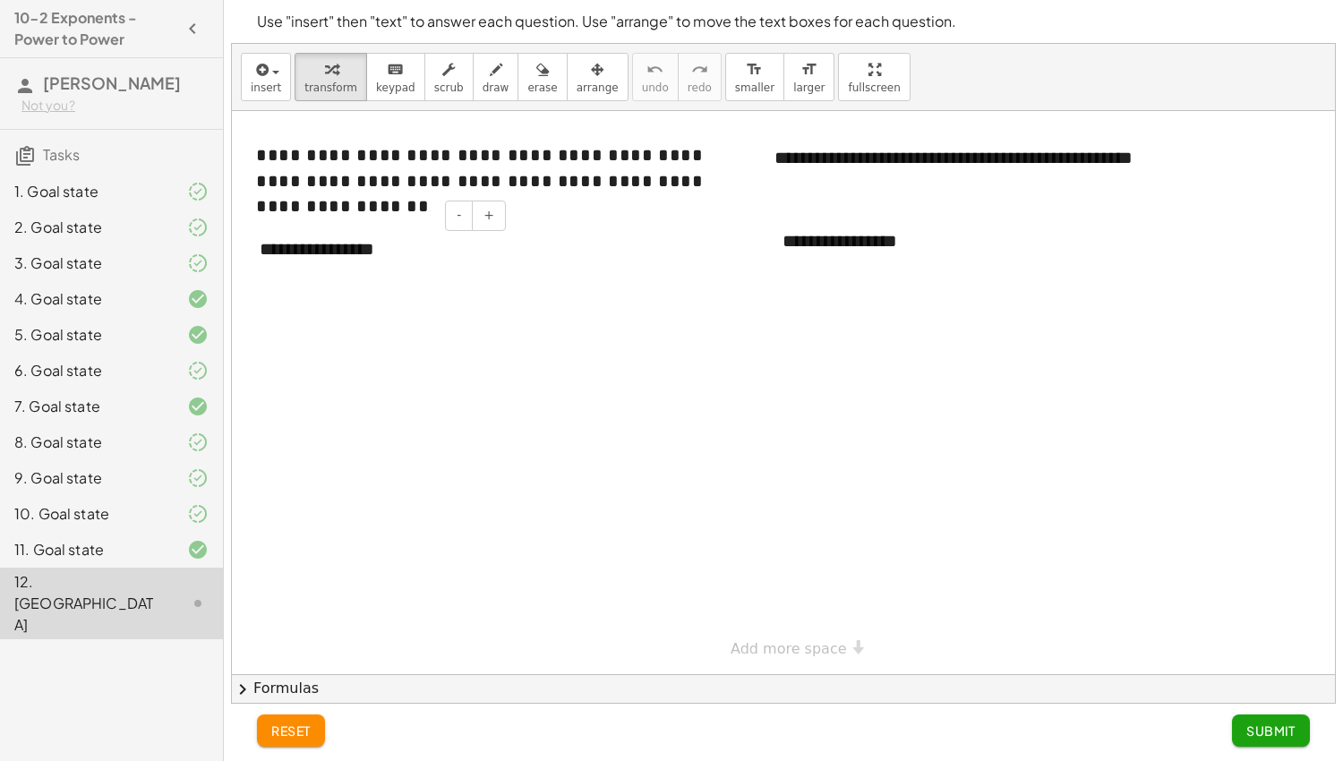
click at [373, 258] on div "**********" at bounding box center [376, 250] width 269 height 62
click at [400, 251] on div "**********" at bounding box center [376, 250] width 269 height 62
click at [921, 258] on div "**********" at bounding box center [899, 241] width 269 height 62
